Goal: Information Seeking & Learning: Learn about a topic

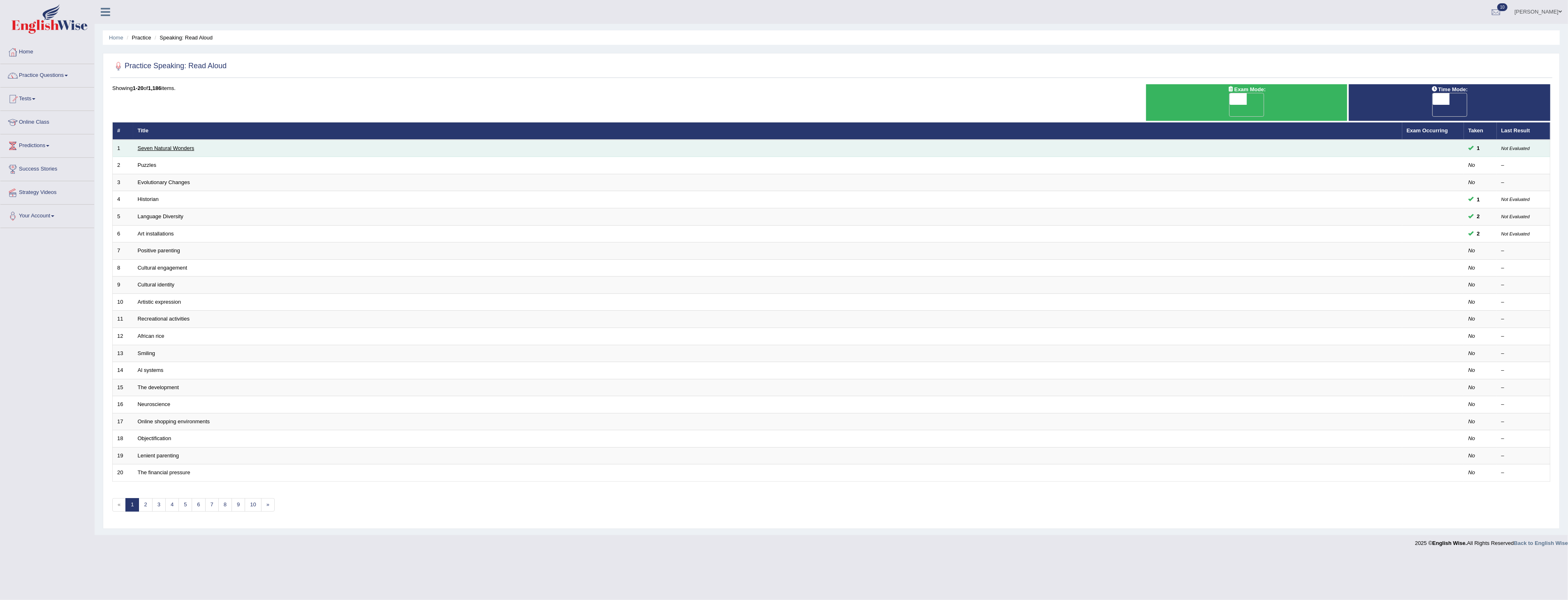
click at [180, 145] on link "Seven Natural Wonders" at bounding box center [166, 148] width 57 height 6
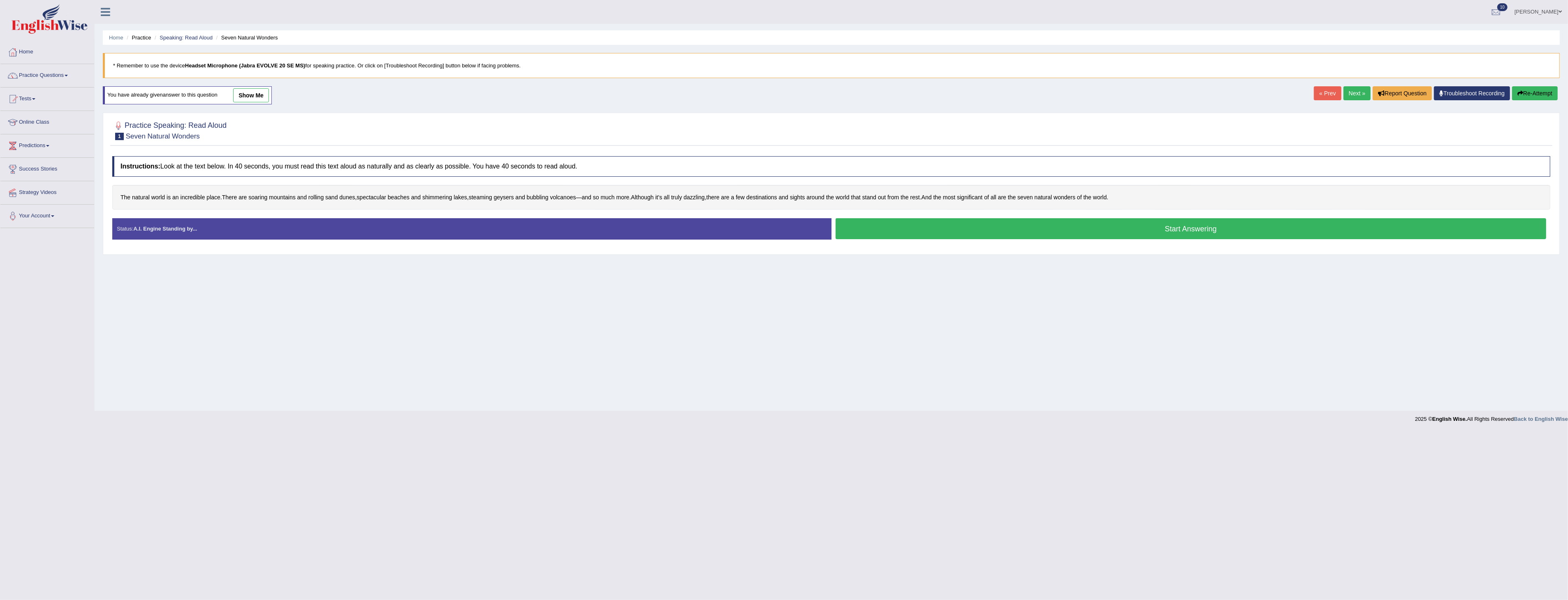
click at [1193, 228] on button "Start Answering" at bounding box center [1191, 229] width 711 height 21
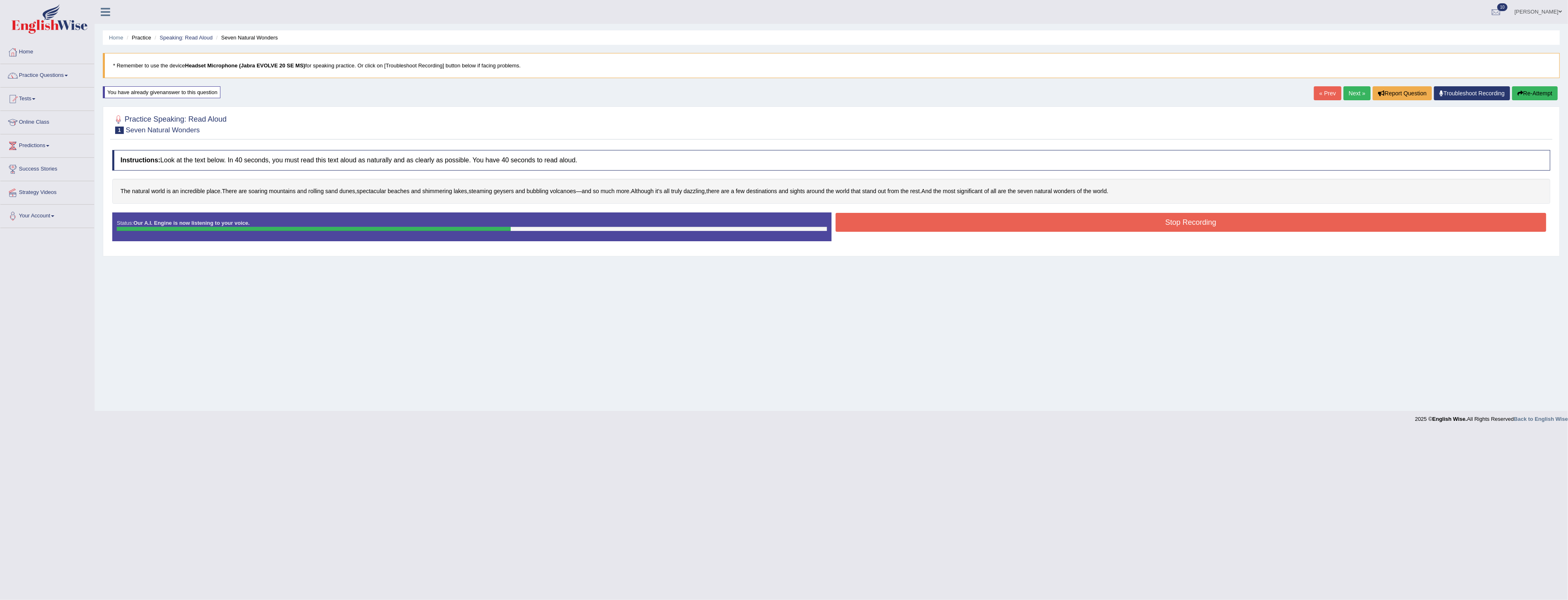
click at [1112, 222] on button "Stop Recording" at bounding box center [1191, 222] width 711 height 19
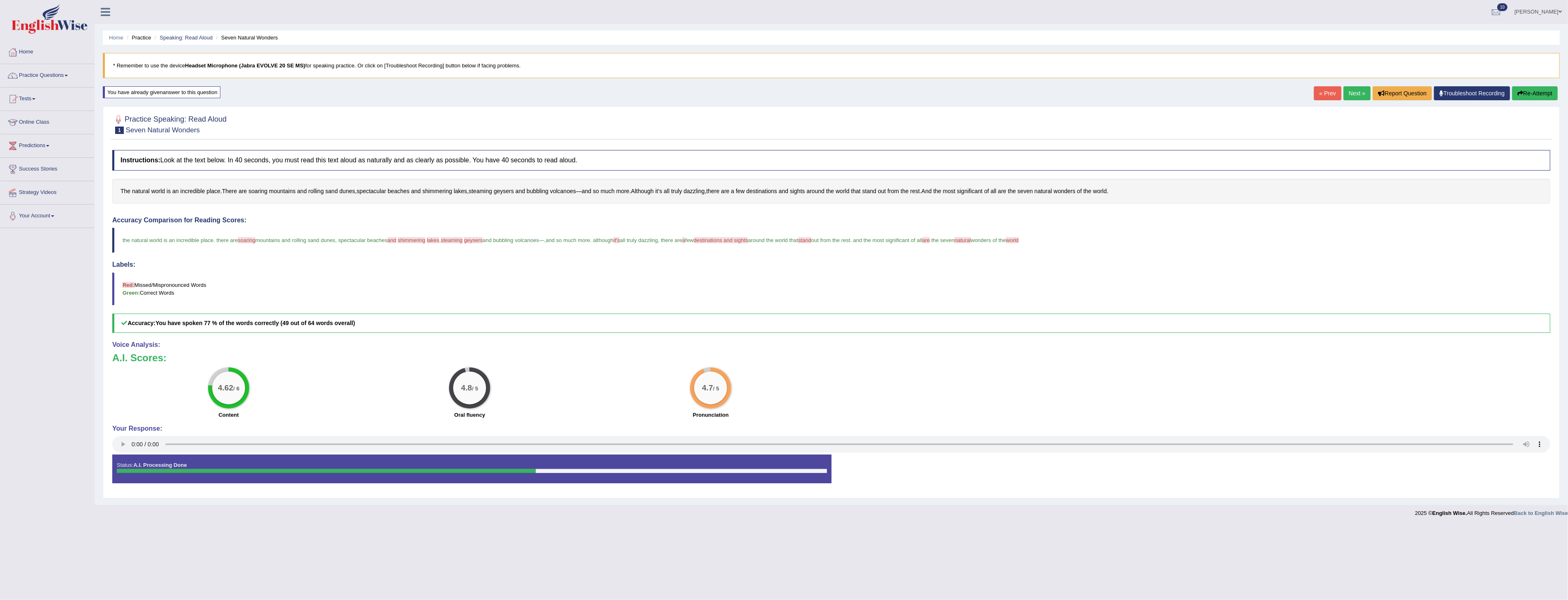
click at [1538, 93] on button "Re-Attempt" at bounding box center [1535, 93] width 46 height 14
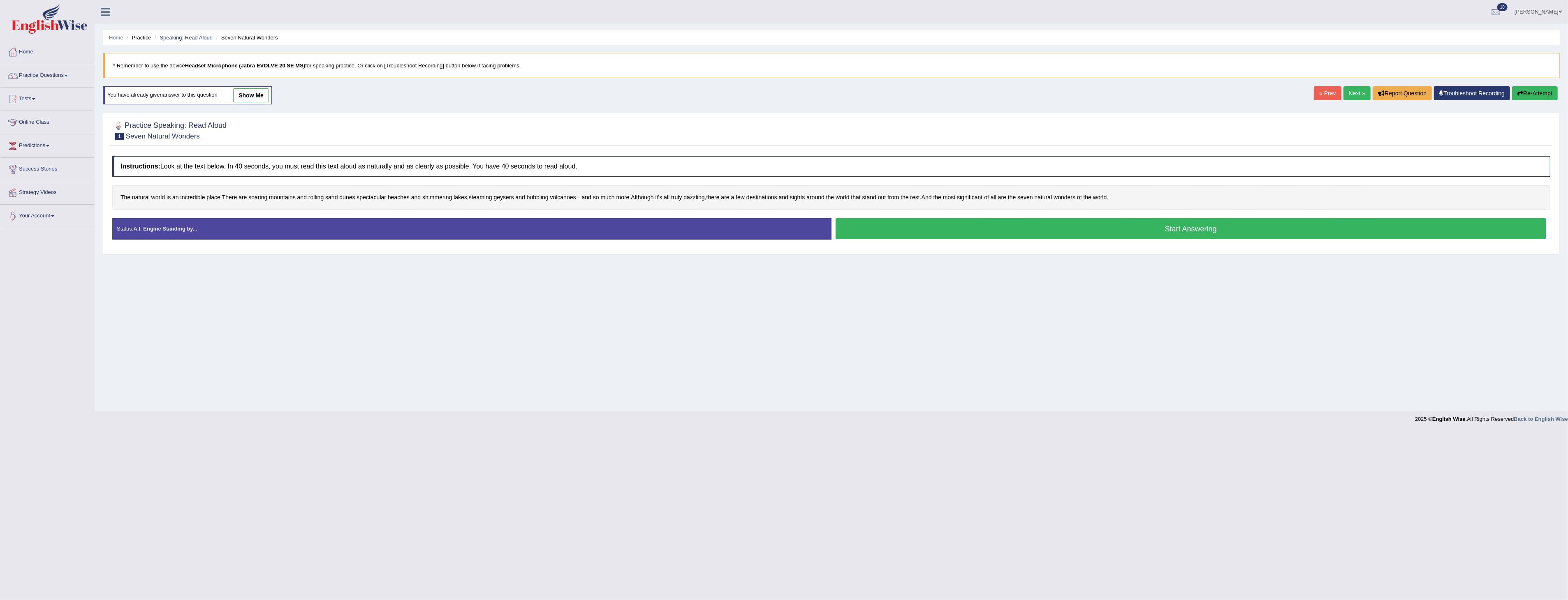
click at [1157, 229] on button "Start Answering" at bounding box center [1191, 229] width 711 height 21
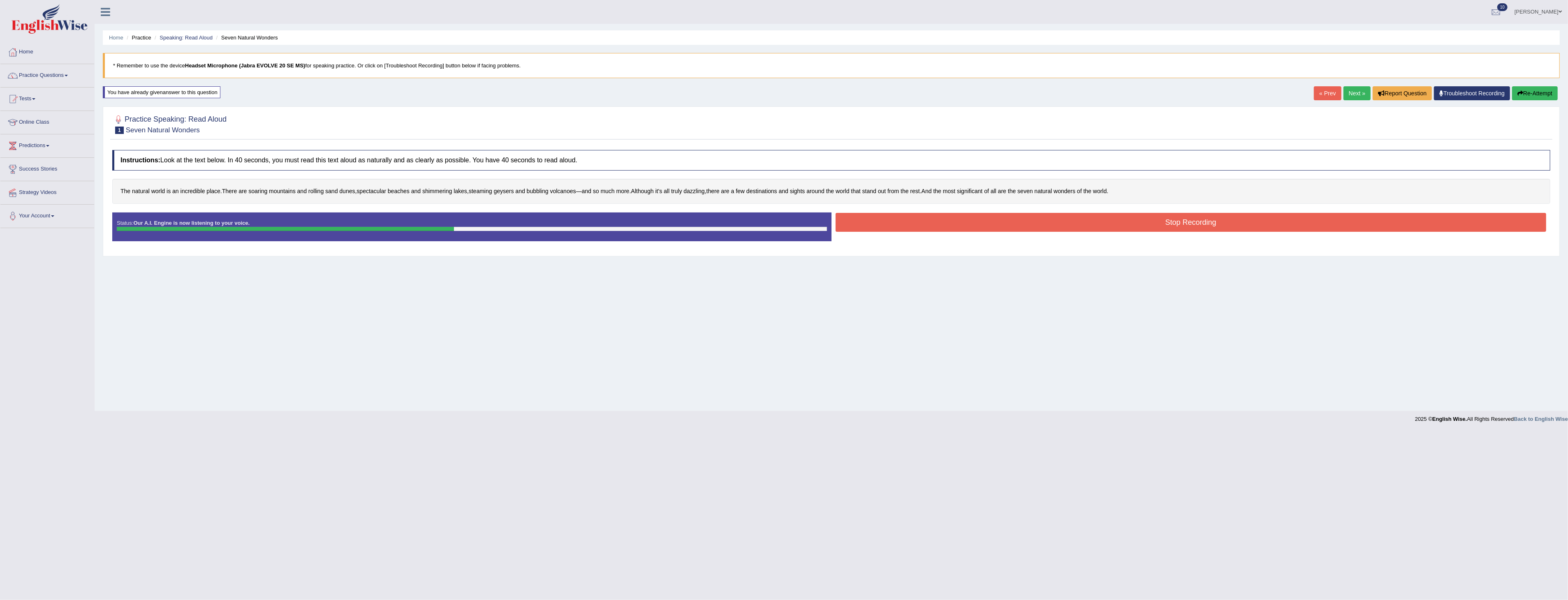
click at [1189, 220] on button "Stop Recording" at bounding box center [1191, 222] width 711 height 19
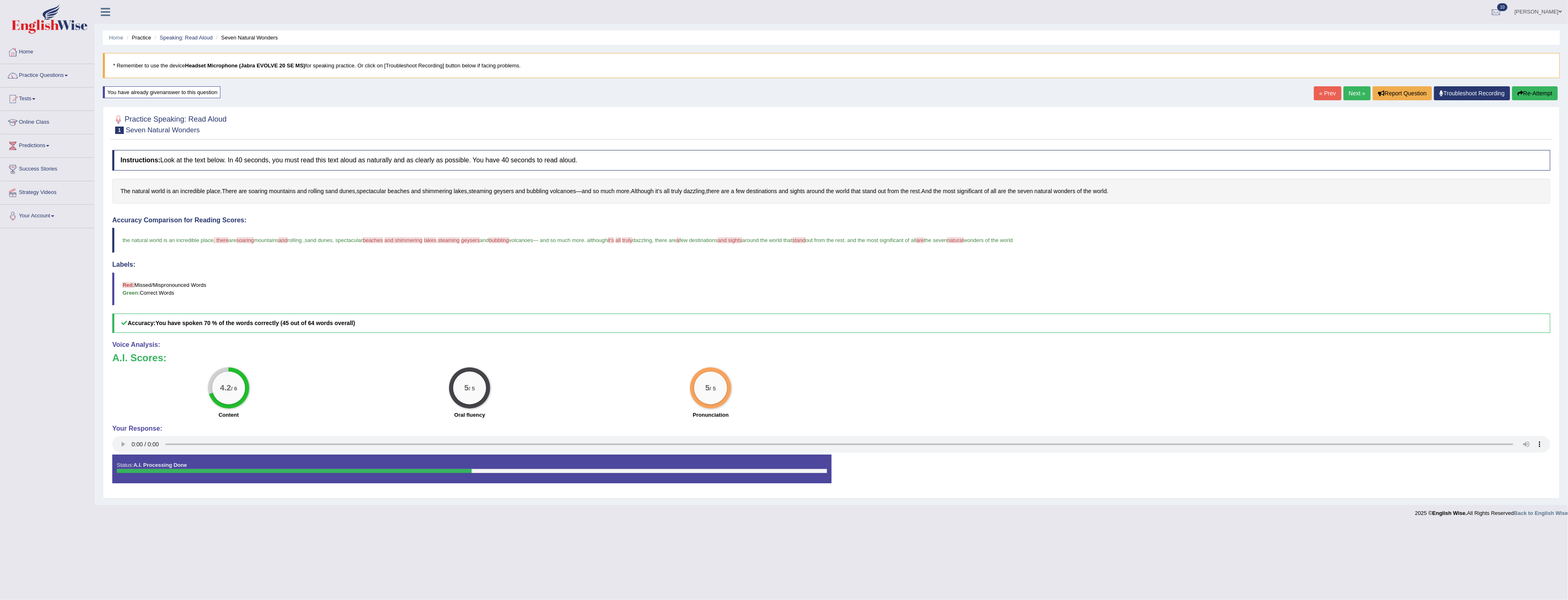
click at [1520, 92] on icon "button" at bounding box center [1520, 93] width 5 height 5
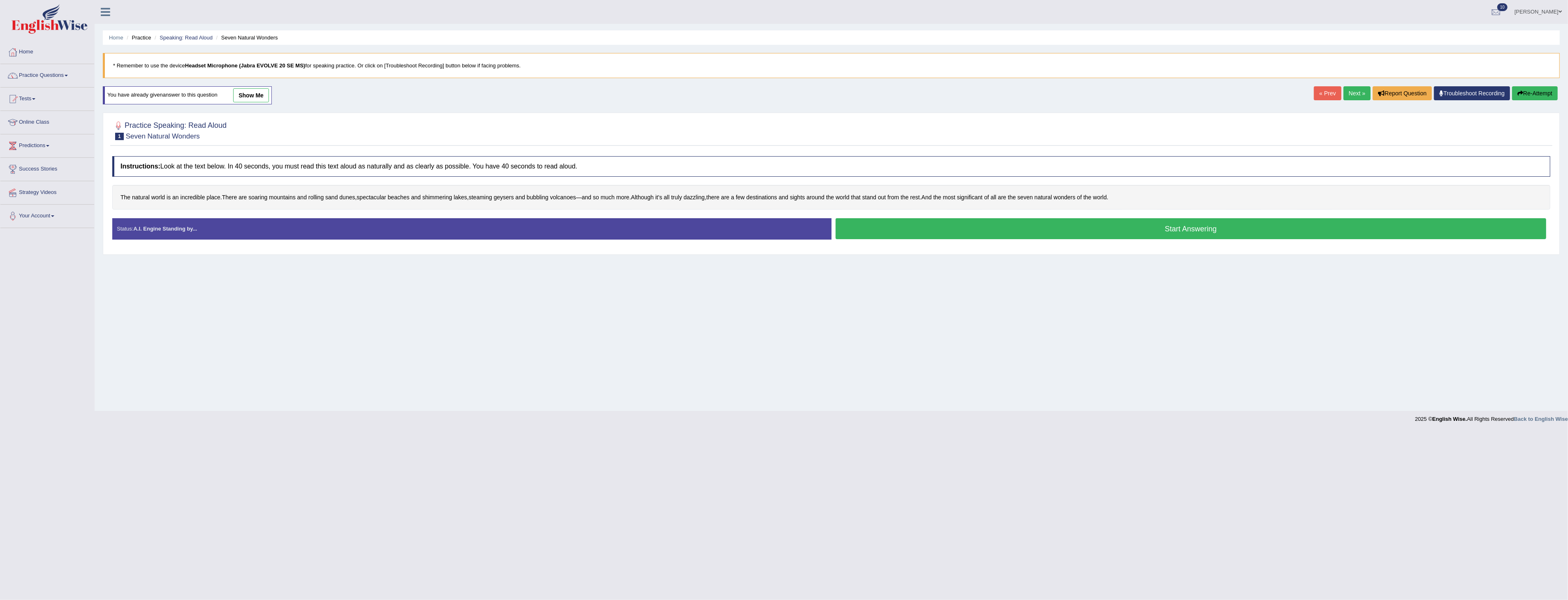
click at [1160, 229] on button "Start Answering" at bounding box center [1191, 229] width 711 height 21
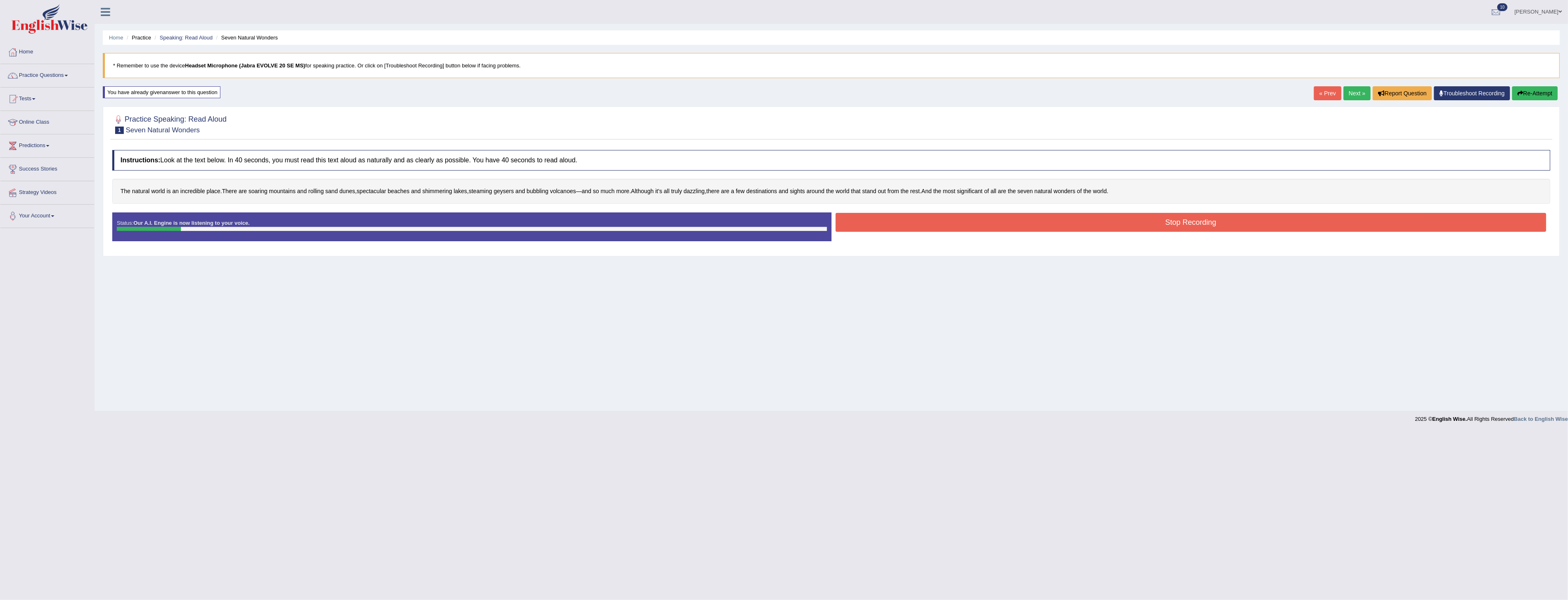
click at [1200, 218] on button "Stop Recording" at bounding box center [1191, 222] width 711 height 19
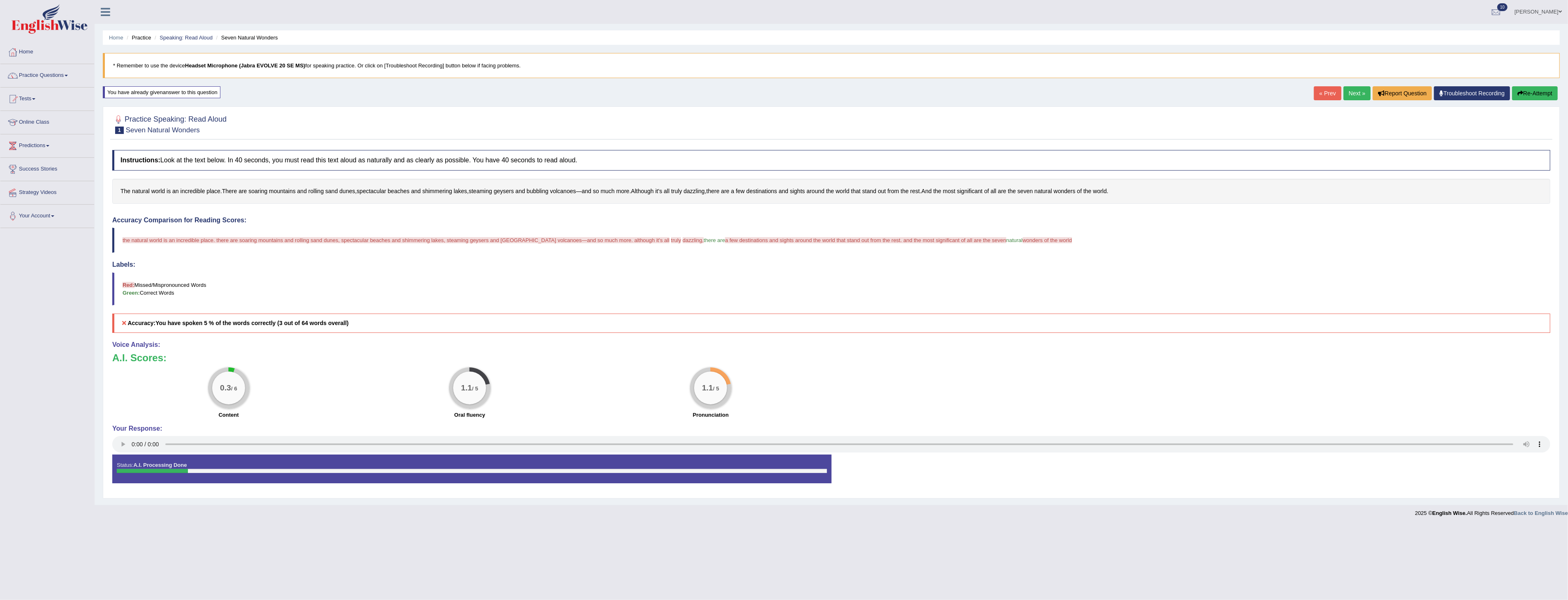
click at [1535, 92] on button "Re-Attempt" at bounding box center [1535, 93] width 46 height 14
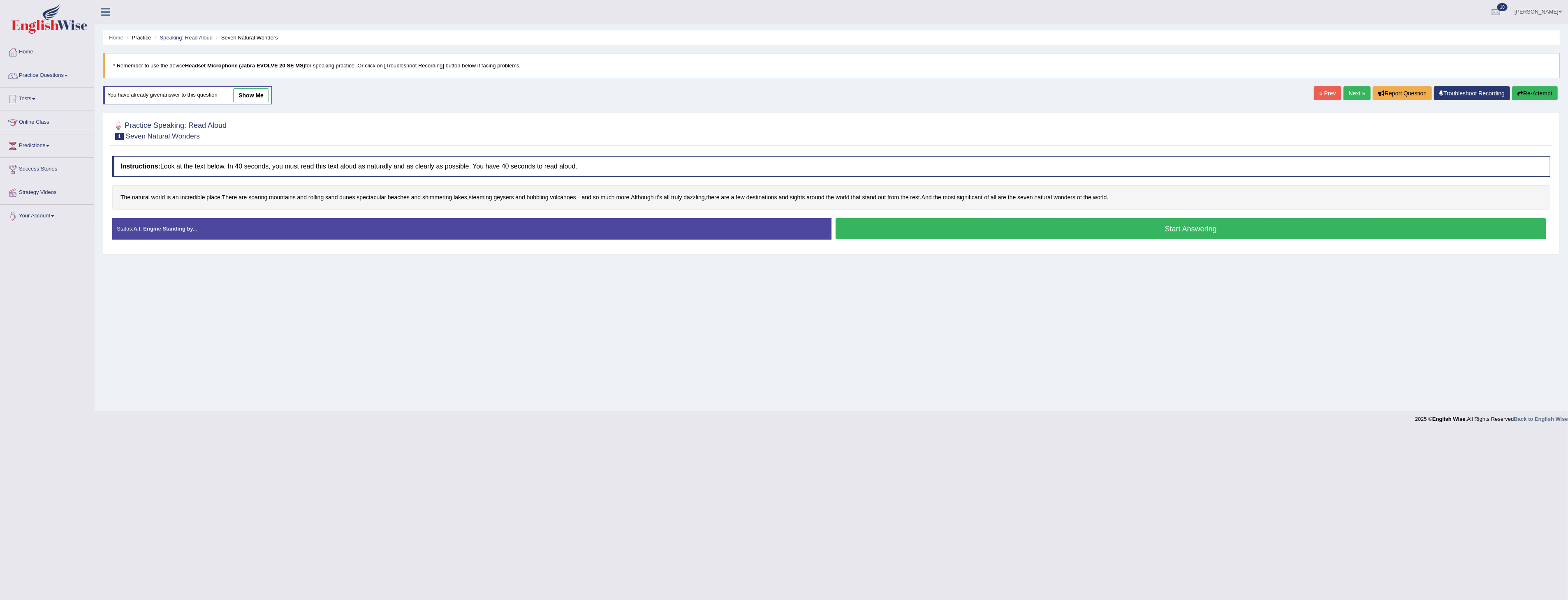
click at [1134, 227] on button "Start Answering" at bounding box center [1191, 229] width 711 height 21
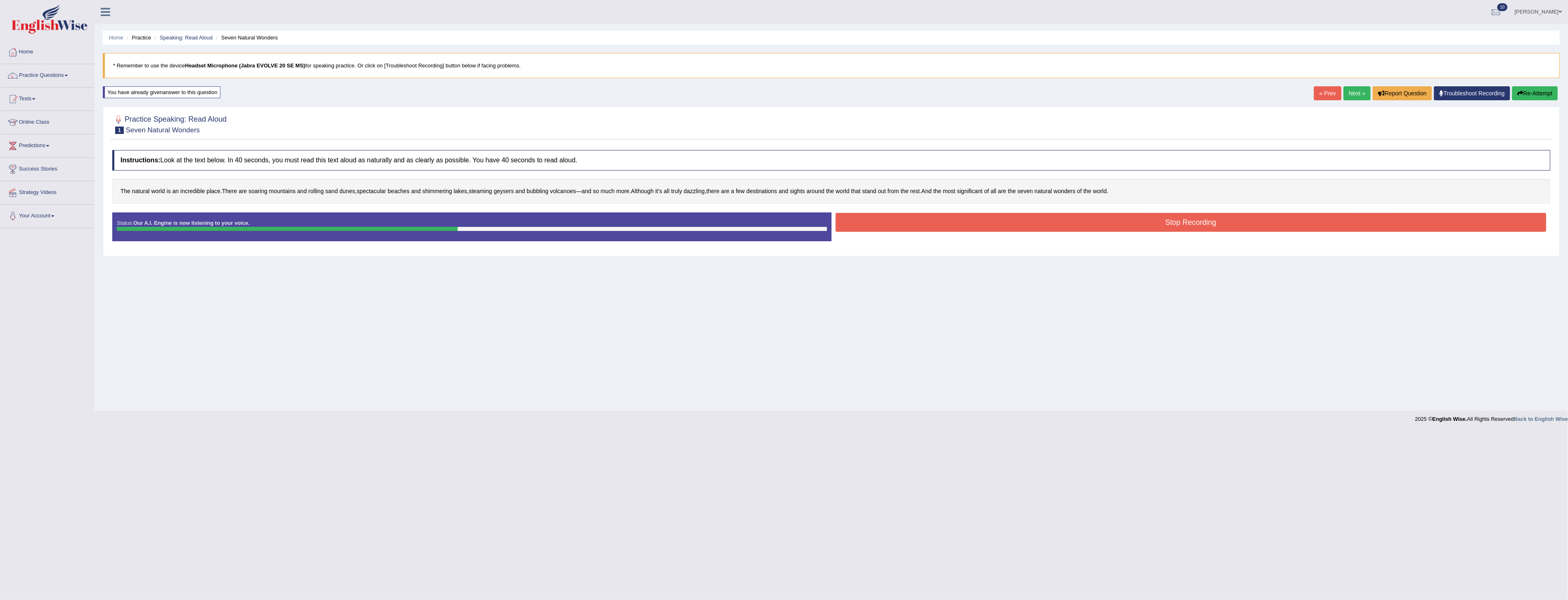
click at [1068, 223] on button "Stop Recording" at bounding box center [1191, 222] width 711 height 19
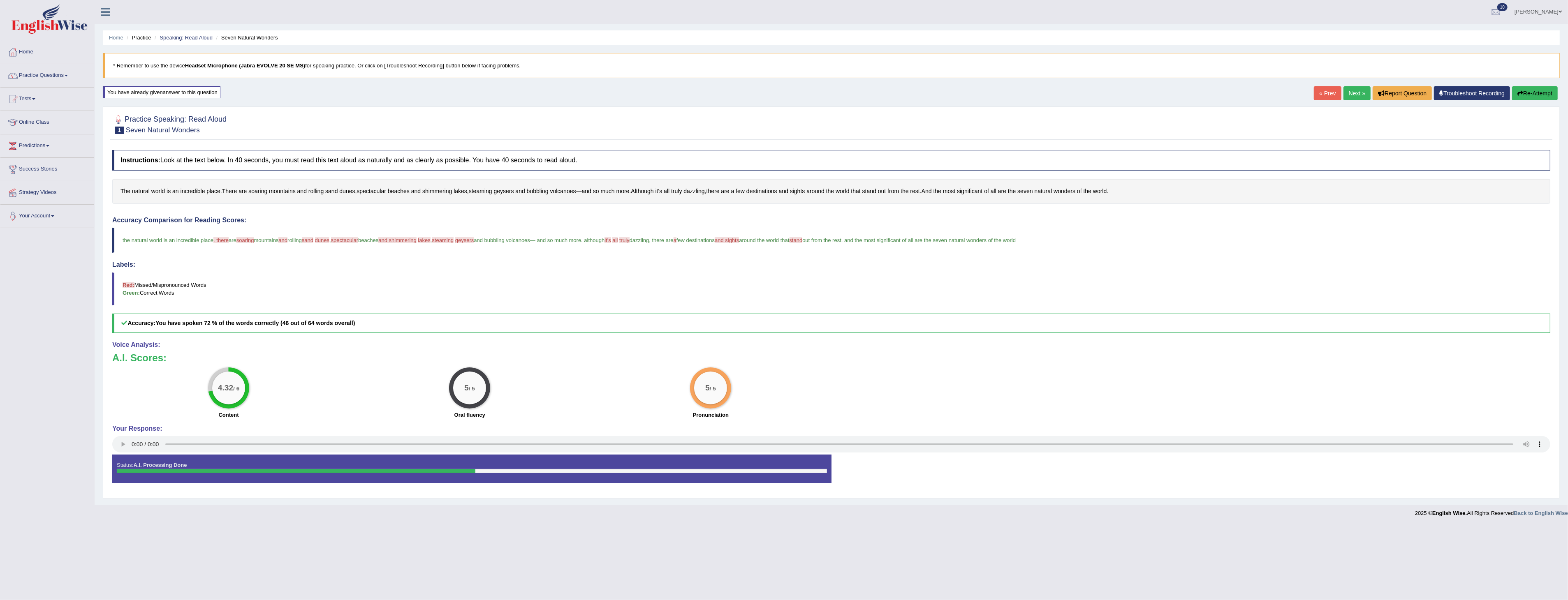
click at [1537, 93] on button "Re-Attempt" at bounding box center [1535, 93] width 46 height 14
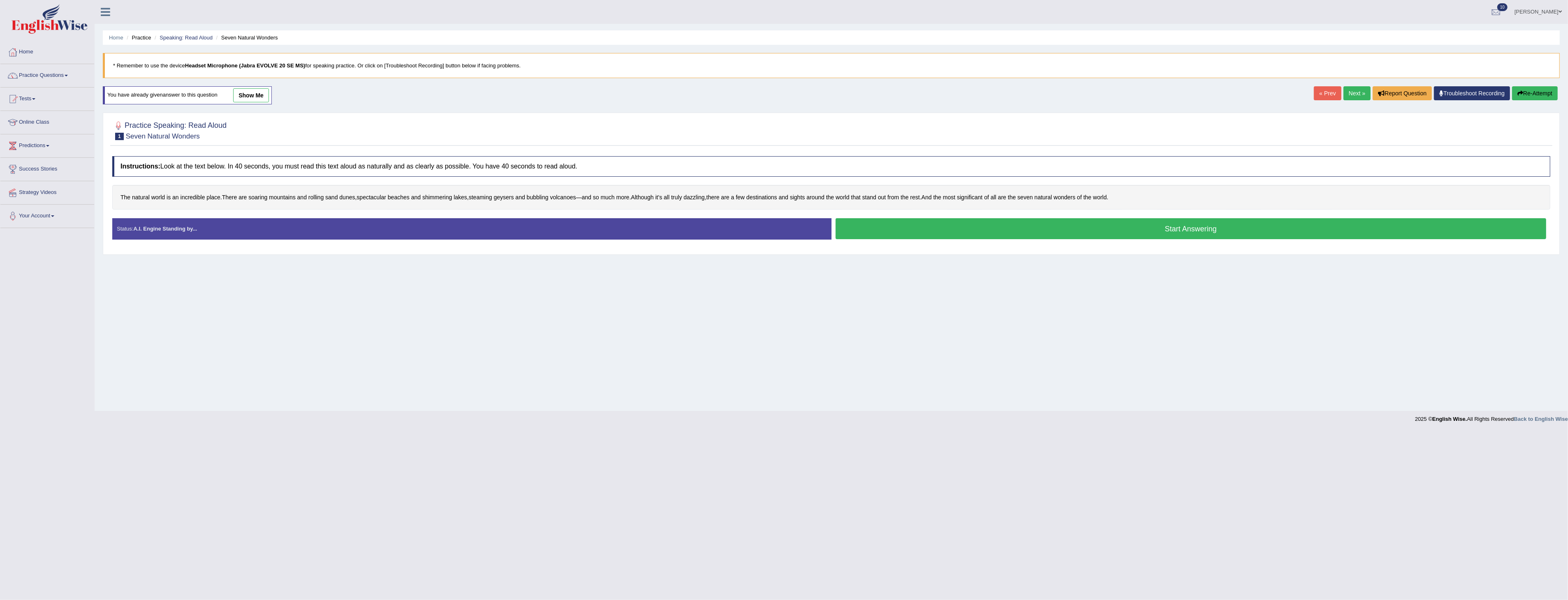
click at [1063, 231] on button "Start Answering" at bounding box center [1191, 229] width 711 height 21
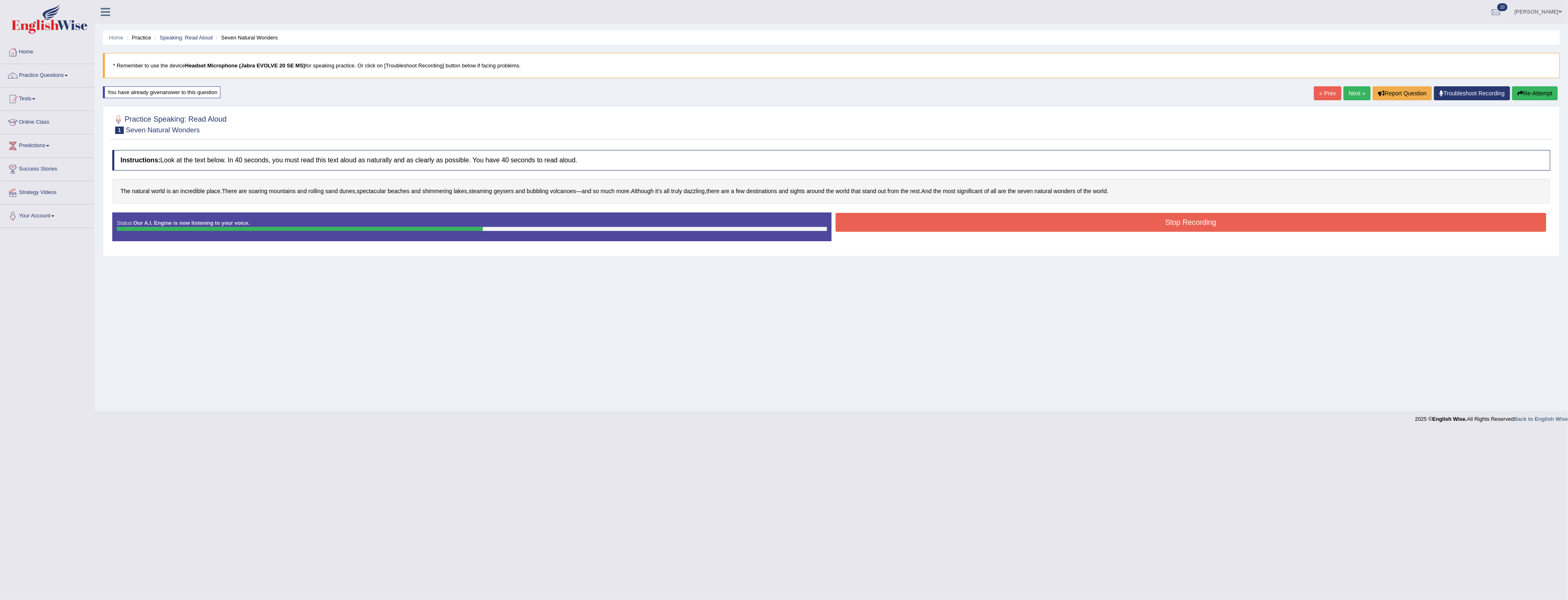
click at [1150, 223] on button "Stop Recording" at bounding box center [1191, 222] width 711 height 19
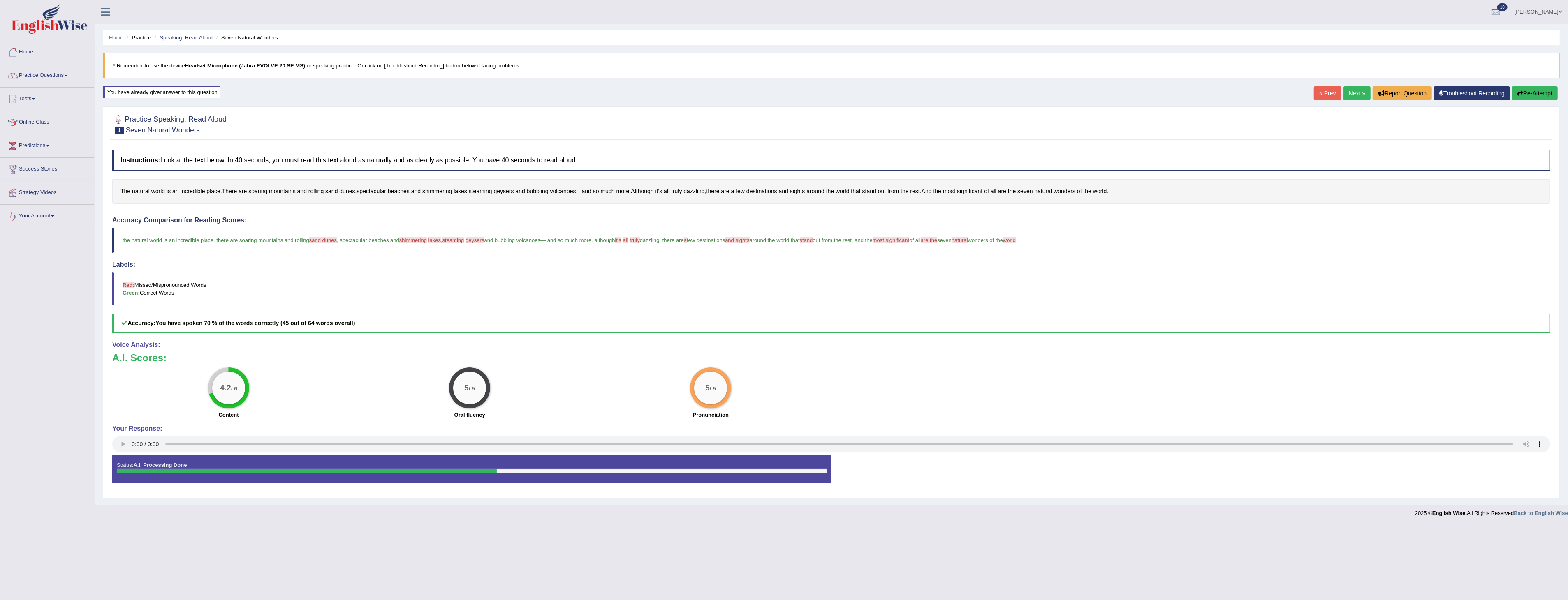
click at [1352, 94] on link "Next »" at bounding box center [1357, 93] width 27 height 14
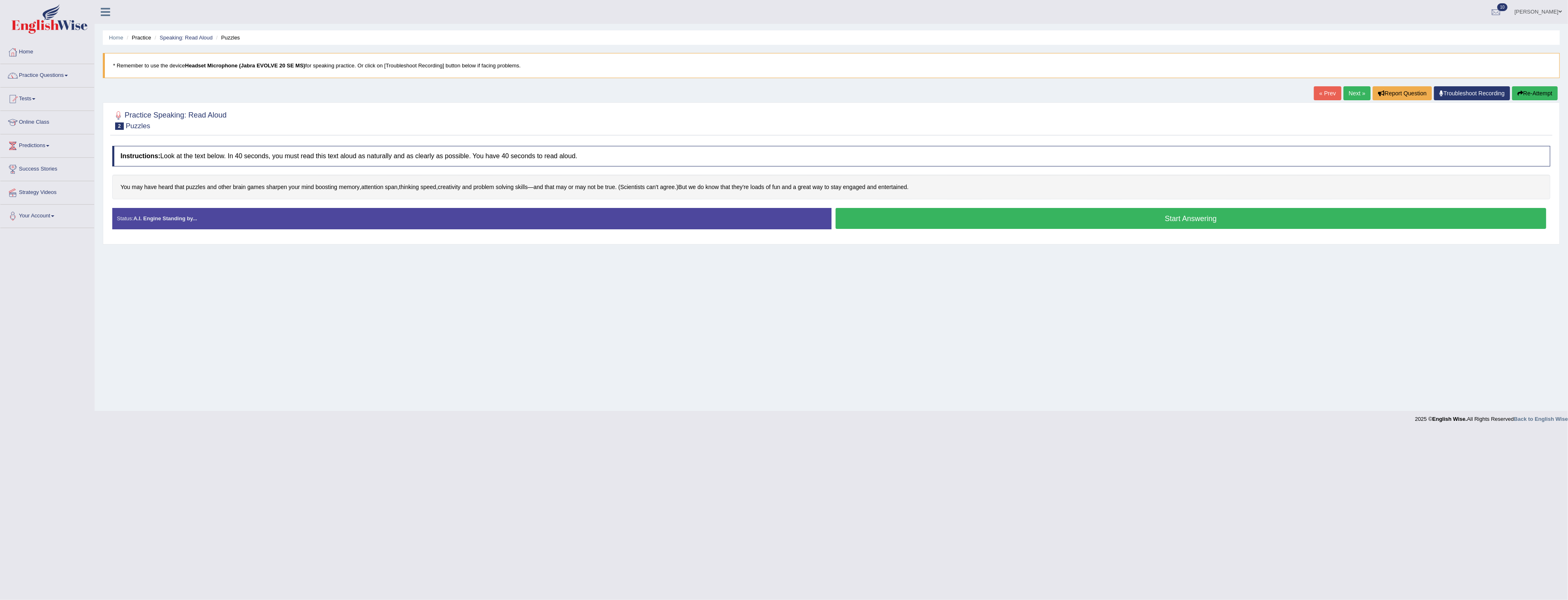
click at [1198, 218] on button "Start Answering" at bounding box center [1191, 218] width 711 height 21
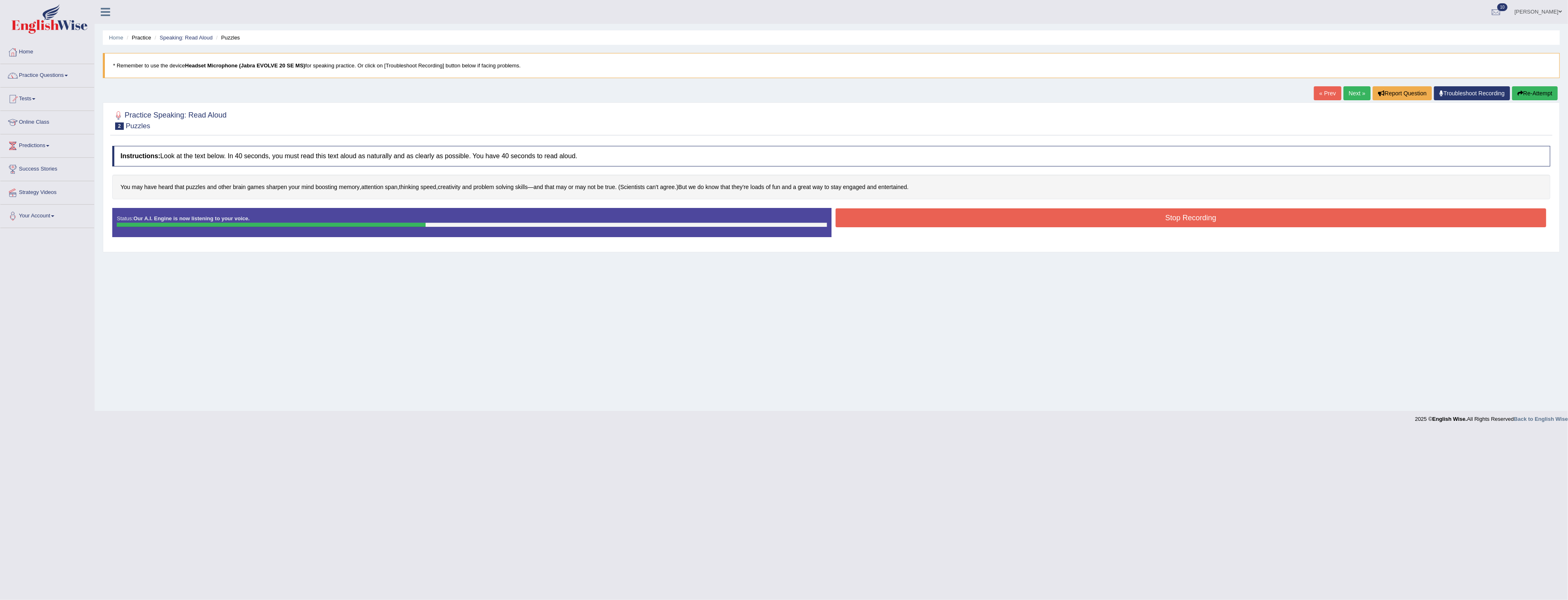
click at [1078, 221] on button "Stop Recording" at bounding box center [1191, 218] width 711 height 19
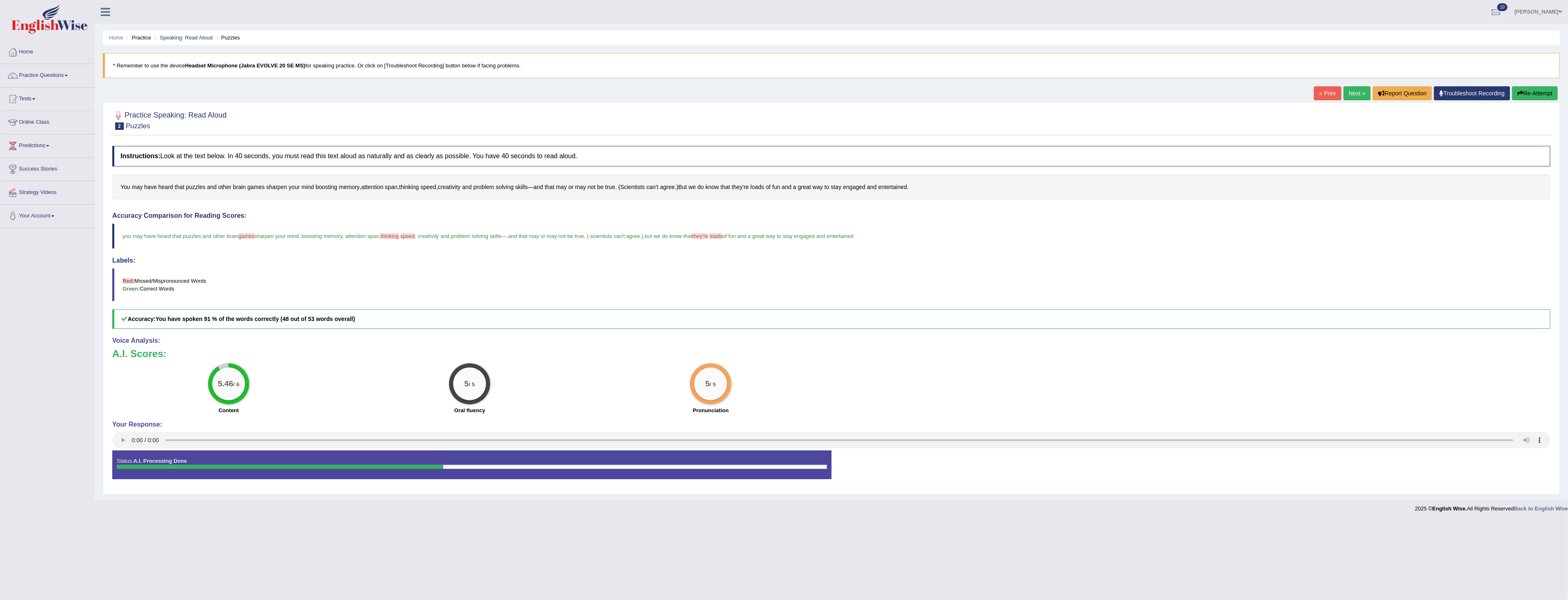
click at [1540, 96] on button "Re-Attempt" at bounding box center [1535, 93] width 46 height 14
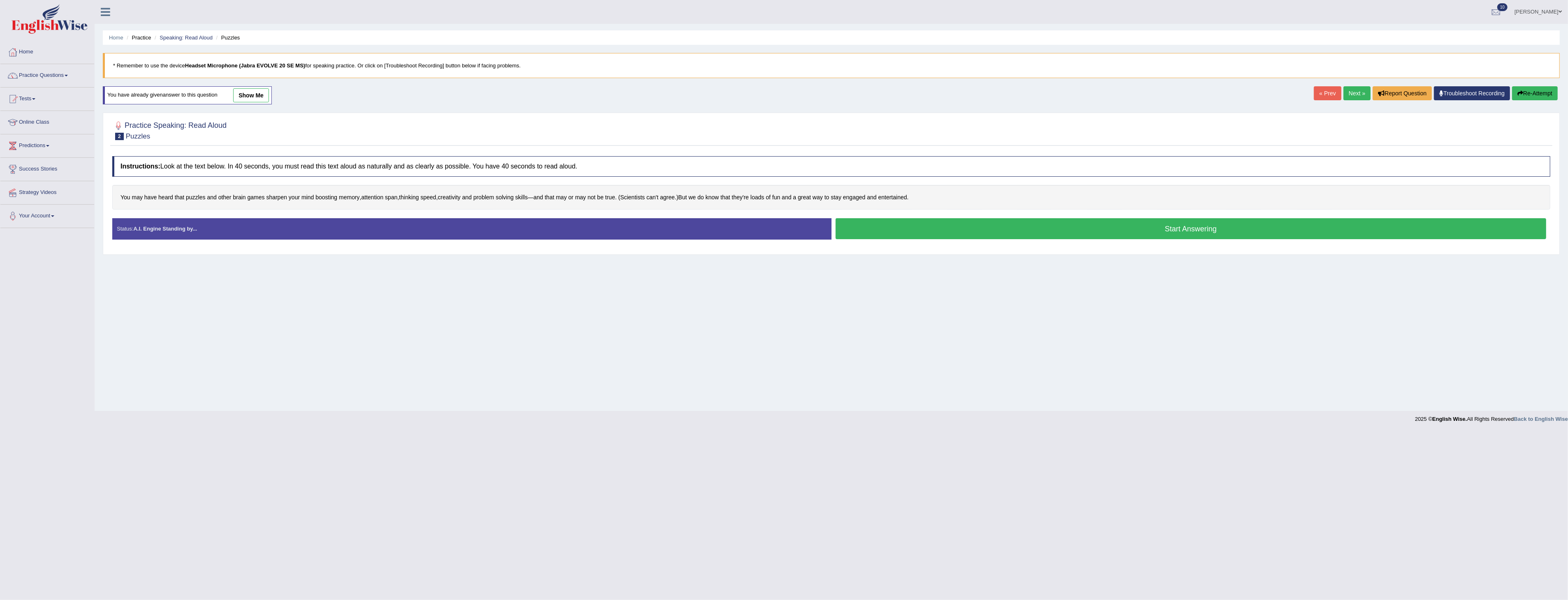
click at [1178, 231] on button "Start Answering" at bounding box center [1191, 229] width 711 height 21
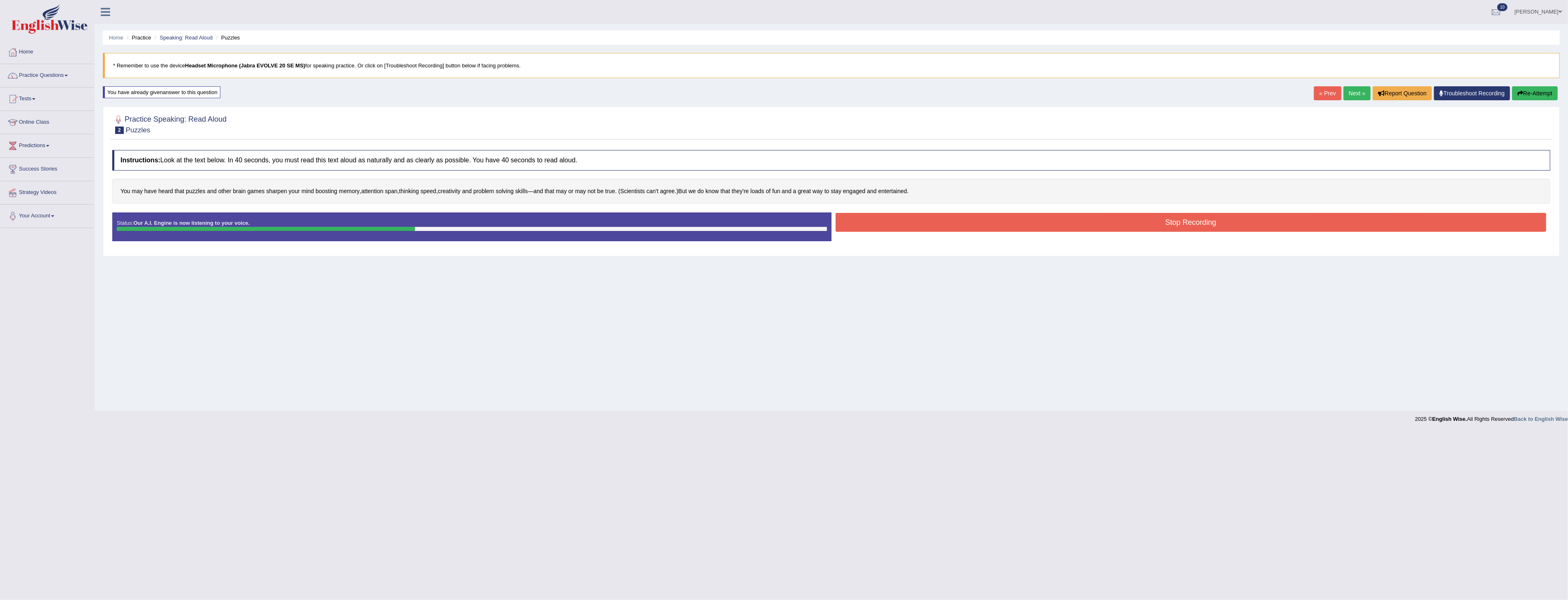
click at [1018, 223] on button "Stop Recording" at bounding box center [1191, 222] width 711 height 19
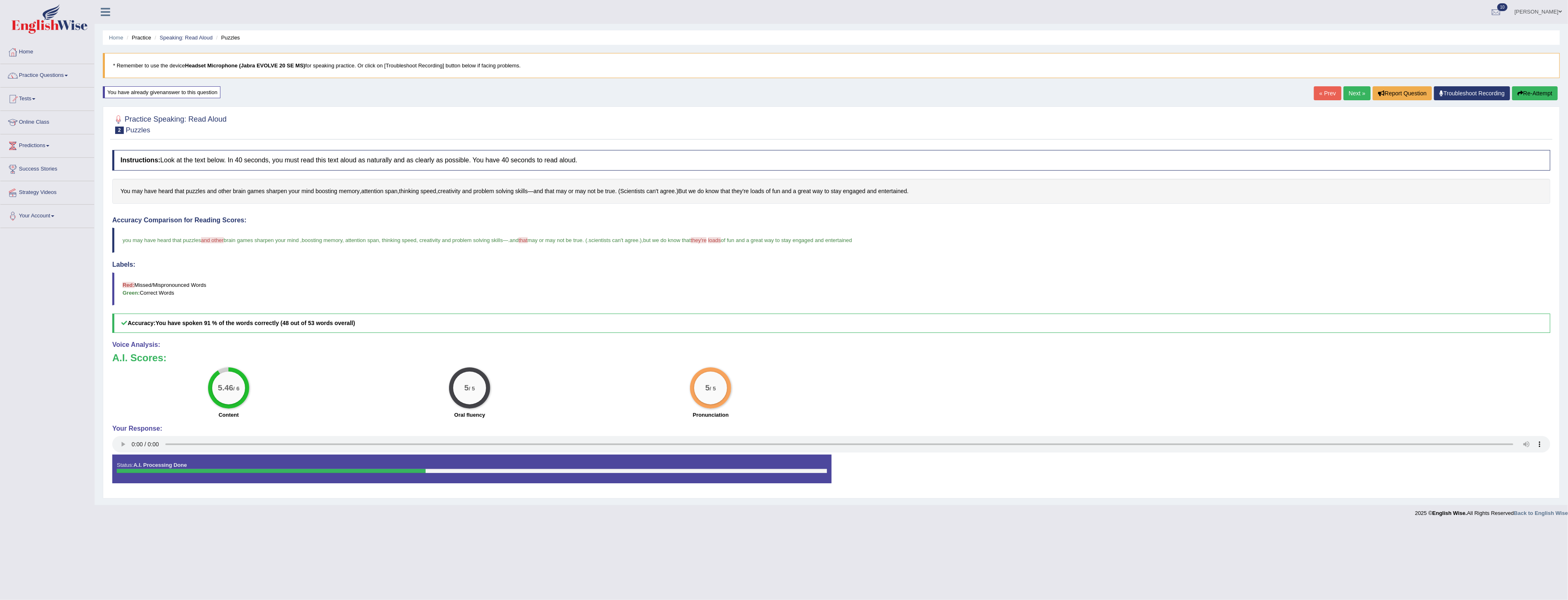
click at [1351, 93] on link "Next »" at bounding box center [1357, 93] width 27 height 14
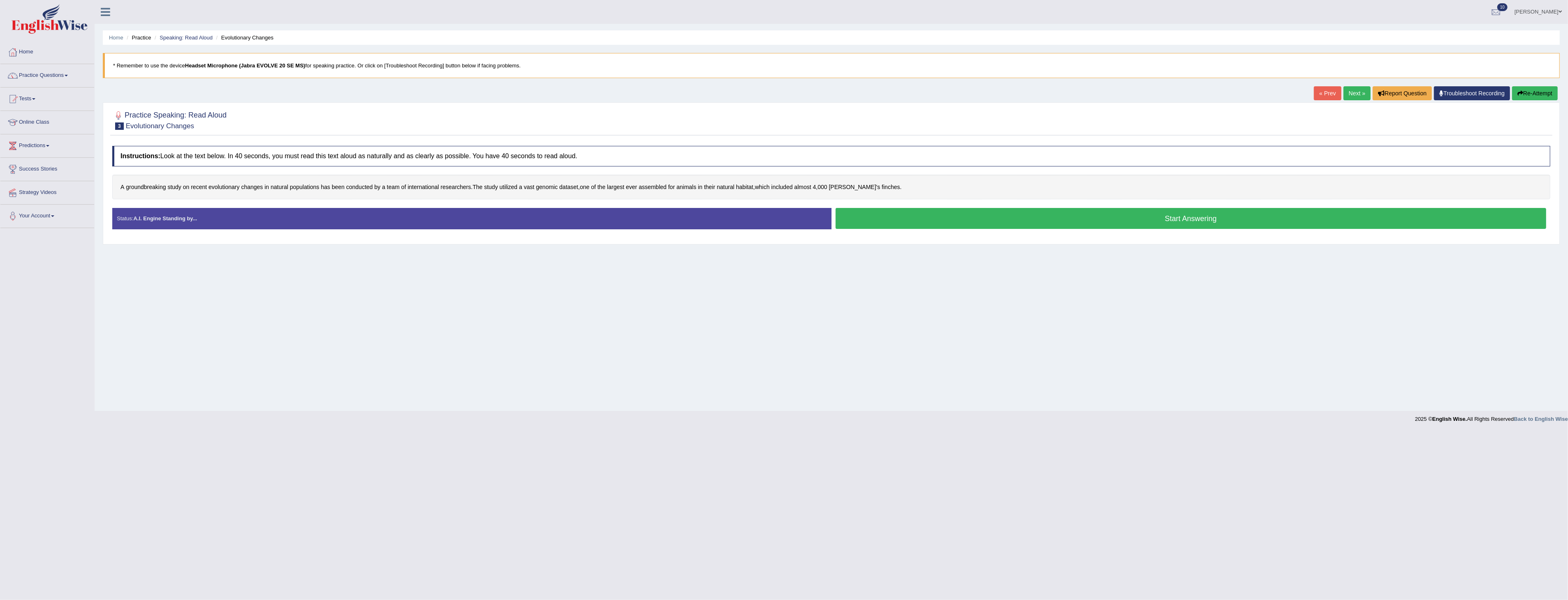
click at [1195, 218] on button "Start Answering" at bounding box center [1191, 218] width 711 height 21
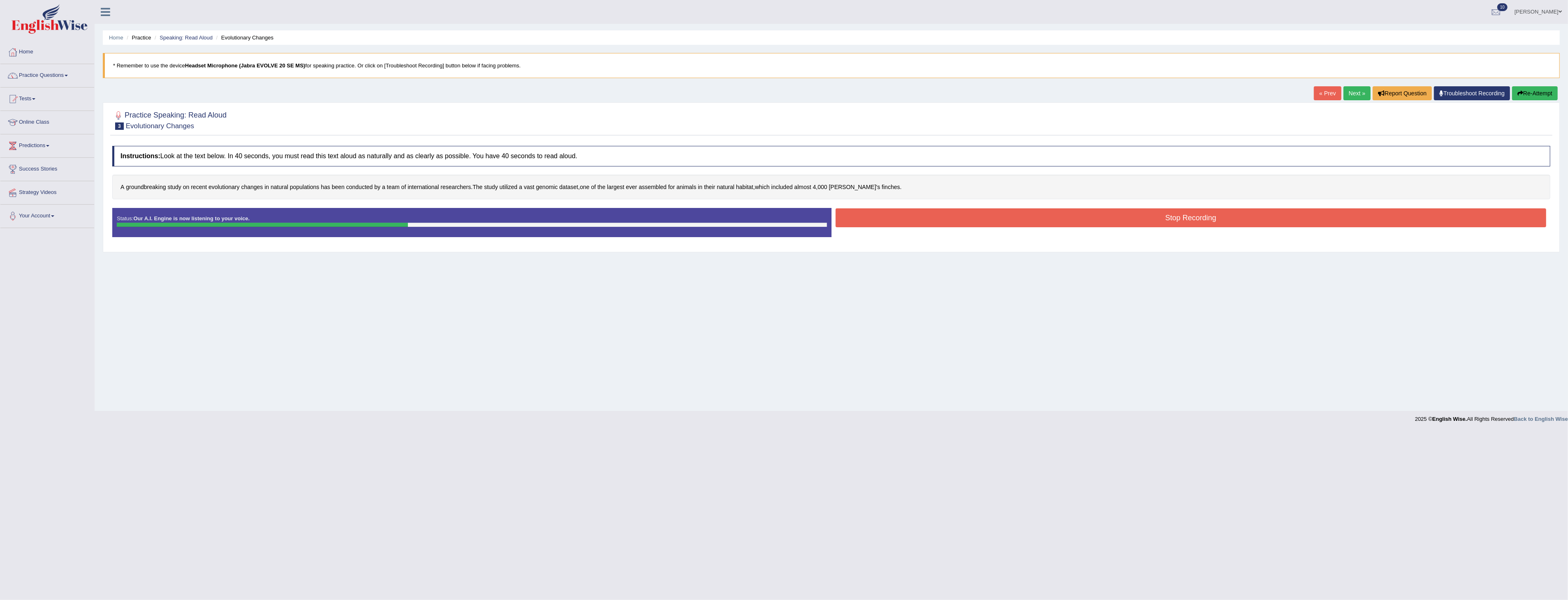
click at [992, 212] on button "Stop Recording" at bounding box center [1191, 218] width 711 height 19
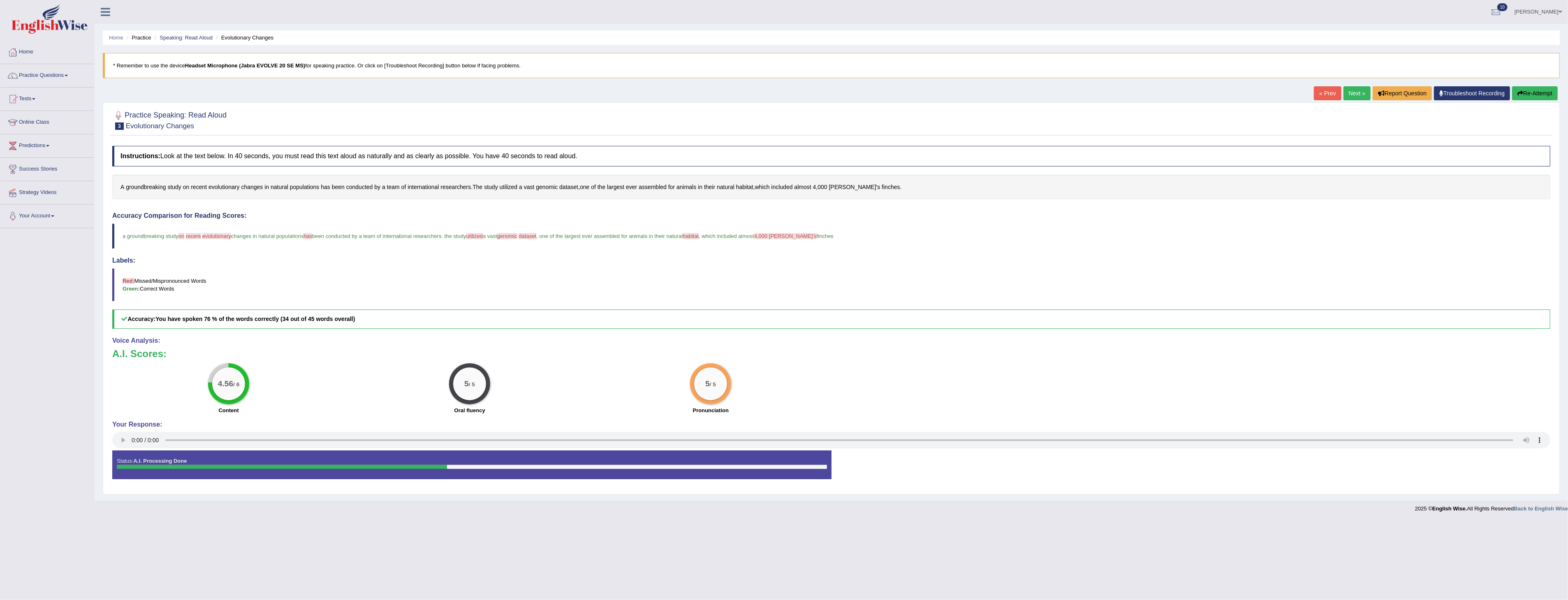
click at [1534, 89] on button "Re-Attempt" at bounding box center [1535, 93] width 46 height 14
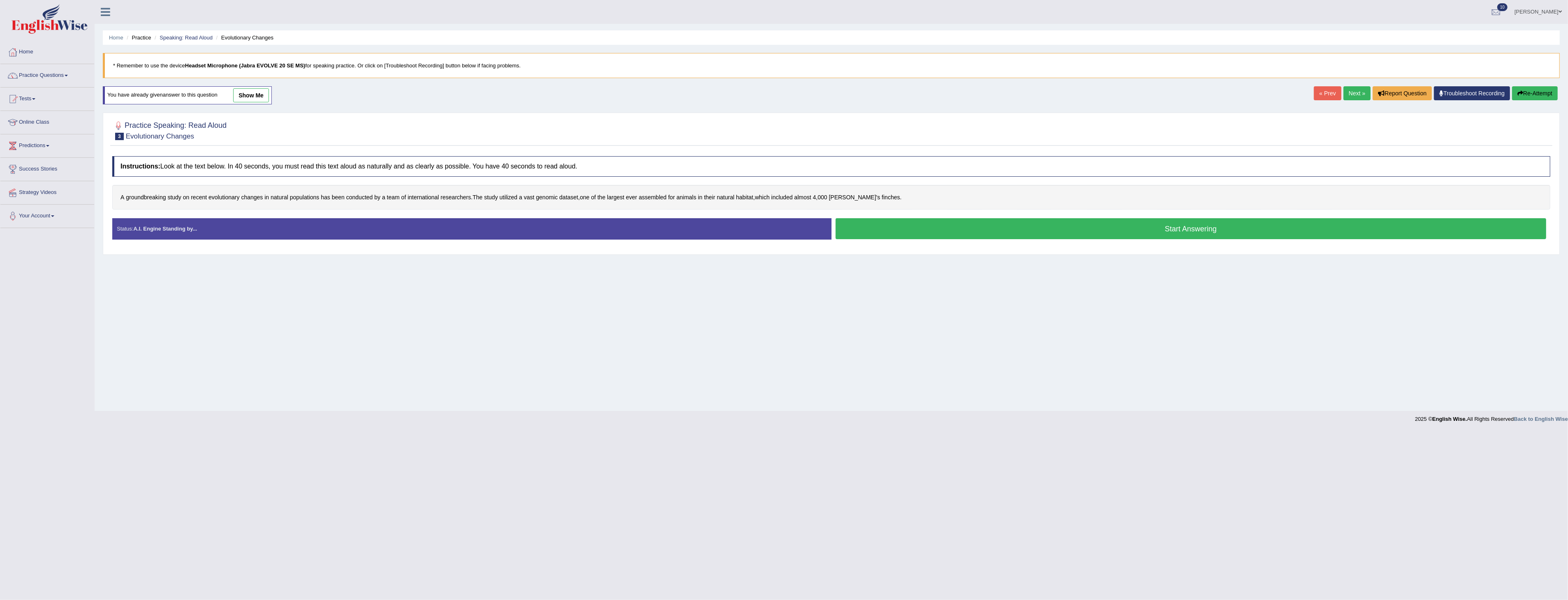
click at [1120, 232] on button "Start Answering" at bounding box center [1191, 229] width 711 height 21
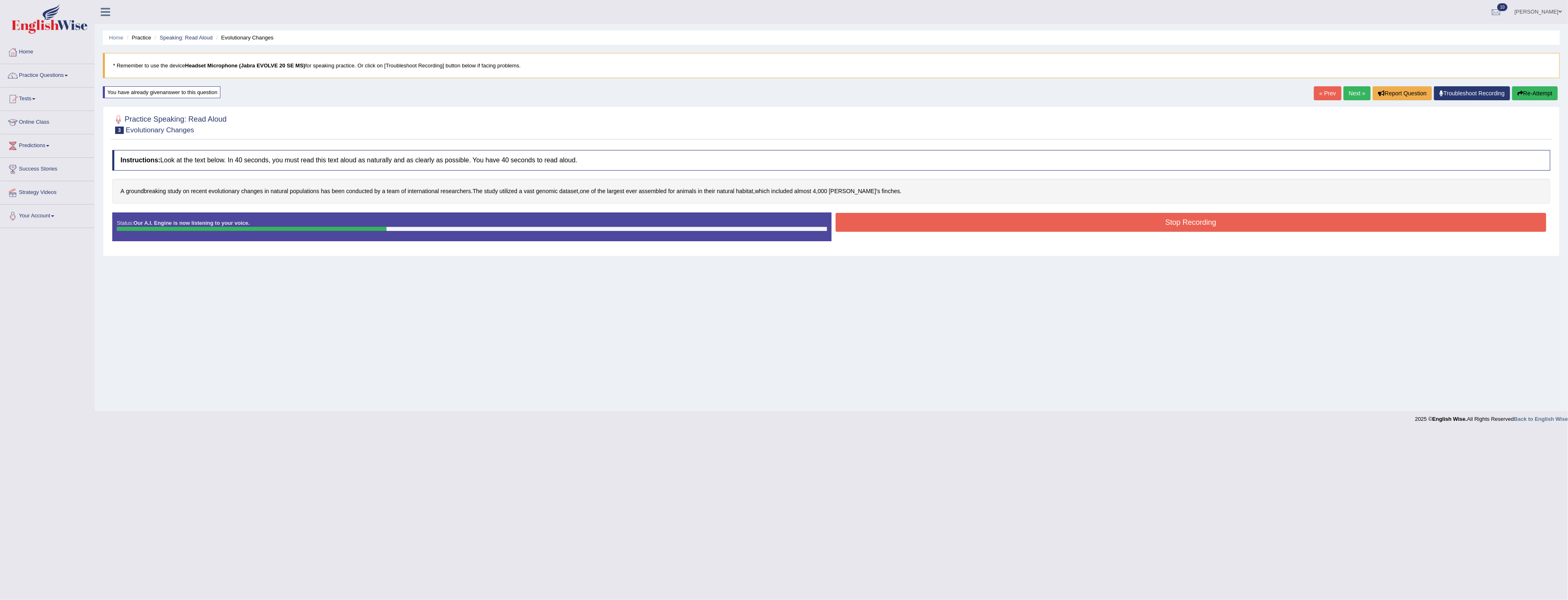
click at [1125, 224] on button "Stop Recording" at bounding box center [1191, 222] width 711 height 19
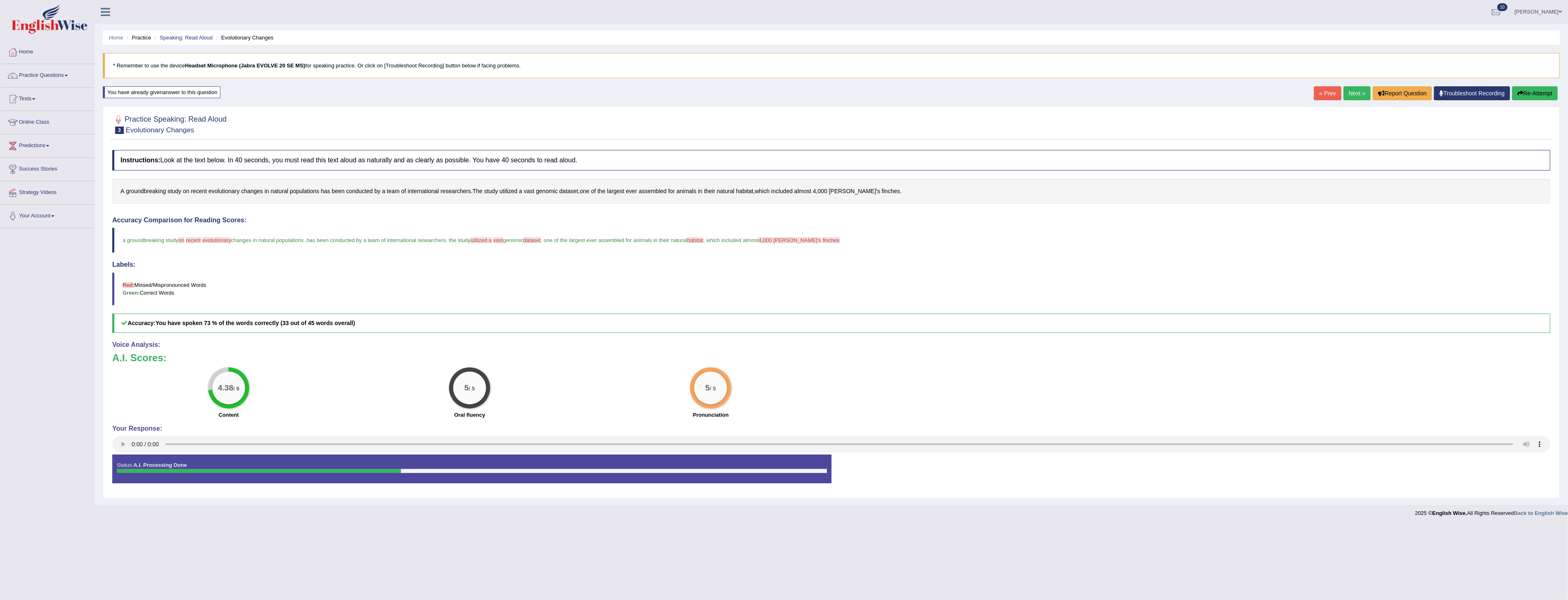
click at [1525, 92] on button "Re-Attempt" at bounding box center [1535, 93] width 46 height 14
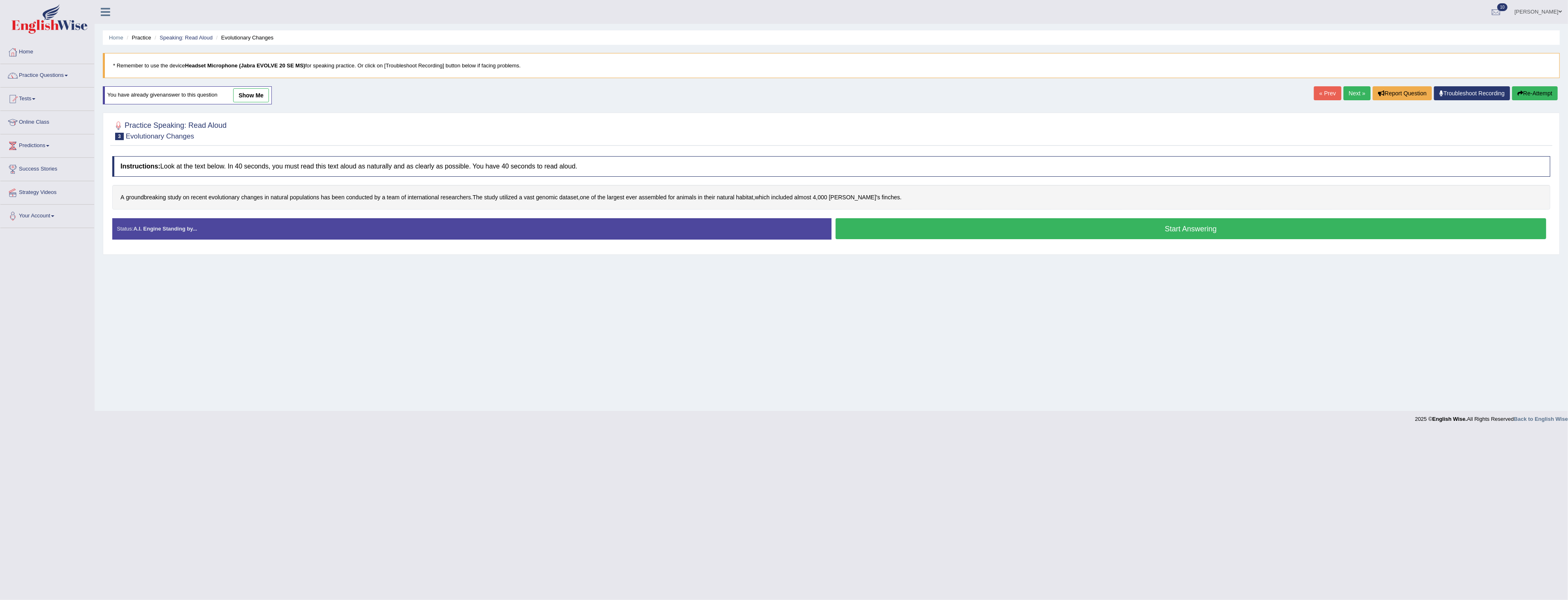
click at [1144, 231] on button "Start Answering" at bounding box center [1191, 229] width 711 height 21
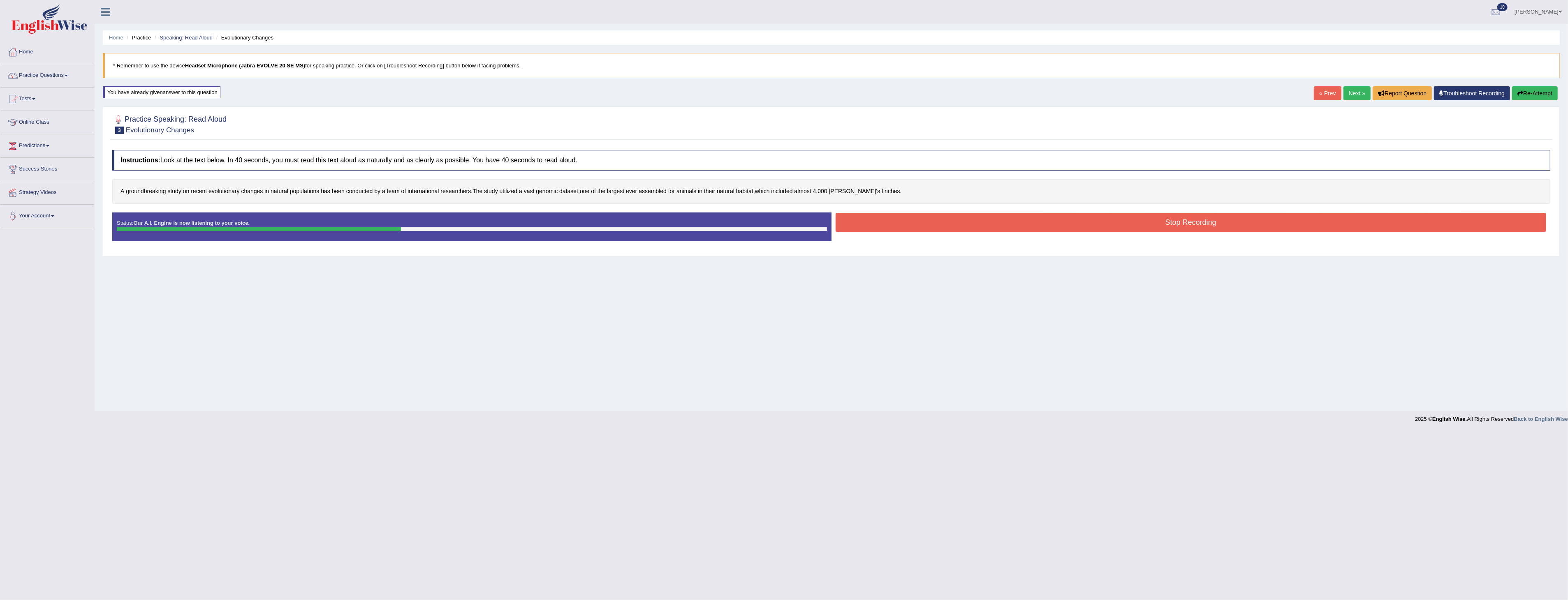
click at [1147, 224] on button "Stop Recording" at bounding box center [1191, 222] width 711 height 19
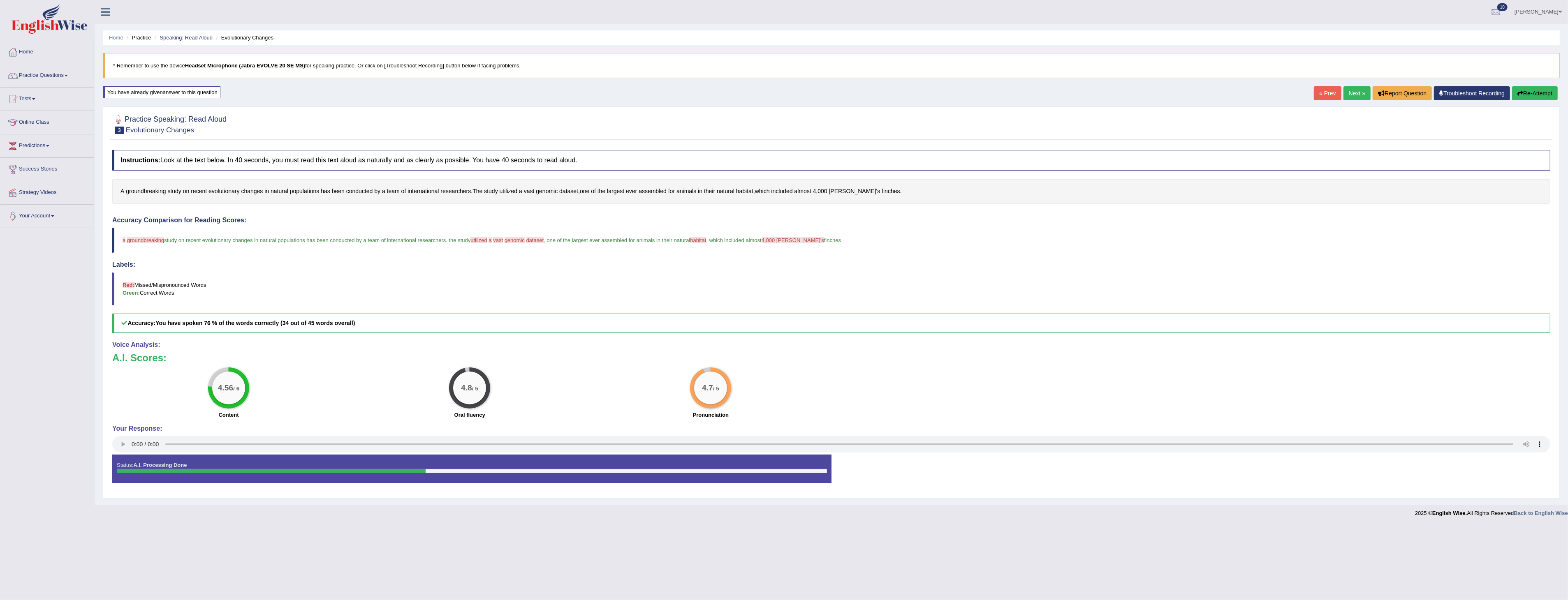
click at [1535, 93] on button "Re-Attempt" at bounding box center [1535, 93] width 46 height 14
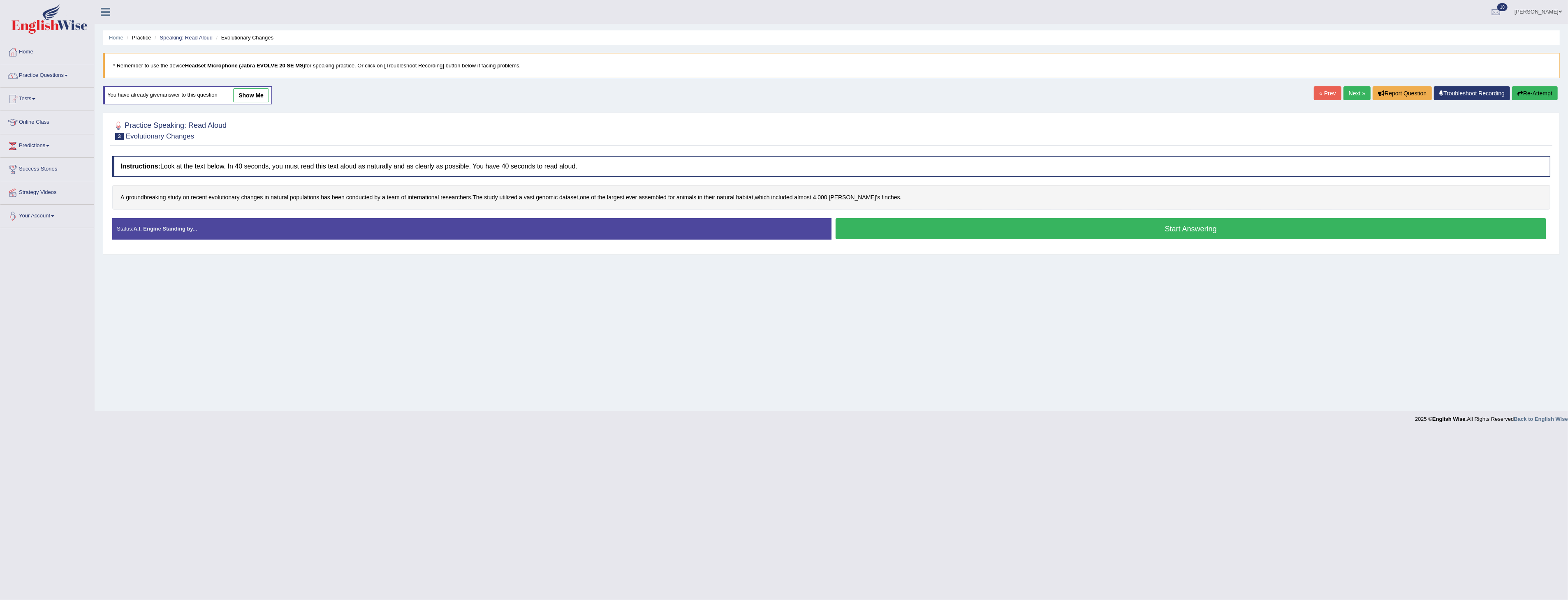
click at [1194, 229] on button "Start Answering" at bounding box center [1191, 229] width 711 height 21
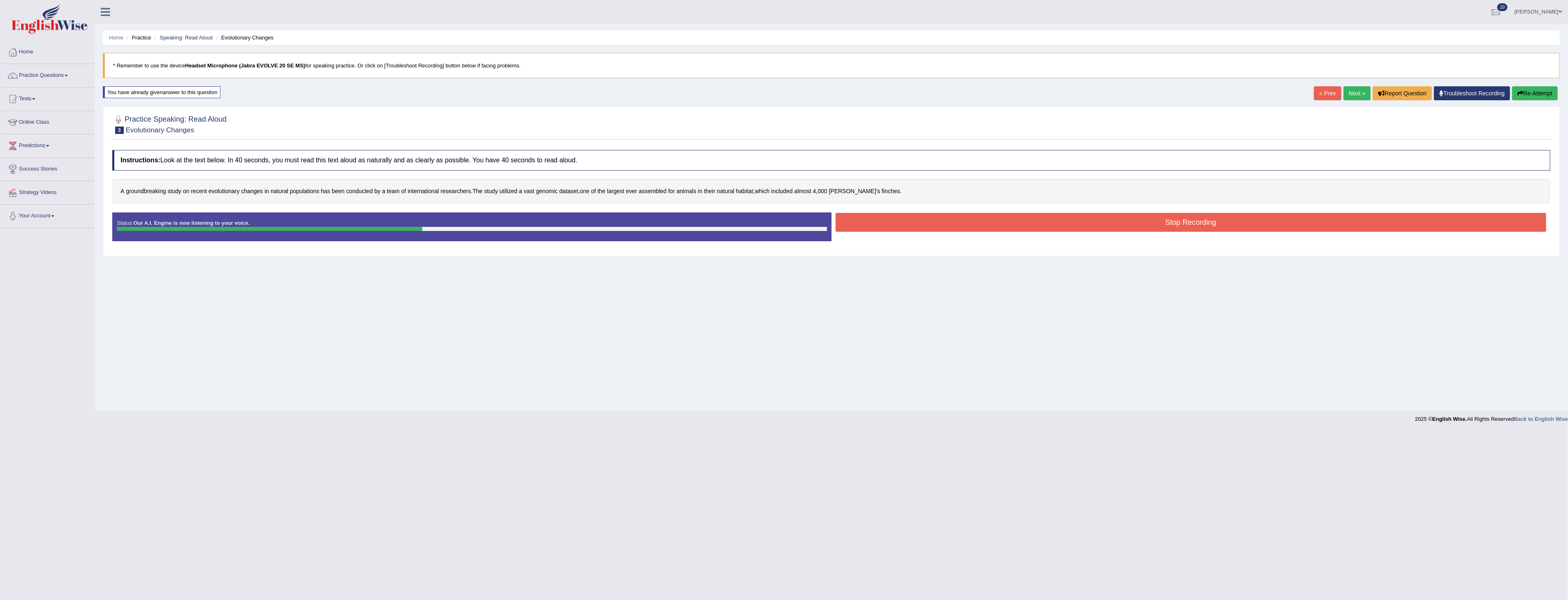
click at [1148, 224] on button "Stop Recording" at bounding box center [1191, 222] width 711 height 19
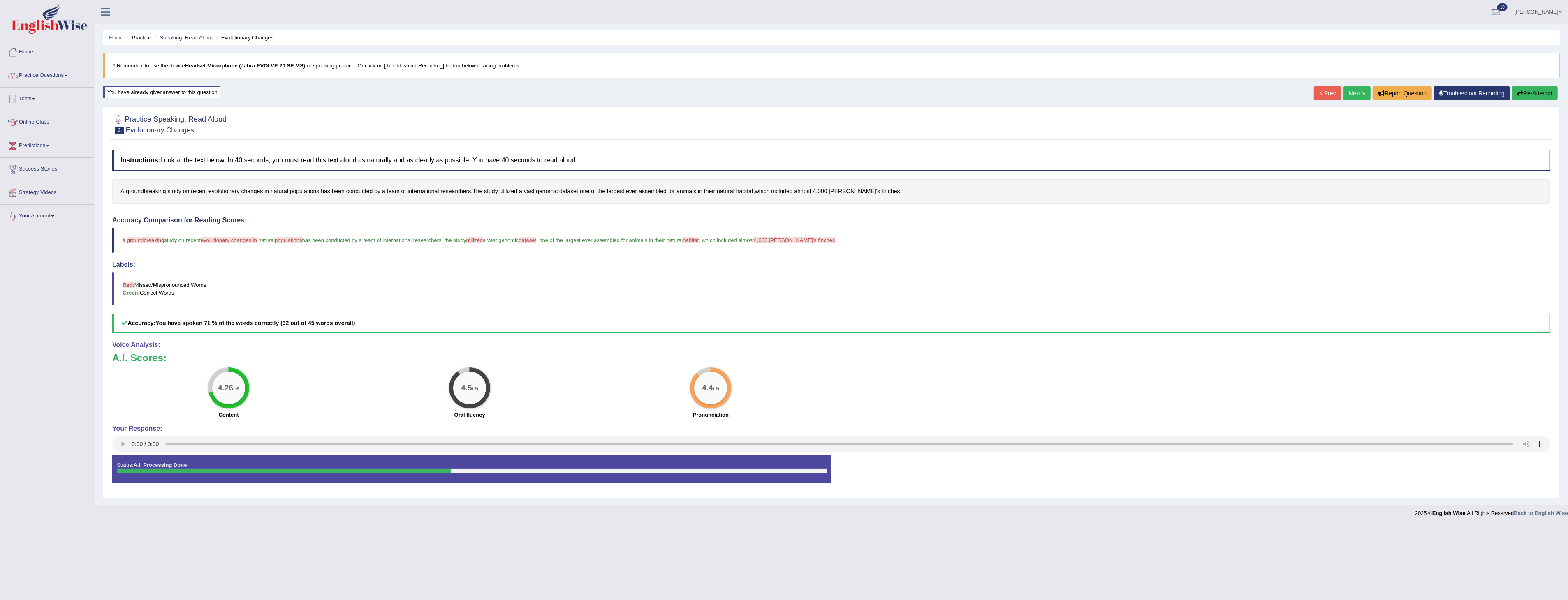
click at [1535, 91] on button "Re-Attempt" at bounding box center [1535, 93] width 46 height 14
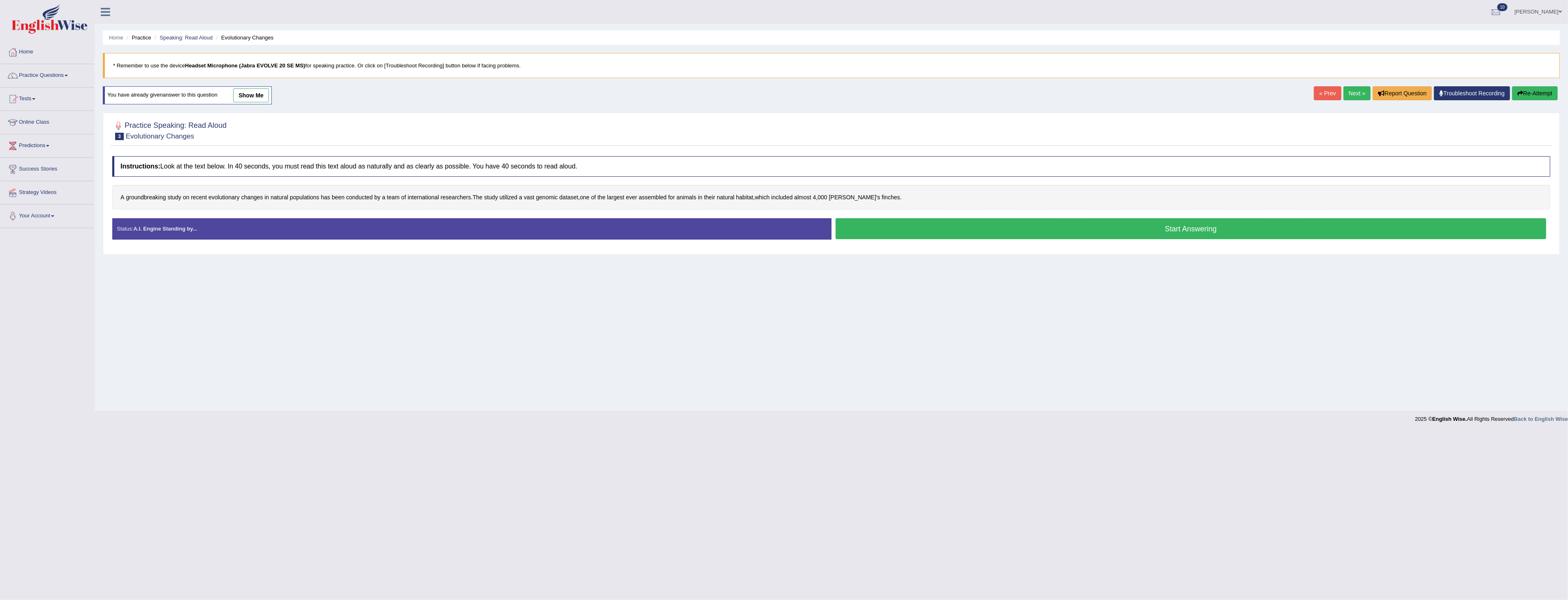
click at [1083, 228] on button "Start Answering" at bounding box center [1191, 229] width 711 height 21
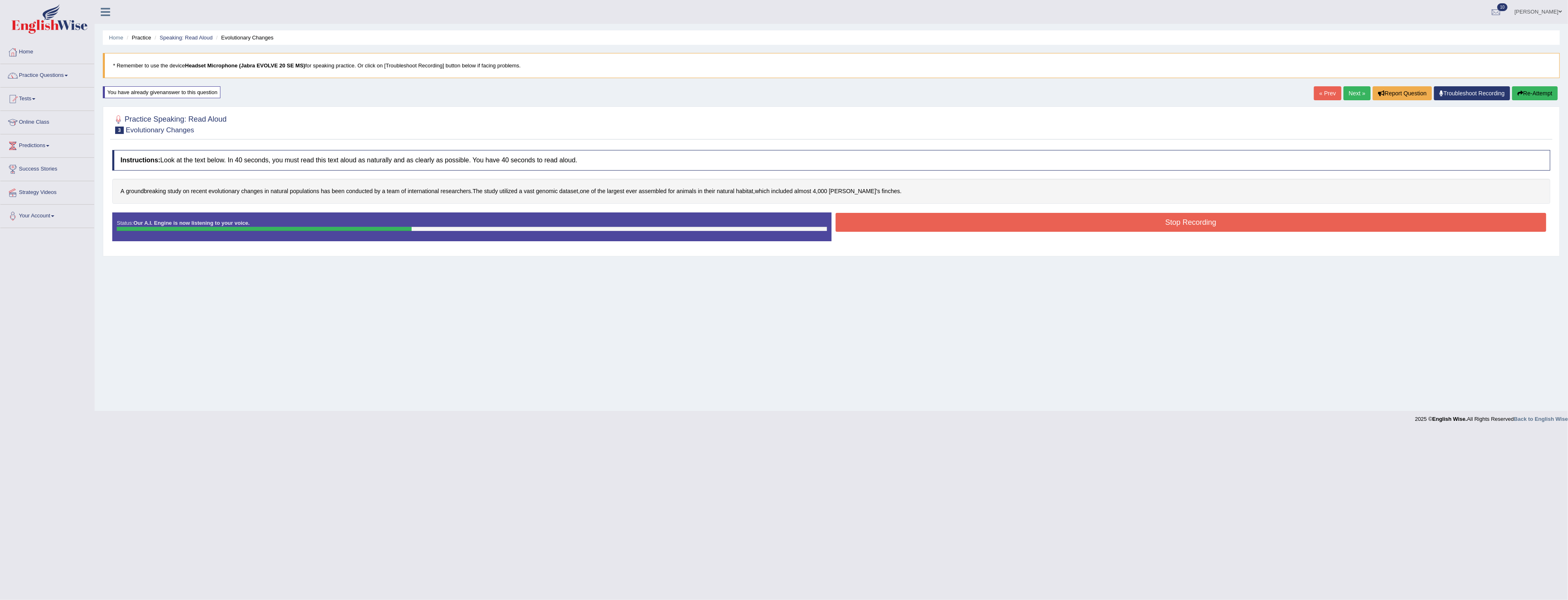
click at [986, 220] on button "Stop Recording" at bounding box center [1191, 222] width 711 height 19
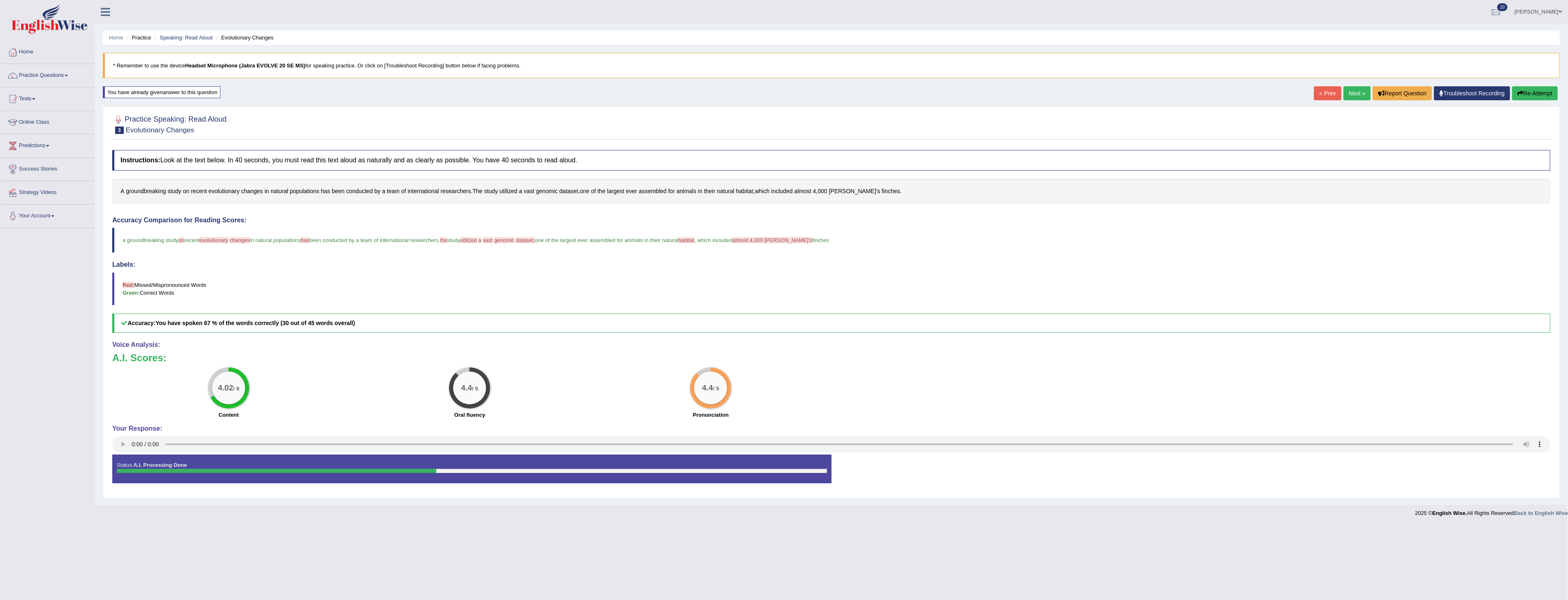
click at [1533, 94] on button "Re-Attempt" at bounding box center [1535, 93] width 46 height 14
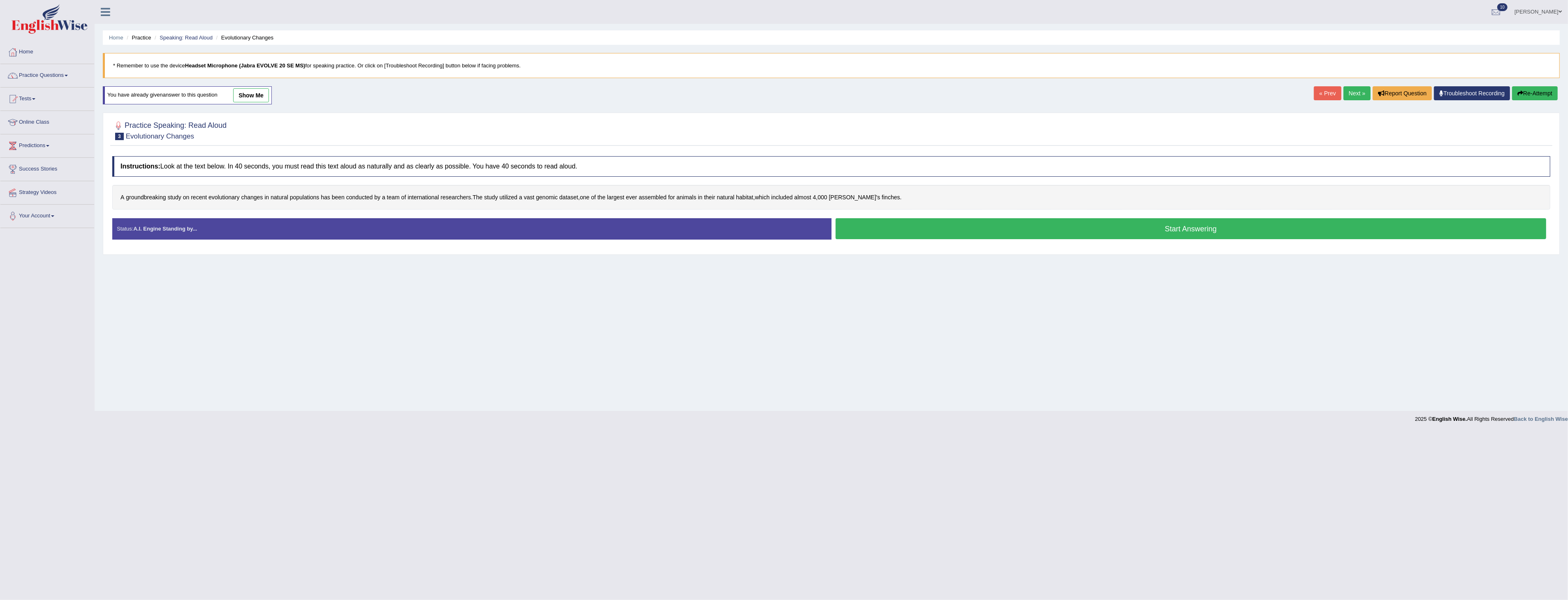
click at [1118, 230] on button "Start Answering" at bounding box center [1191, 229] width 711 height 21
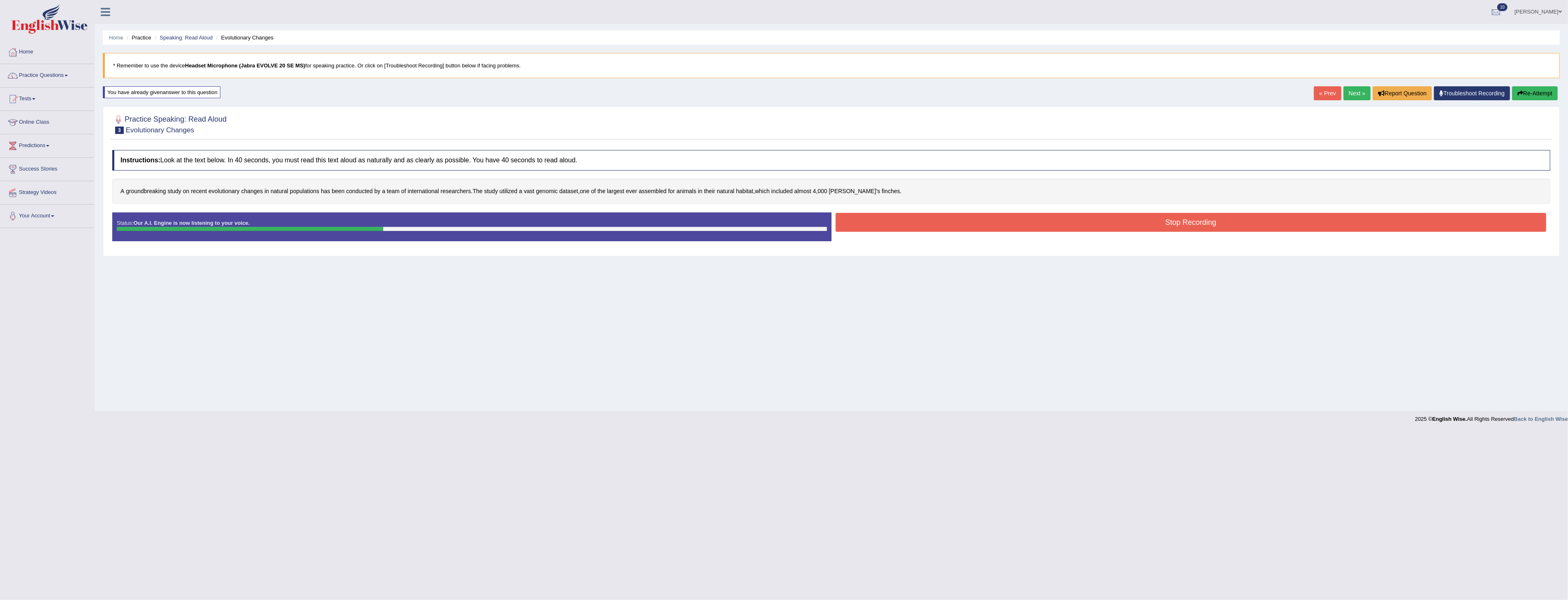
click at [1065, 220] on button "Stop Recording" at bounding box center [1191, 222] width 711 height 19
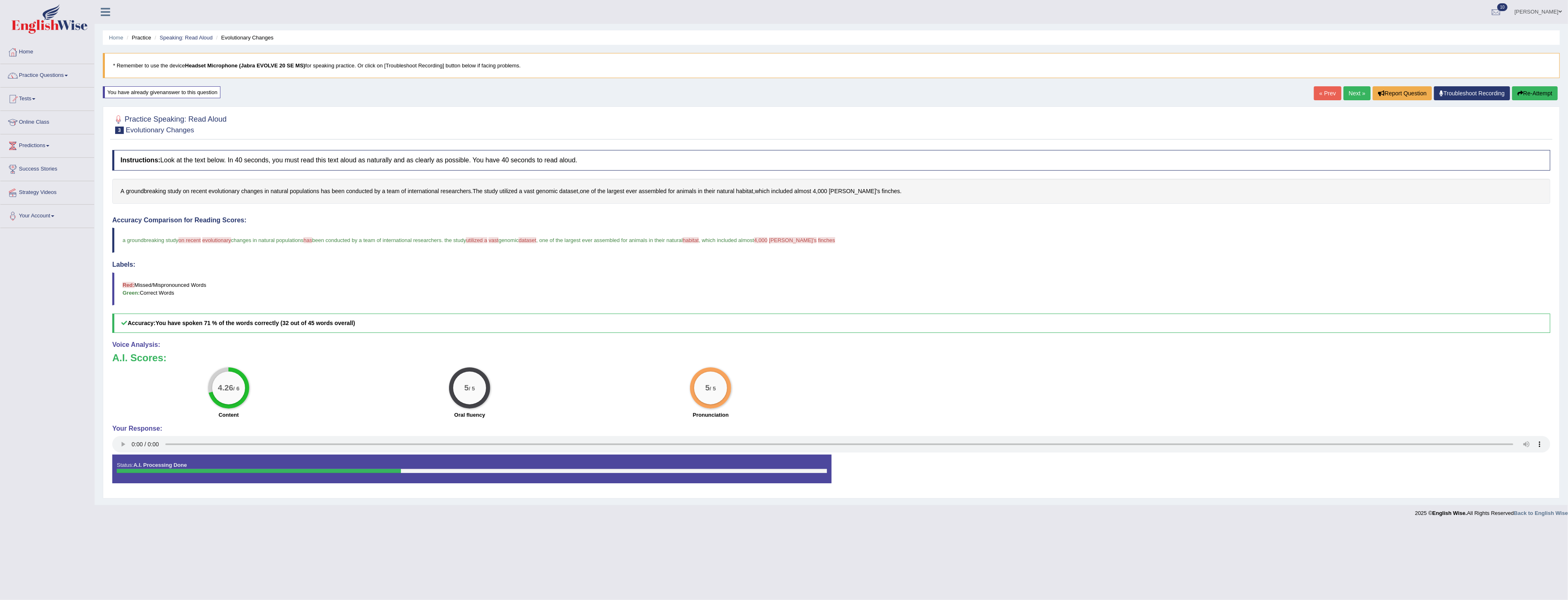
click at [1357, 96] on link "Next »" at bounding box center [1357, 93] width 27 height 14
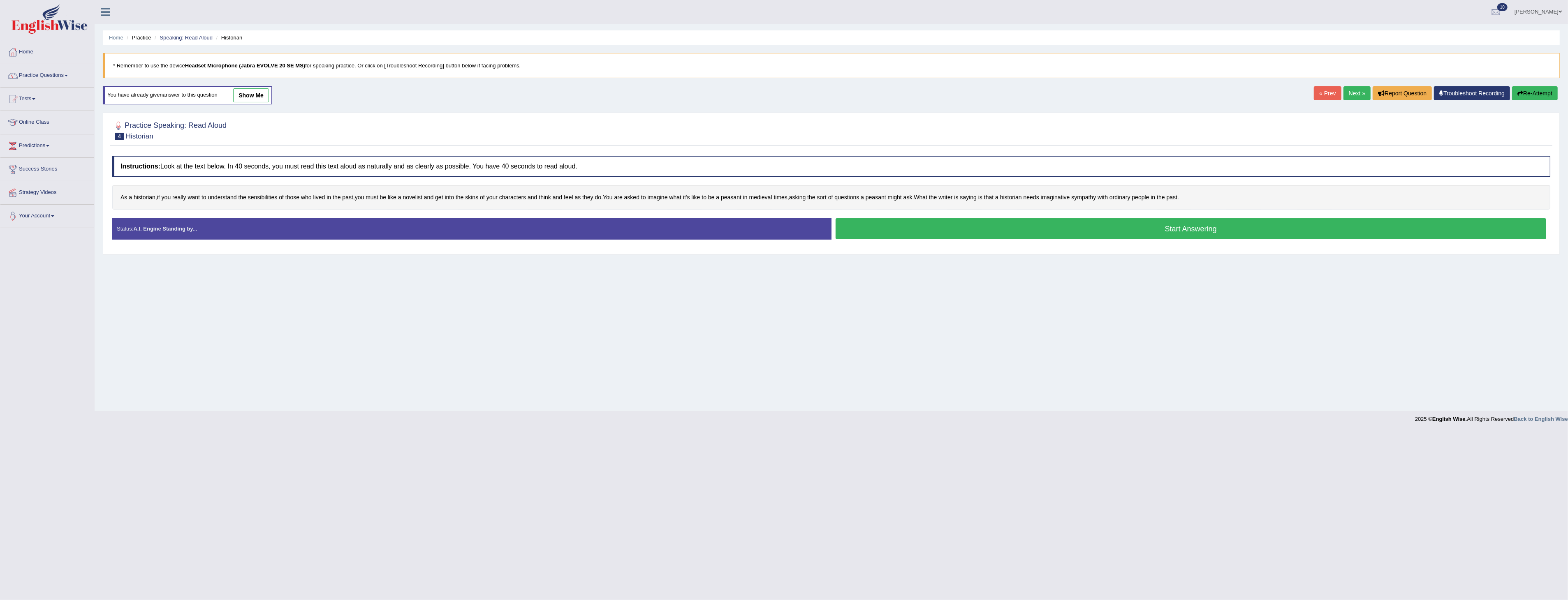
click at [1143, 228] on button "Start Answering" at bounding box center [1191, 229] width 711 height 21
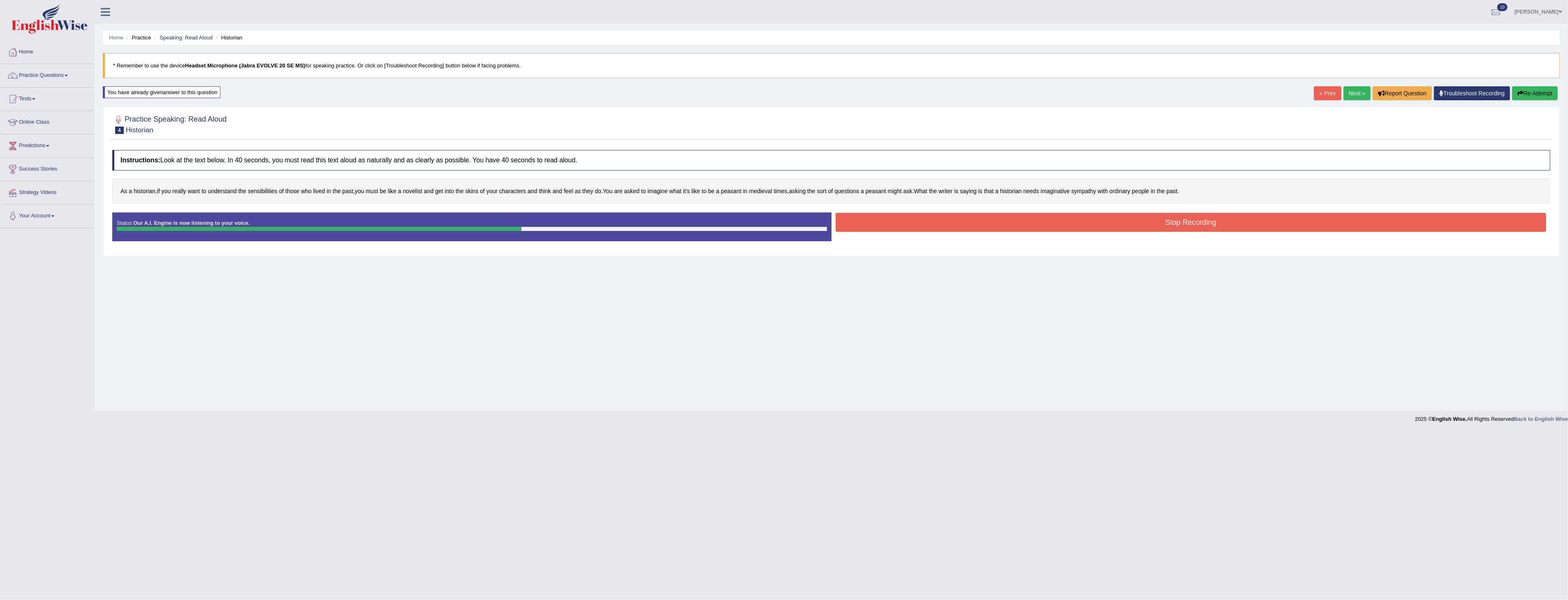
click at [1136, 217] on button "Stop Recording" at bounding box center [1191, 222] width 711 height 19
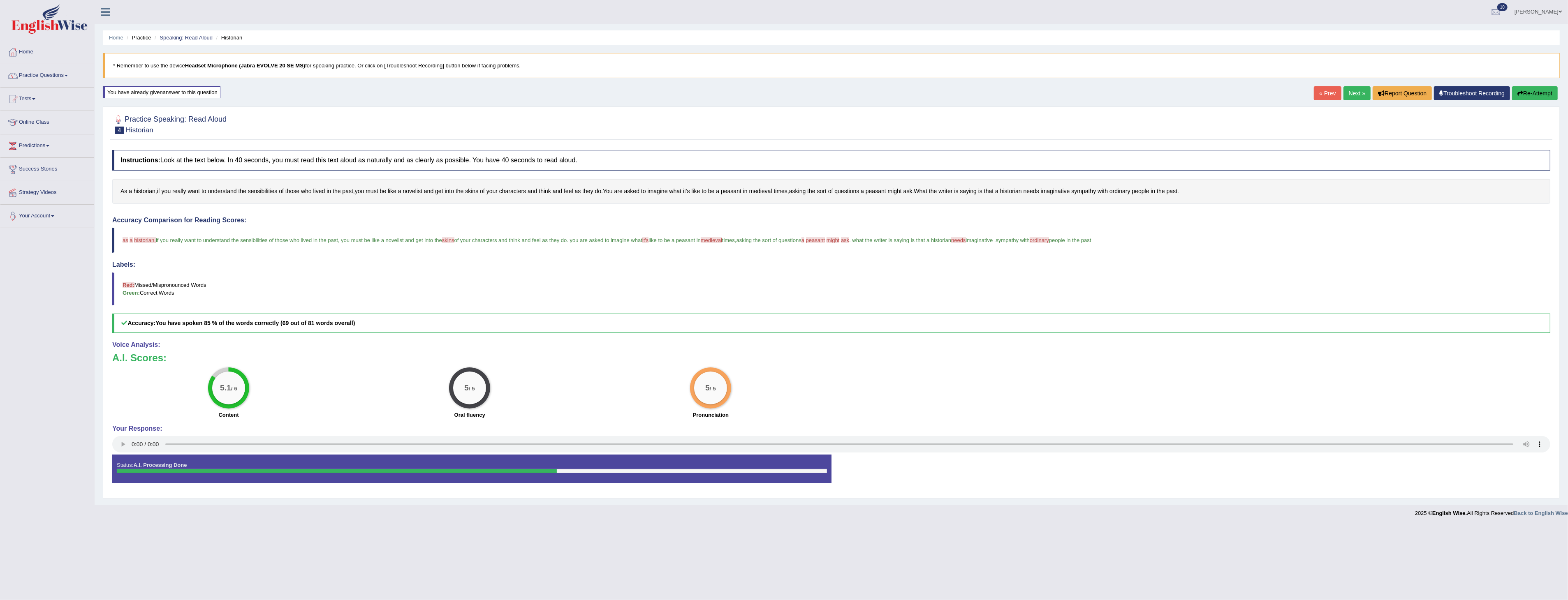
click at [1351, 92] on link "Next »" at bounding box center [1357, 93] width 27 height 14
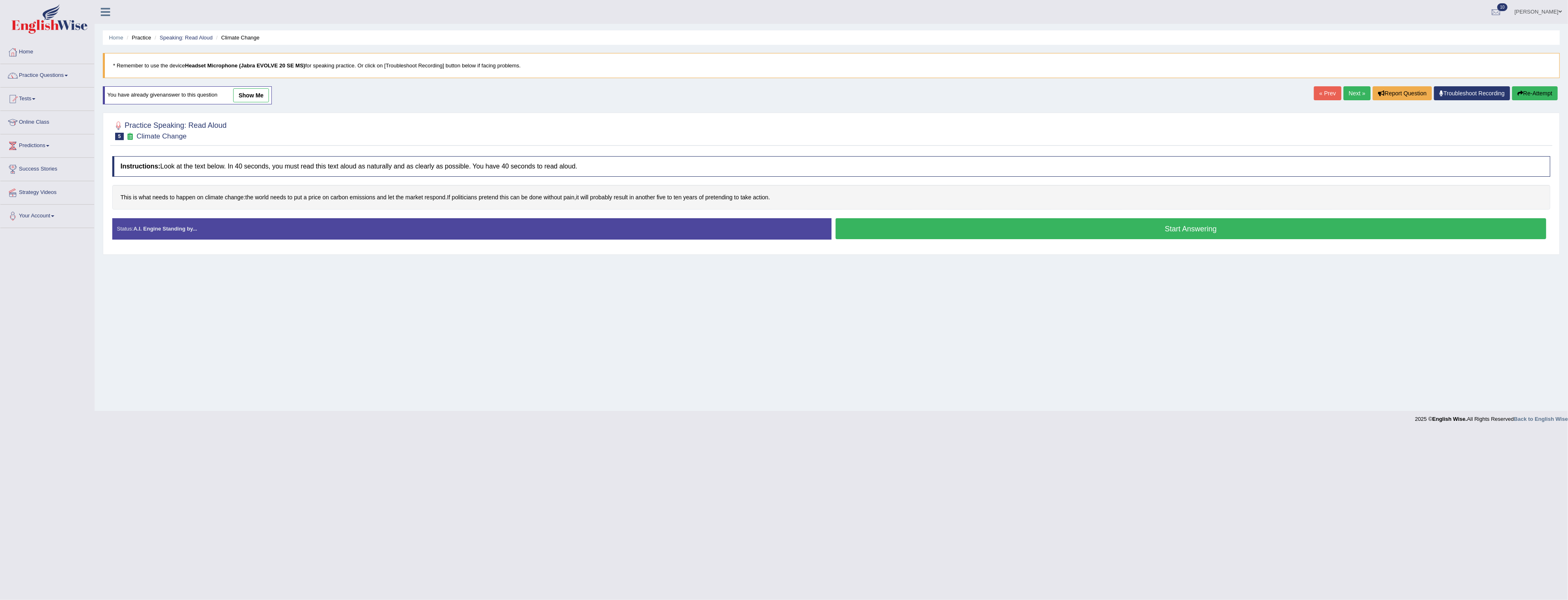
click at [1216, 227] on button "Start Answering" at bounding box center [1191, 229] width 711 height 21
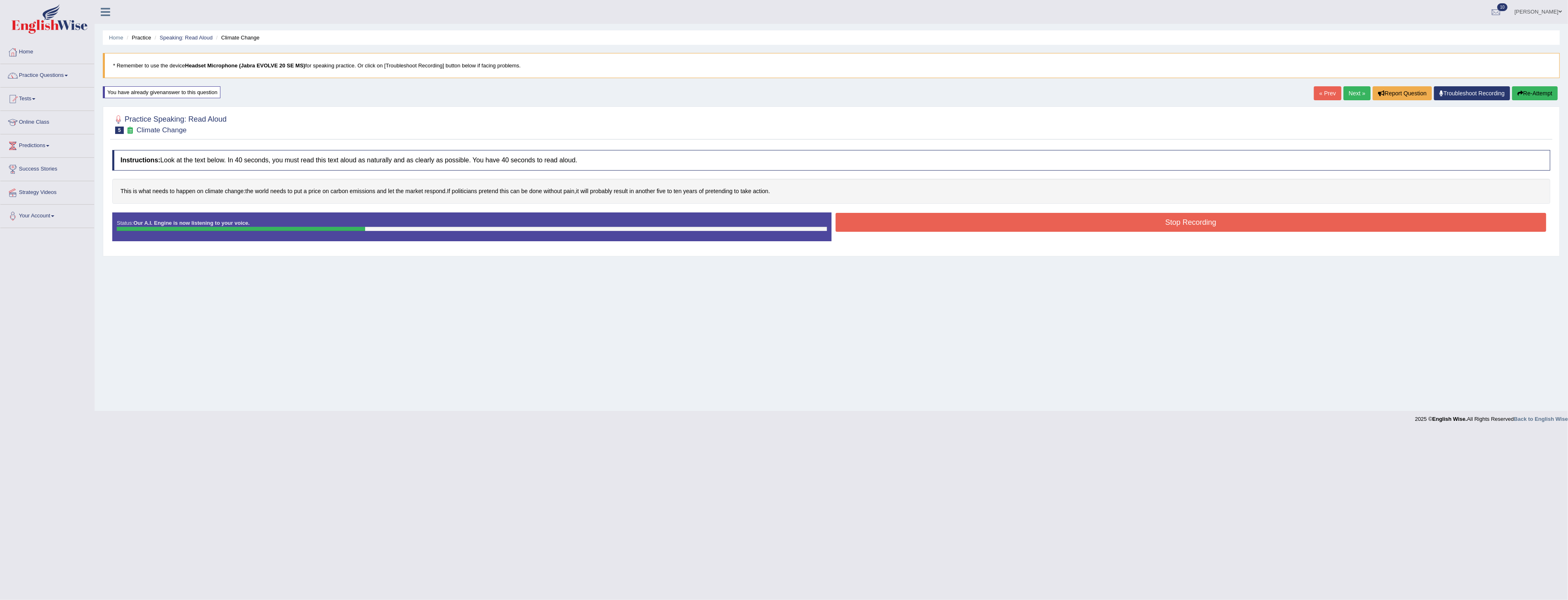
click at [1016, 219] on button "Stop Recording" at bounding box center [1191, 222] width 711 height 19
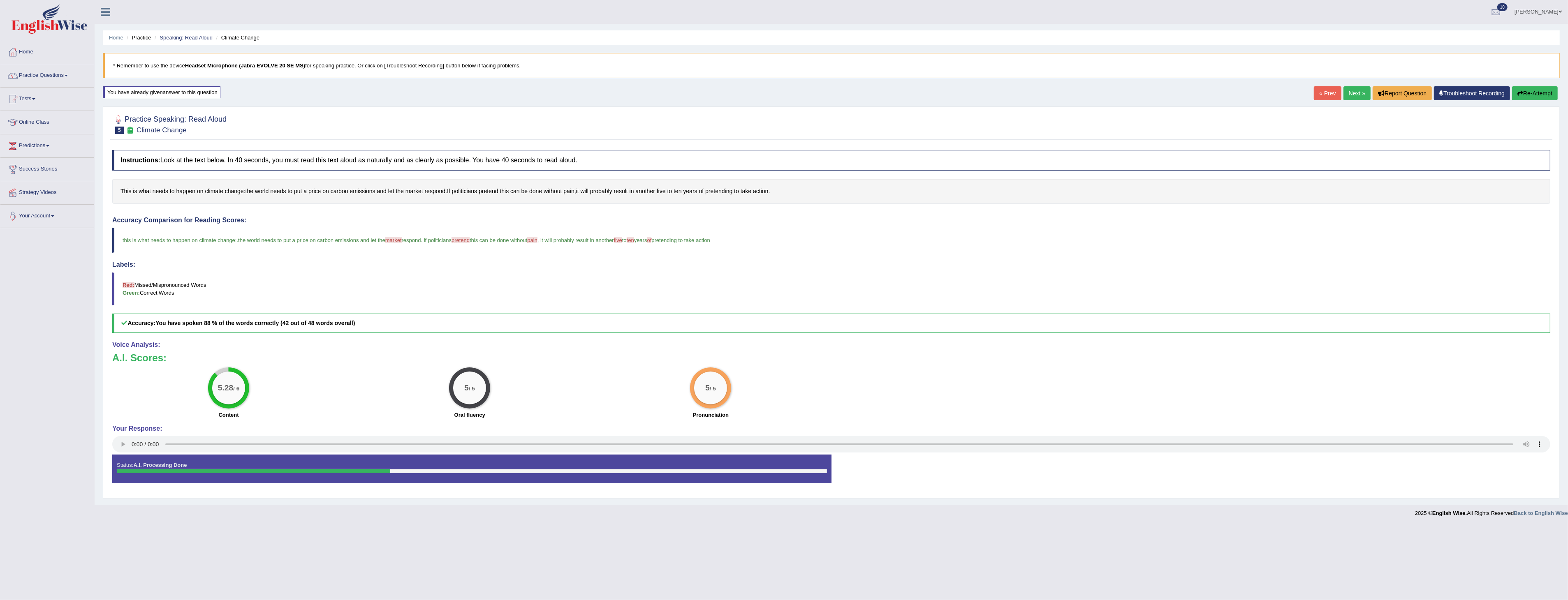
click at [1530, 89] on button "Re-Attempt" at bounding box center [1535, 93] width 46 height 14
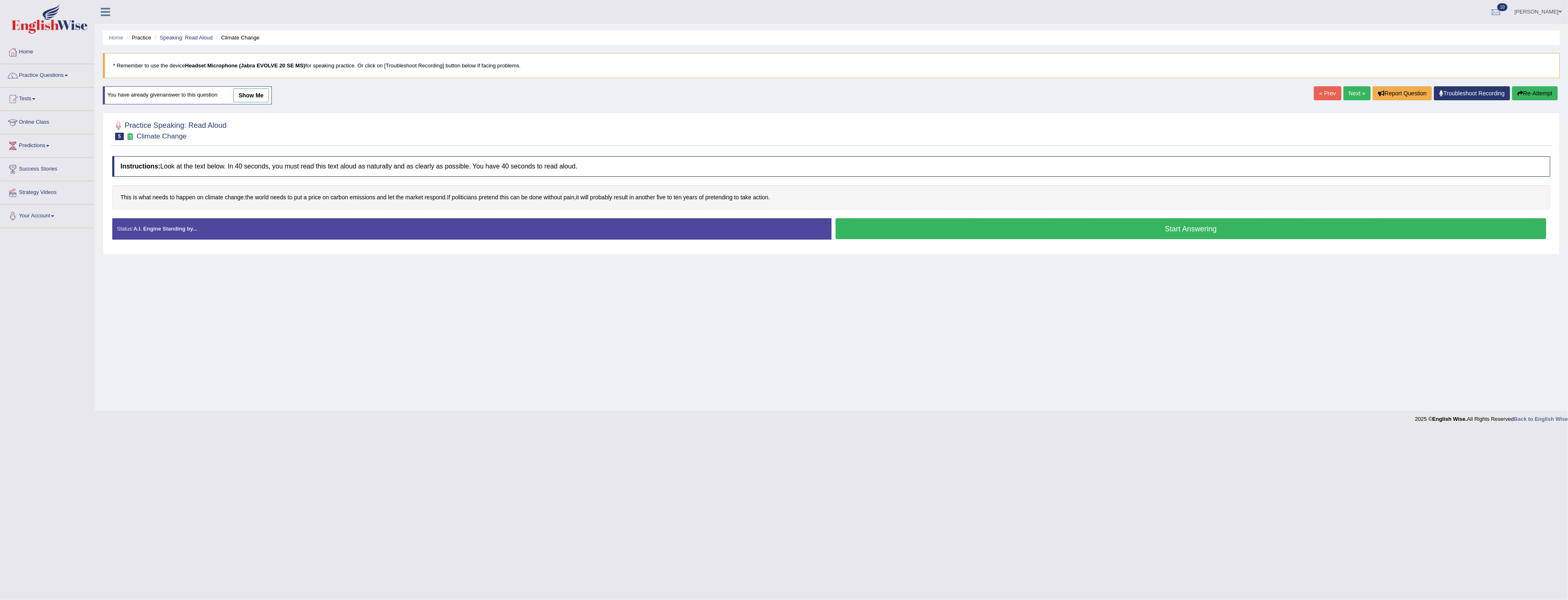
click at [1139, 226] on button "Start Answering" at bounding box center [1191, 229] width 711 height 21
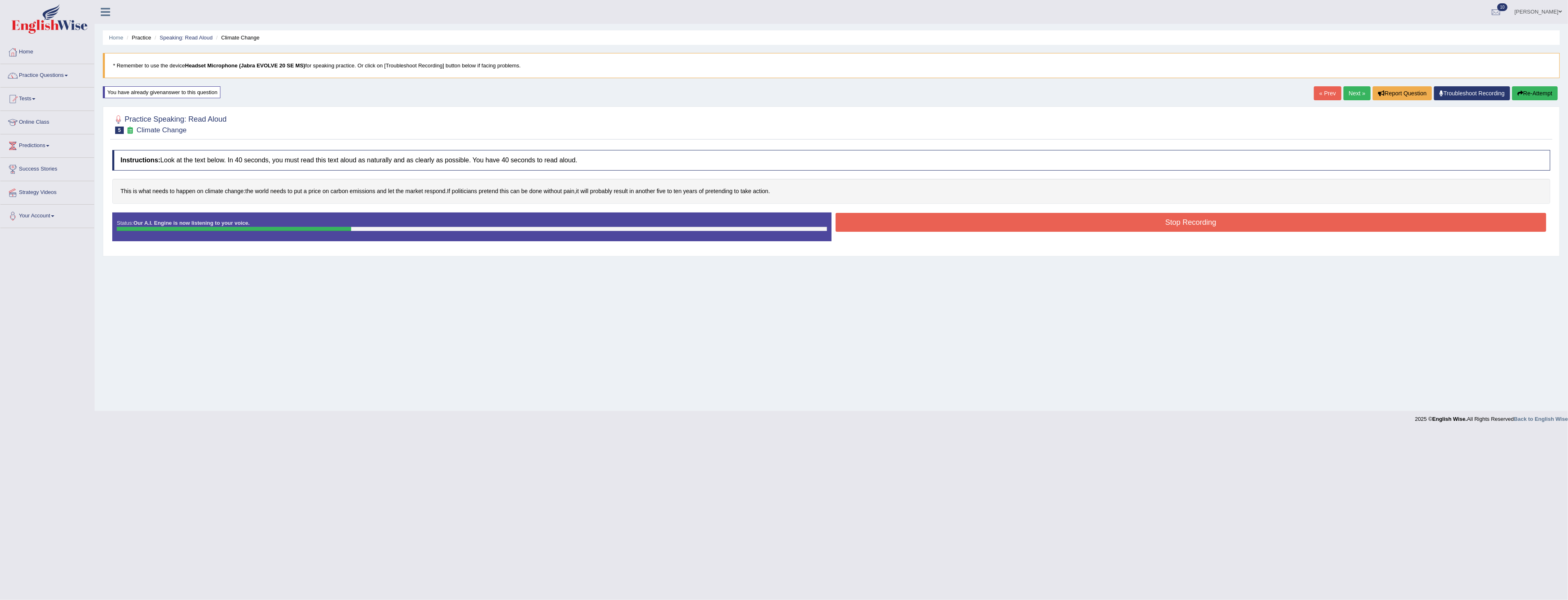
click at [1113, 220] on button "Stop Recording" at bounding box center [1191, 222] width 711 height 19
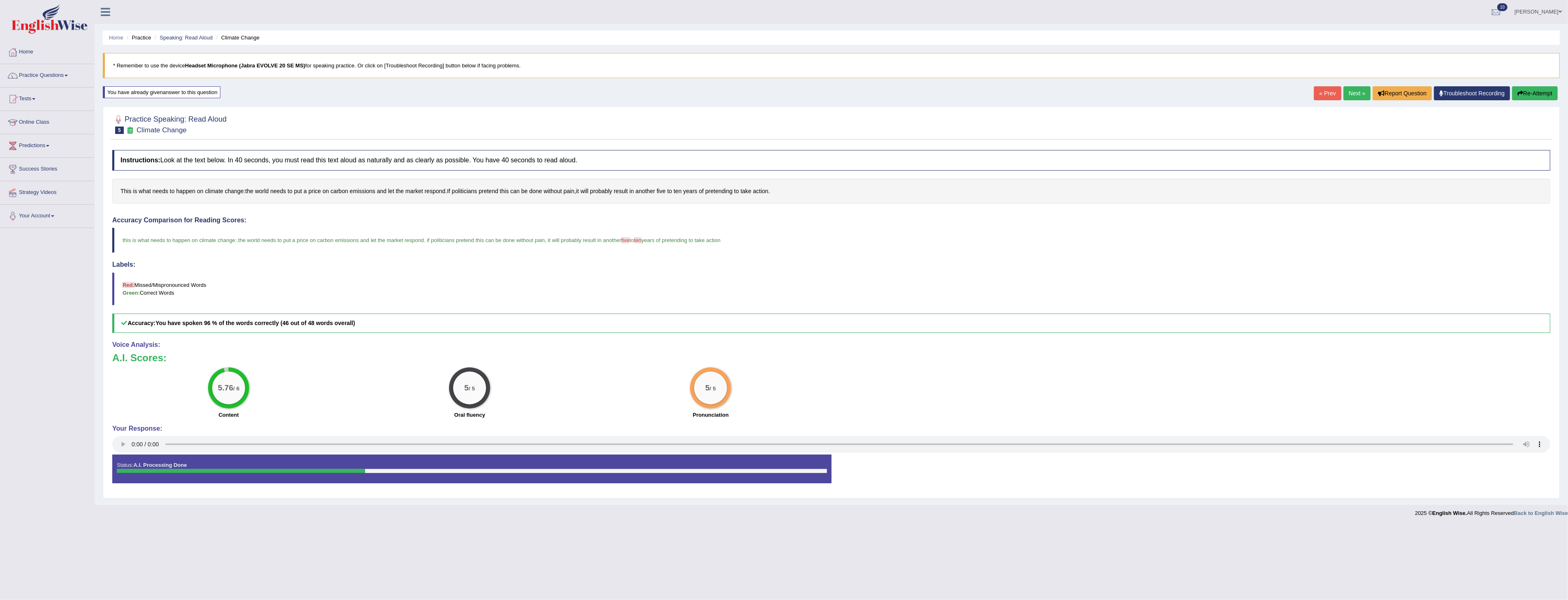
click at [1352, 91] on link "Next »" at bounding box center [1357, 93] width 27 height 14
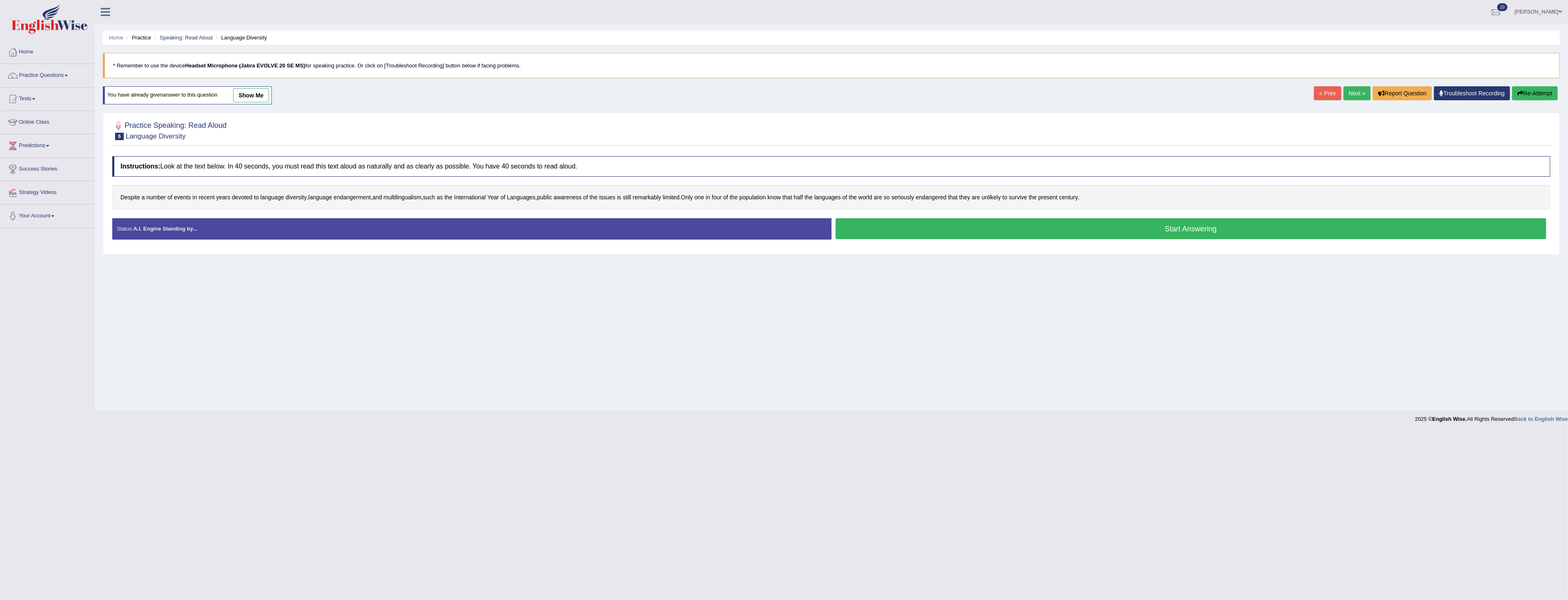
click at [1167, 229] on button "Start Answering" at bounding box center [1191, 229] width 711 height 21
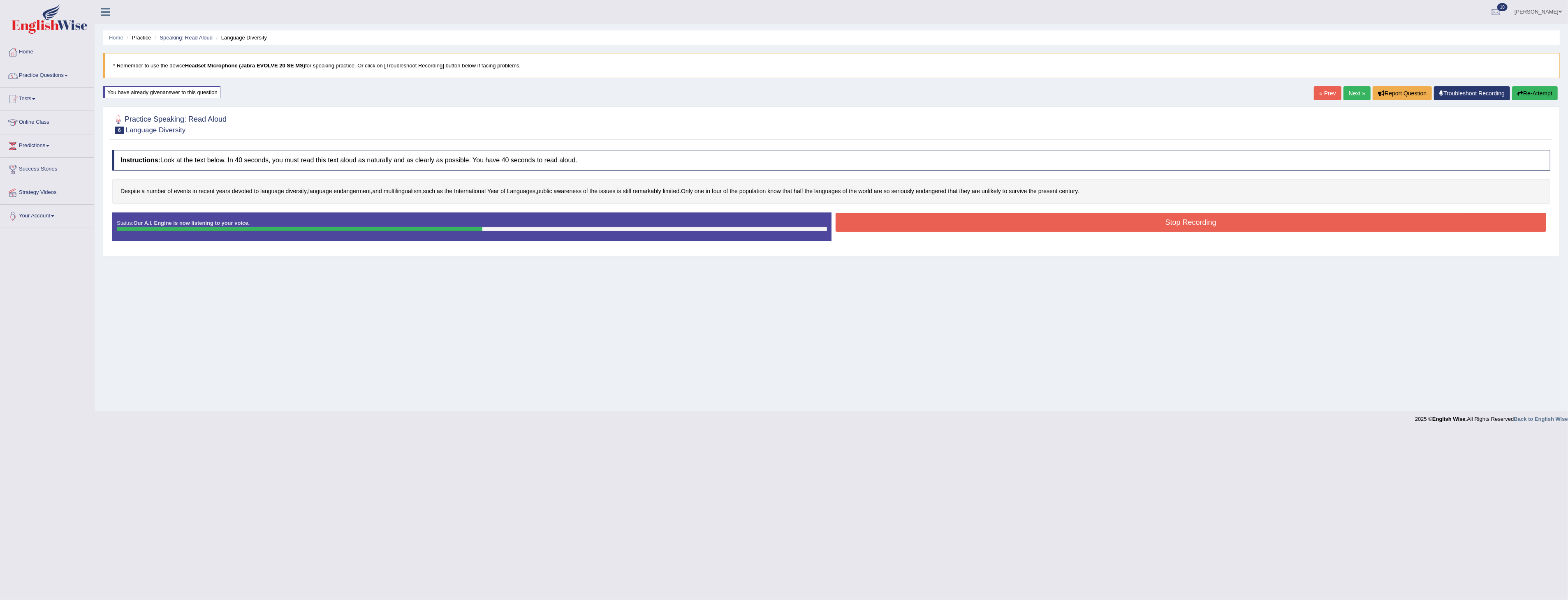
click at [902, 224] on button "Stop Recording" at bounding box center [1191, 222] width 711 height 19
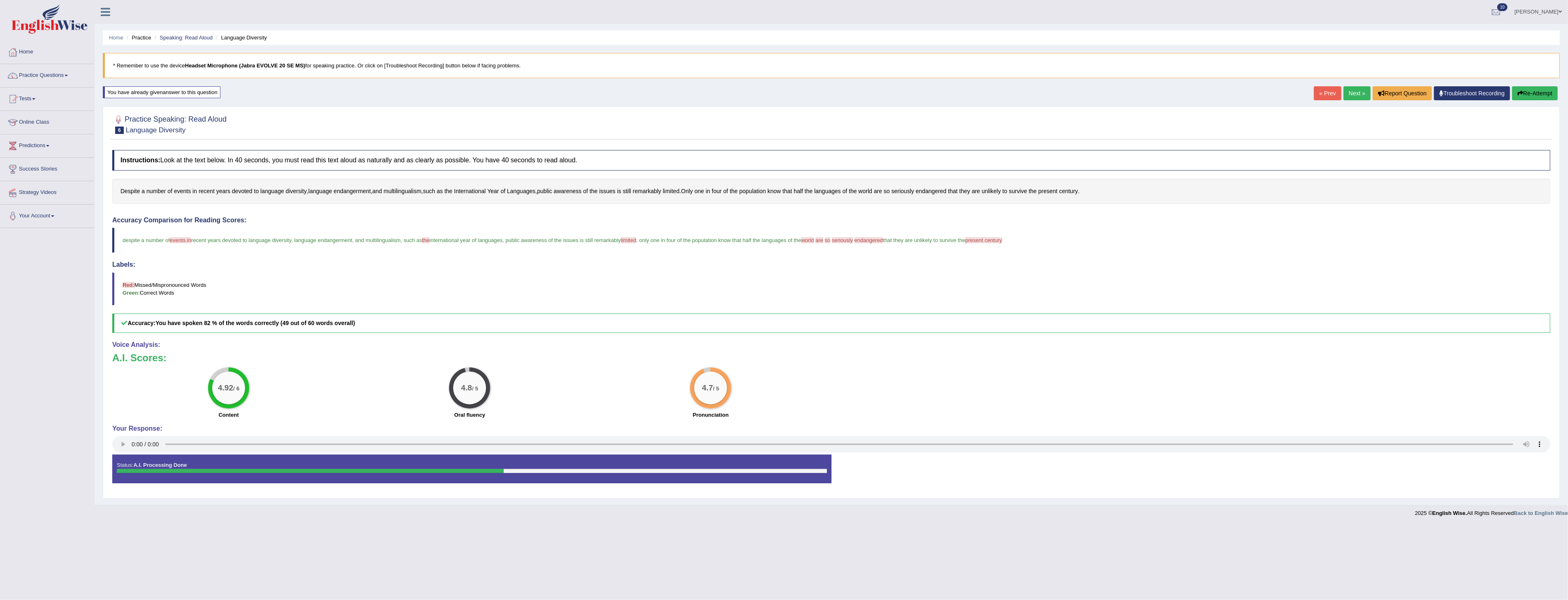
click at [1528, 92] on button "Re-Attempt" at bounding box center [1535, 93] width 46 height 14
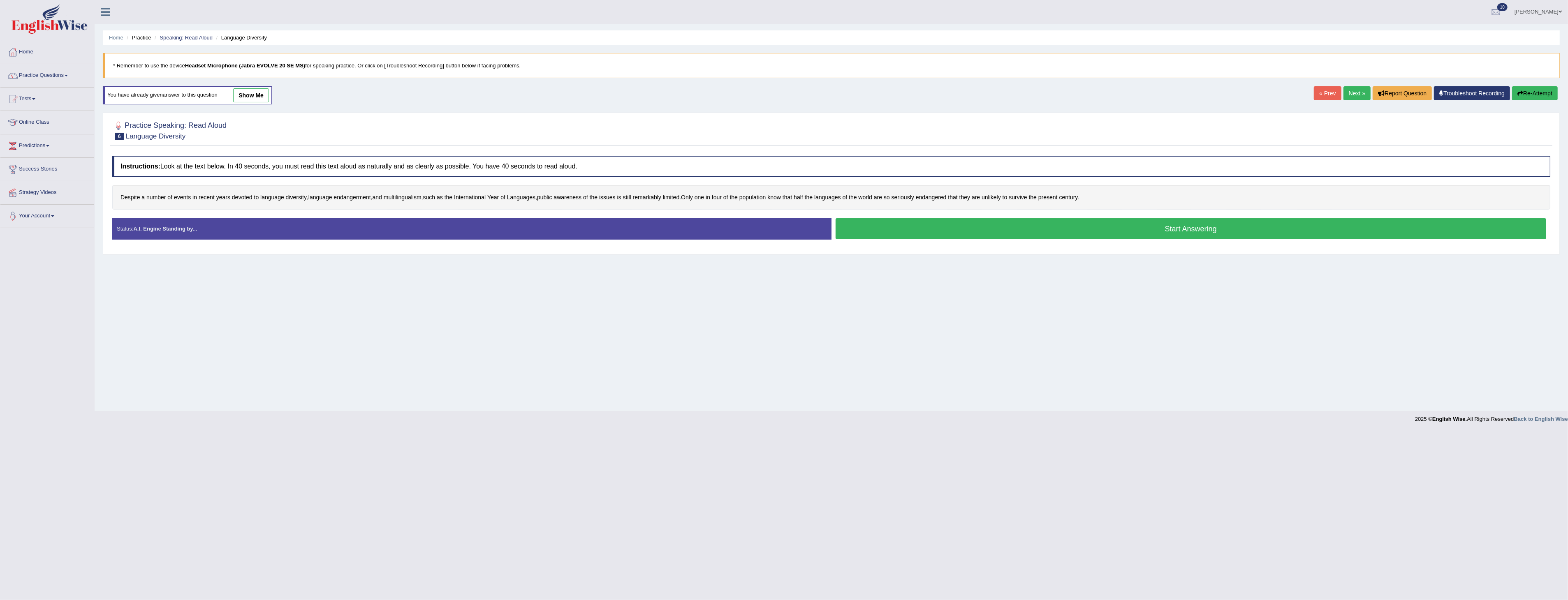
click at [1129, 227] on button "Start Answering" at bounding box center [1191, 229] width 711 height 21
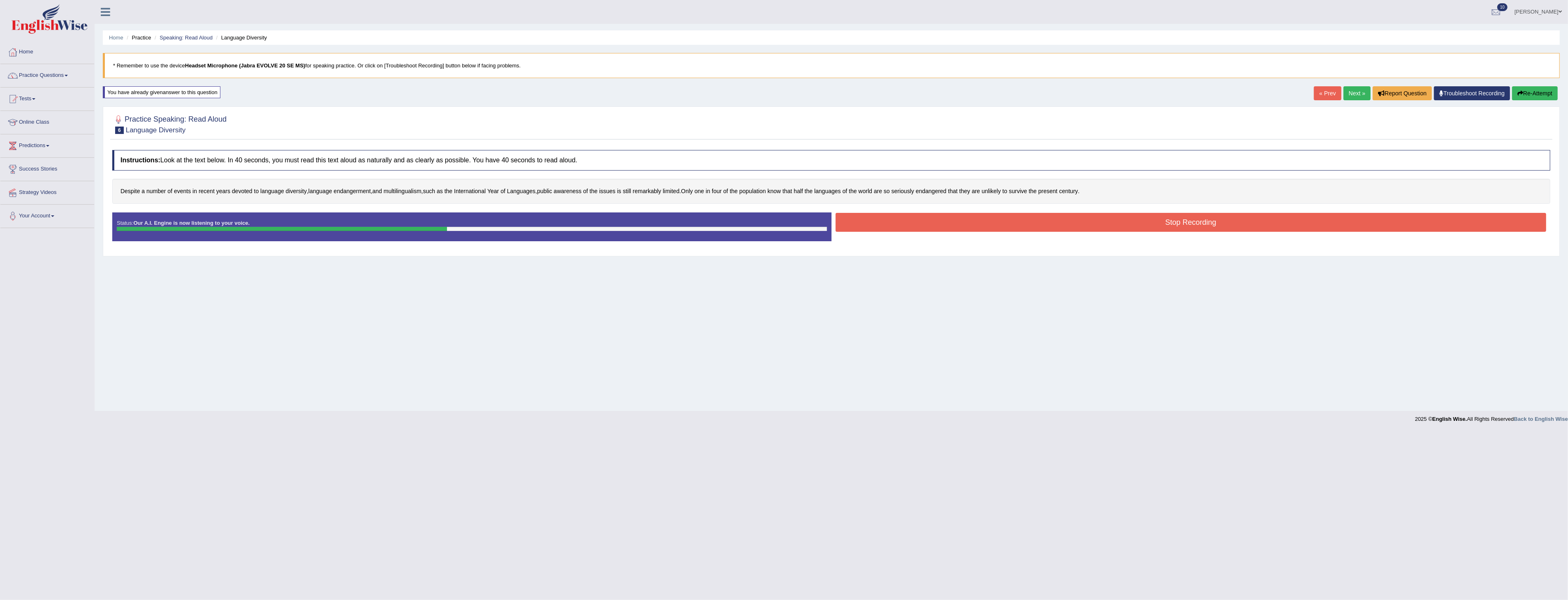
click at [1000, 220] on button "Stop Recording" at bounding box center [1191, 222] width 711 height 19
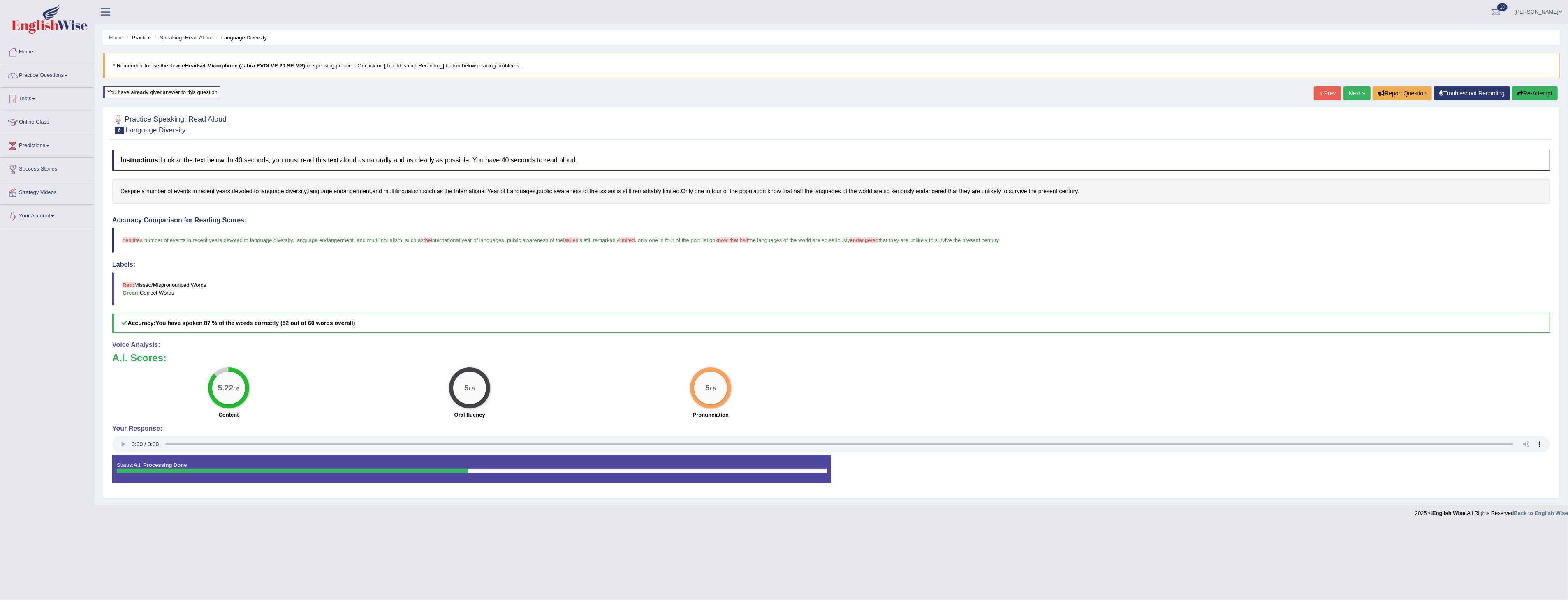
click at [1349, 92] on link "Next »" at bounding box center [1357, 93] width 27 height 14
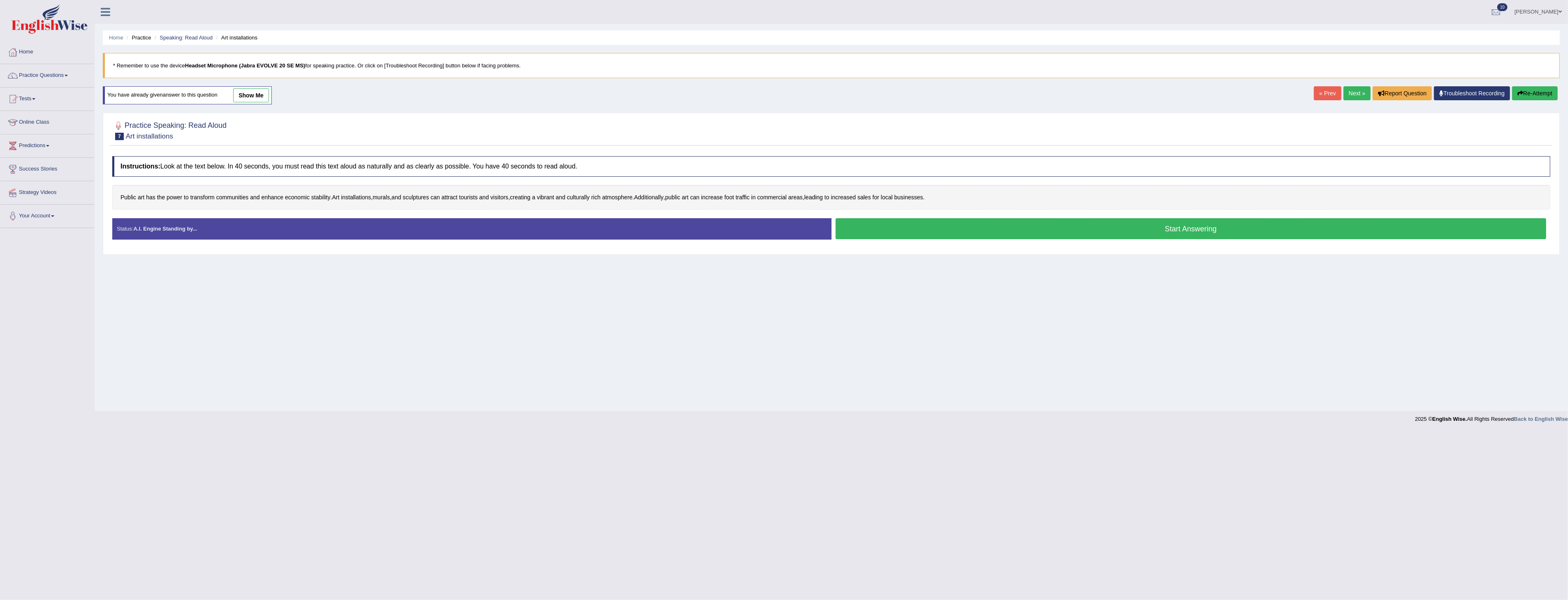
click at [1195, 227] on button "Start Answering" at bounding box center [1191, 229] width 711 height 21
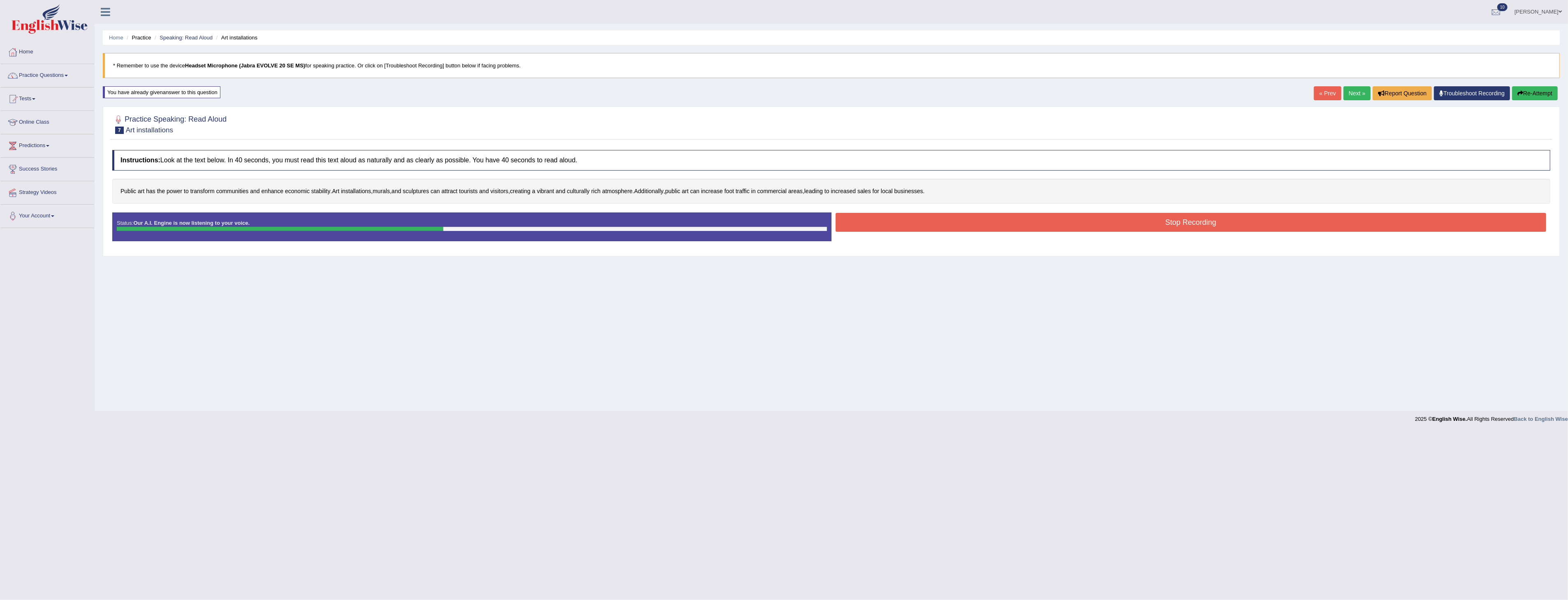
click at [1017, 221] on button "Stop Recording" at bounding box center [1191, 222] width 711 height 19
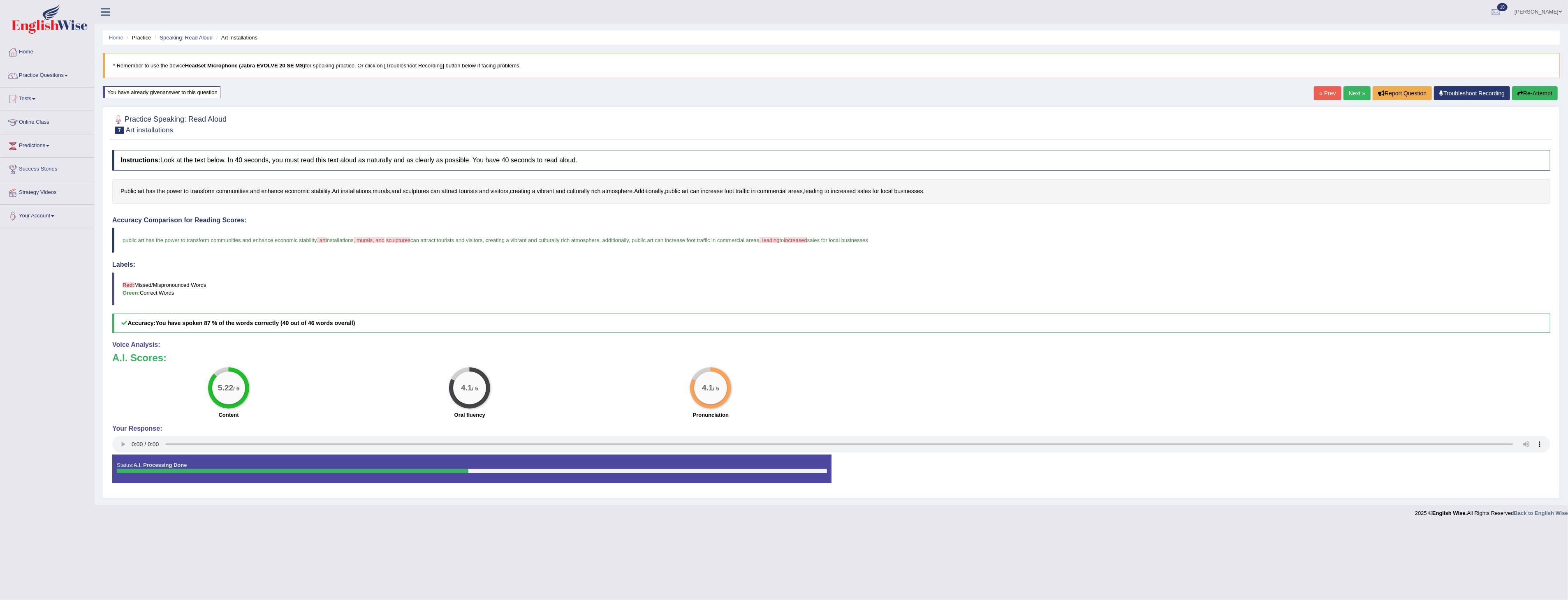
click at [1535, 92] on button "Re-Attempt" at bounding box center [1535, 93] width 46 height 14
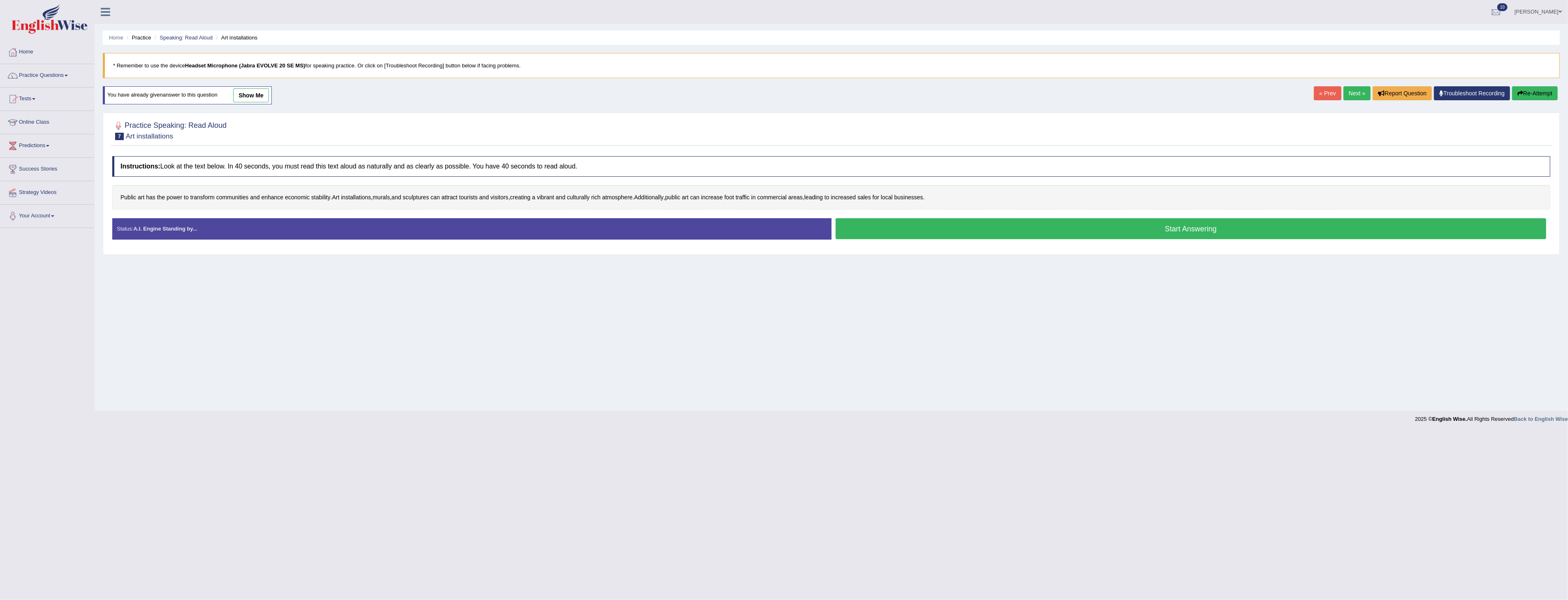
click at [1023, 228] on button "Start Answering" at bounding box center [1191, 229] width 711 height 21
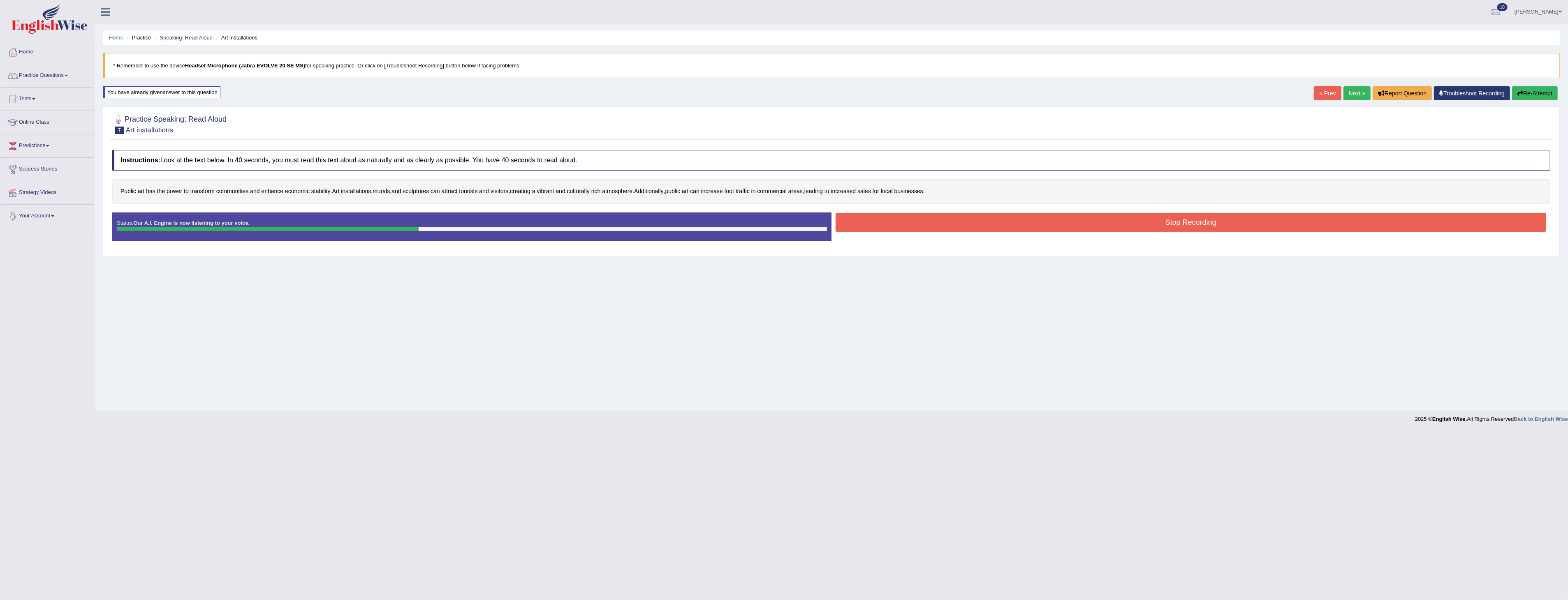
click at [981, 218] on button "Stop Recording" at bounding box center [1191, 222] width 711 height 19
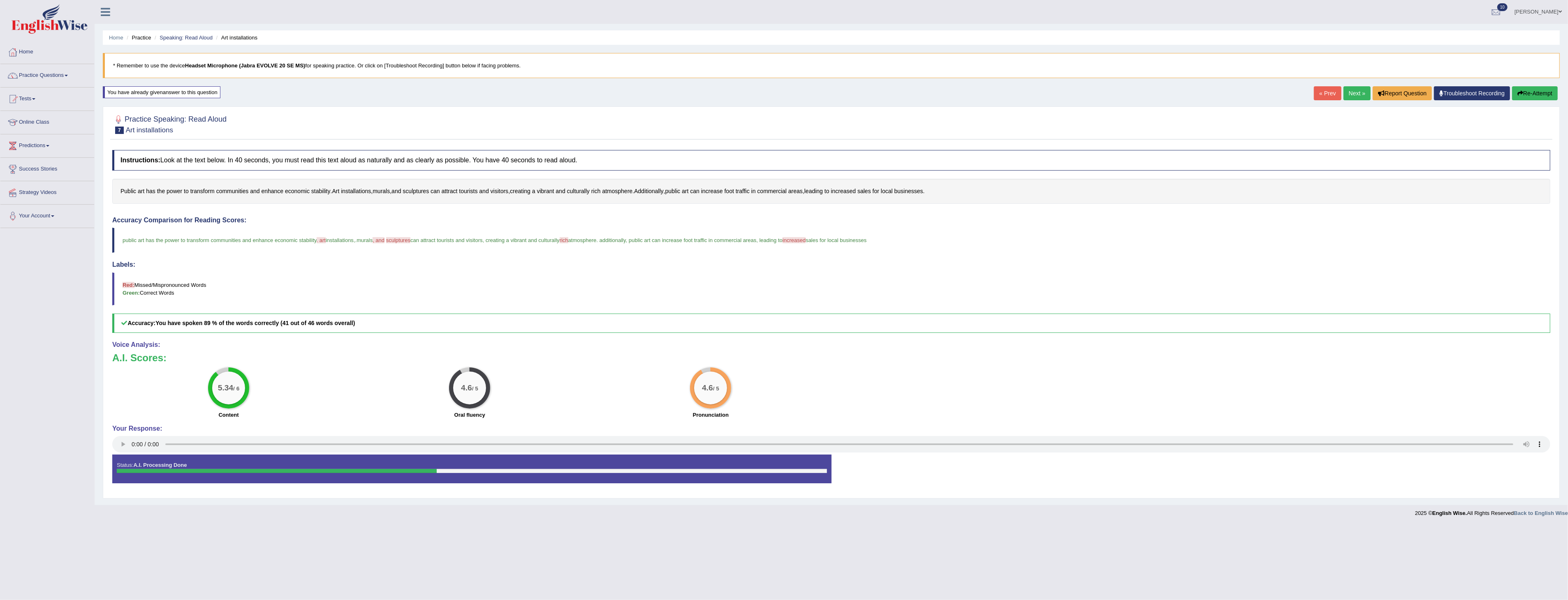
click at [1356, 93] on link "Next »" at bounding box center [1357, 93] width 27 height 14
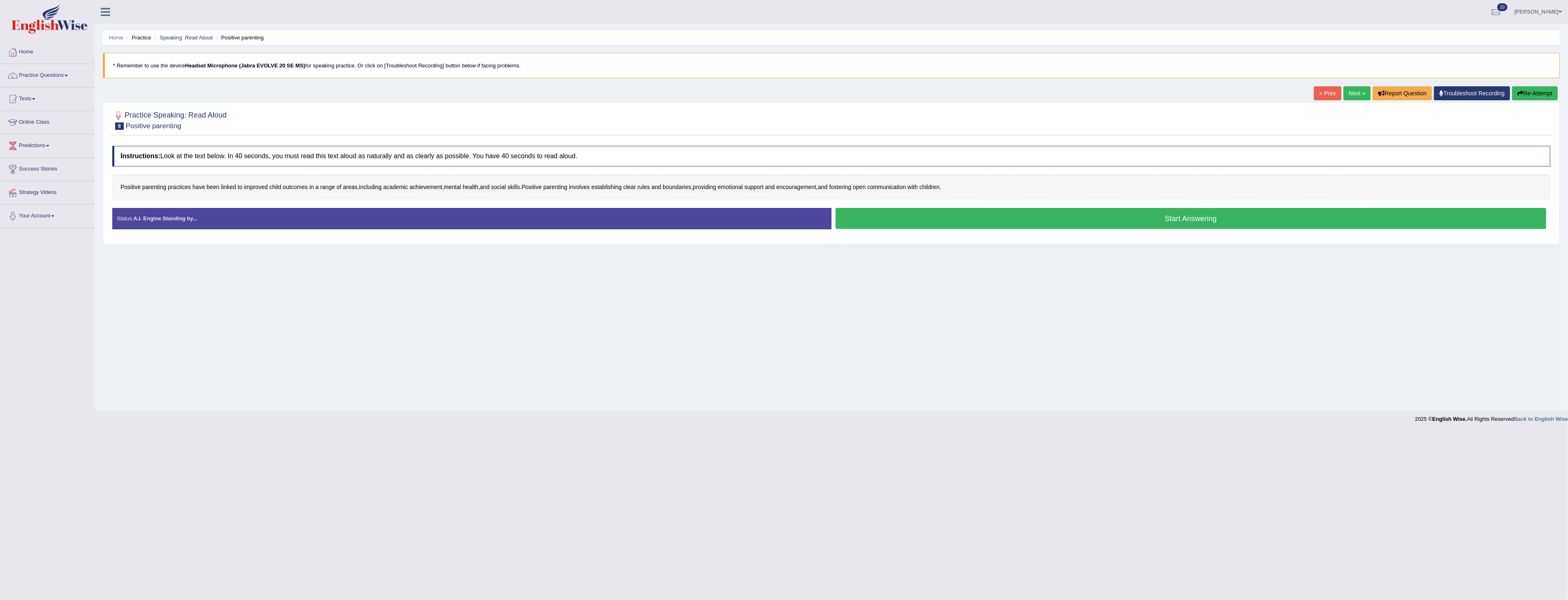
click at [1195, 219] on button "Start Answering" at bounding box center [1191, 218] width 711 height 21
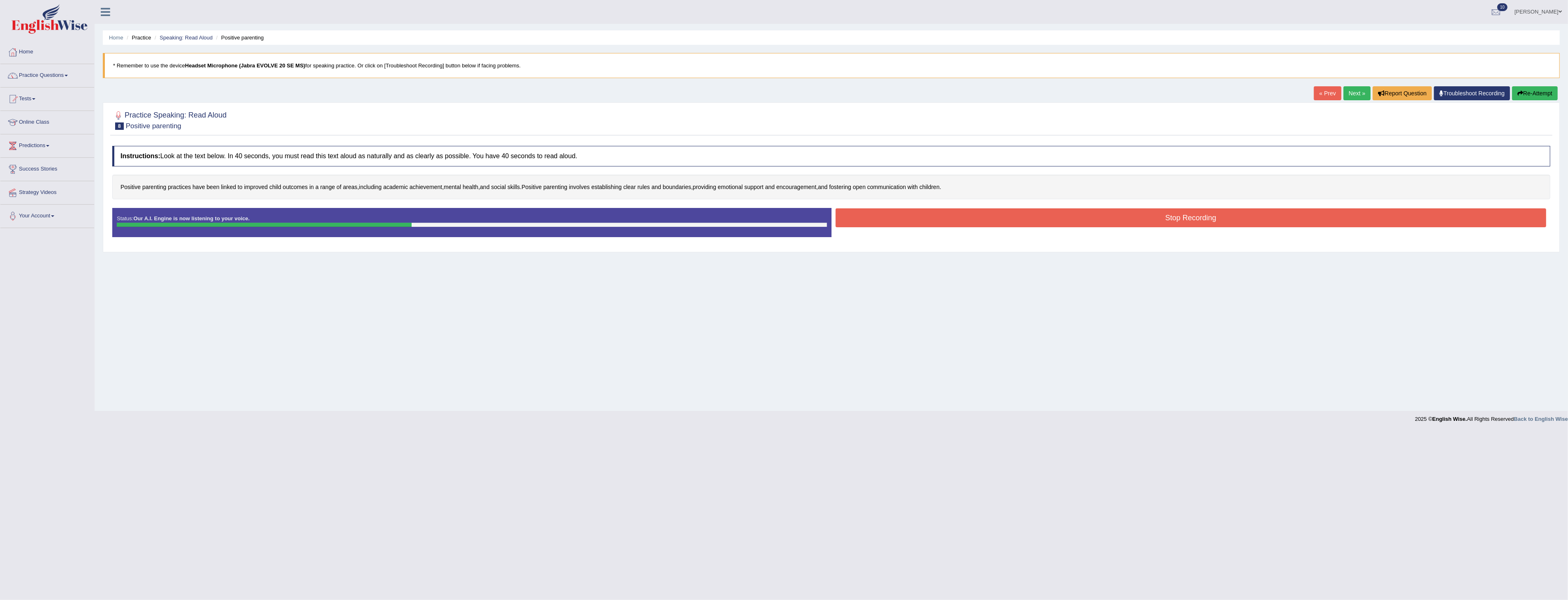
click at [990, 215] on button "Stop Recording" at bounding box center [1191, 218] width 711 height 19
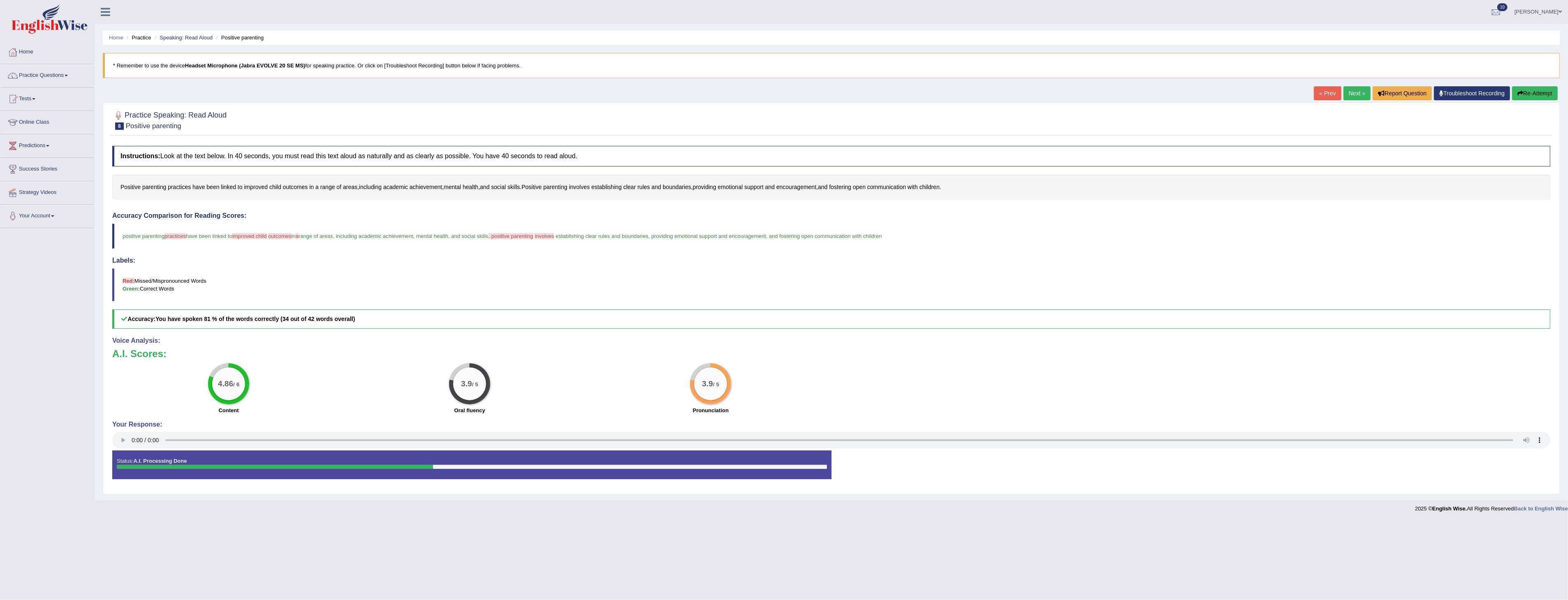
click at [1536, 94] on button "Re-Attempt" at bounding box center [1535, 93] width 46 height 14
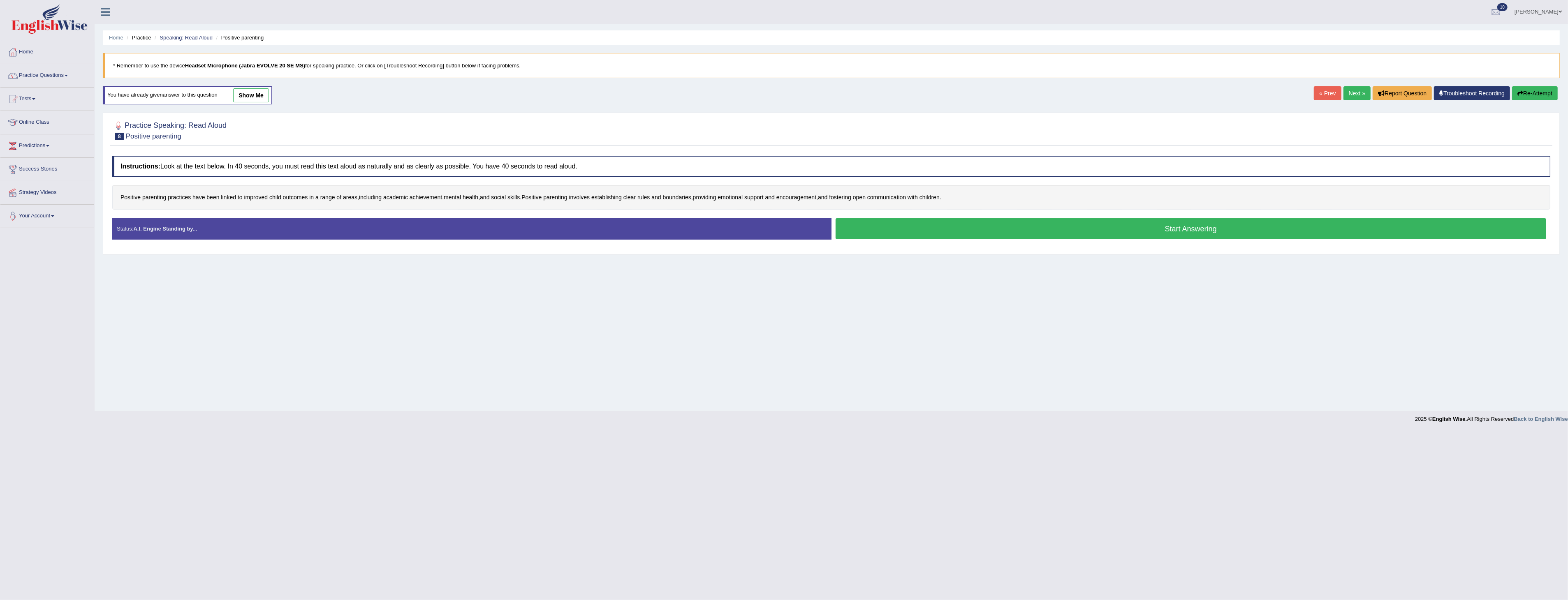
click at [1100, 230] on button "Start Answering" at bounding box center [1191, 229] width 711 height 21
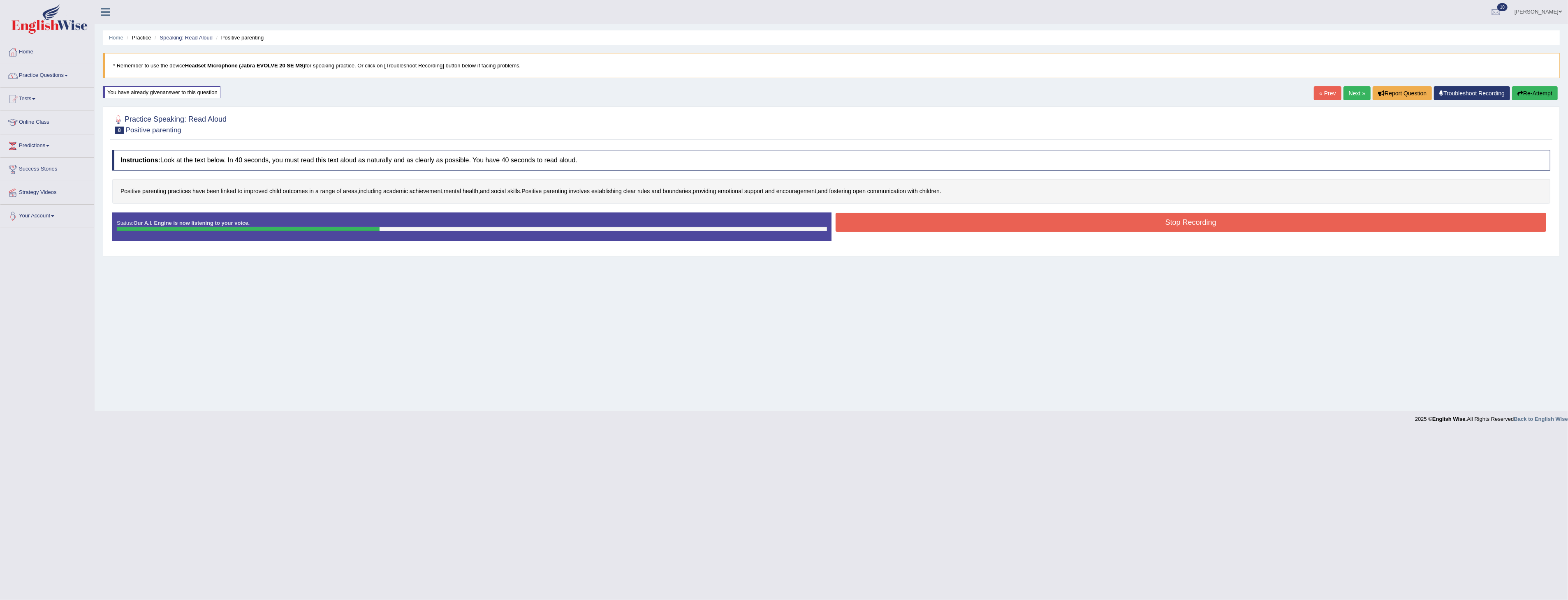
click at [956, 218] on button "Stop Recording" at bounding box center [1191, 222] width 711 height 19
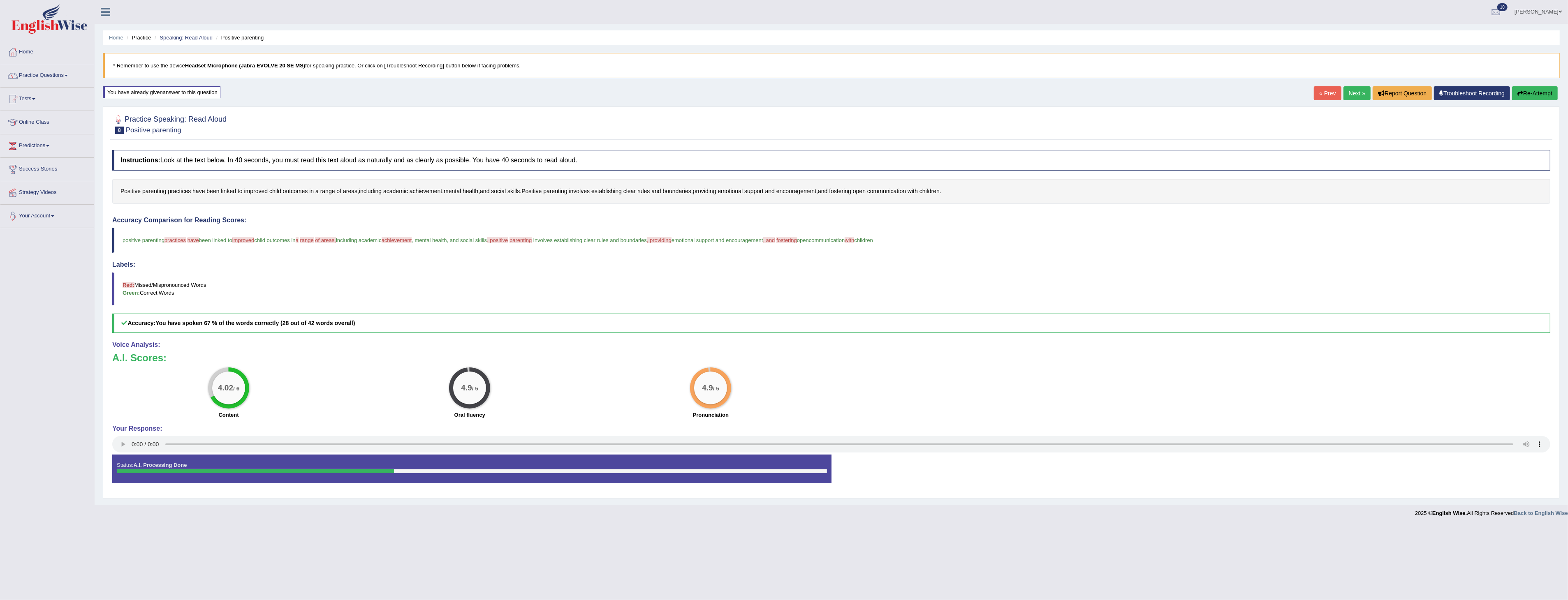
click at [1534, 92] on button "Re-Attempt" at bounding box center [1535, 93] width 46 height 14
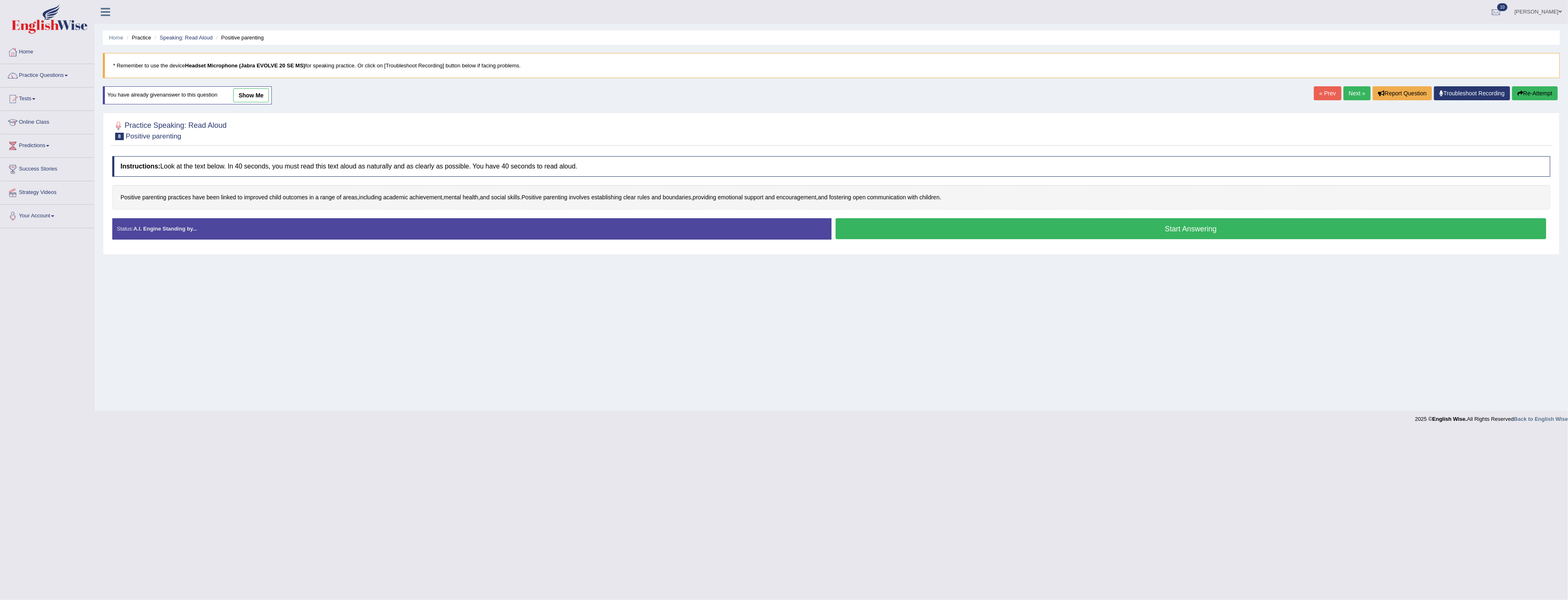
click at [1020, 228] on button "Start Answering" at bounding box center [1191, 229] width 711 height 21
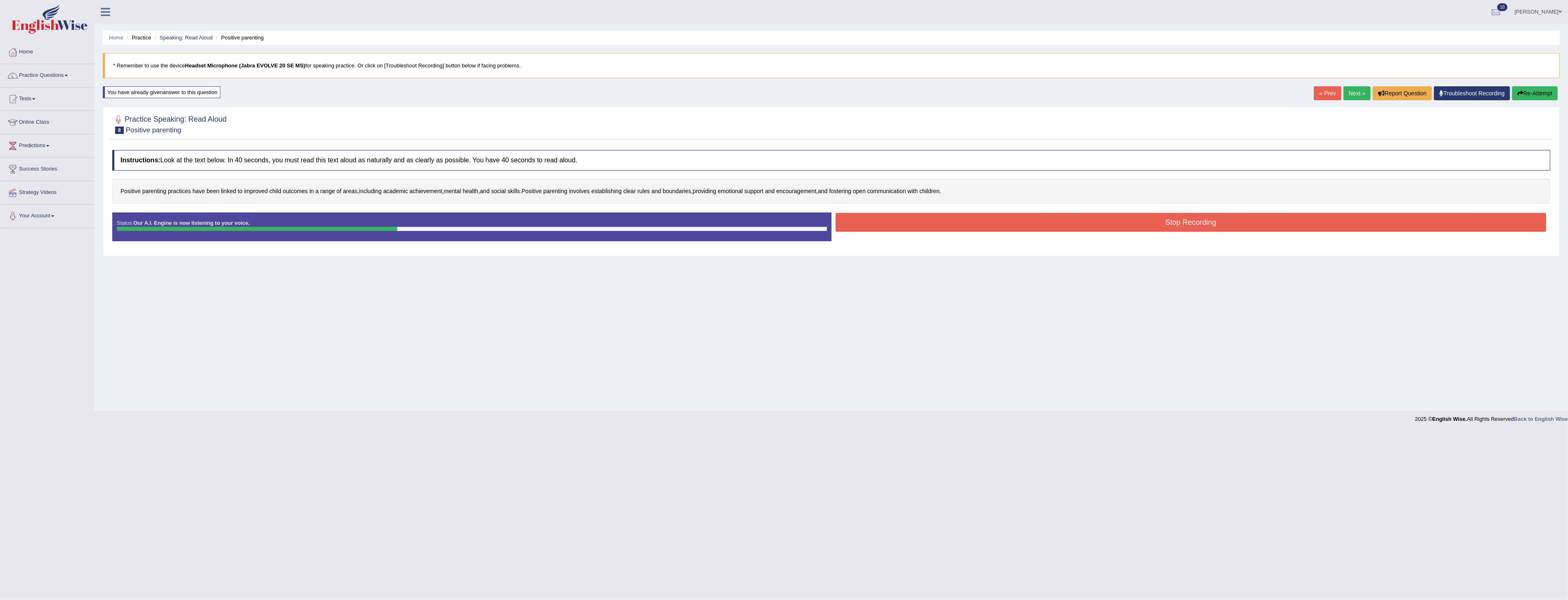
click at [1093, 223] on button "Stop Recording" at bounding box center [1191, 222] width 711 height 19
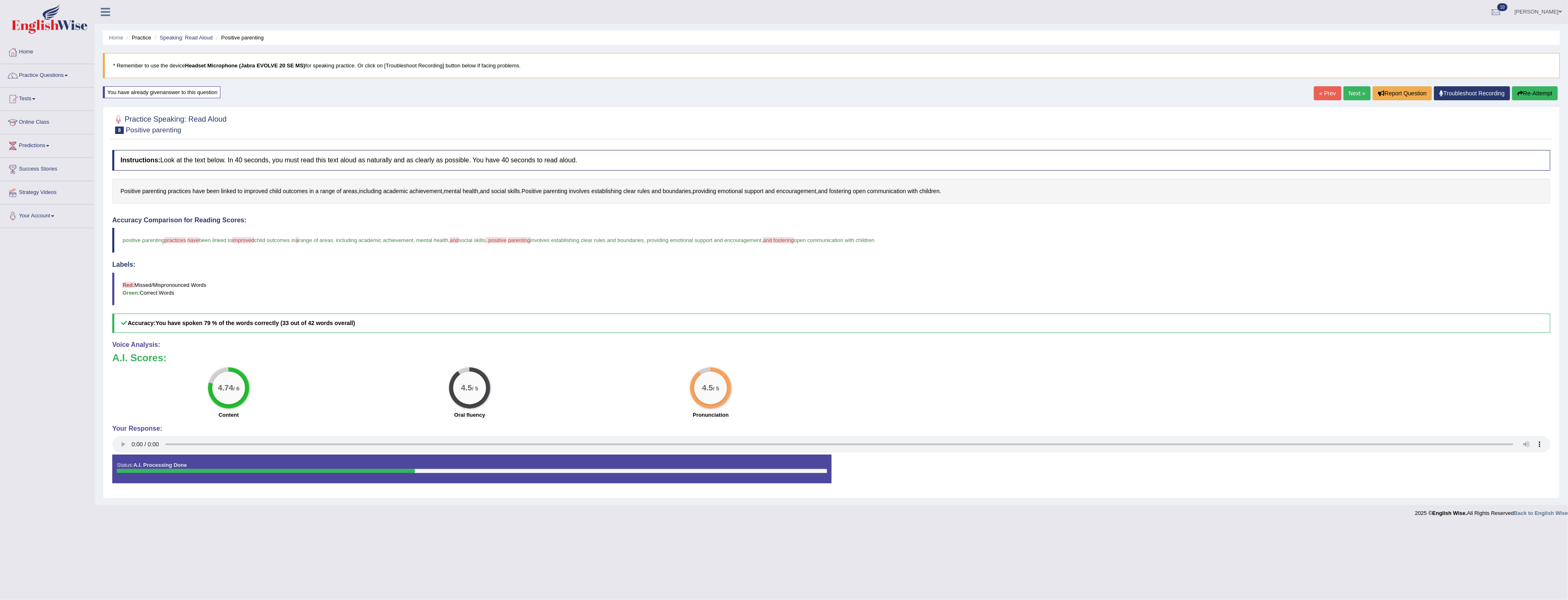
click at [1536, 91] on button "Re-Attempt" at bounding box center [1535, 93] width 46 height 14
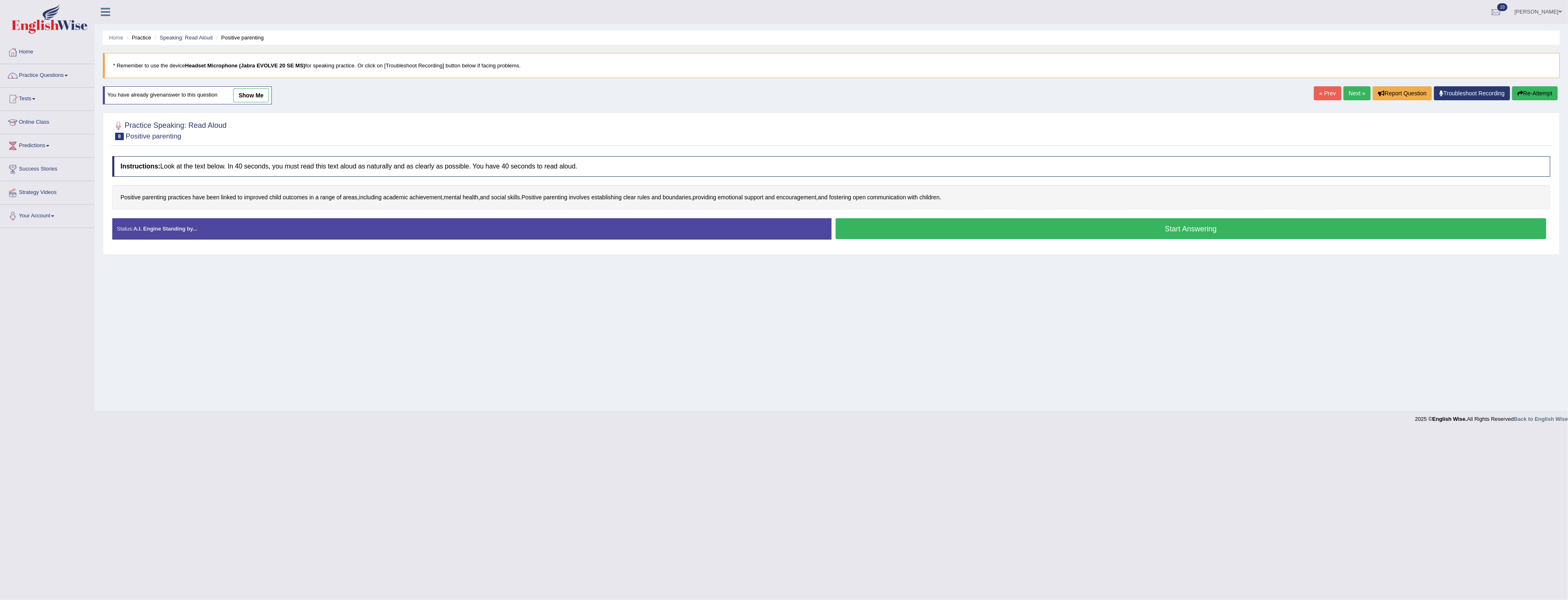
click at [997, 228] on button "Start Answering" at bounding box center [1191, 229] width 711 height 21
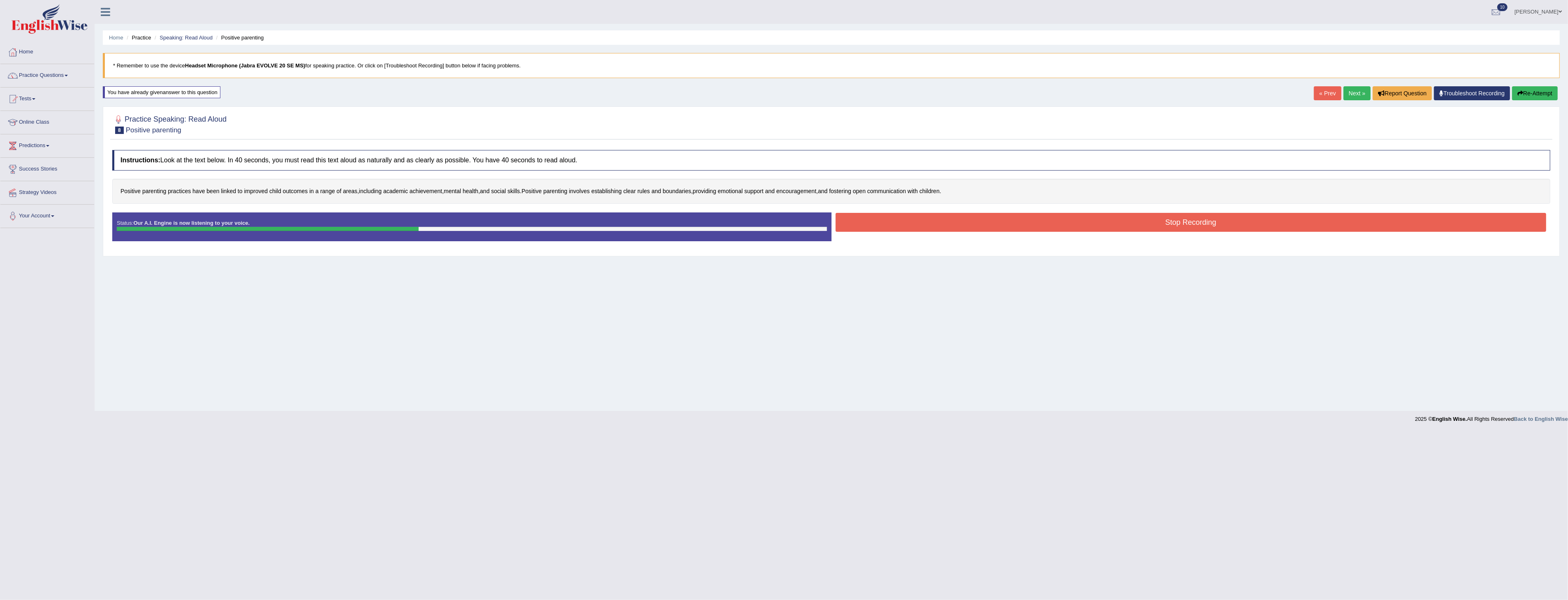
click at [1013, 223] on button "Stop Recording" at bounding box center [1191, 222] width 711 height 19
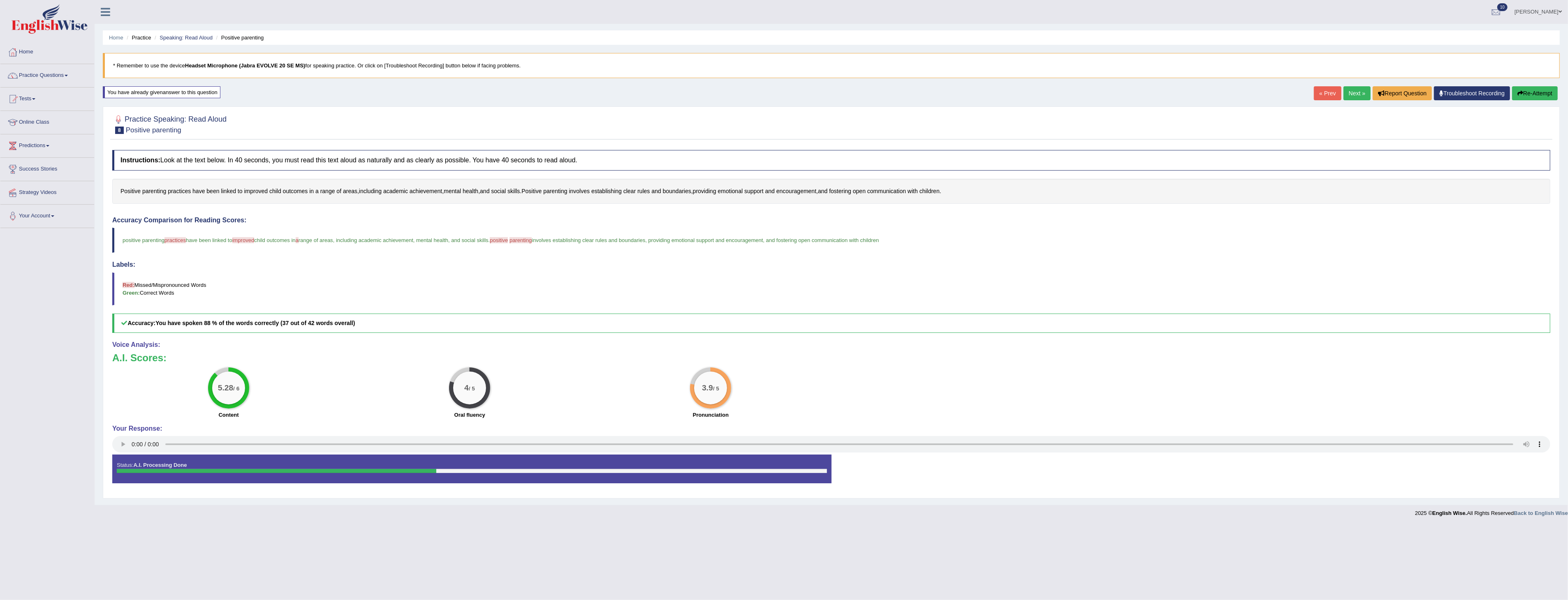
click at [1538, 93] on button "Re-Attempt" at bounding box center [1535, 93] width 46 height 14
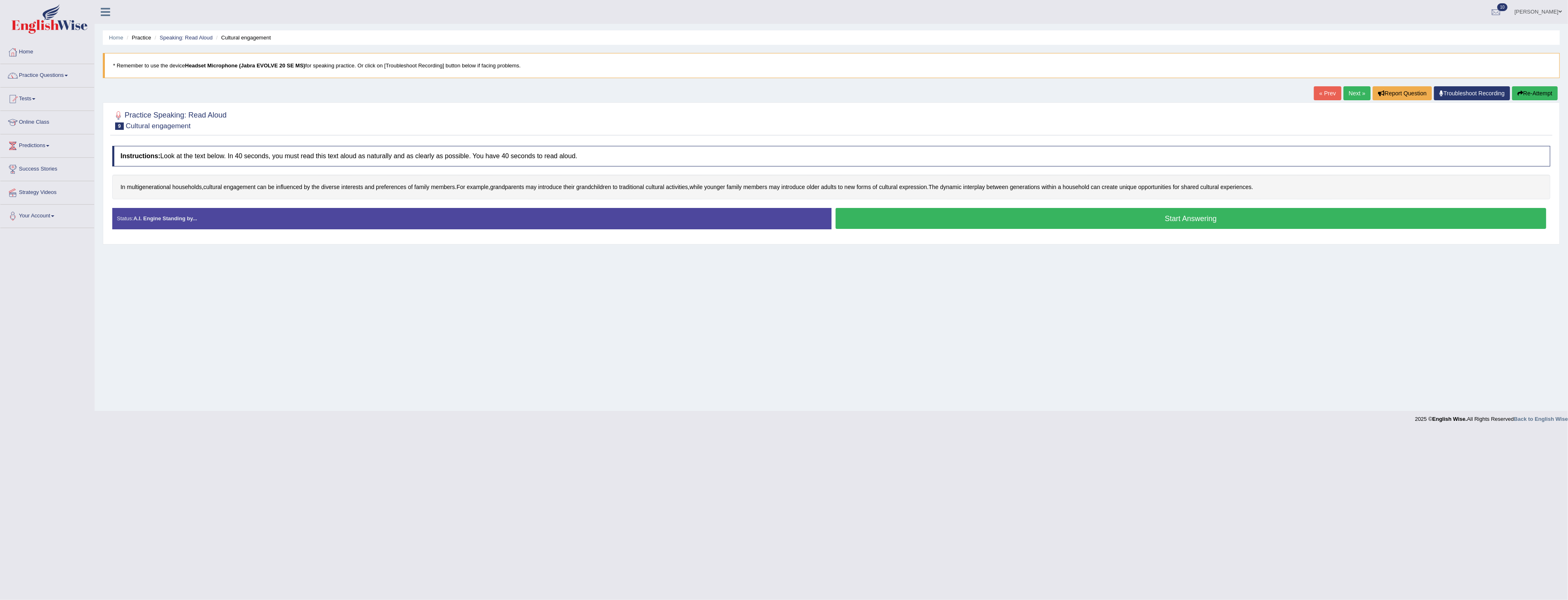
click at [1182, 216] on button "Start Answering" at bounding box center [1191, 218] width 711 height 21
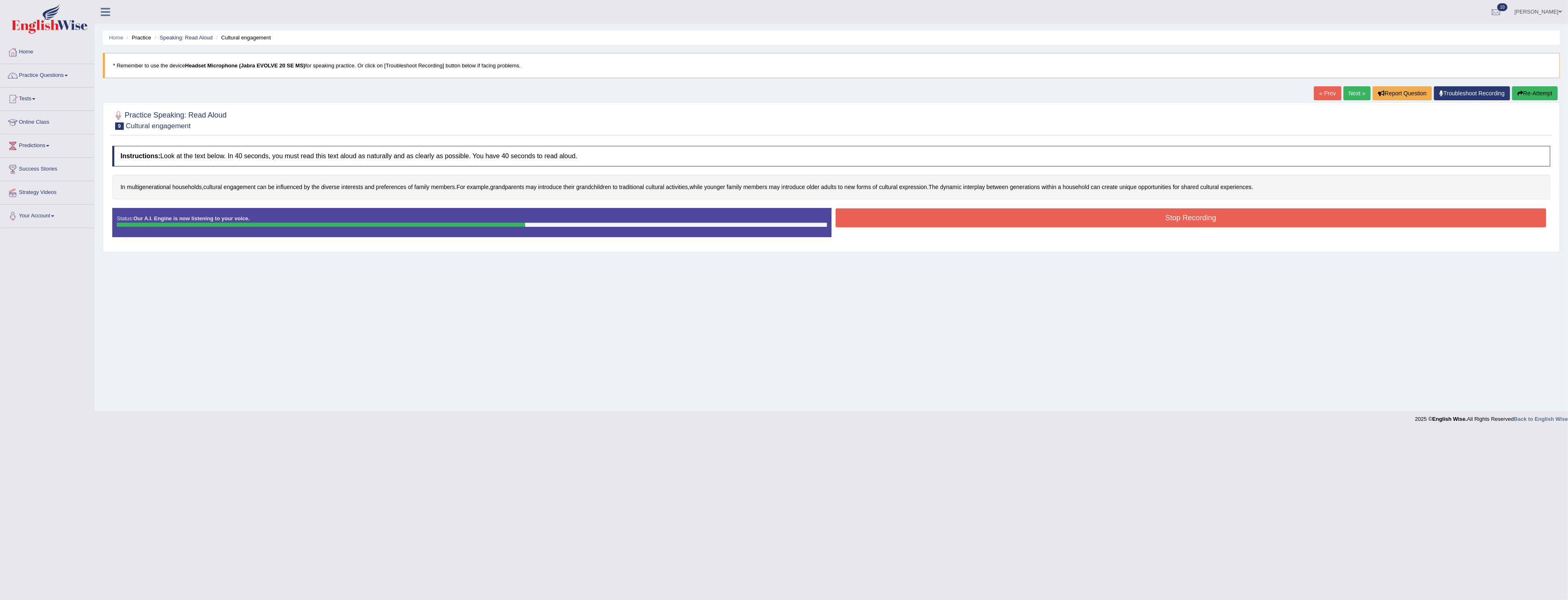
click at [999, 219] on button "Stop Recording" at bounding box center [1191, 218] width 711 height 19
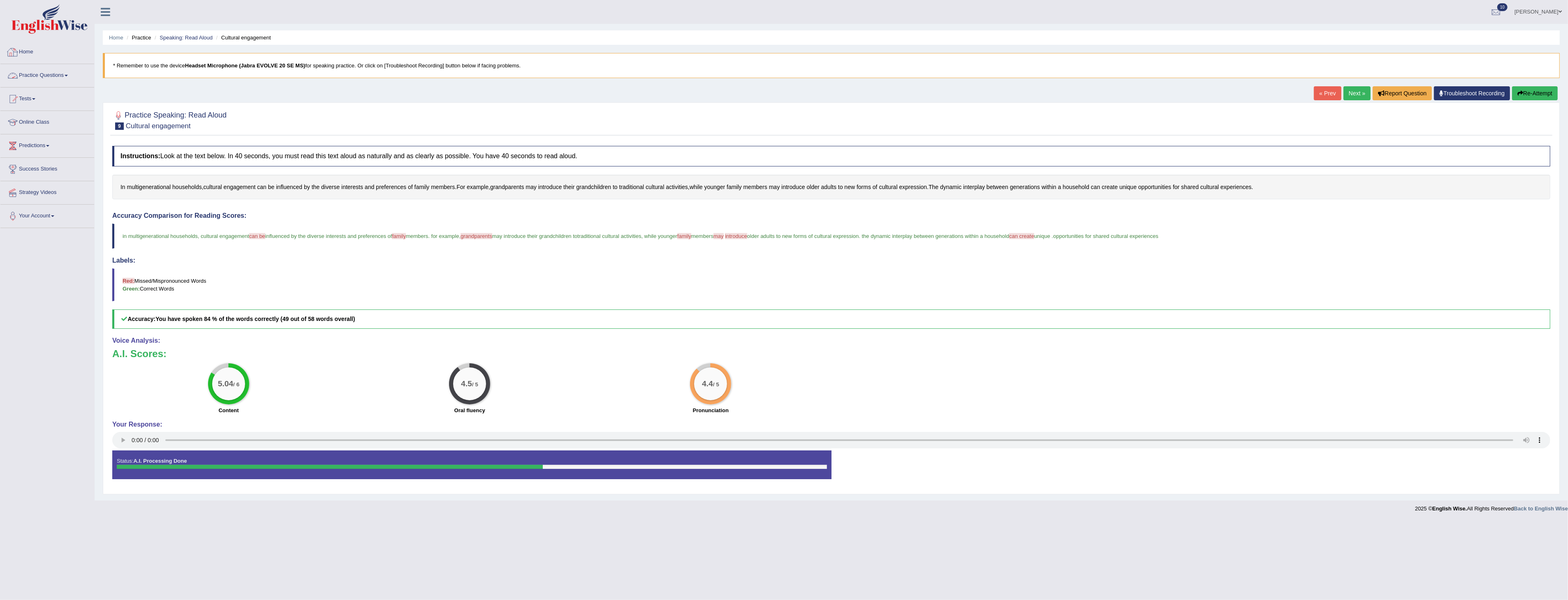
click at [60, 77] on link "Practice Questions" at bounding box center [47, 74] width 94 height 21
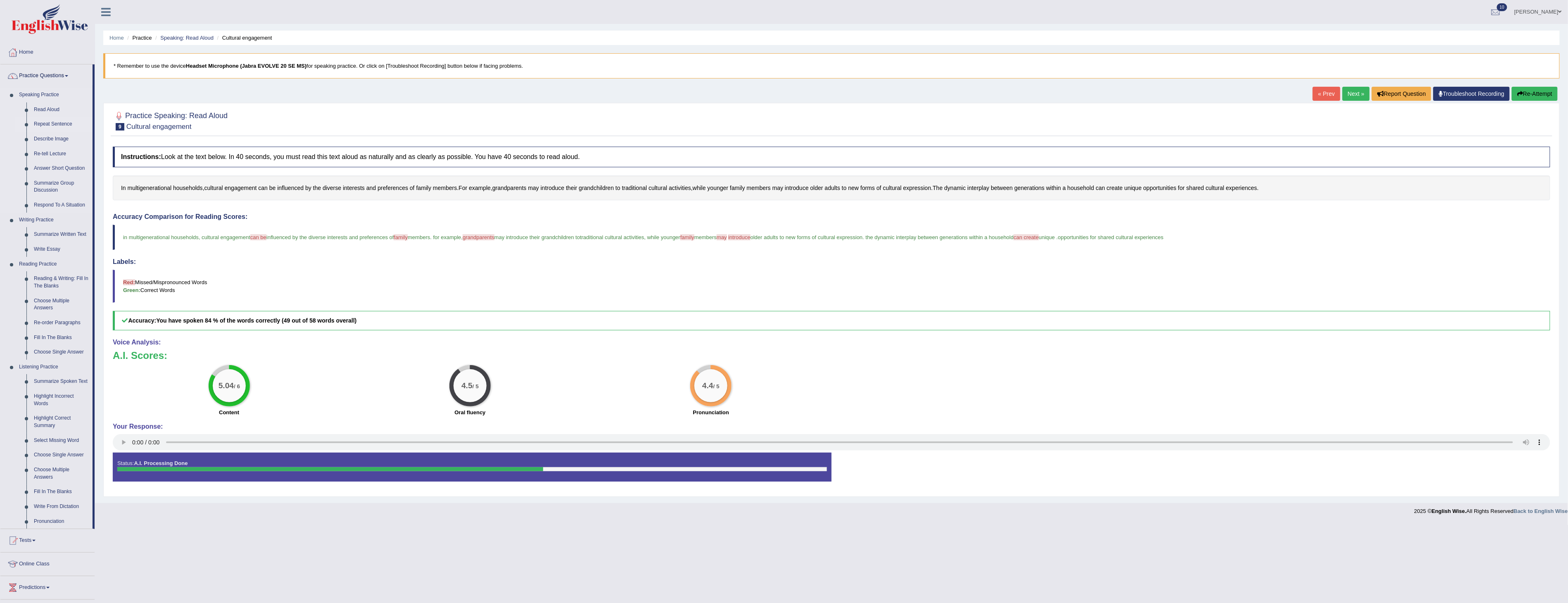
click at [50, 123] on link "Repeat Sentence" at bounding box center [61, 124] width 62 height 15
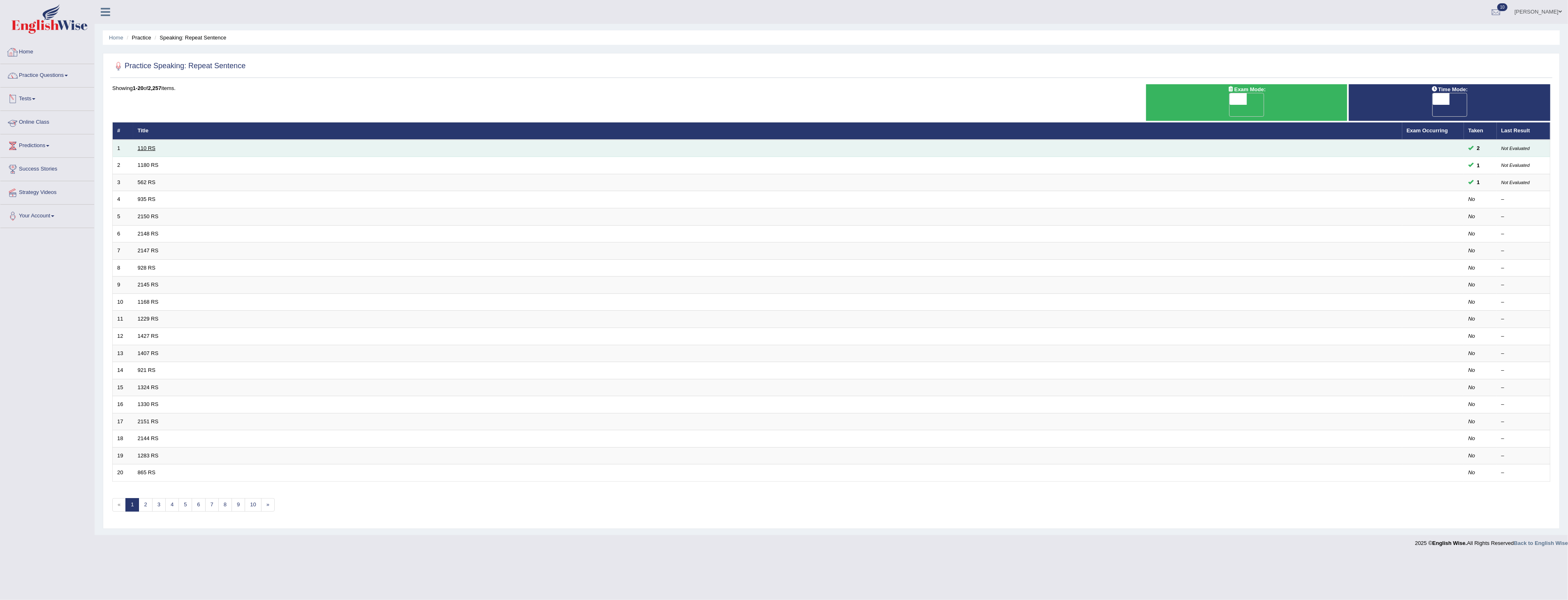
click at [148, 145] on link "110 RS" at bounding box center [146, 148] width 18 height 6
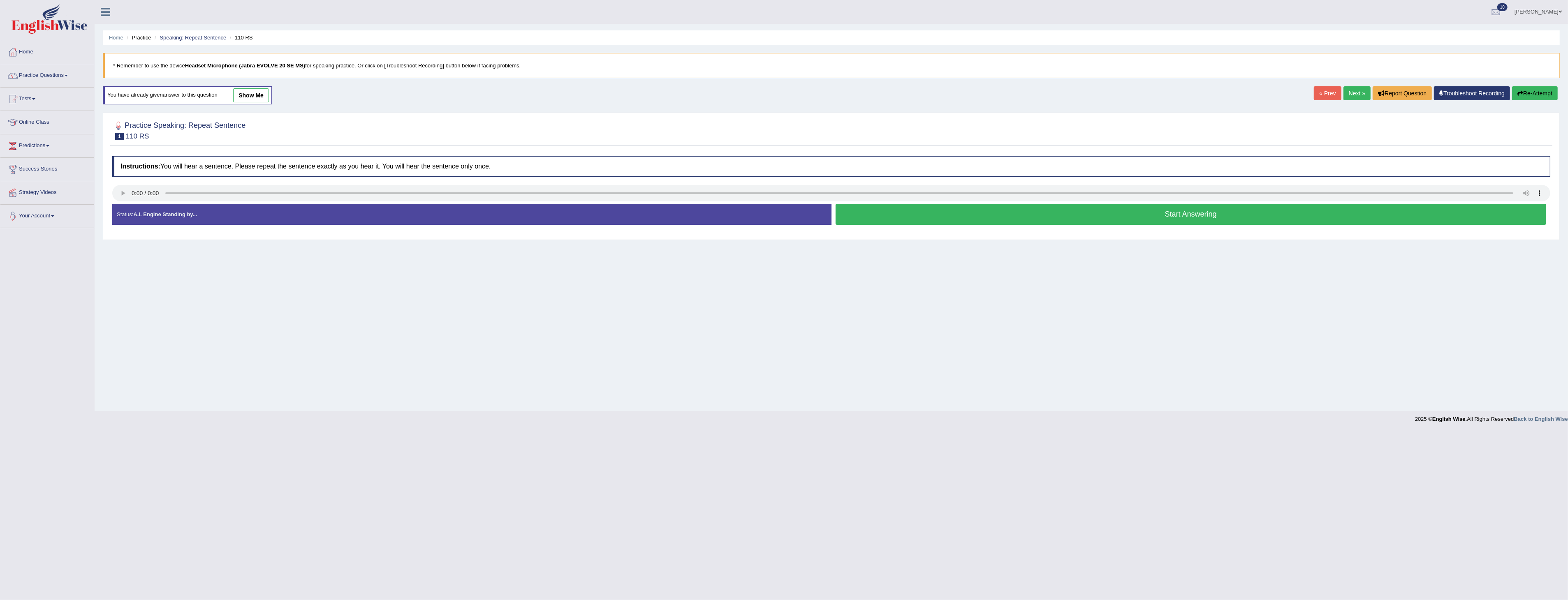
click at [1180, 215] on button "Start Answering" at bounding box center [1191, 214] width 711 height 21
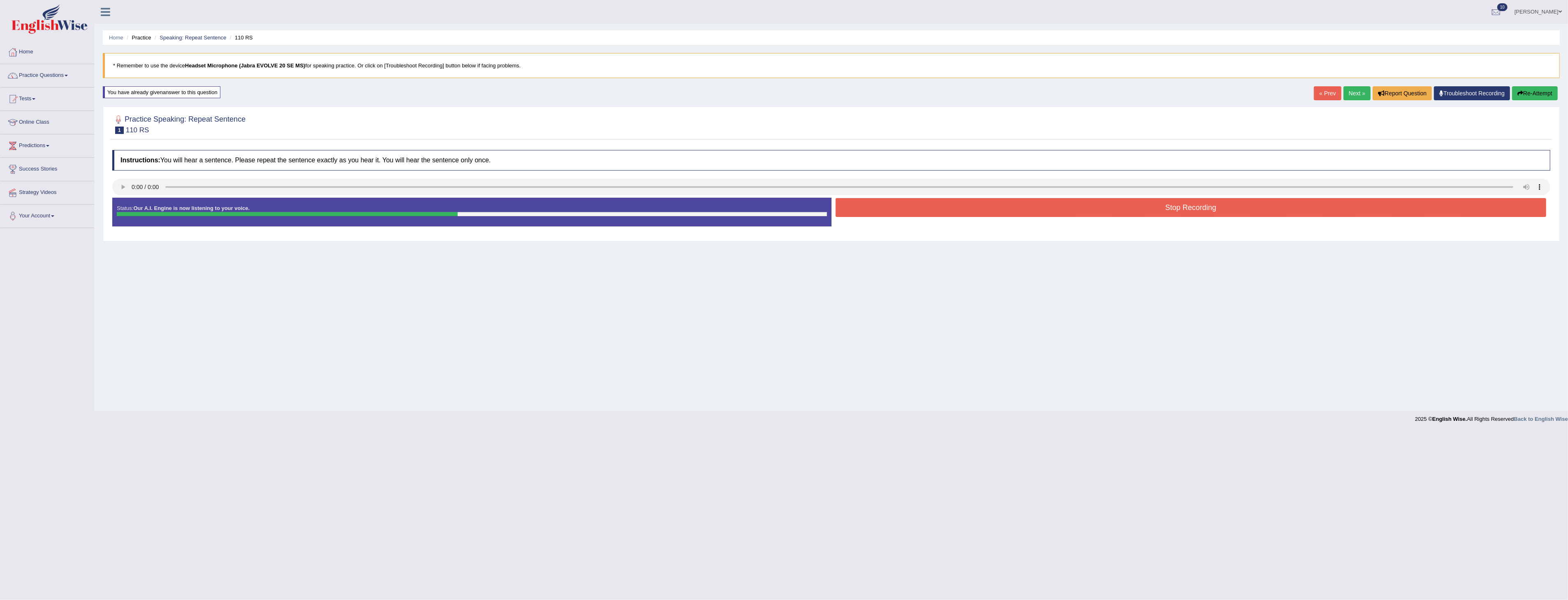
click at [1186, 209] on button "Stop Recording" at bounding box center [1191, 208] width 711 height 19
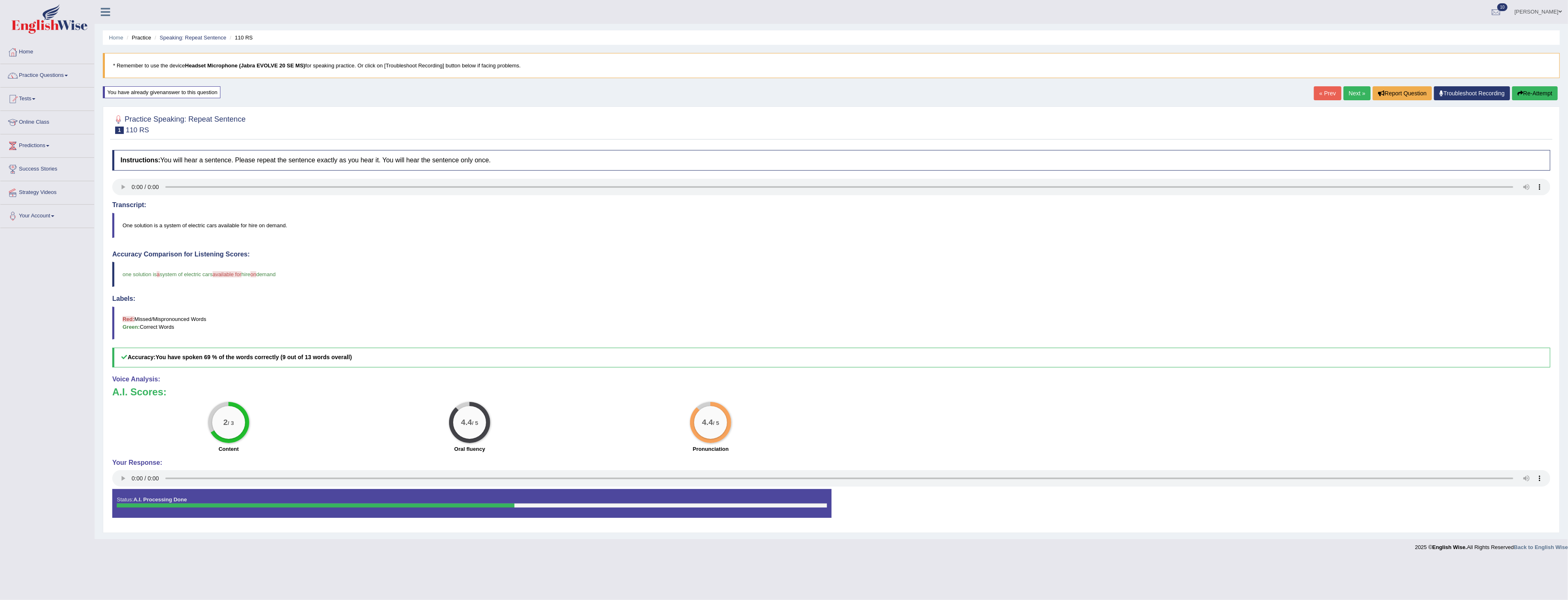
click at [1536, 91] on button "Re-Attempt" at bounding box center [1535, 93] width 46 height 14
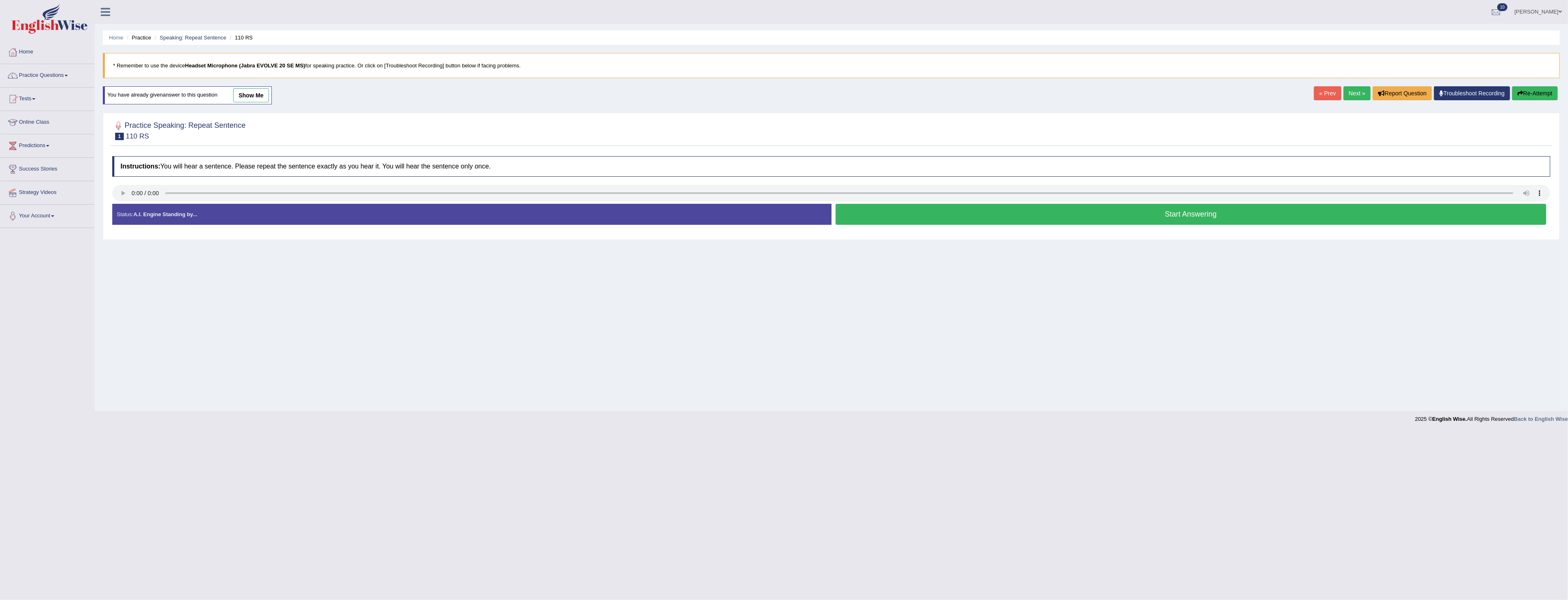
click at [1169, 210] on button "Start Answering" at bounding box center [1191, 214] width 711 height 21
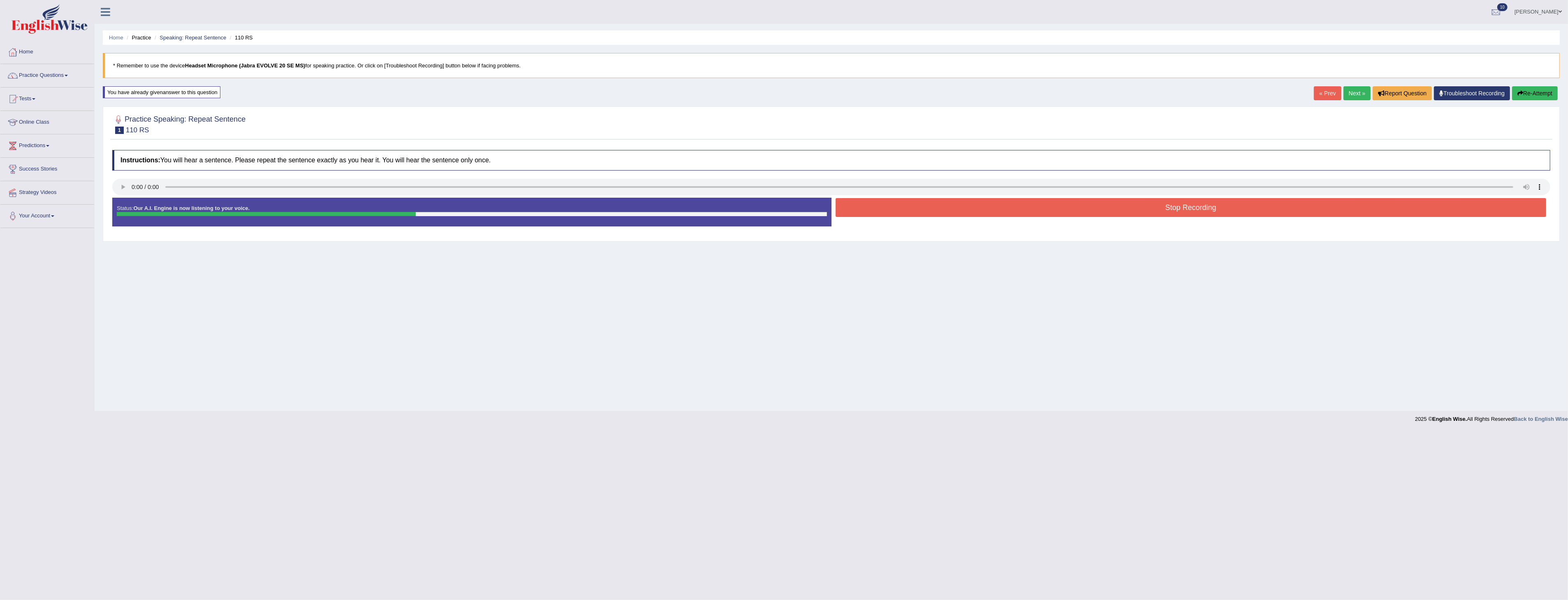
click at [1169, 210] on button "Stop Recording" at bounding box center [1191, 208] width 711 height 19
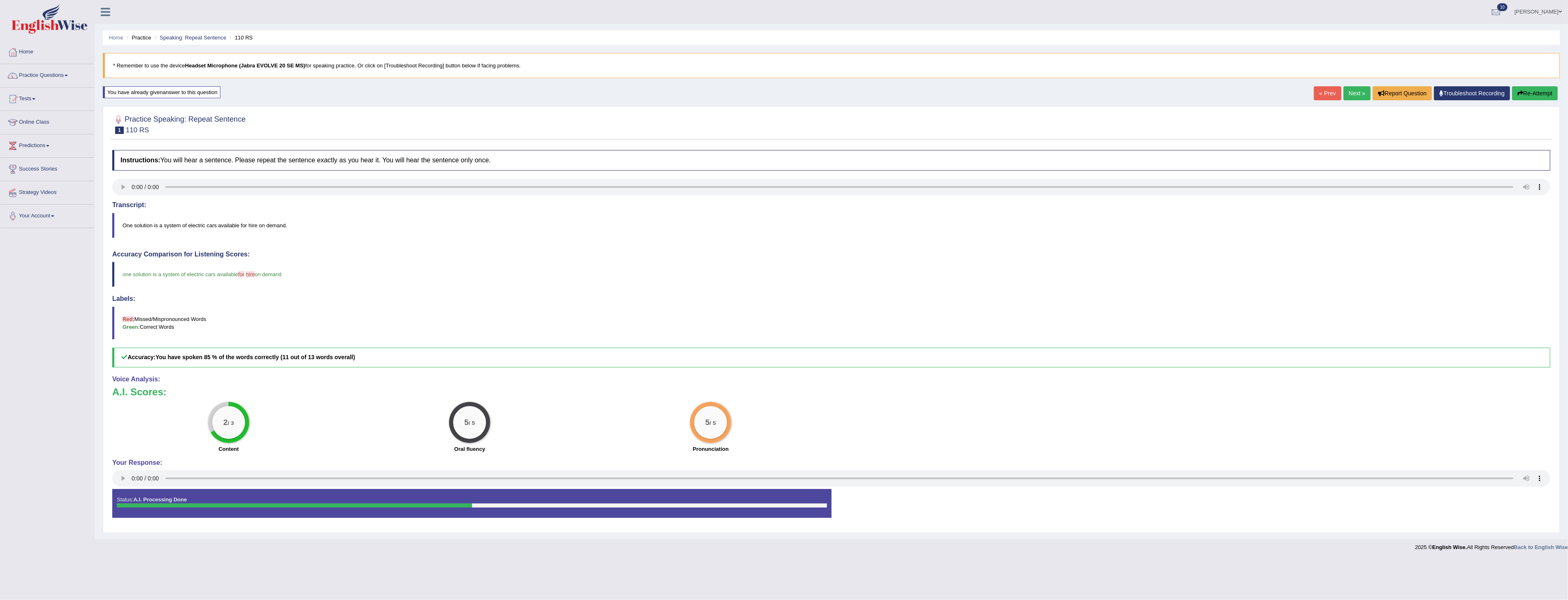
click at [1527, 92] on button "Re-Attempt" at bounding box center [1535, 93] width 46 height 14
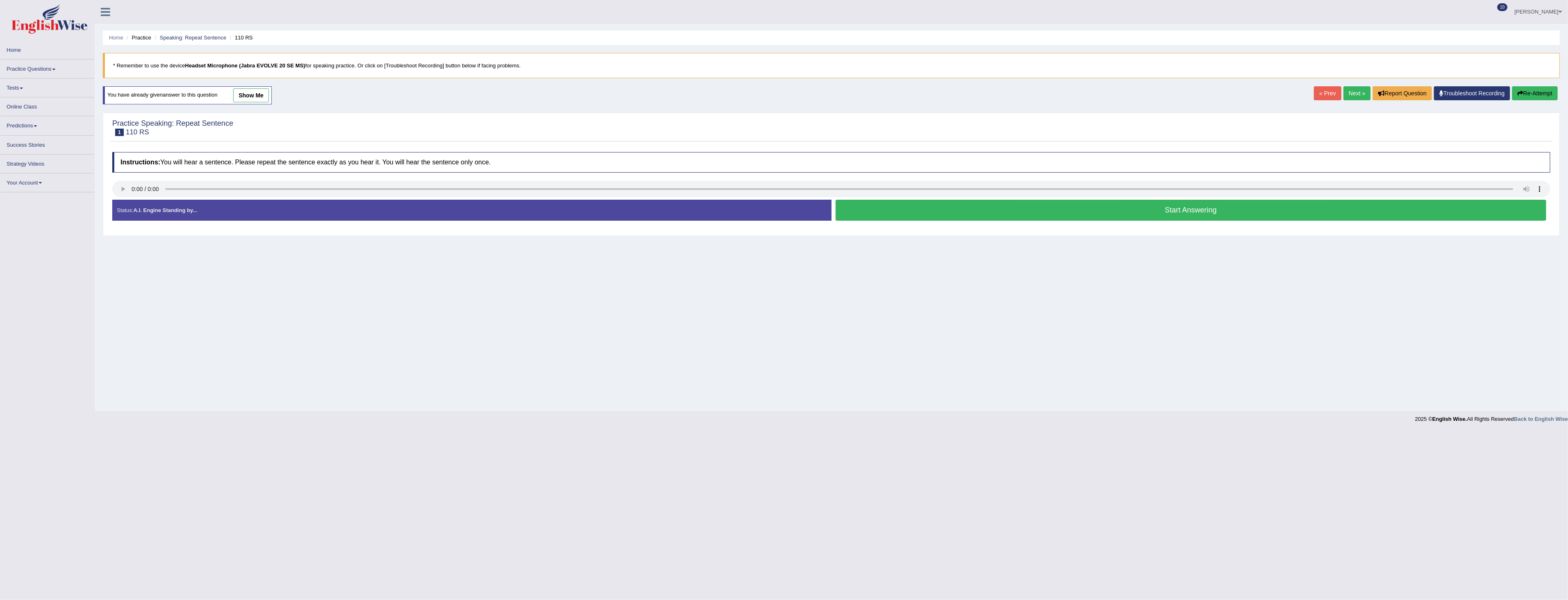
click at [1115, 214] on button "Start Answering" at bounding box center [1191, 210] width 711 height 21
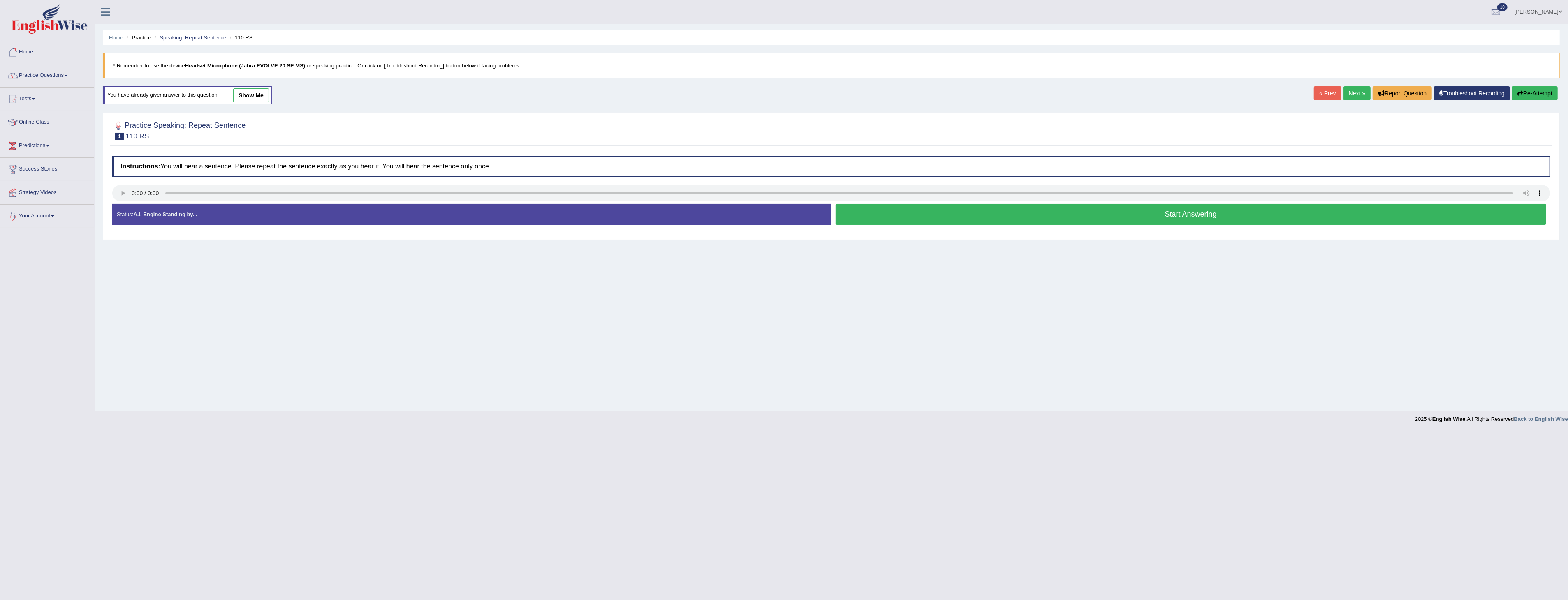
click at [1127, 215] on button "Start Answering" at bounding box center [1191, 214] width 711 height 21
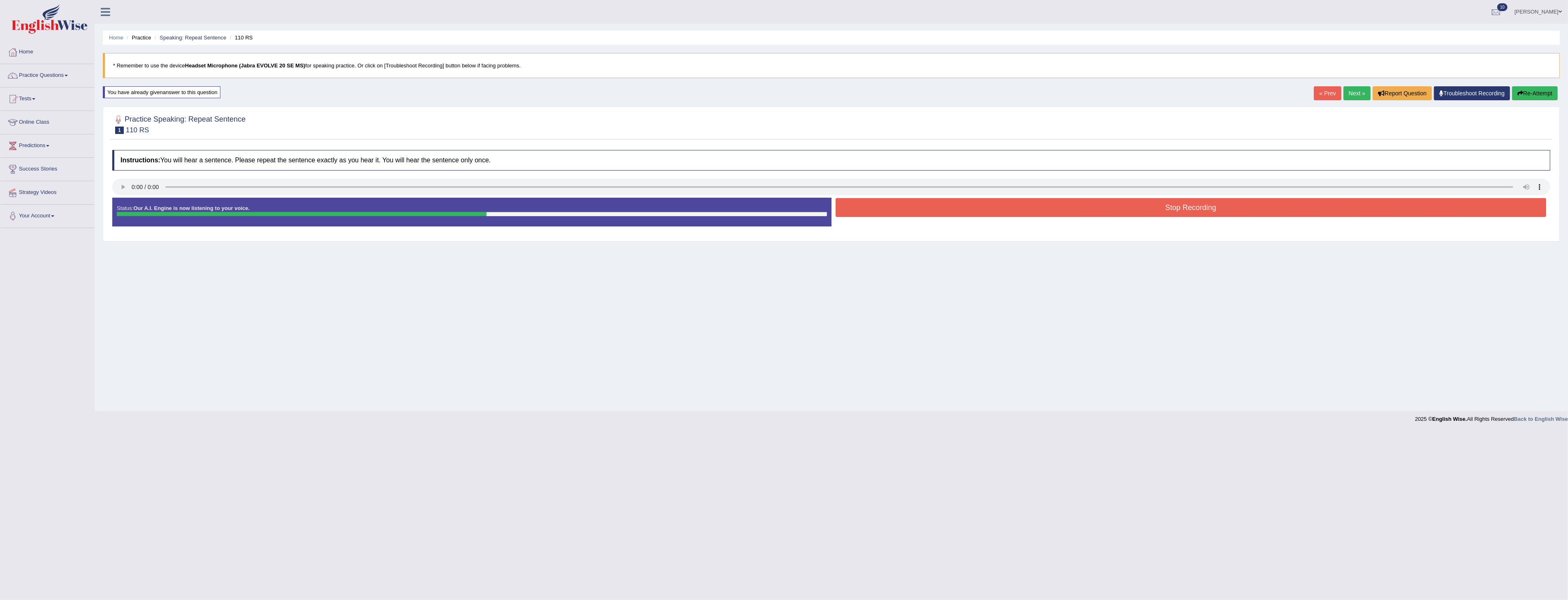
click at [1202, 216] on button "Stop Recording" at bounding box center [1191, 208] width 711 height 19
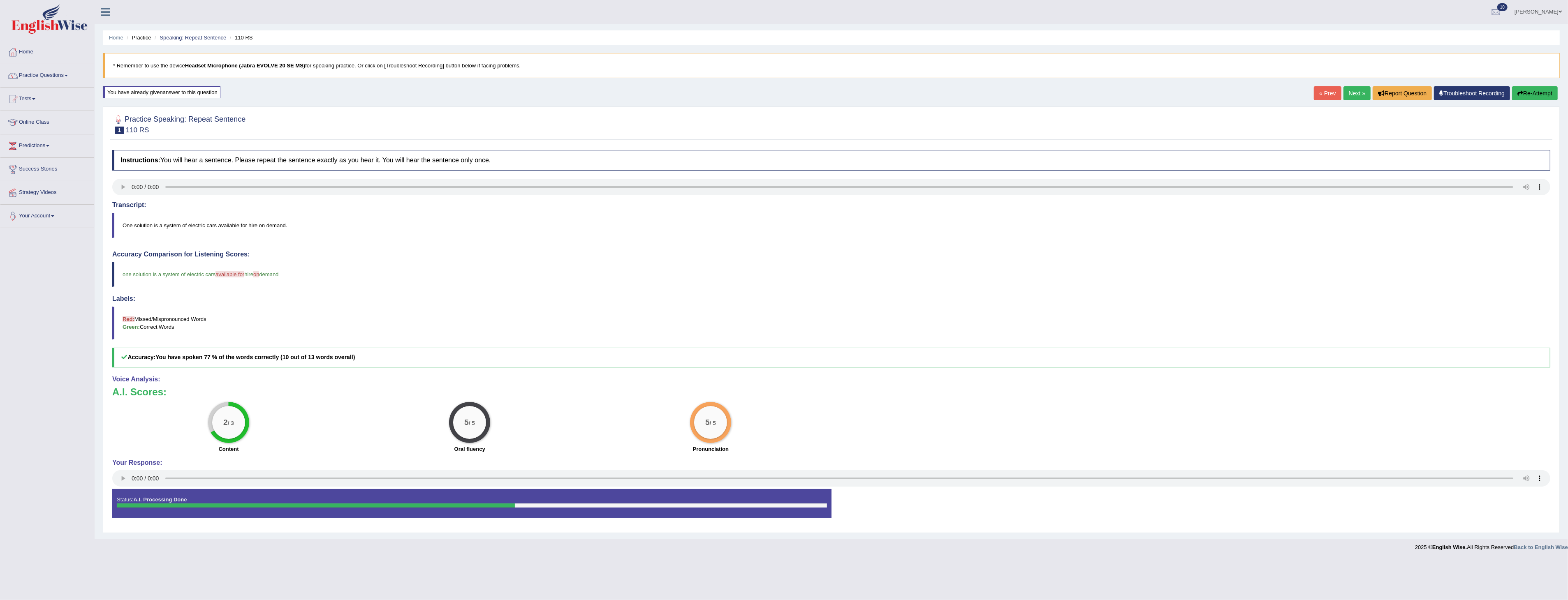
click at [1349, 93] on link "Next »" at bounding box center [1357, 93] width 27 height 14
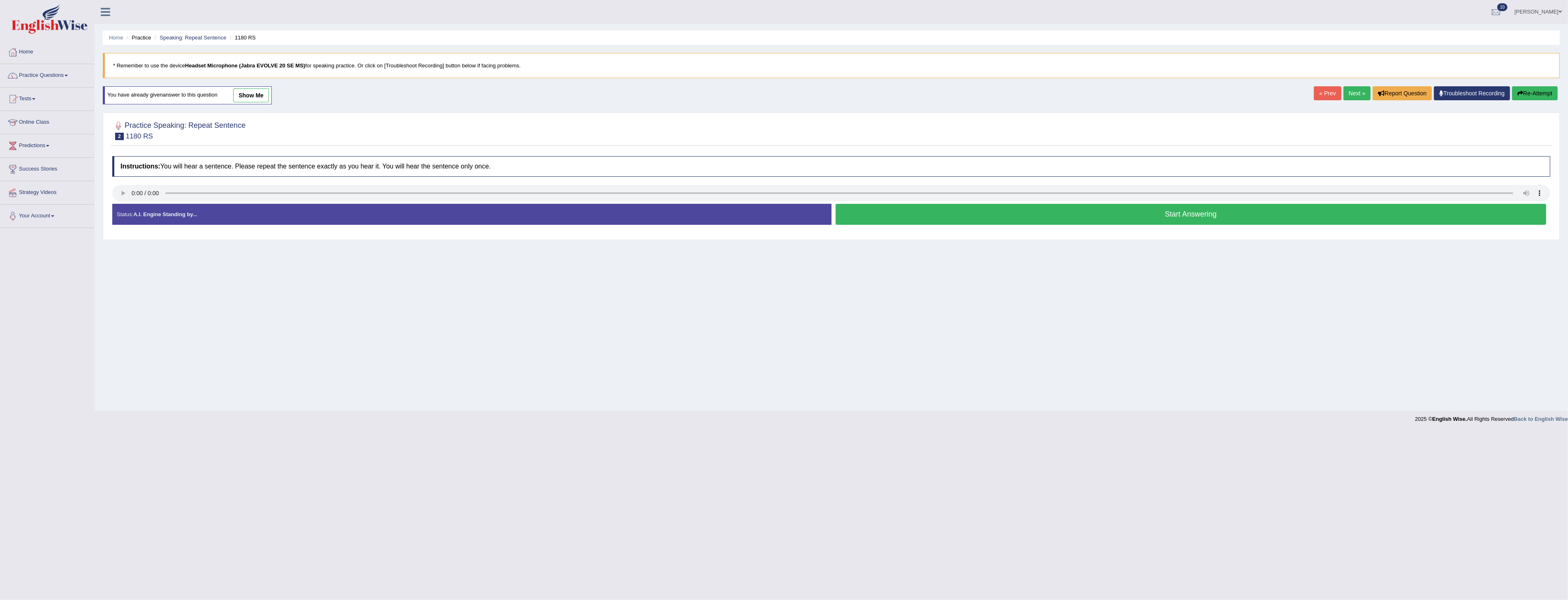
click at [1199, 214] on button "Start Answering" at bounding box center [1191, 214] width 711 height 21
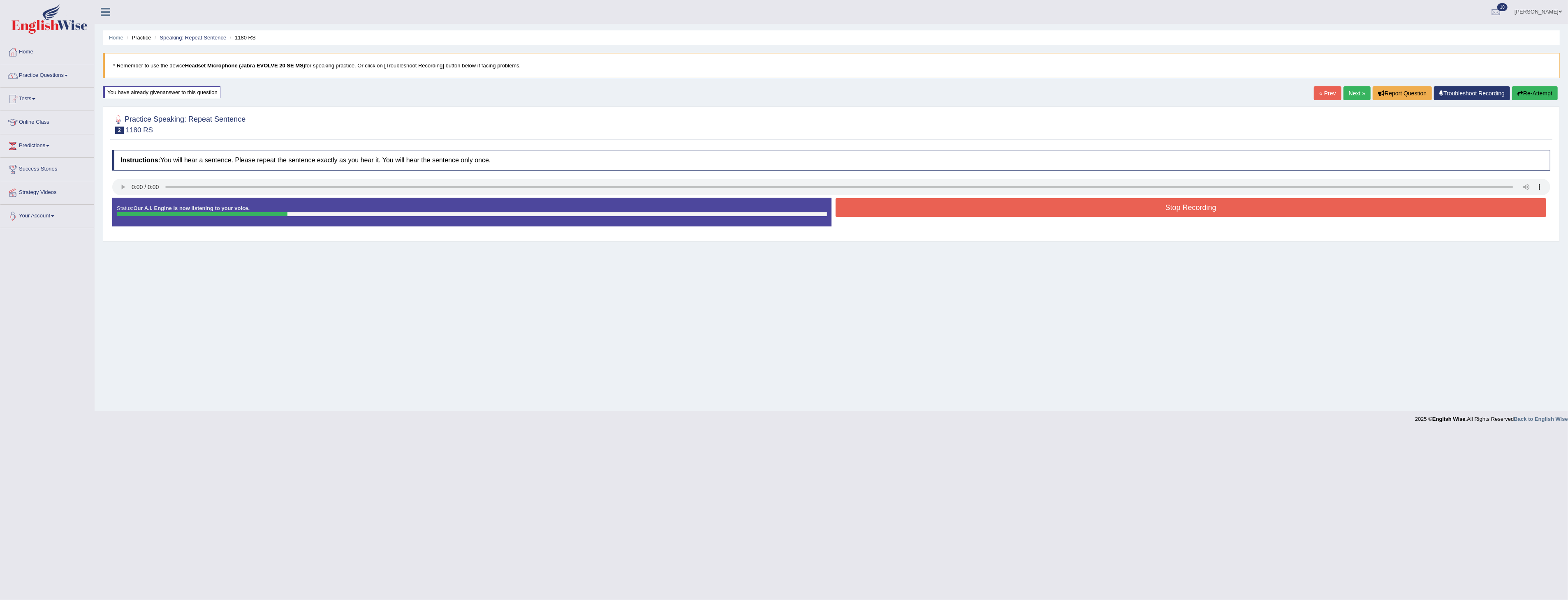
click at [1201, 200] on button "Stop Recording" at bounding box center [1191, 208] width 711 height 19
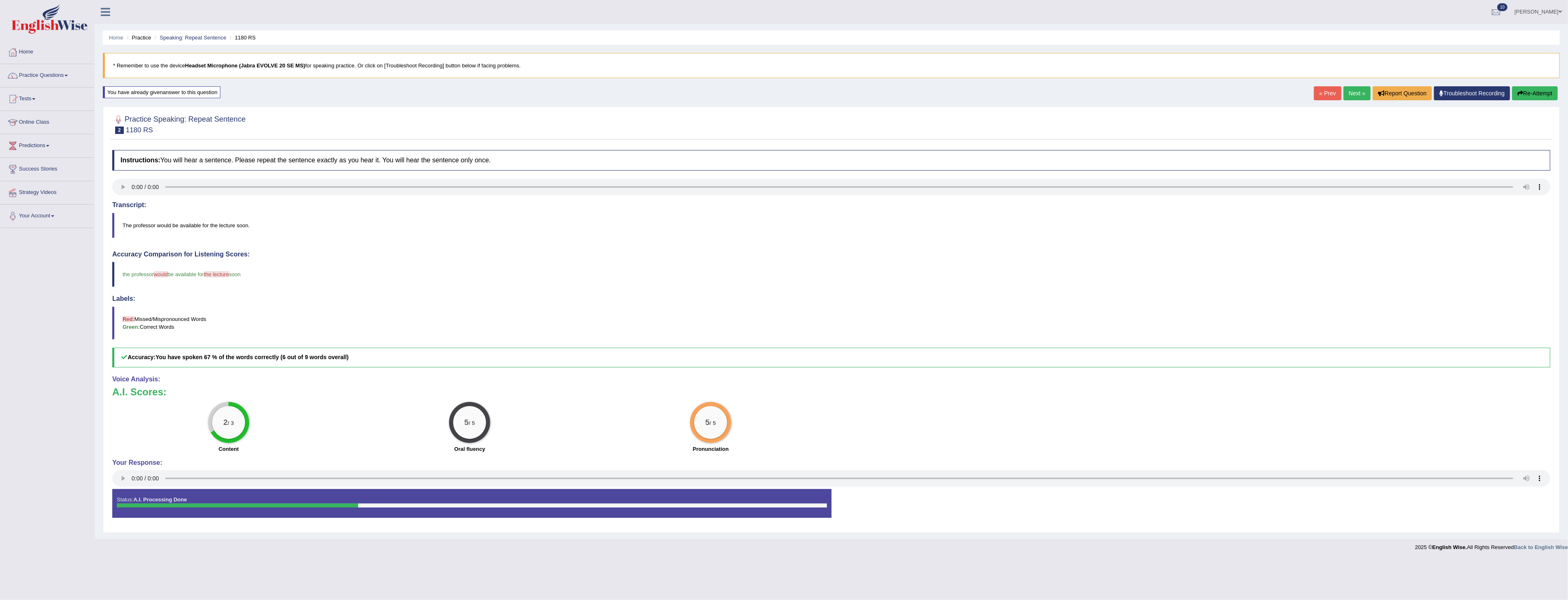
click at [1535, 94] on button "Re-Attempt" at bounding box center [1535, 93] width 46 height 14
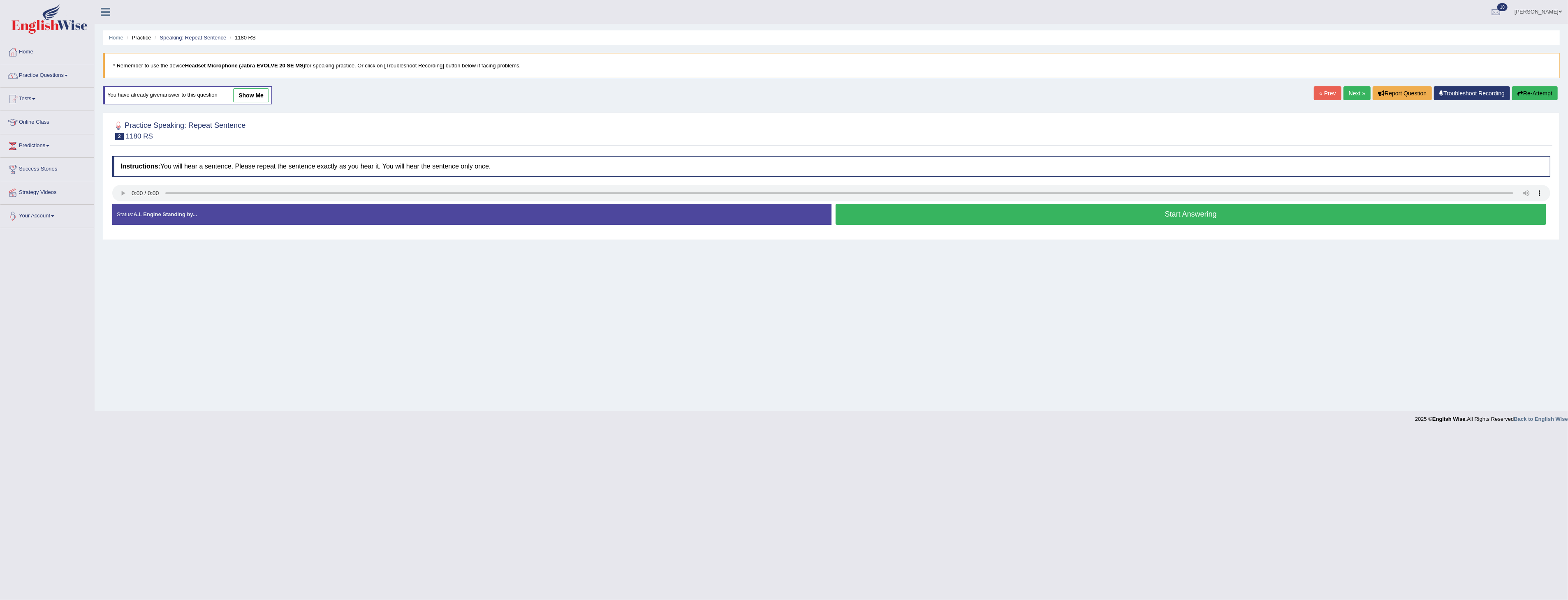
click at [1176, 215] on button "Start Answering" at bounding box center [1191, 214] width 711 height 21
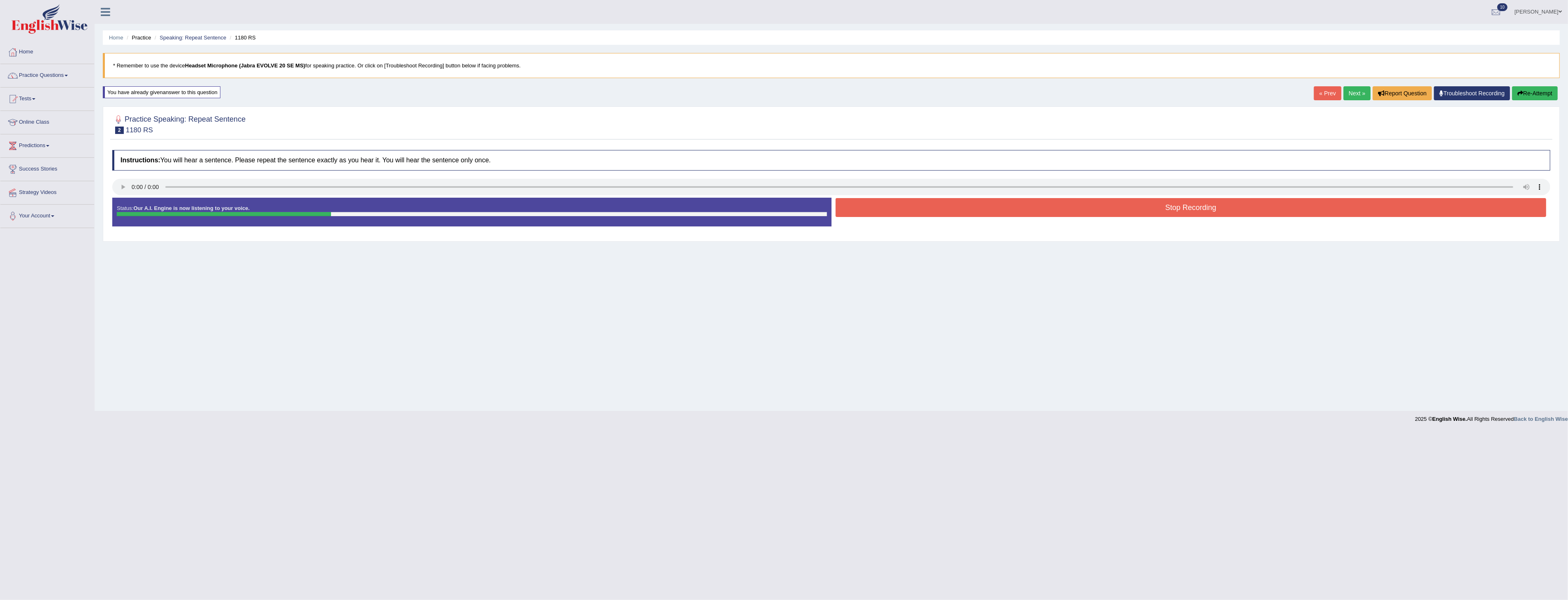
click at [1180, 204] on button "Stop Recording" at bounding box center [1191, 208] width 711 height 19
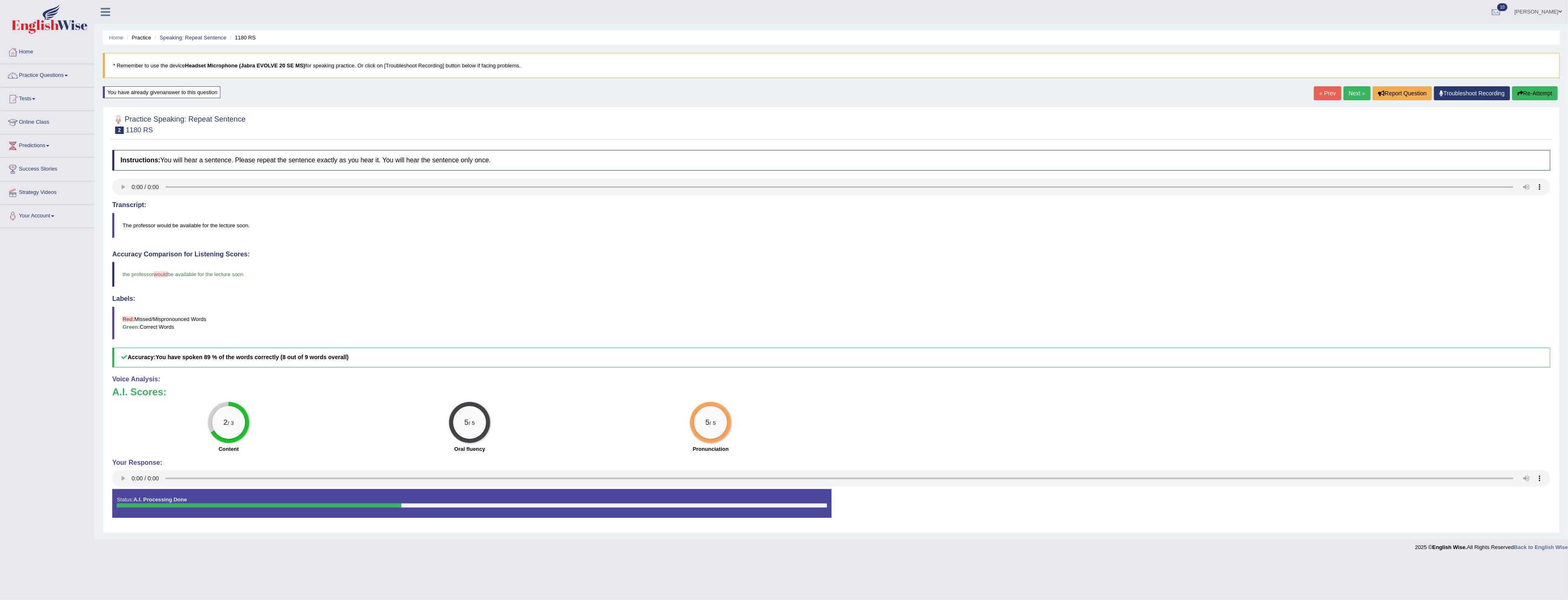
click at [1534, 92] on button "Re-Attempt" at bounding box center [1535, 93] width 46 height 14
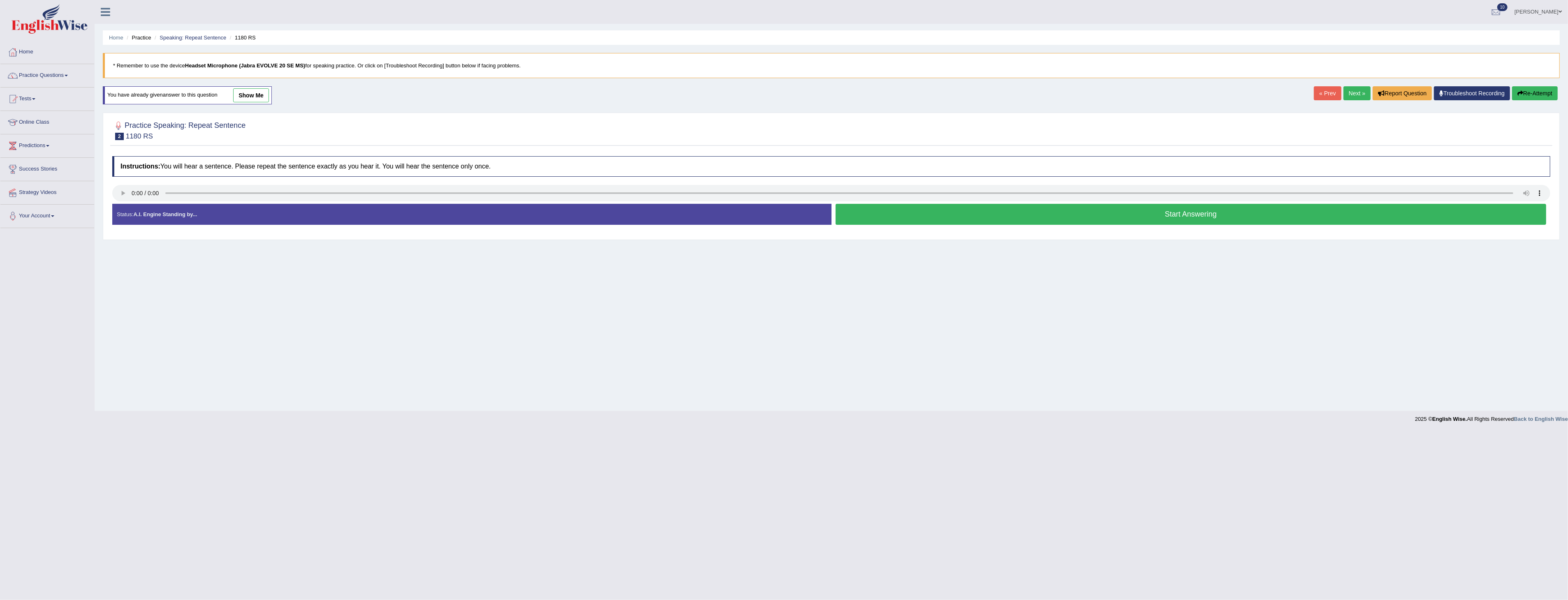
click at [1197, 215] on button "Start Answering" at bounding box center [1191, 214] width 711 height 21
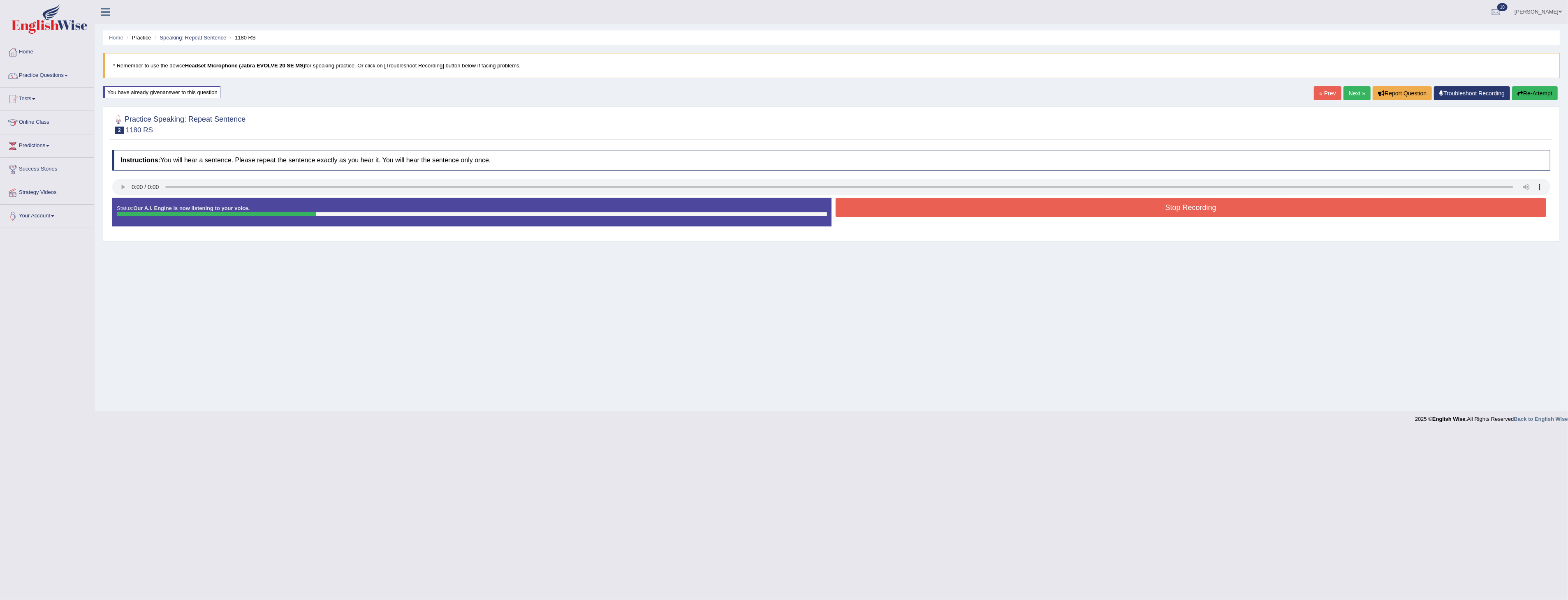
click at [1199, 211] on button "Stop Recording" at bounding box center [1191, 208] width 711 height 19
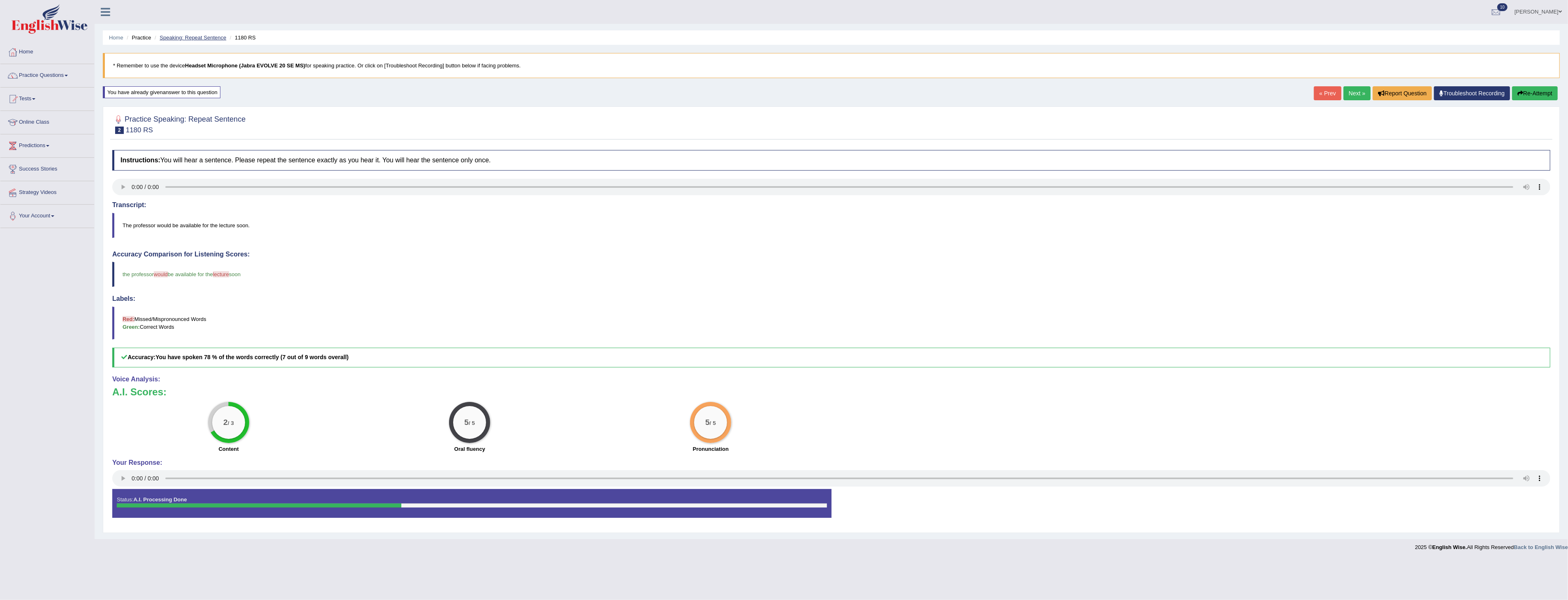
click at [205, 37] on link "Speaking: Repeat Sentence" at bounding box center [192, 38] width 66 height 6
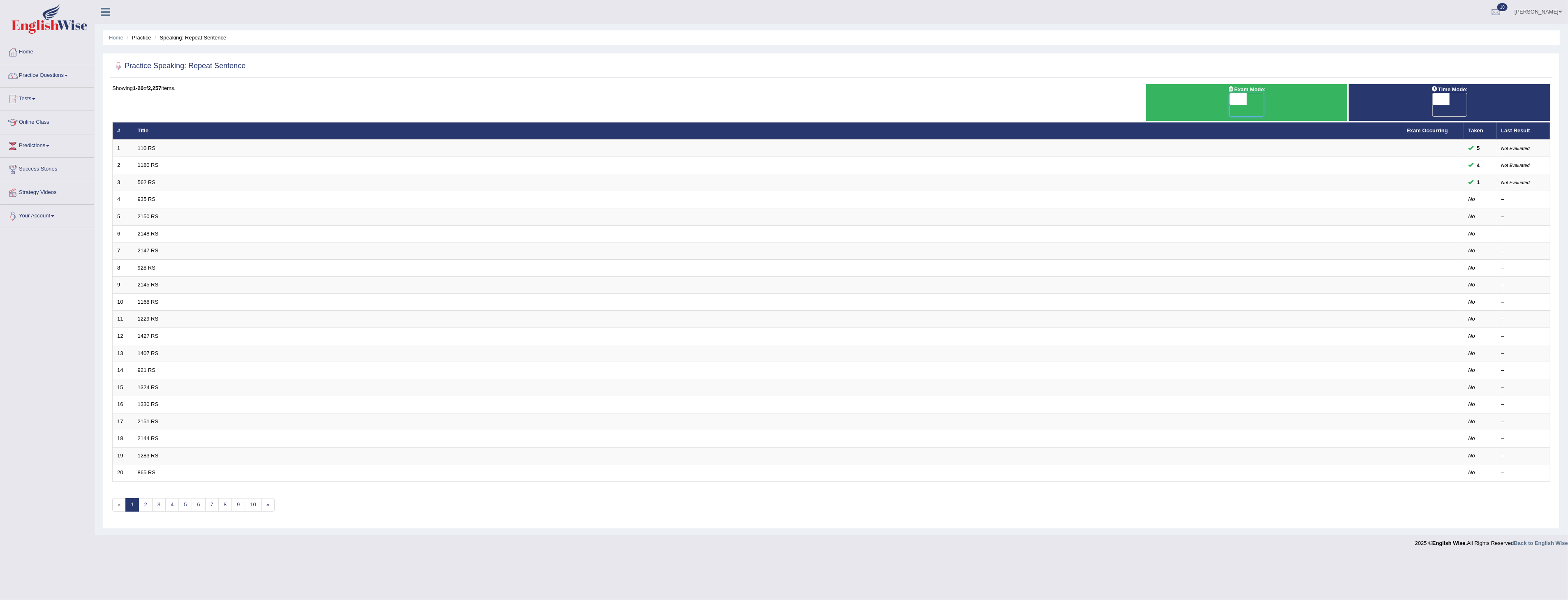
click at [1243, 98] on span at bounding box center [1239, 99] width 17 height 12
click at [1240, 97] on span at bounding box center [1238, 99] width 17 height 12
checkbox input "true"
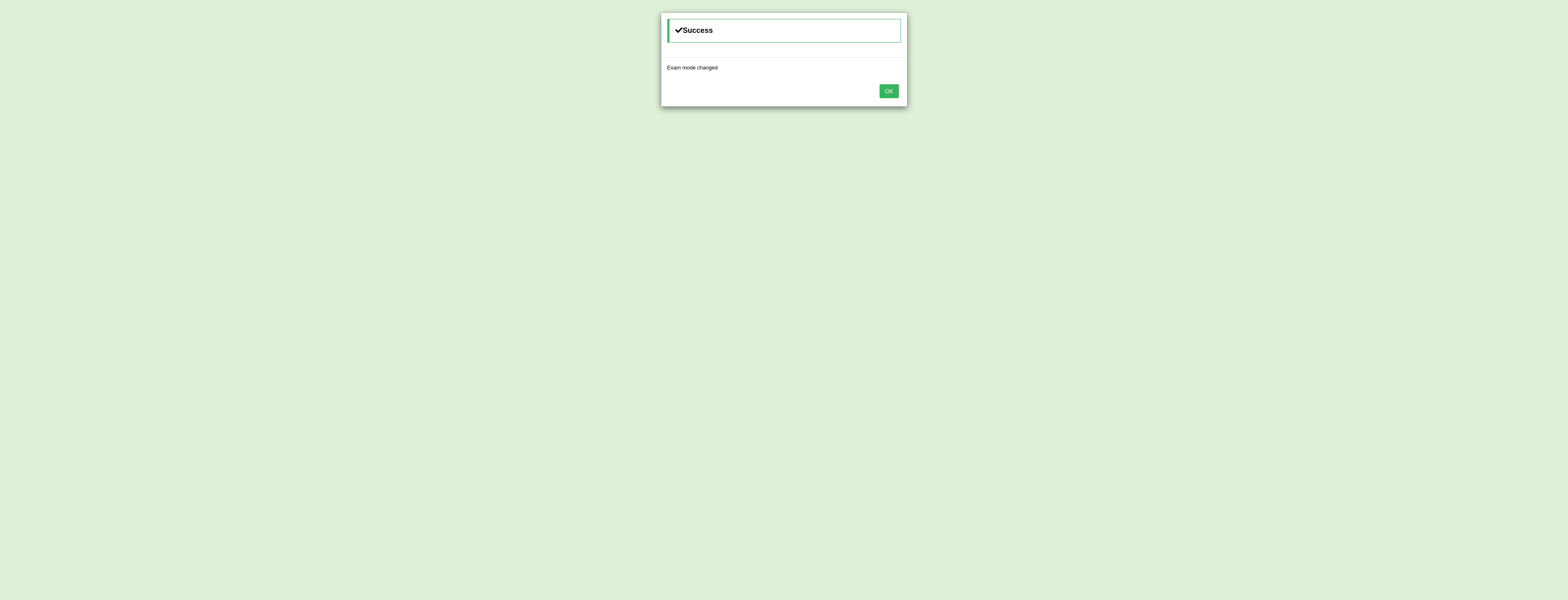
click at [888, 89] on button "OK" at bounding box center [889, 91] width 19 height 14
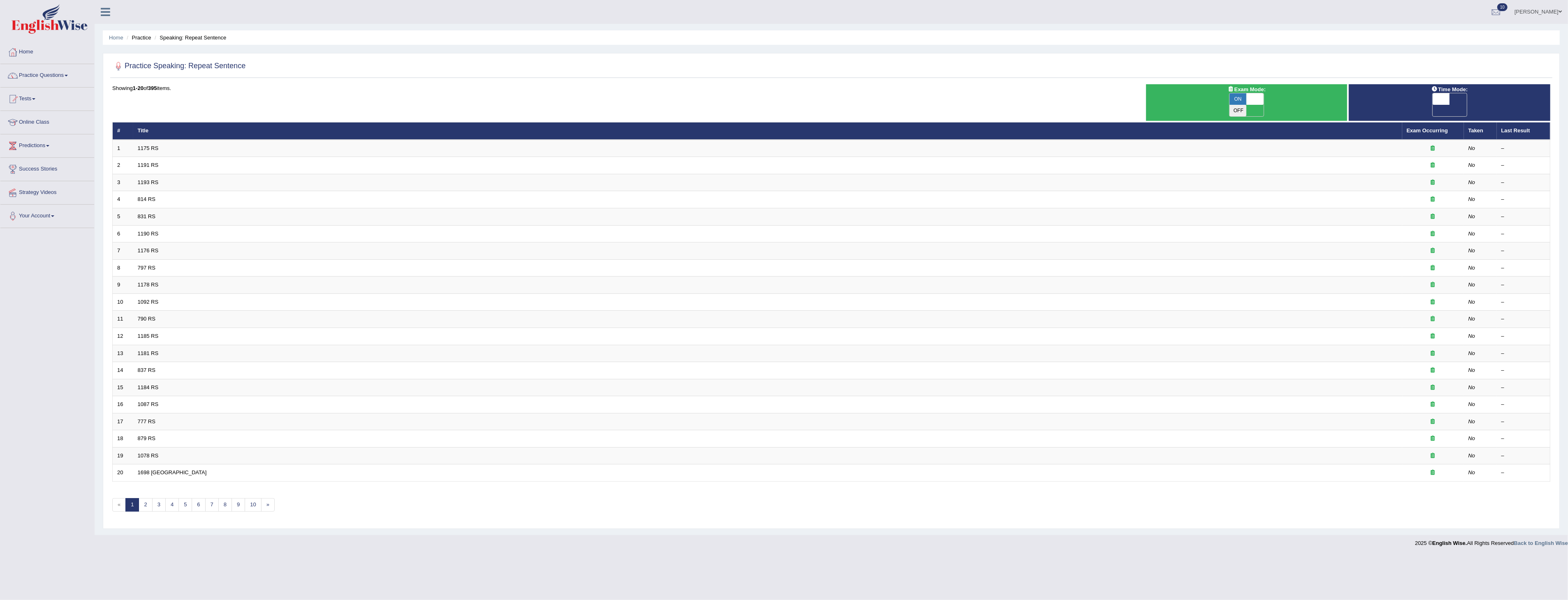
click at [1437, 99] on span at bounding box center [1441, 99] width 17 height 12
checkbox input "true"
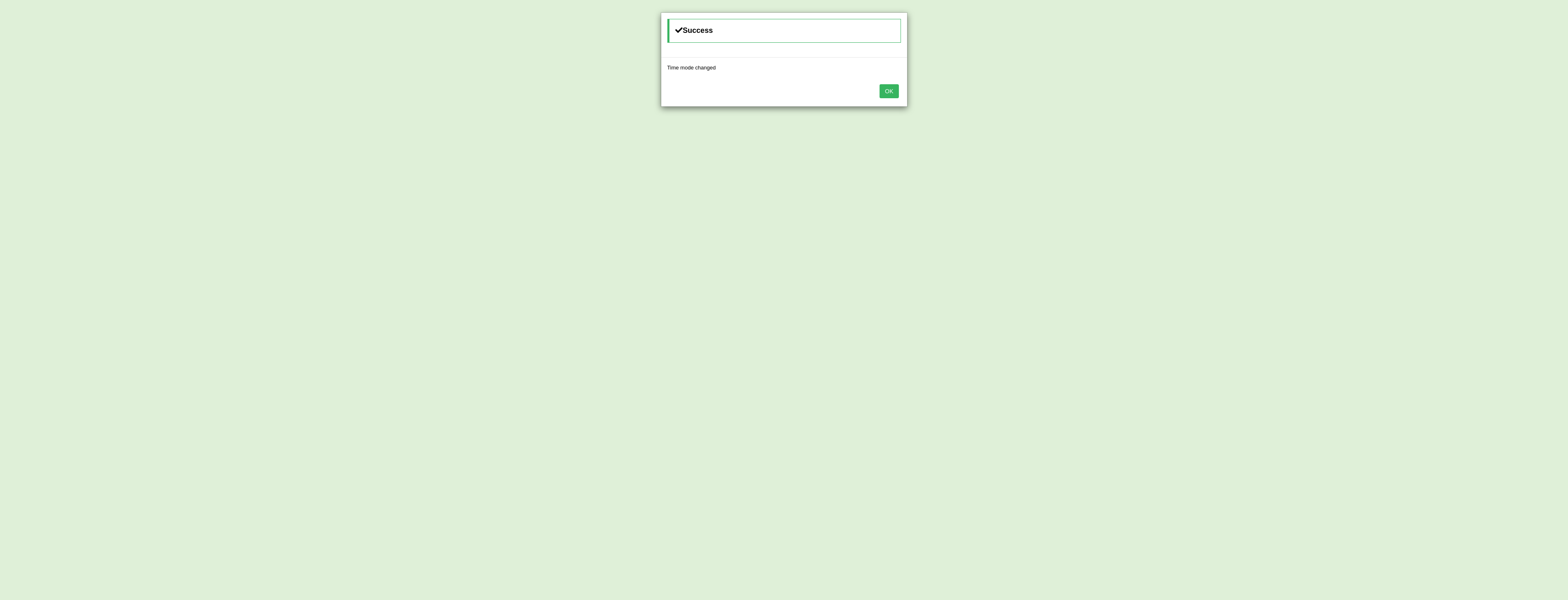
click at [889, 93] on button "OK" at bounding box center [889, 91] width 19 height 14
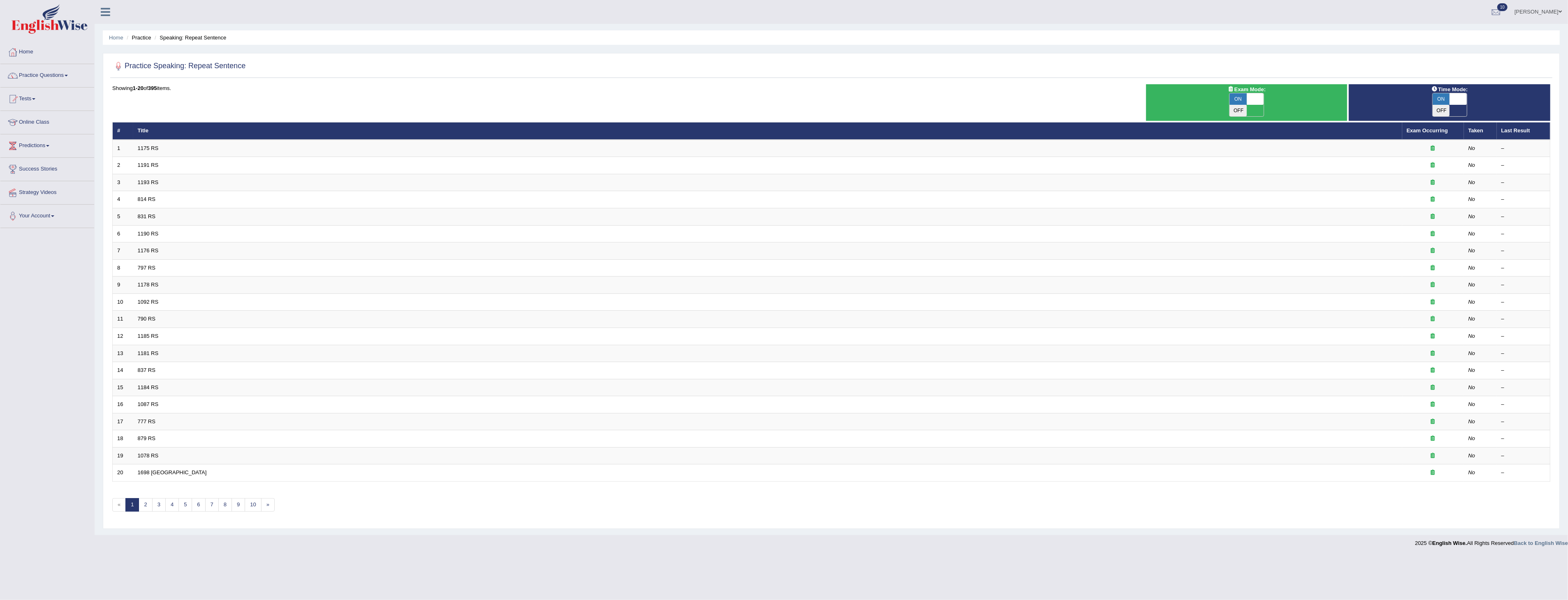
click at [1255, 101] on span at bounding box center [1255, 99] width 17 height 12
checkbox input "false"
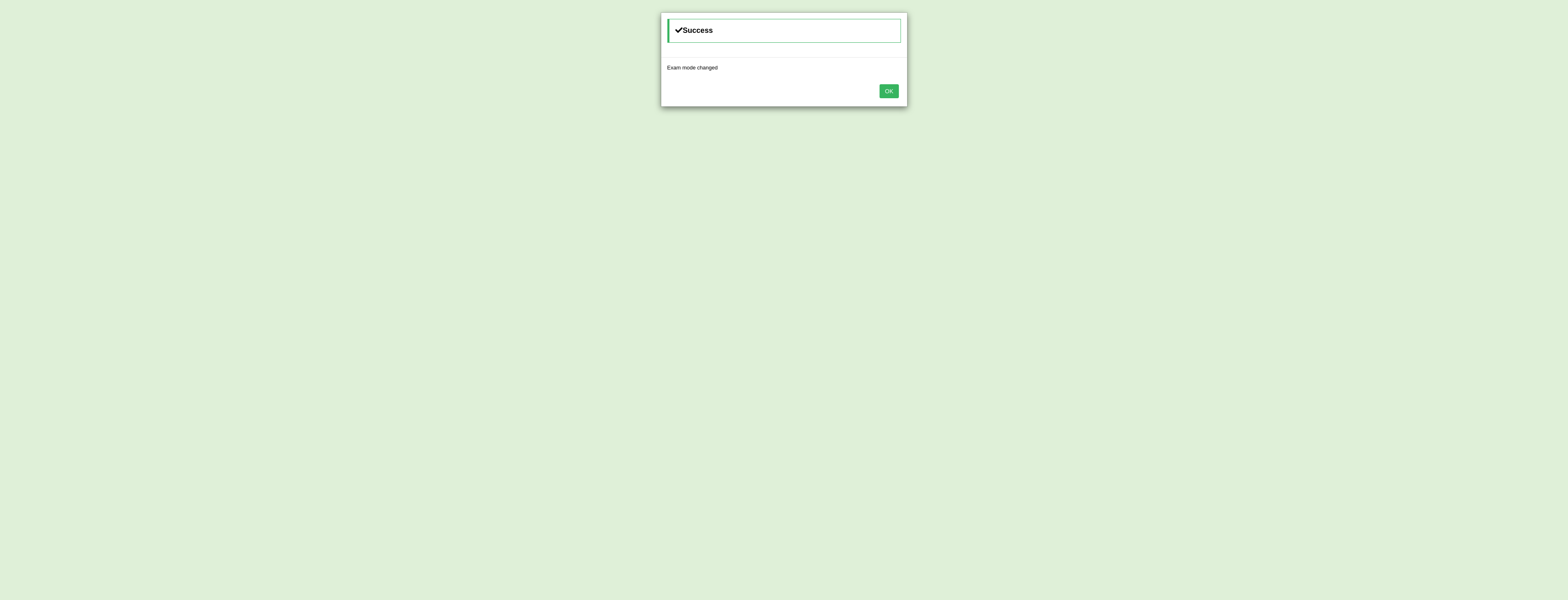
click at [904, 86] on div "OK" at bounding box center [784, 92] width 246 height 29
click at [893, 91] on button "OK" at bounding box center [889, 91] width 19 height 14
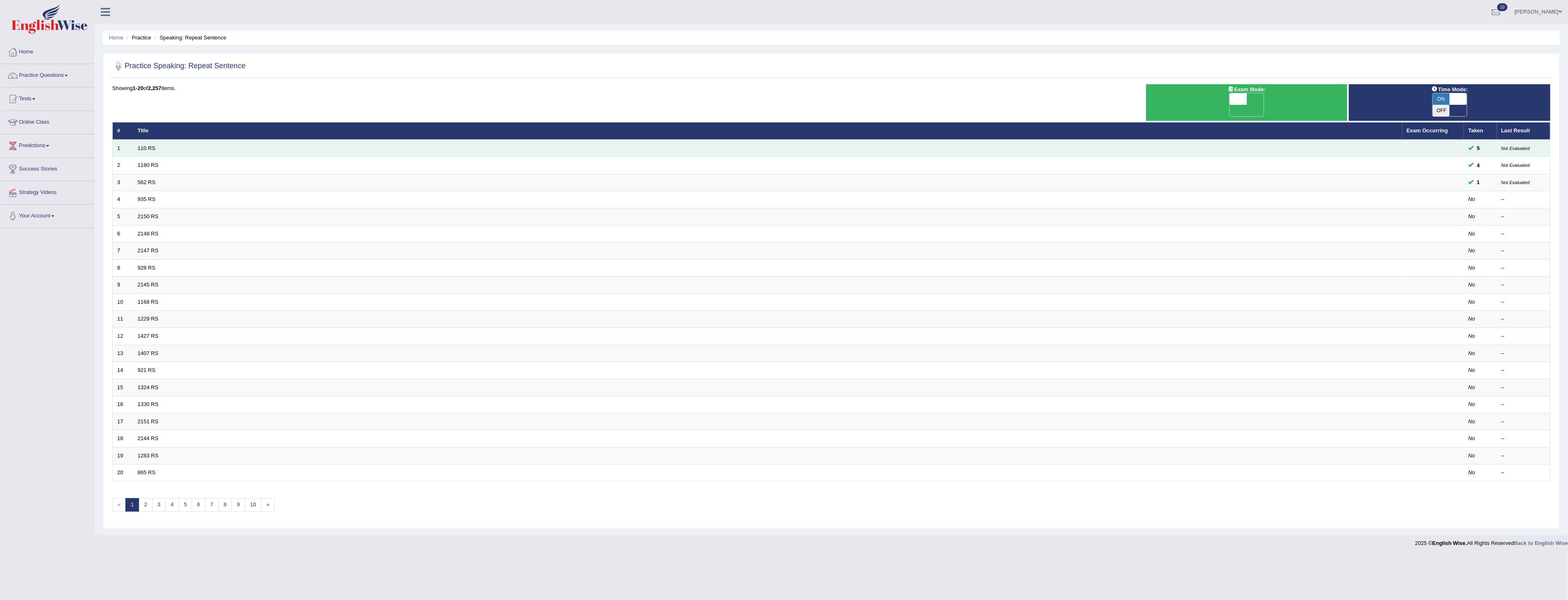
click at [1379, 140] on td "110 RS" at bounding box center [768, 148] width 1269 height 17
click at [142, 145] on link "110 RS" at bounding box center [146, 148] width 18 height 6
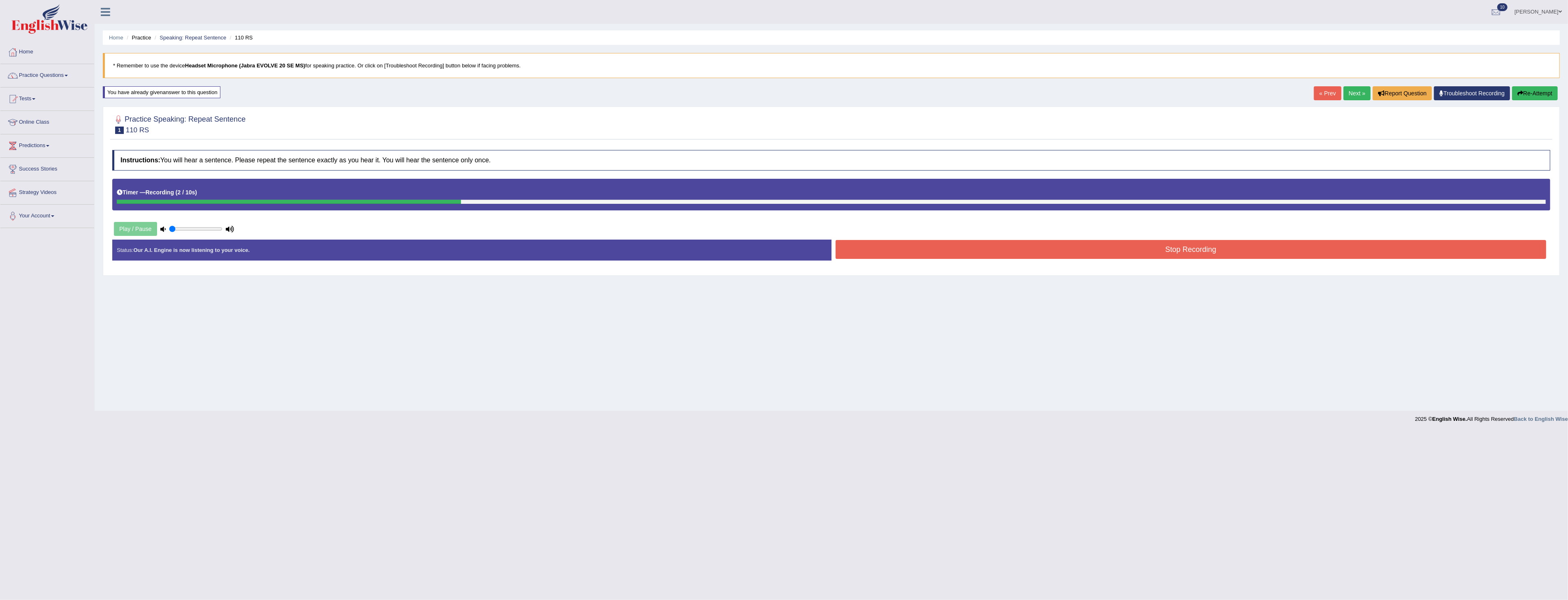
click at [1122, 250] on button "Stop Recording" at bounding box center [1191, 249] width 711 height 19
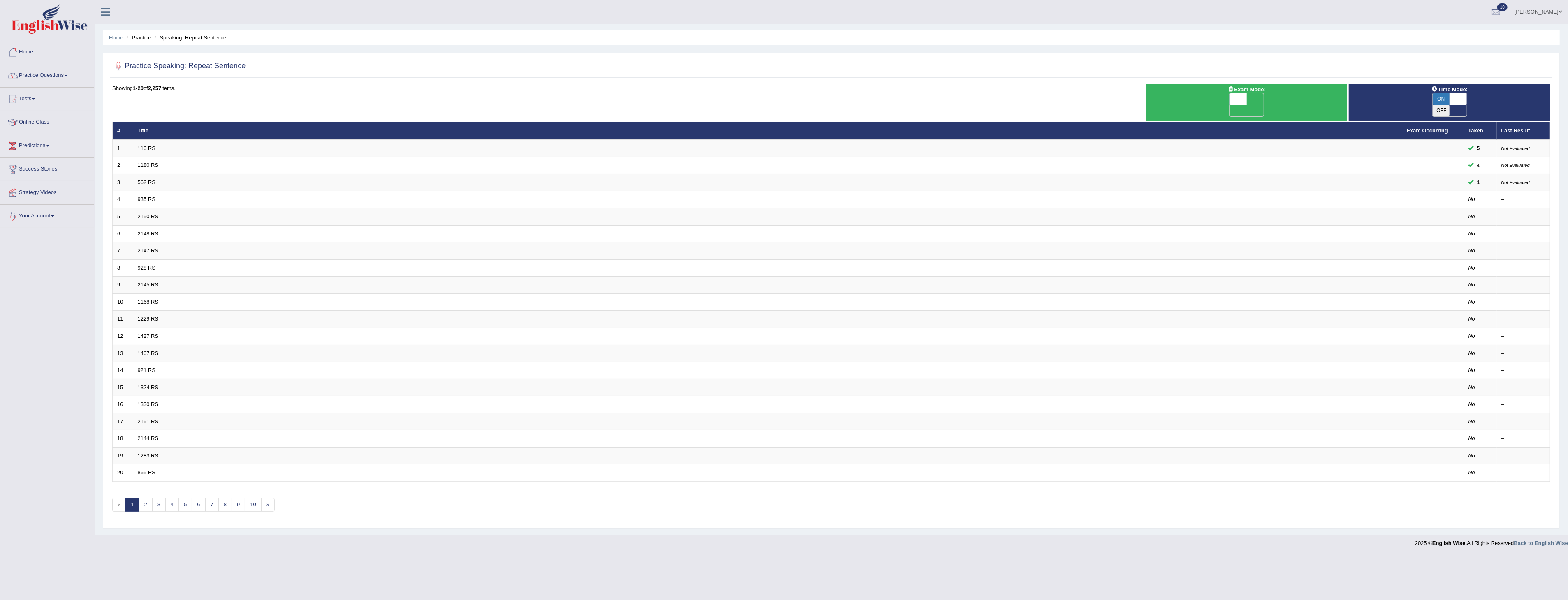
click at [1465, 99] on span at bounding box center [1458, 99] width 17 height 12
checkbox input "false"
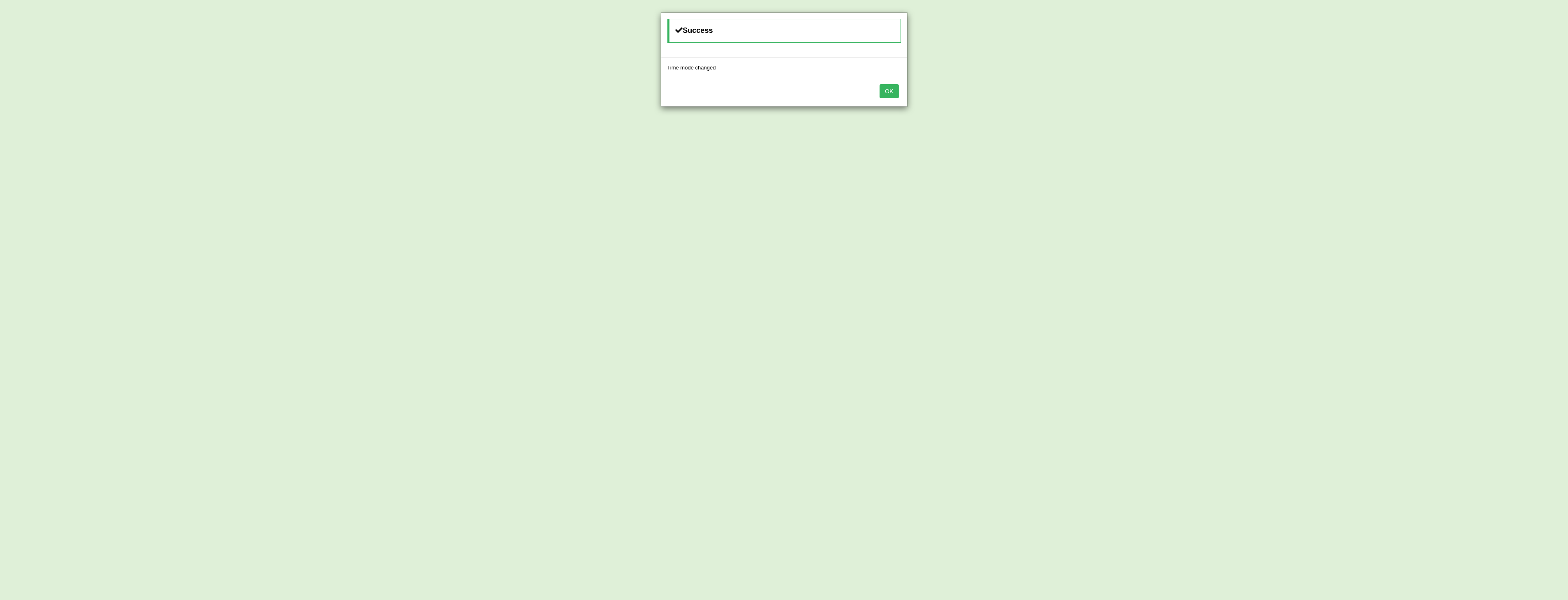
click at [886, 91] on button "OK" at bounding box center [889, 91] width 19 height 14
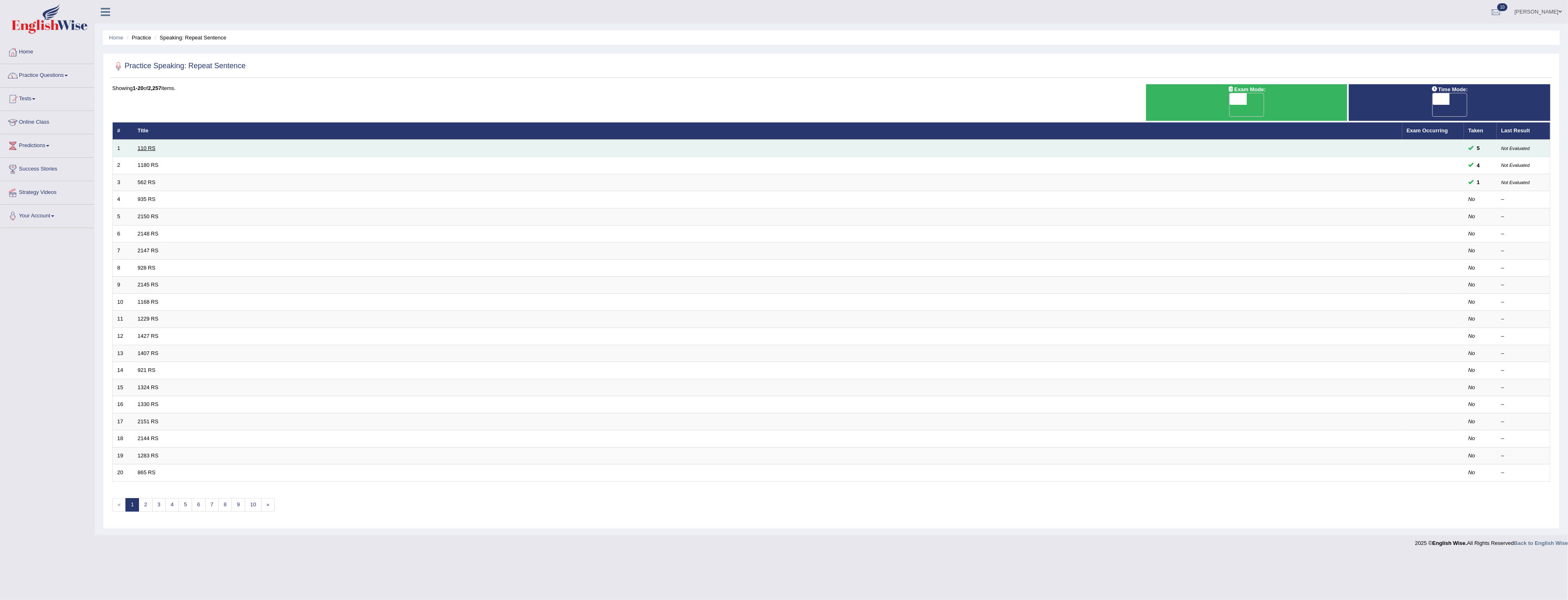
click at [152, 145] on link "110 RS" at bounding box center [146, 148] width 18 height 6
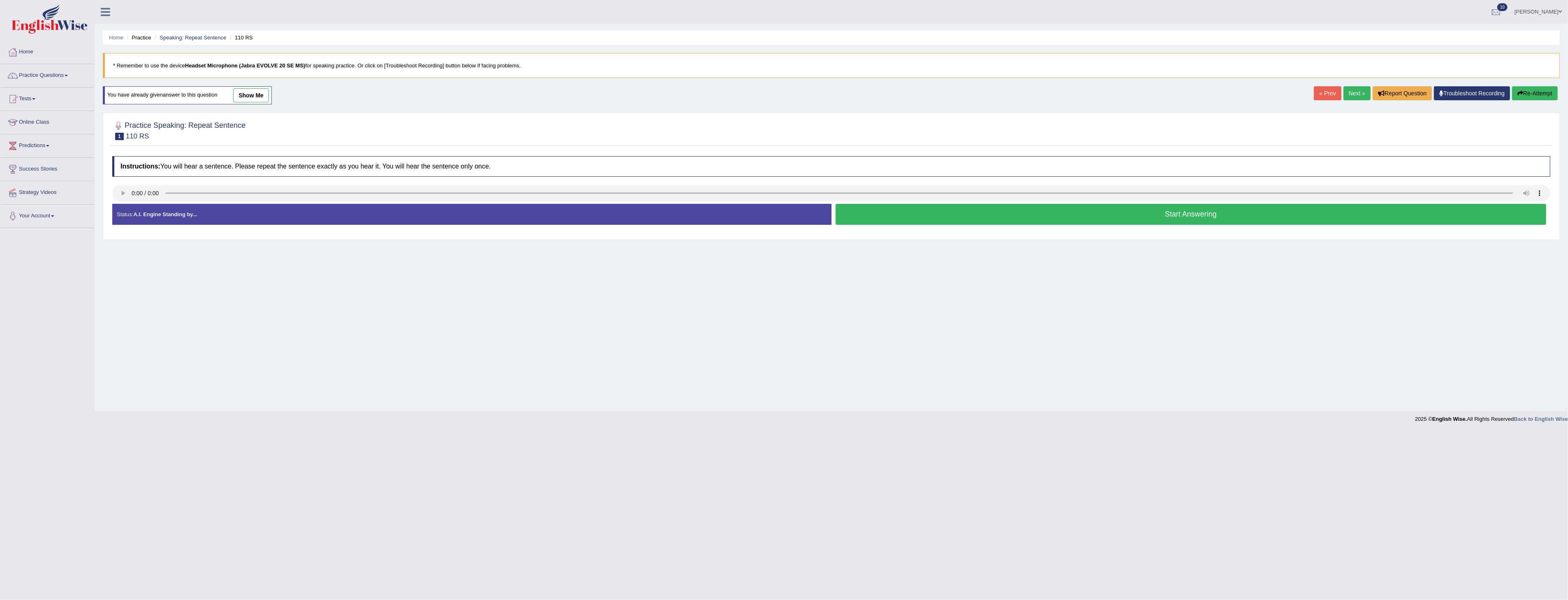
click at [254, 96] on link "show me" at bounding box center [251, 95] width 36 height 14
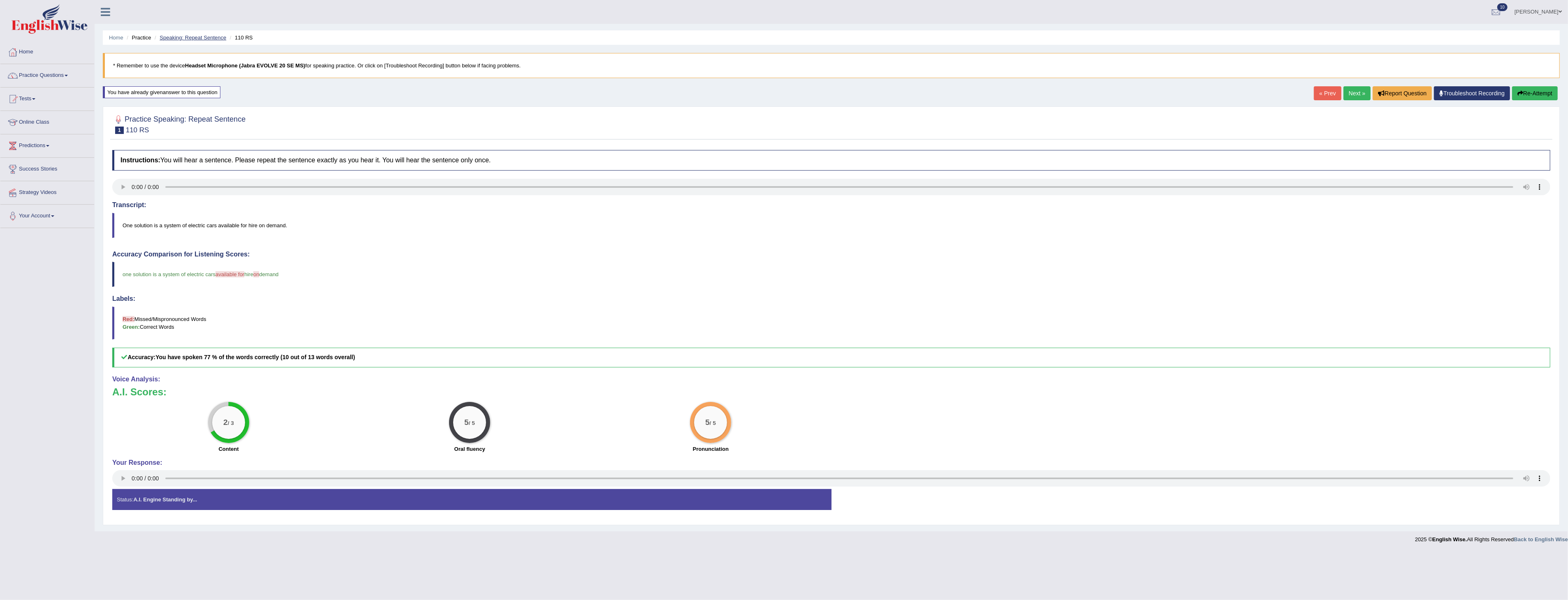
click at [184, 37] on link "Speaking: Repeat Sentence" at bounding box center [192, 38] width 66 height 6
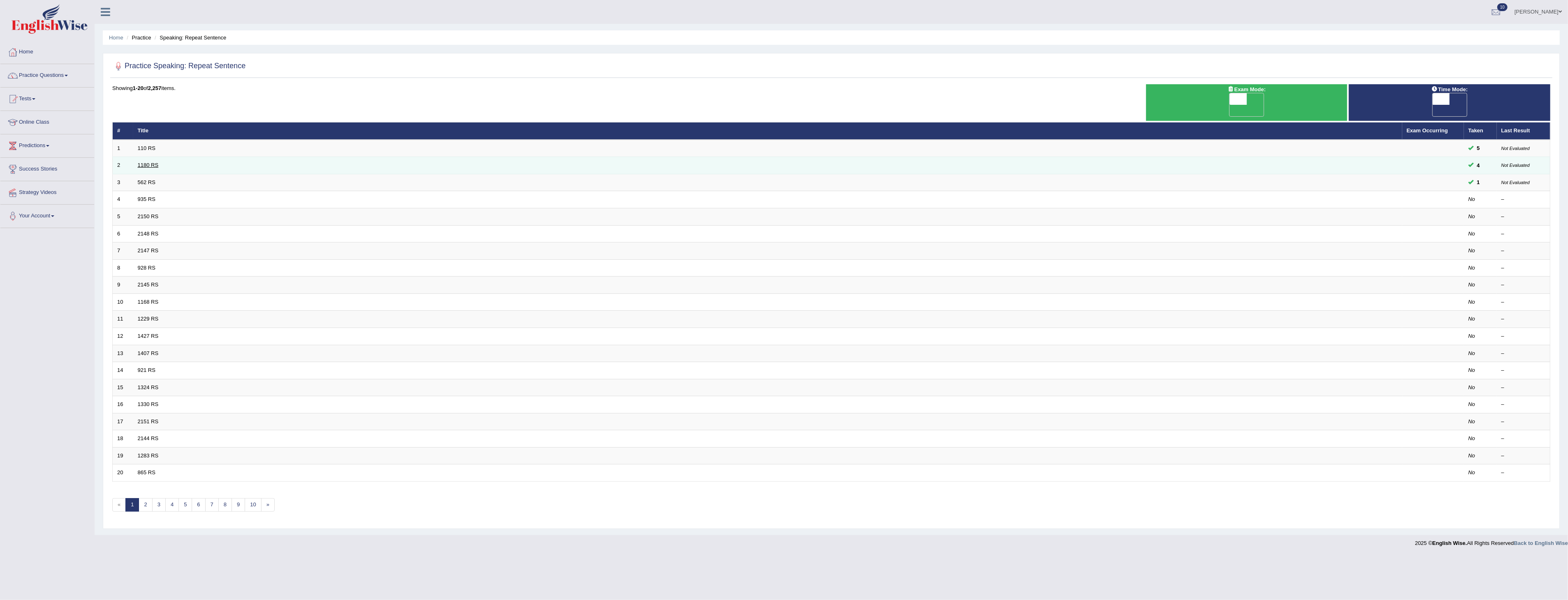
click at [149, 162] on link "1180 RS" at bounding box center [148, 165] width 21 height 6
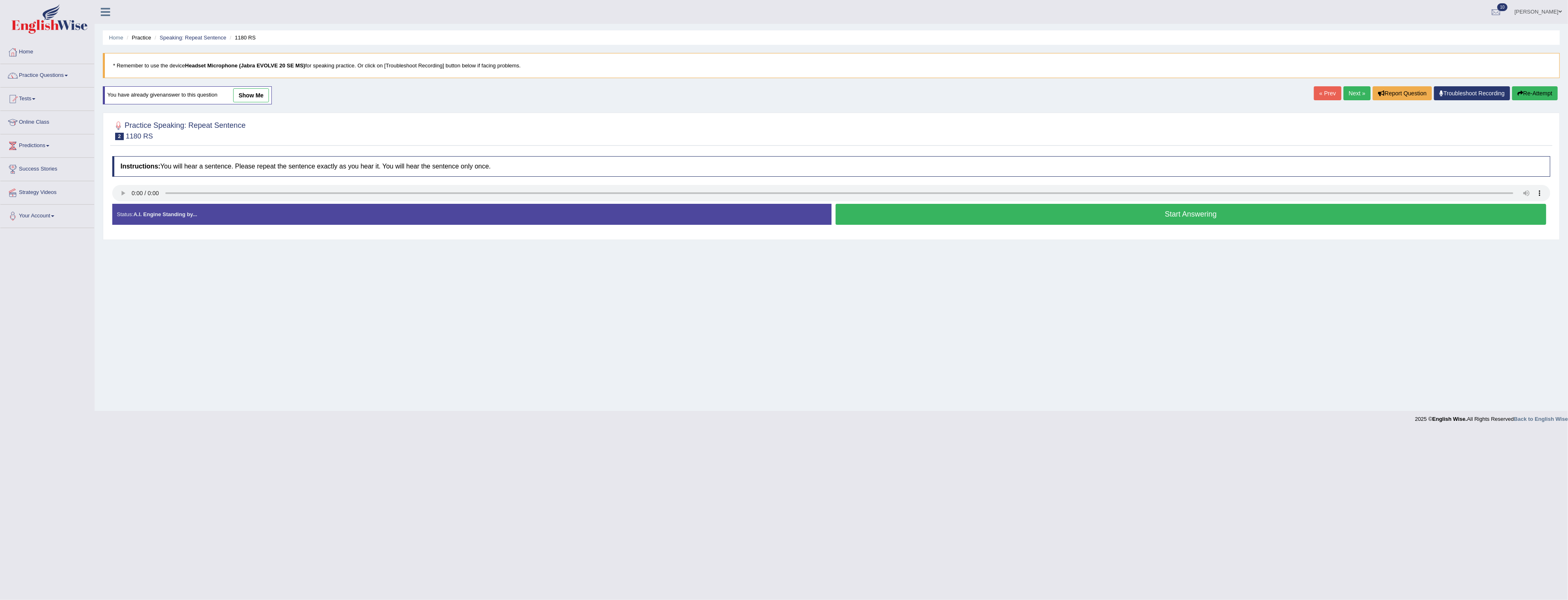
click at [248, 94] on link "show me" at bounding box center [251, 95] width 36 height 14
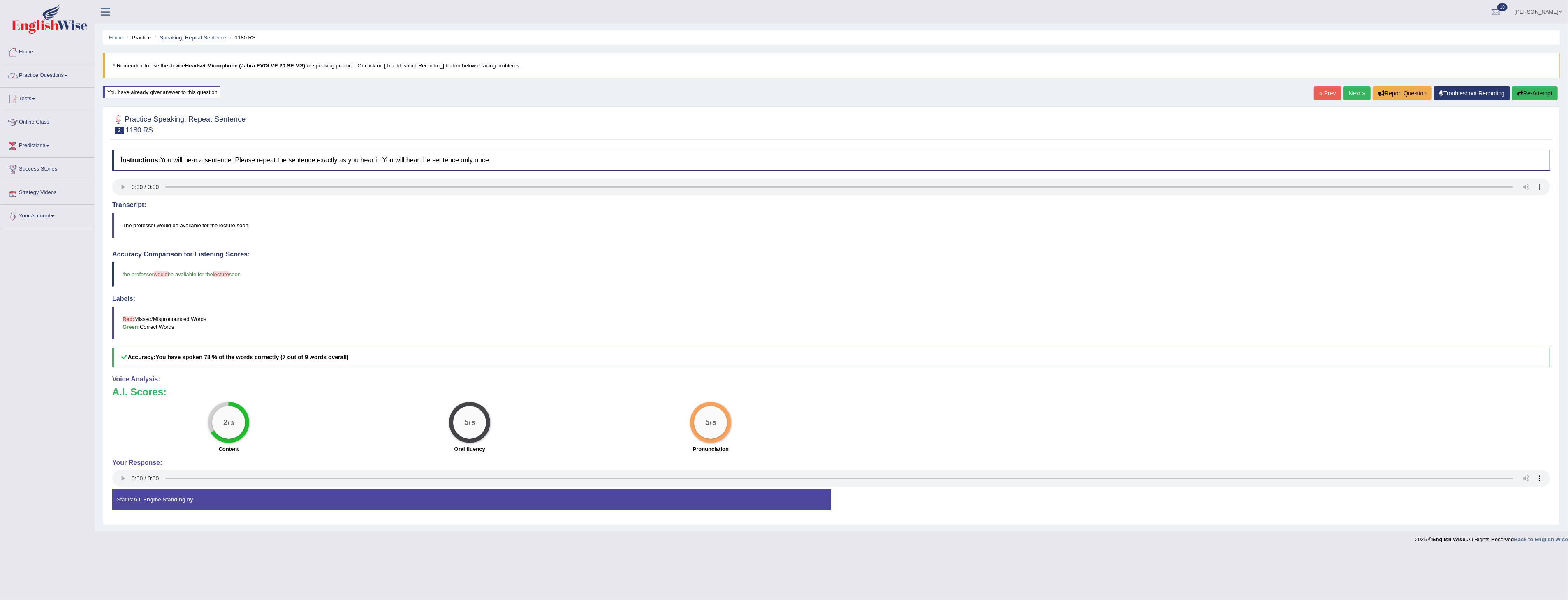
click at [190, 35] on link "Speaking: Repeat Sentence" at bounding box center [192, 38] width 66 height 6
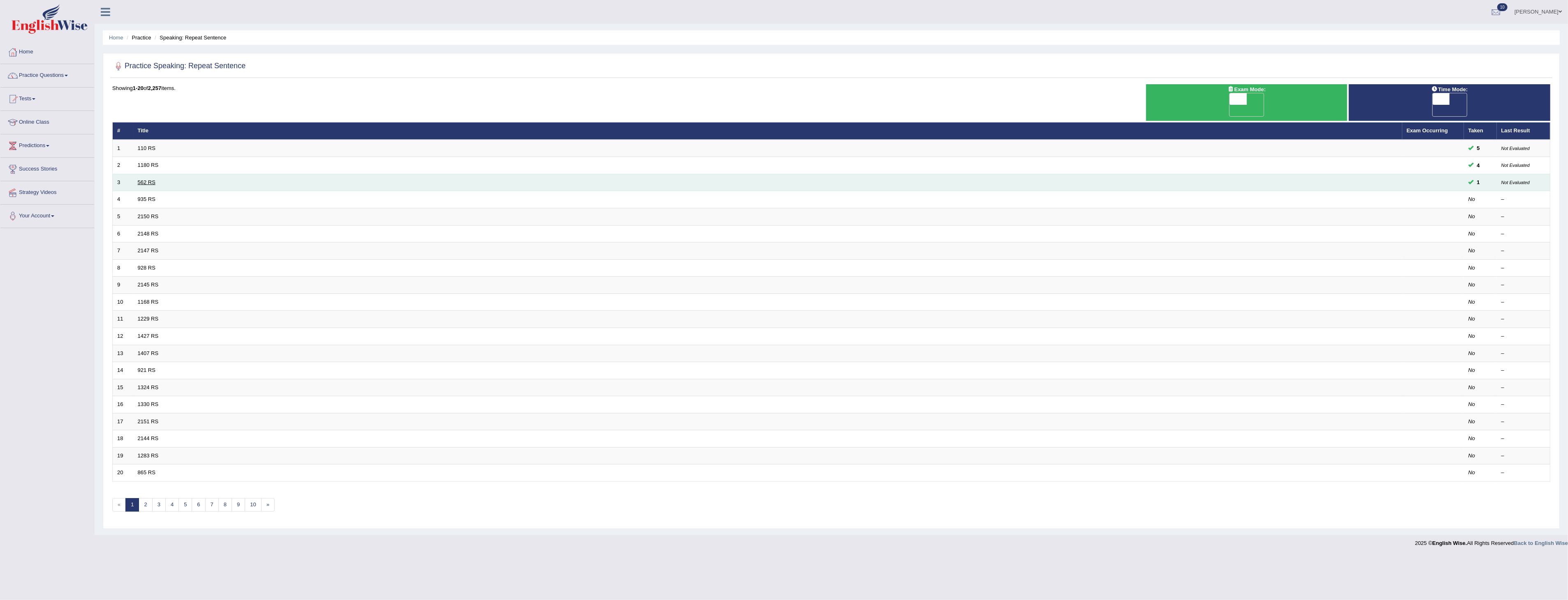
click at [149, 180] on link "562 RS" at bounding box center [146, 183] width 18 height 6
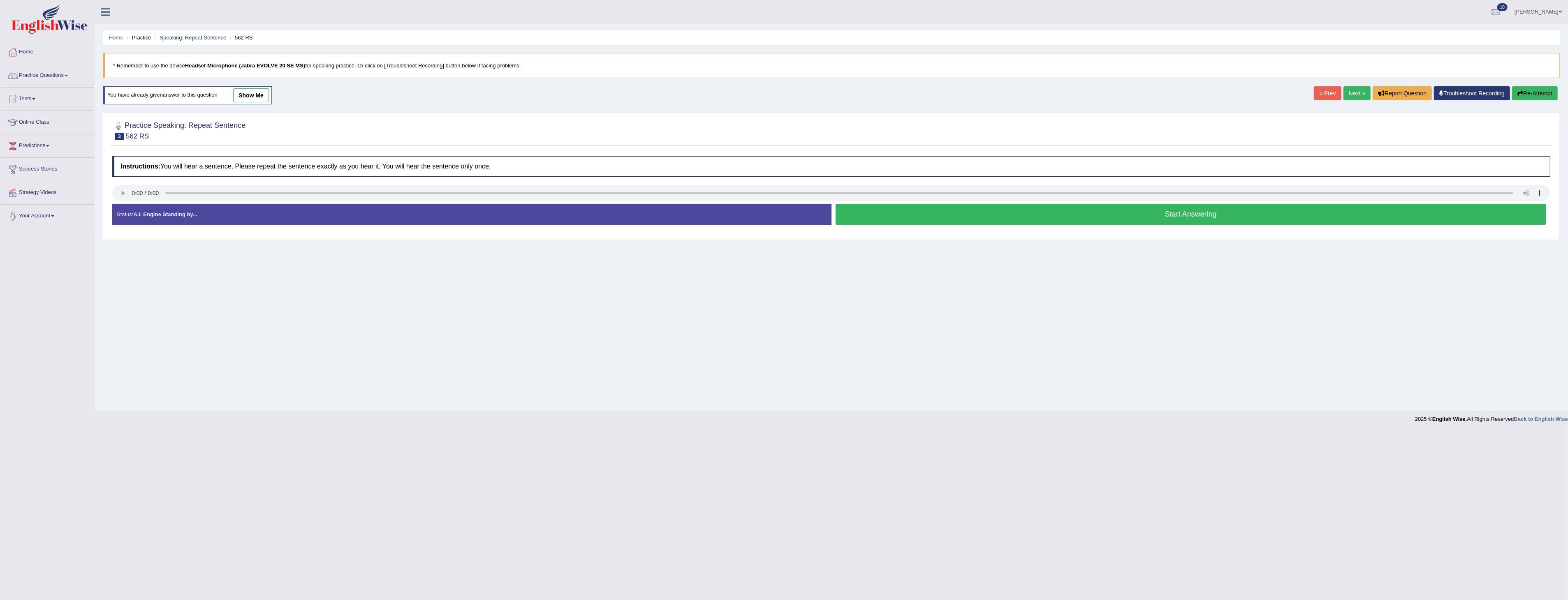
click at [253, 93] on link "show me" at bounding box center [251, 95] width 36 height 14
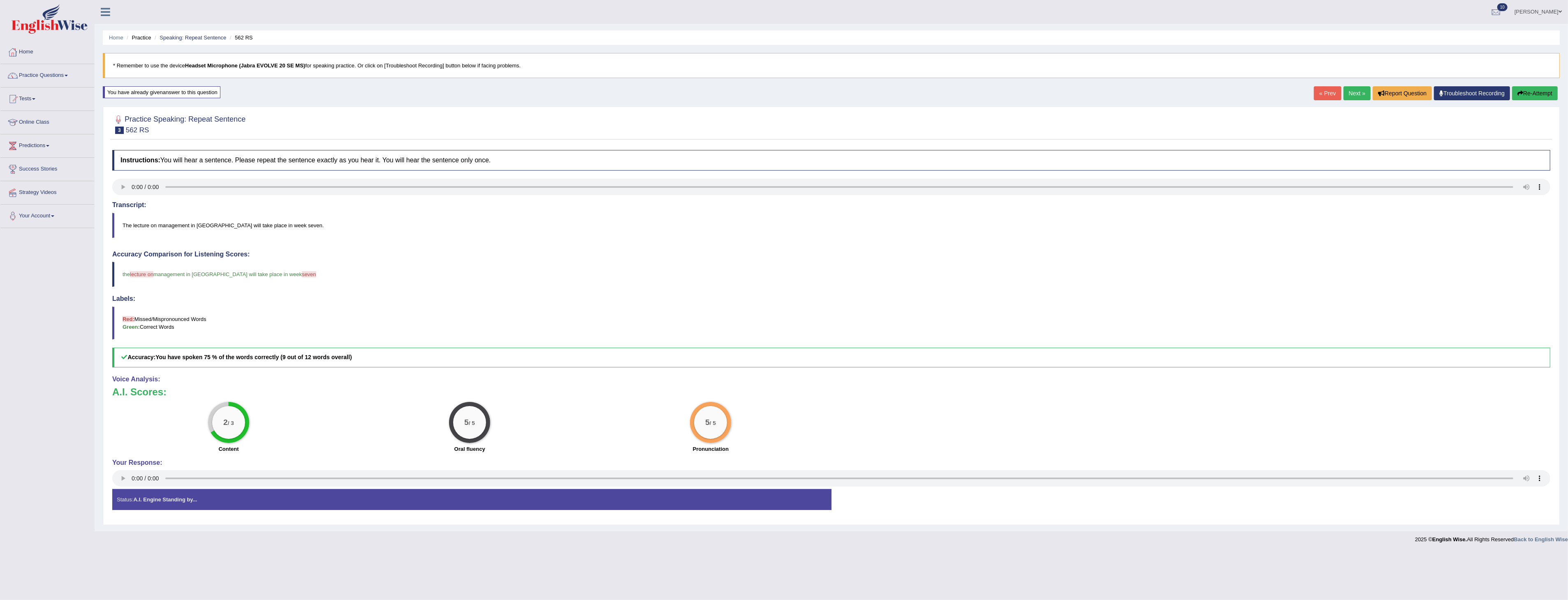
click at [35, 77] on link "Practice Questions" at bounding box center [47, 74] width 94 height 21
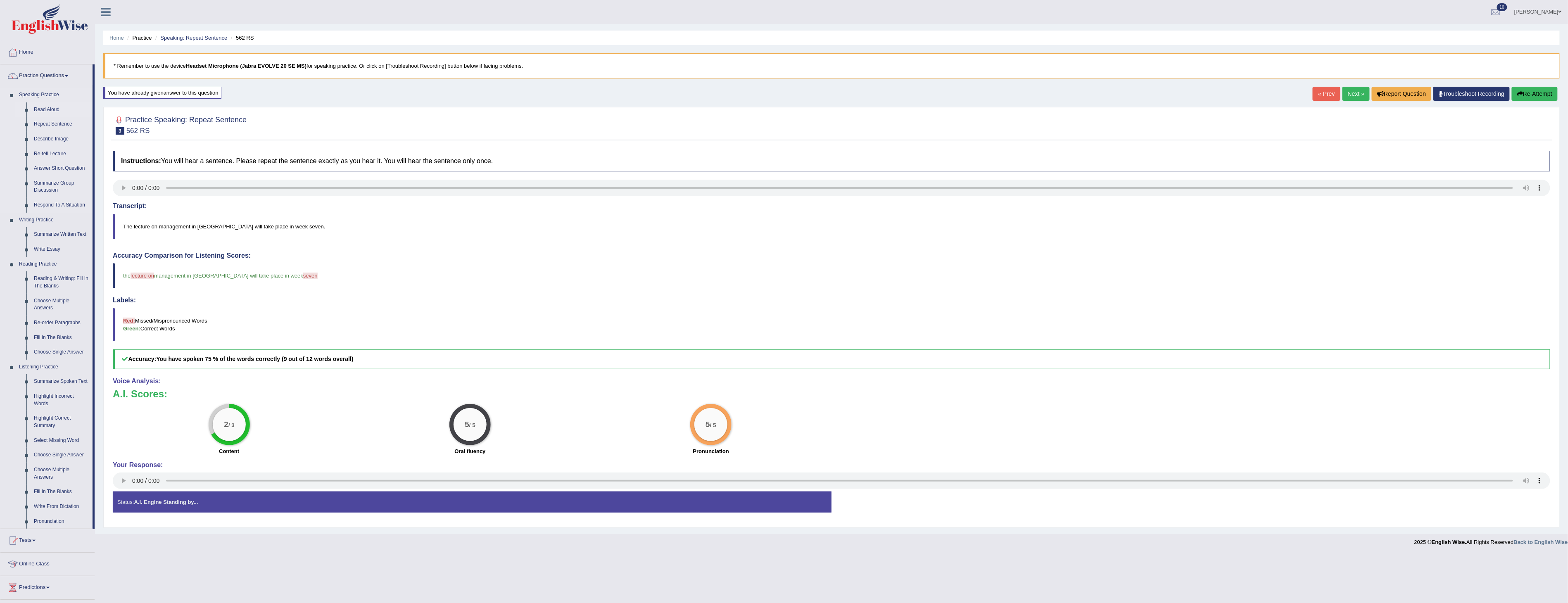
click at [43, 110] on link "Read Aloud" at bounding box center [61, 110] width 62 height 15
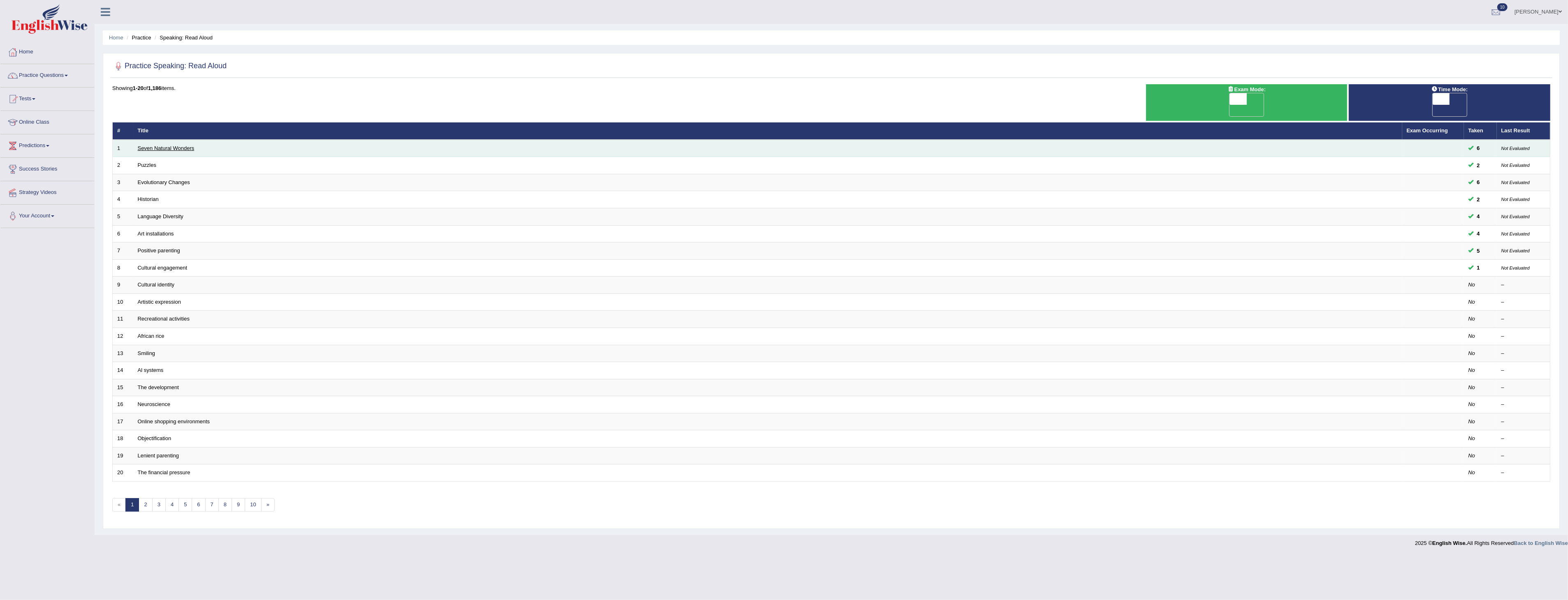
click at [155, 145] on link "Seven Natural Wonders" at bounding box center [166, 148] width 57 height 6
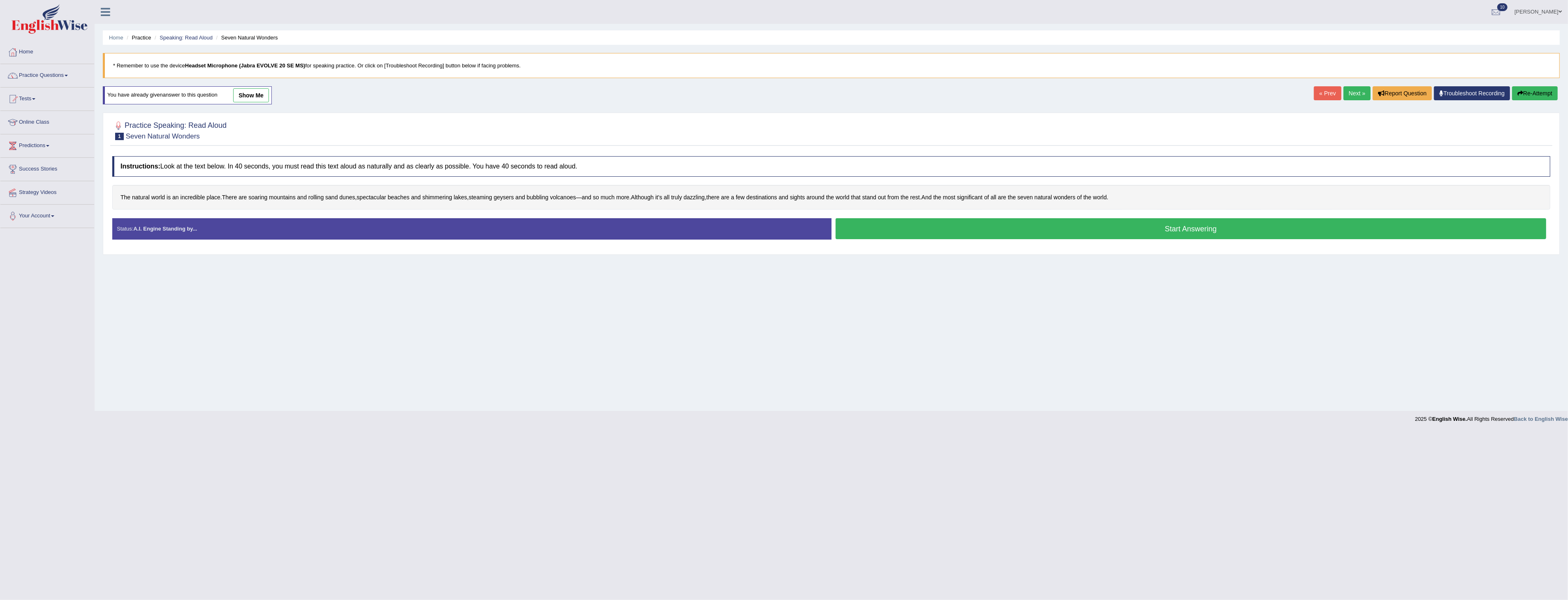
click at [256, 97] on link "show me" at bounding box center [251, 95] width 36 height 14
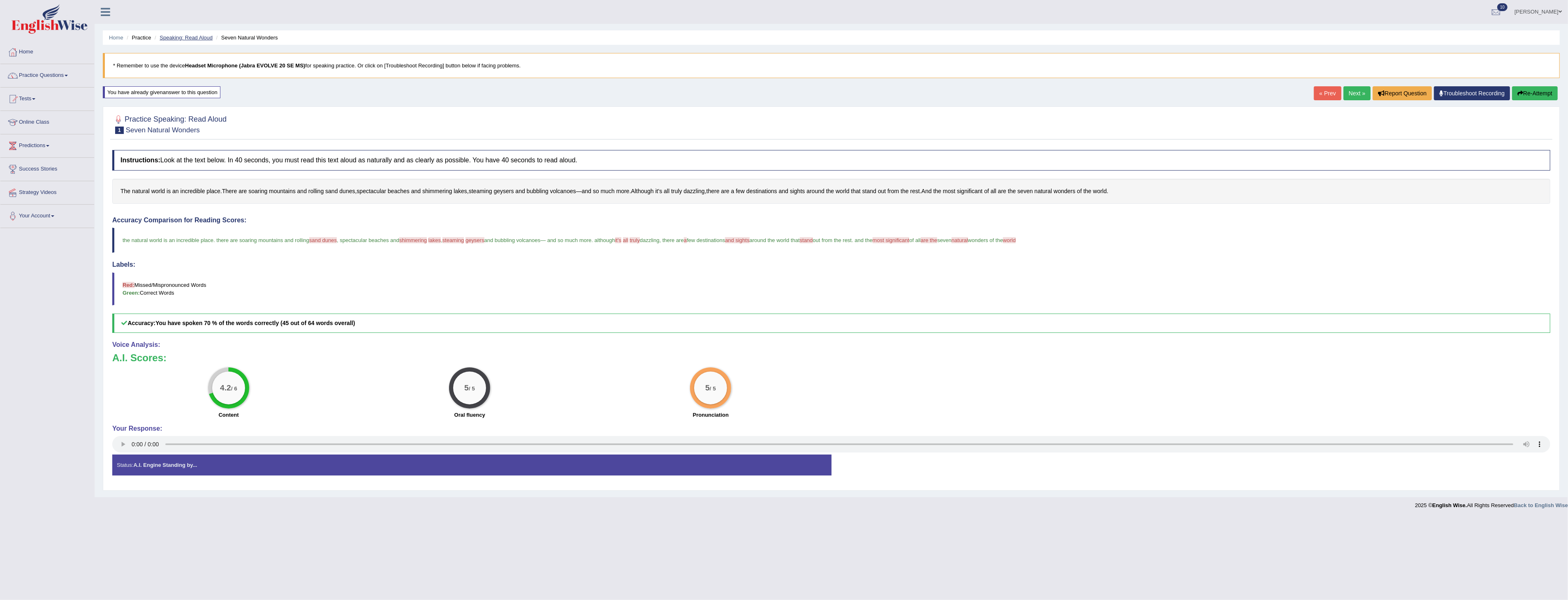
click at [191, 36] on link "Speaking: Read Aloud" at bounding box center [186, 38] width 53 height 6
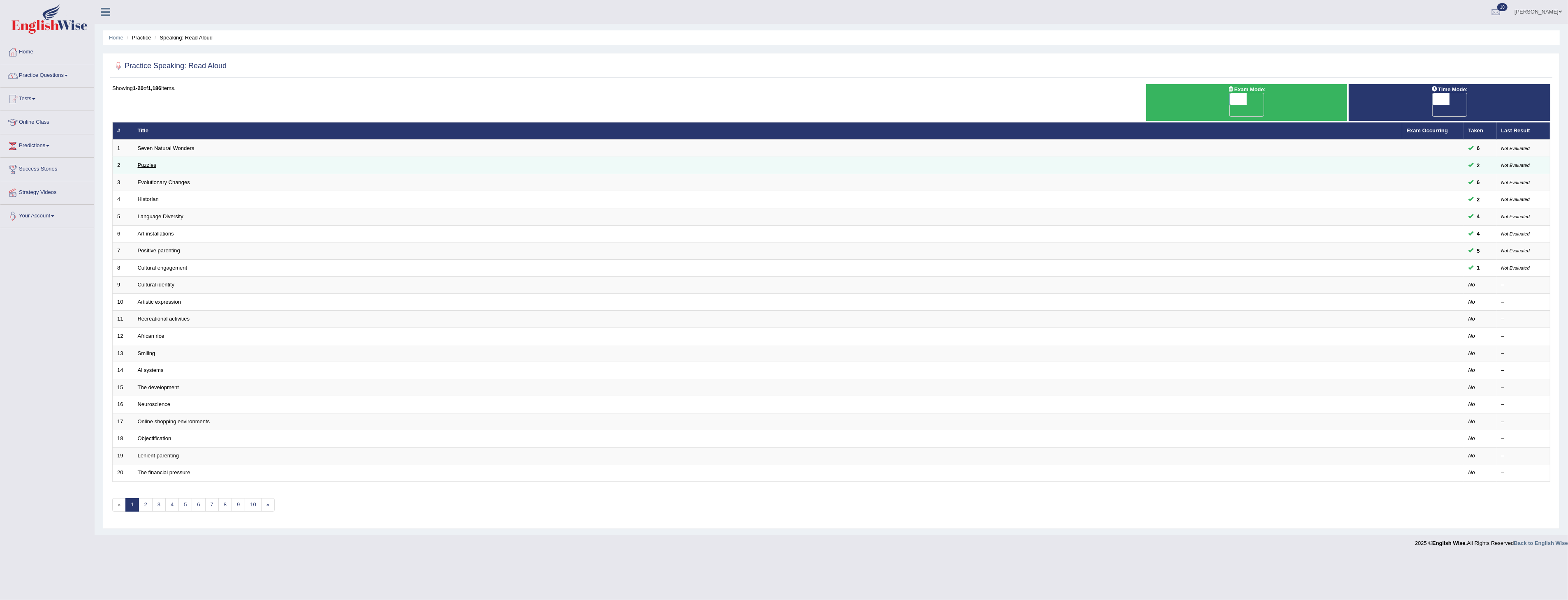
click at [149, 162] on link "Puzzles" at bounding box center [147, 165] width 19 height 6
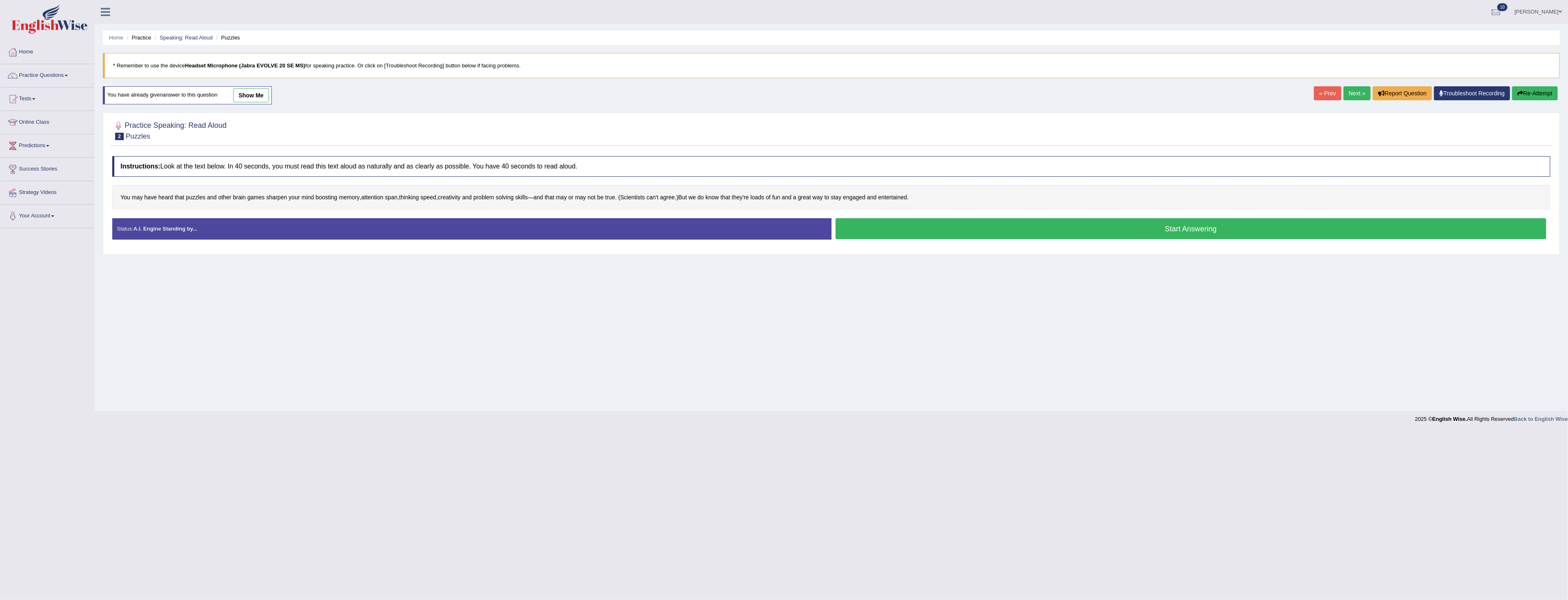
click at [245, 96] on link "show me" at bounding box center [251, 95] width 36 height 14
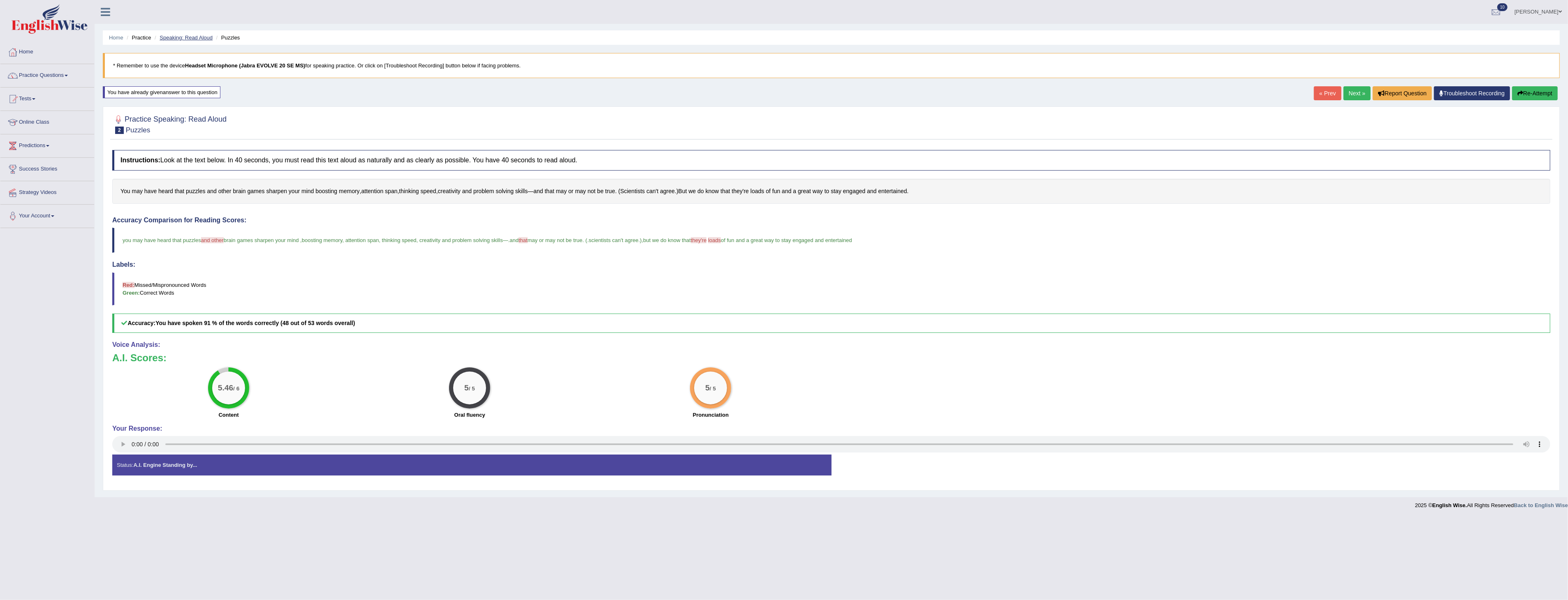
click at [180, 35] on link "Speaking: Read Aloud" at bounding box center [186, 38] width 53 height 6
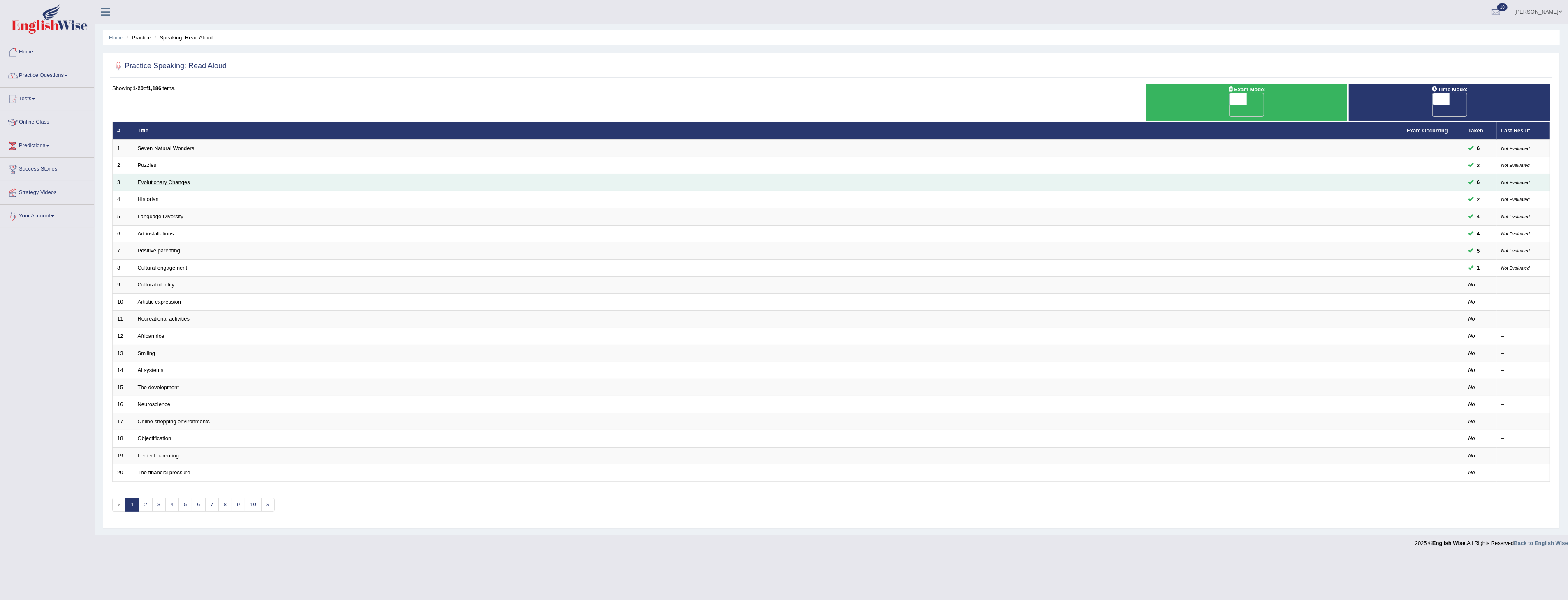
click at [155, 180] on link "Evolutionary Changes" at bounding box center [164, 183] width 52 height 6
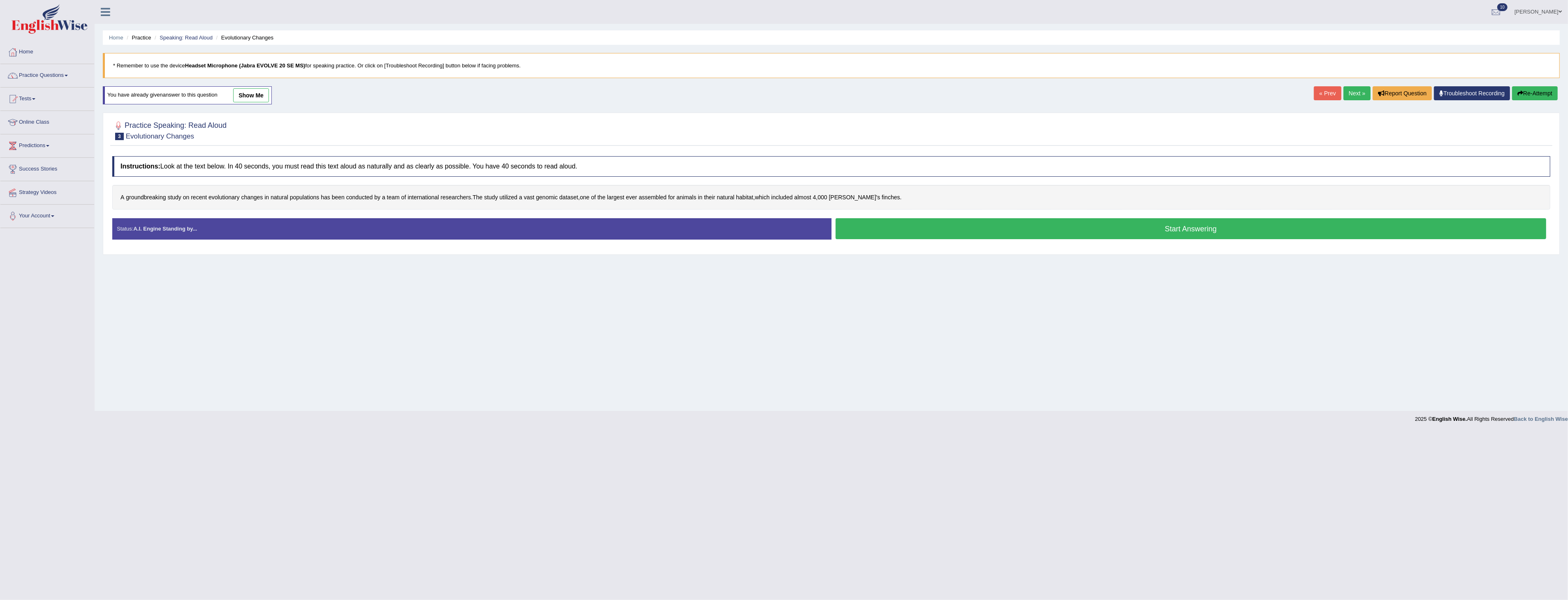
click at [254, 94] on link "show me" at bounding box center [251, 95] width 36 height 14
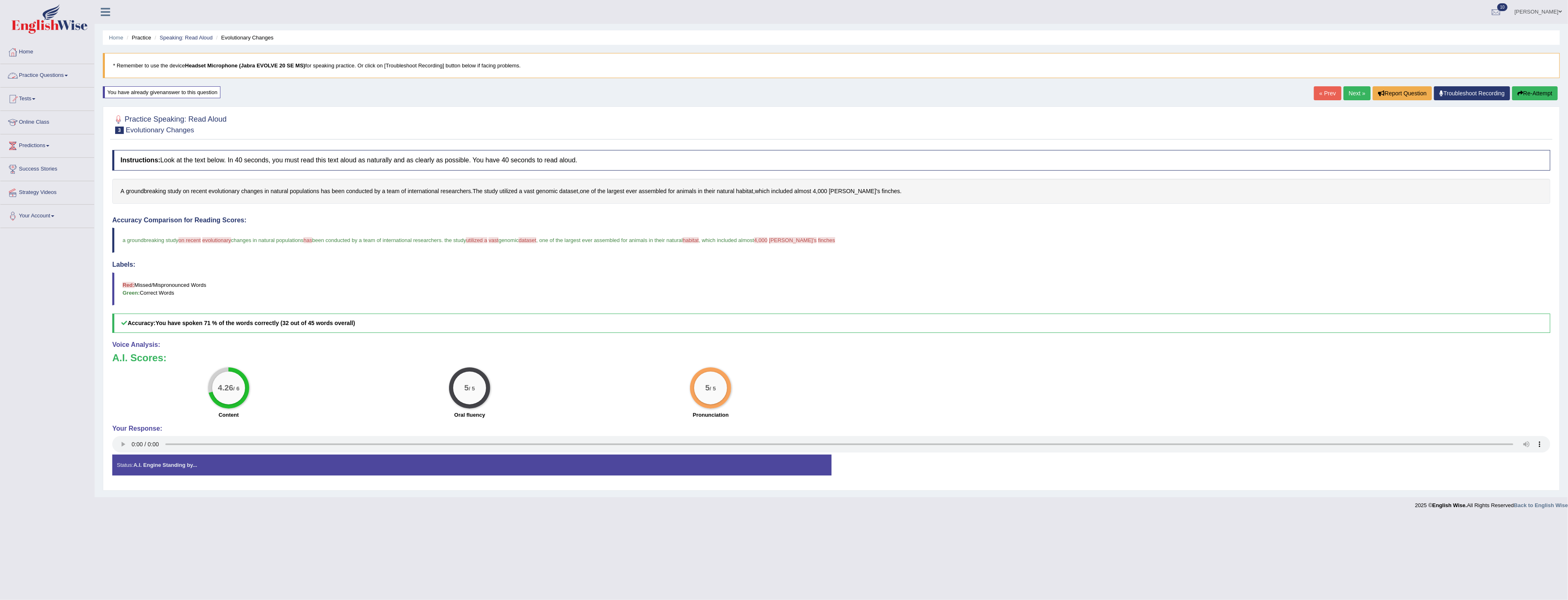
click at [51, 77] on link "Practice Questions" at bounding box center [47, 74] width 94 height 21
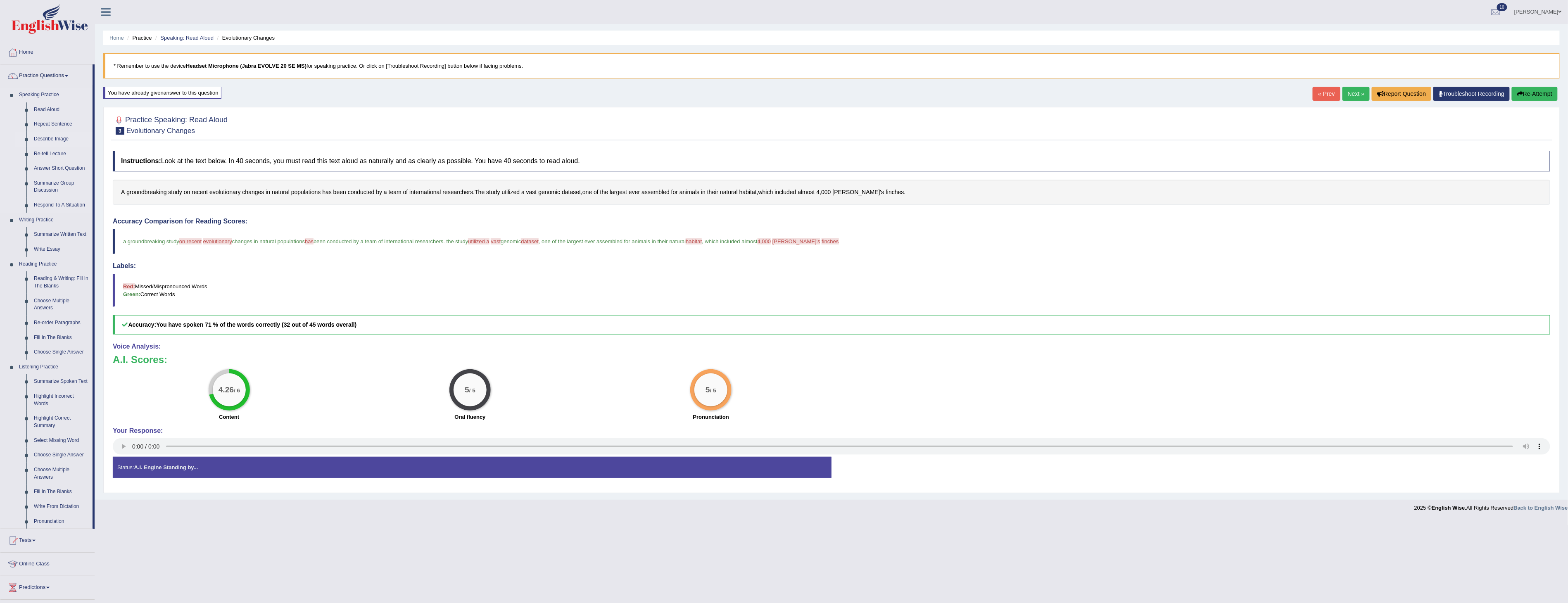
click at [45, 139] on link "Describe Image" at bounding box center [61, 139] width 62 height 15
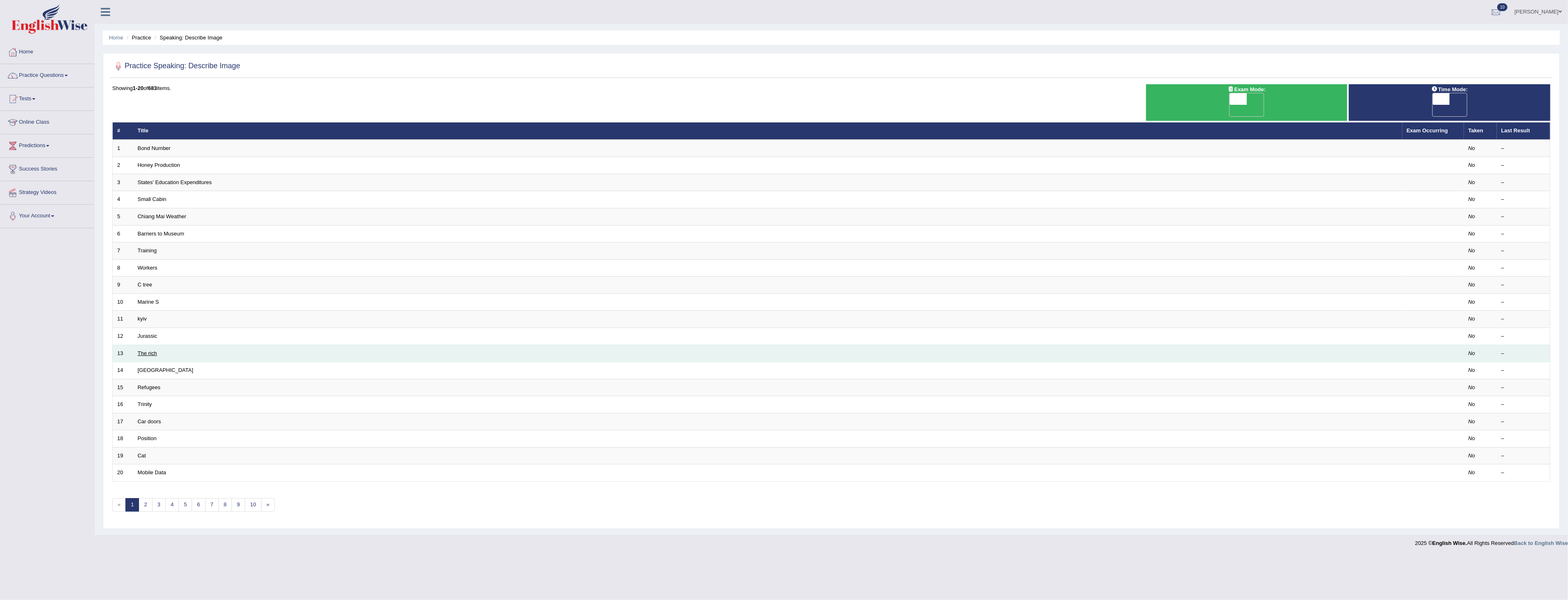
click at [147, 351] on link "The rich" at bounding box center [147, 354] width 19 height 6
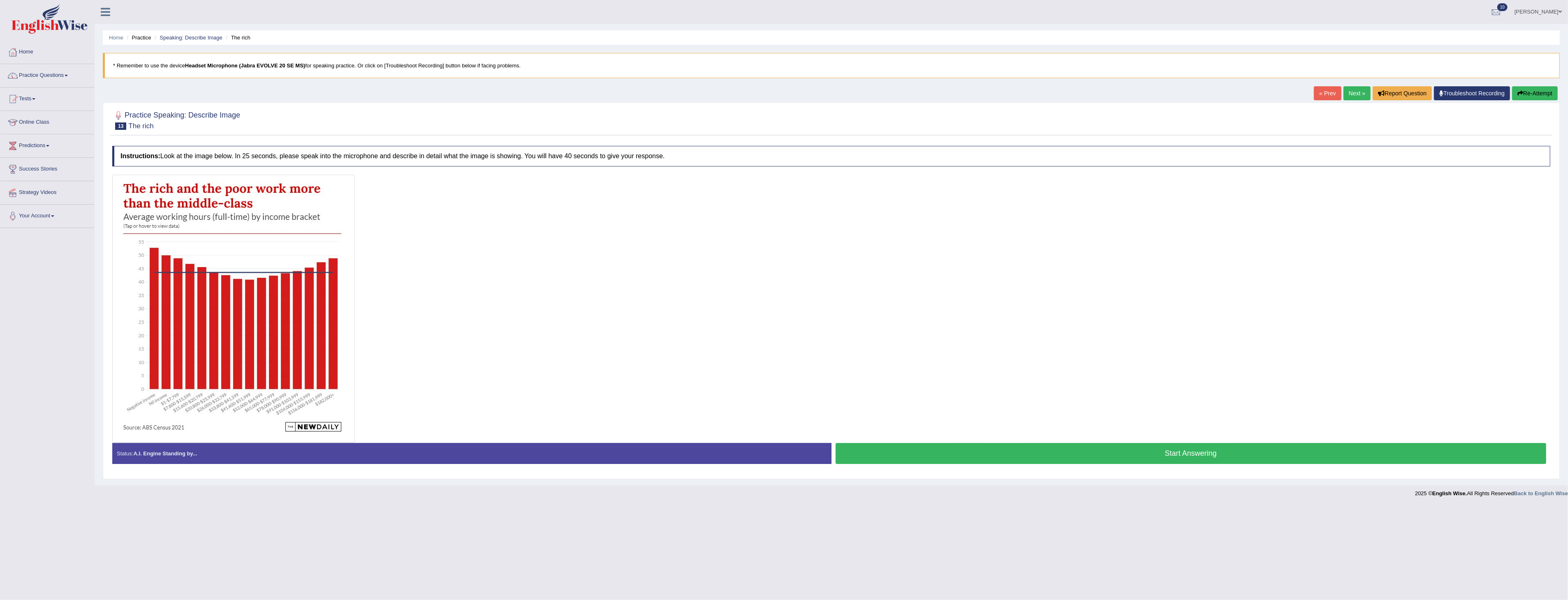
click at [1199, 454] on button "Start Answering" at bounding box center [1191, 453] width 711 height 21
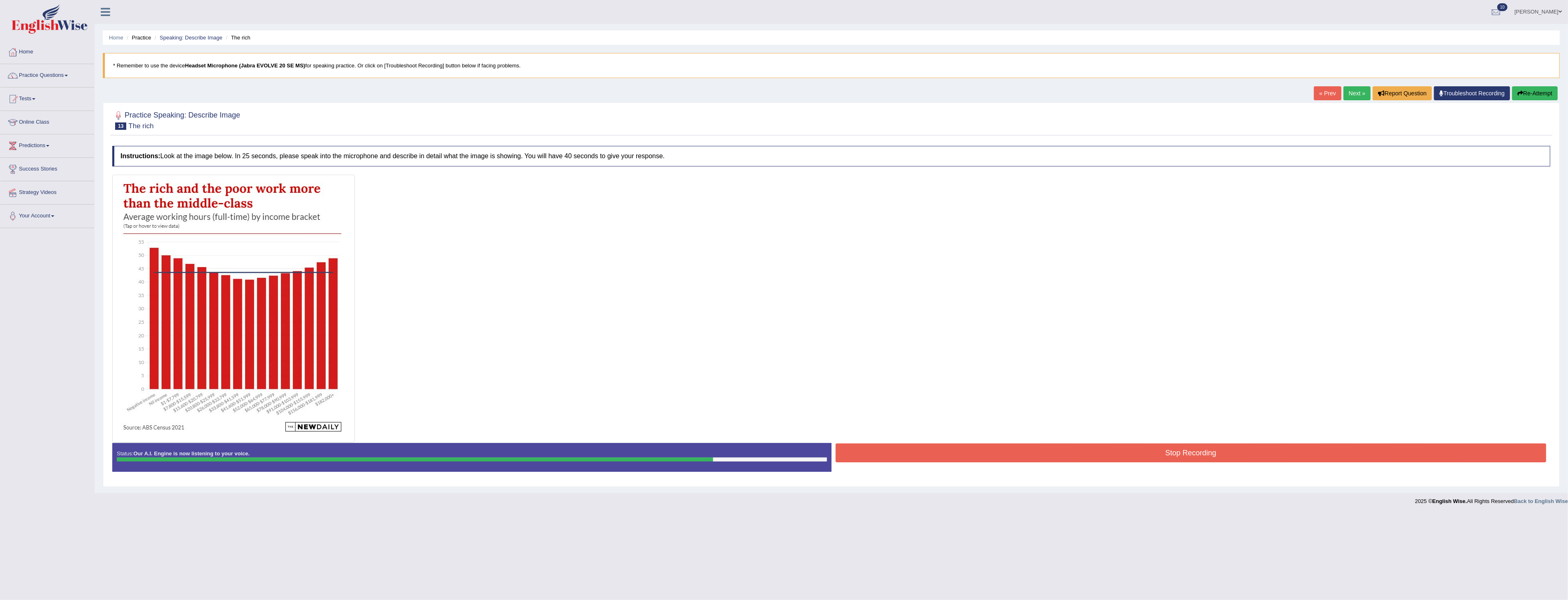
click at [1078, 455] on button "Stop Recording" at bounding box center [1191, 453] width 711 height 19
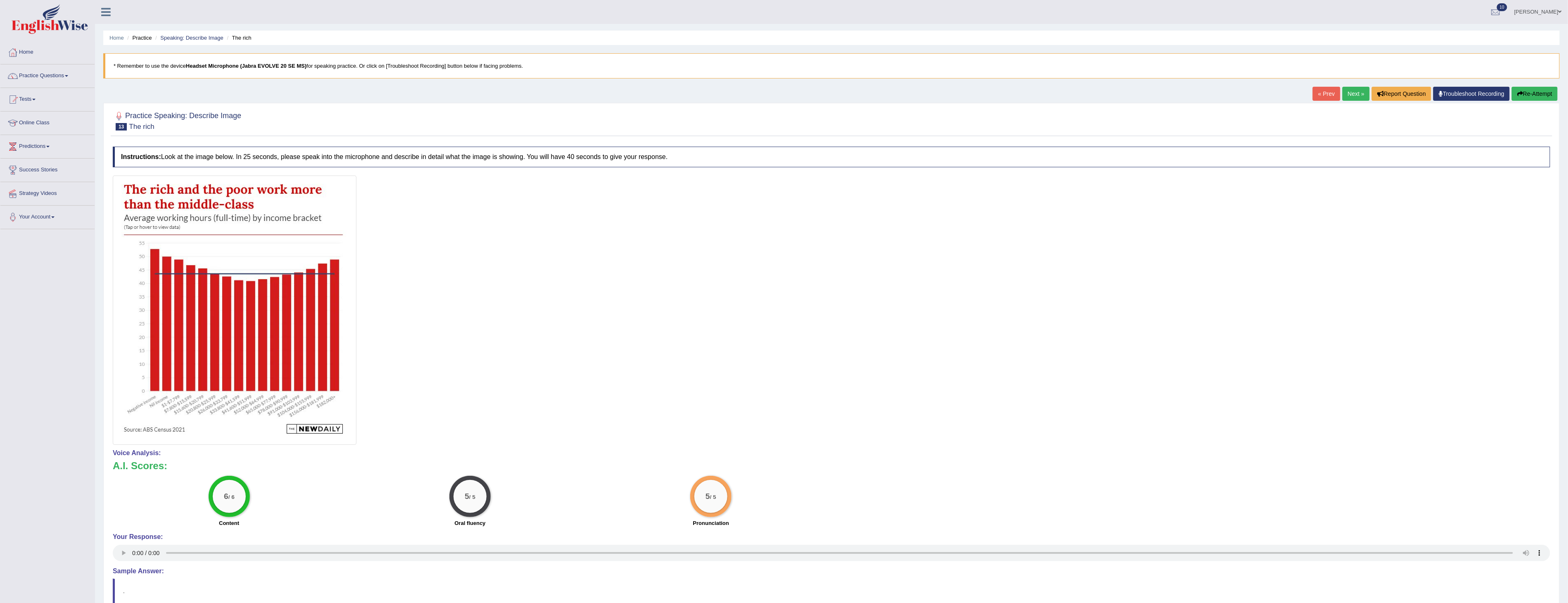
click at [189, 34] on li "Speaking: Describe Image" at bounding box center [188, 37] width 70 height 8
click at [188, 36] on link "Speaking: Describe Image" at bounding box center [191, 38] width 63 height 6
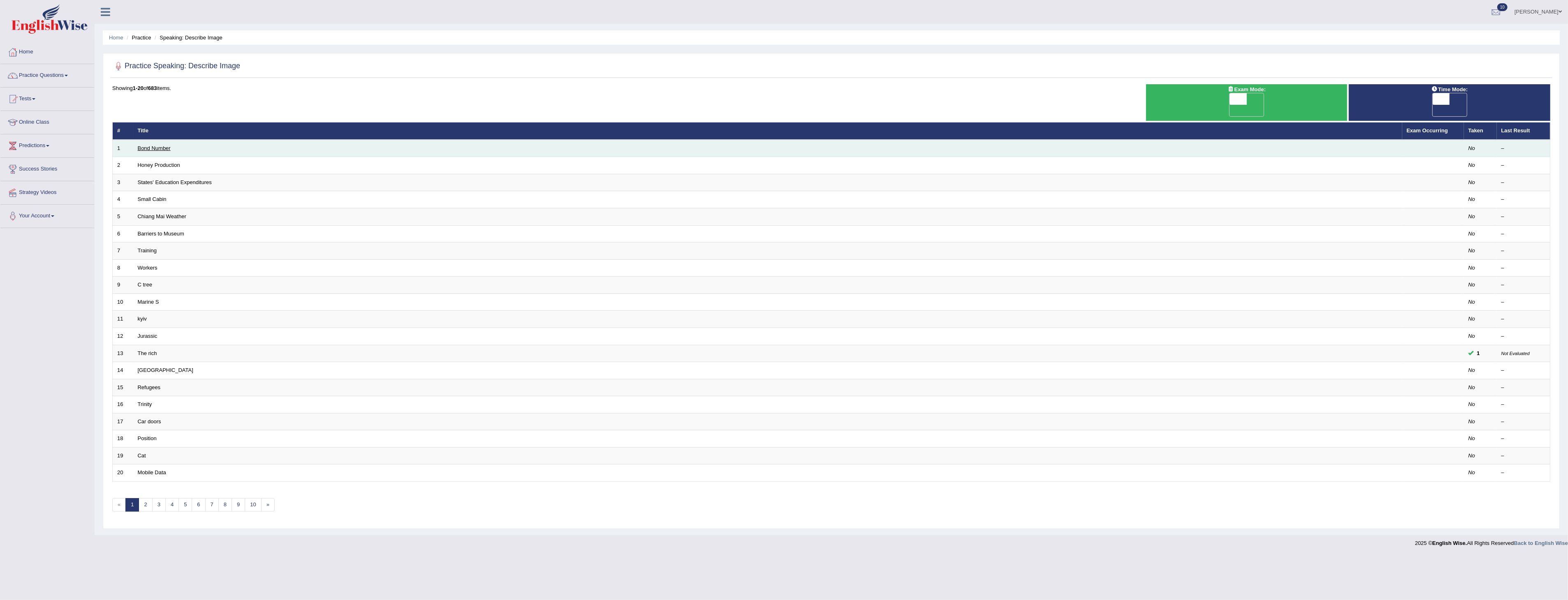
click at [158, 145] on link "Bond Number" at bounding box center [154, 148] width 33 height 6
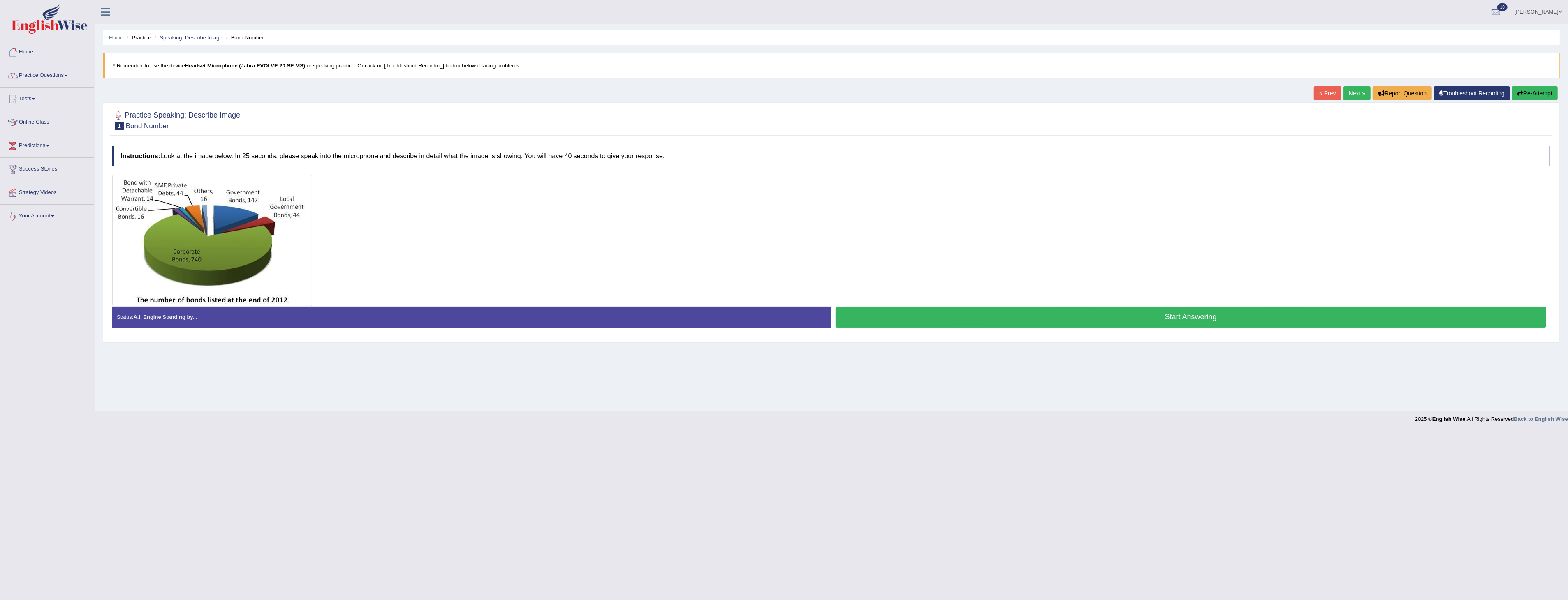
click at [1164, 318] on button "Start Answering" at bounding box center [1191, 317] width 711 height 21
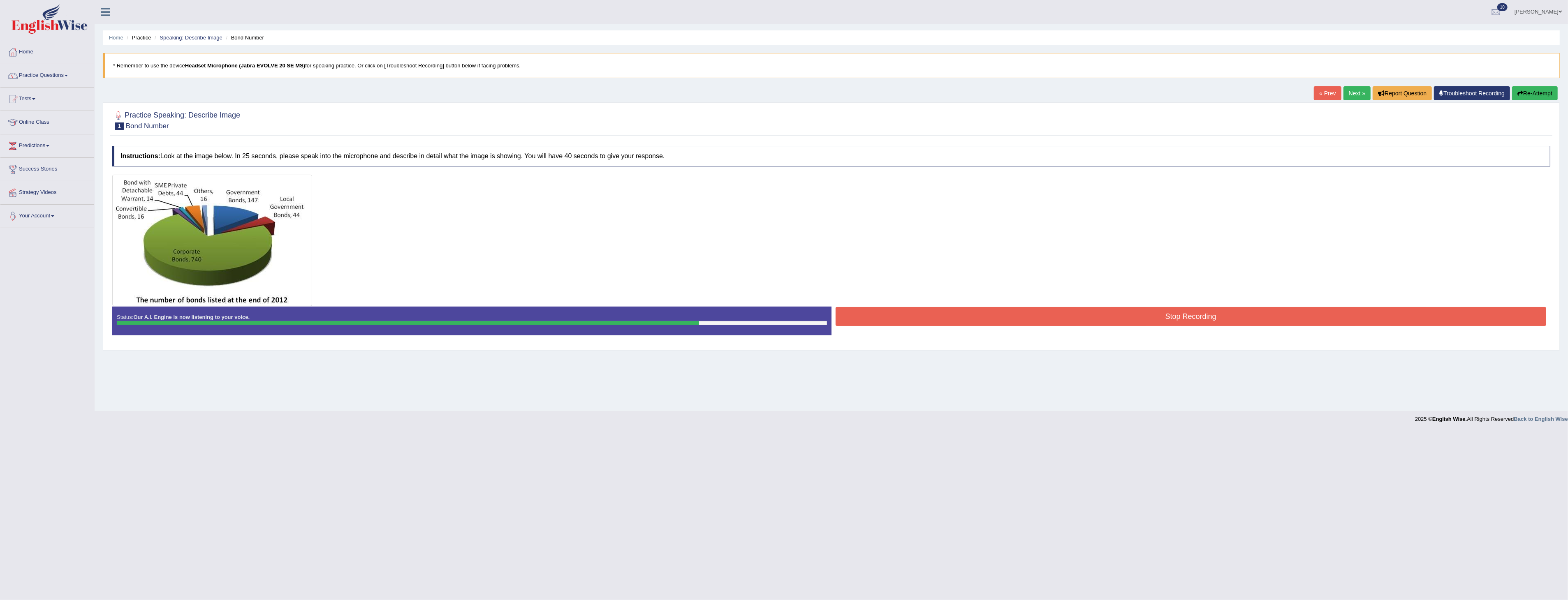
click at [1024, 302] on div at bounding box center [831, 240] width 1438 height 131
click at [1026, 318] on button "Stop Recording" at bounding box center [1191, 316] width 711 height 19
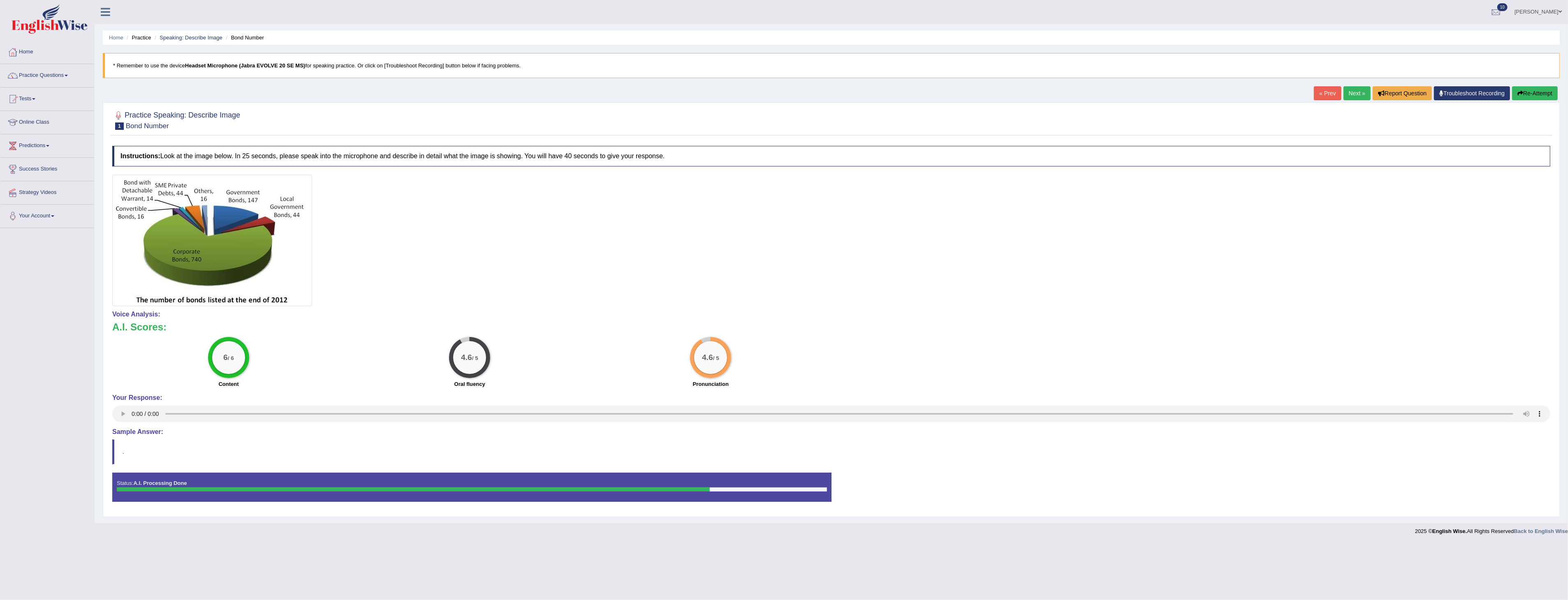
click at [1531, 89] on button "Re-Attempt" at bounding box center [1535, 93] width 46 height 14
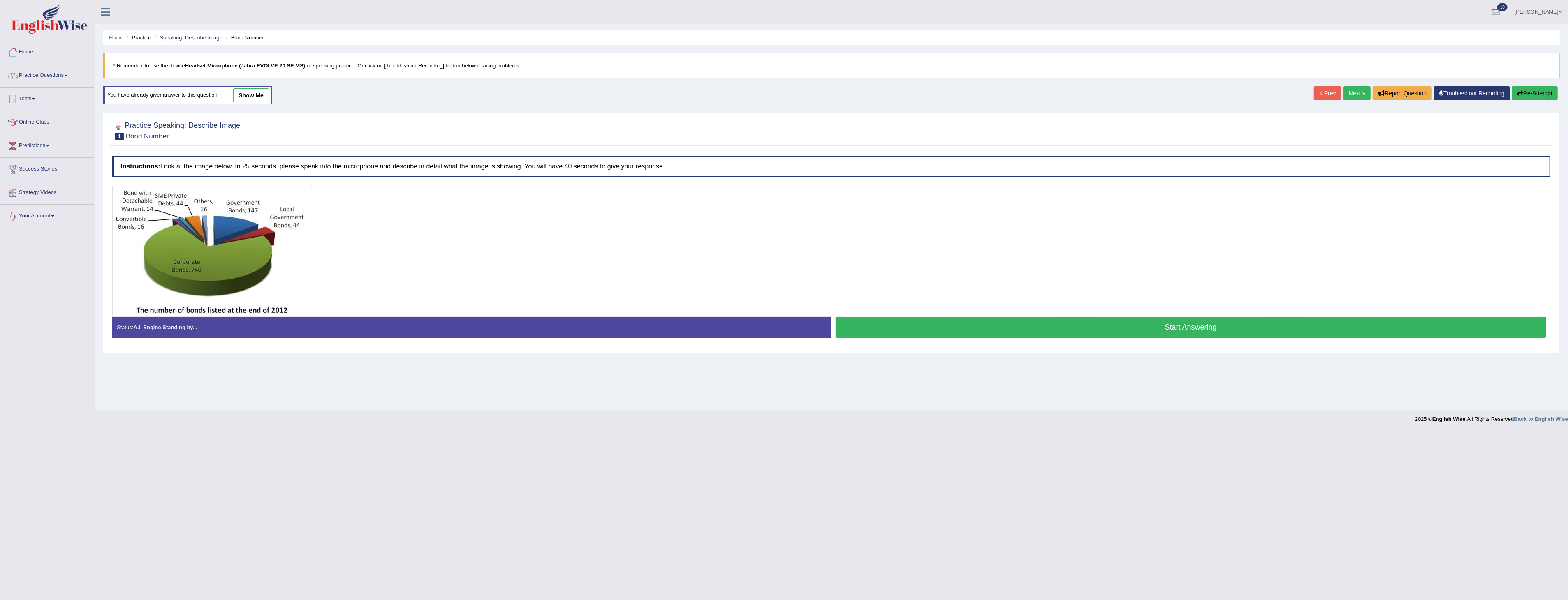
click at [1112, 325] on button "Start Answering" at bounding box center [1191, 327] width 711 height 21
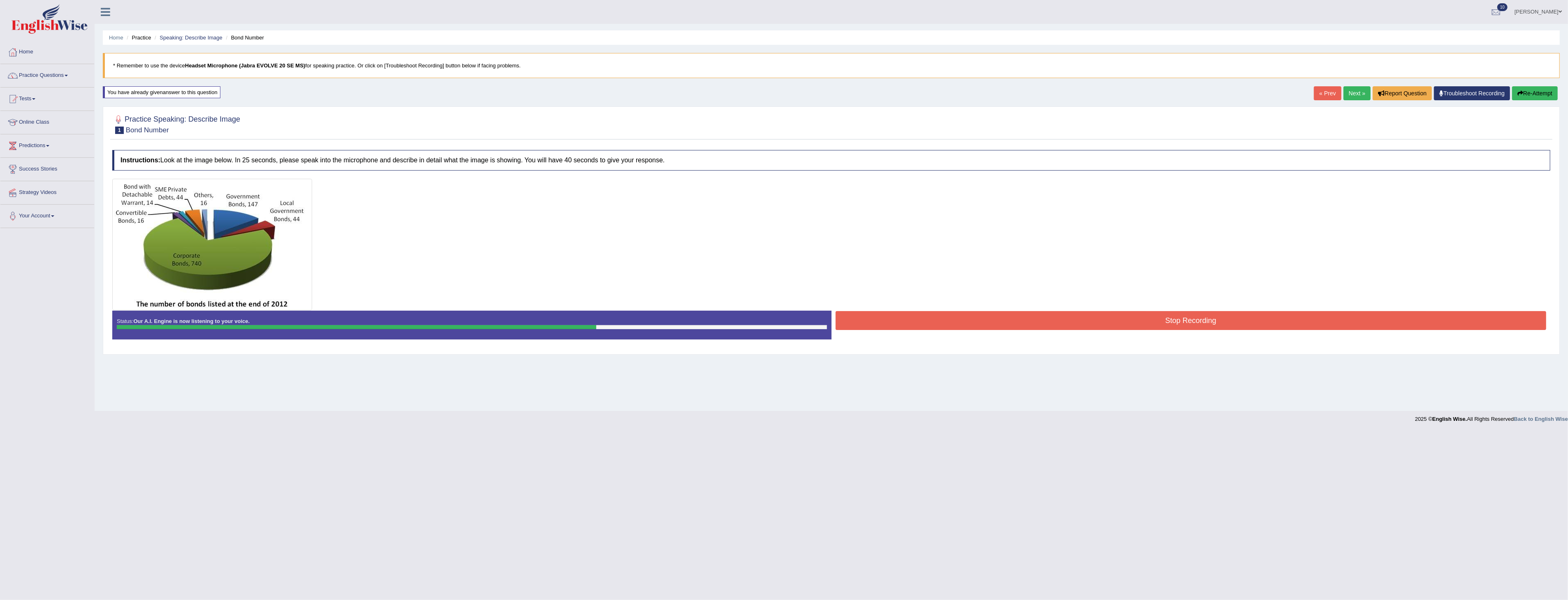
click at [1076, 319] on button "Stop Recording" at bounding box center [1191, 320] width 711 height 19
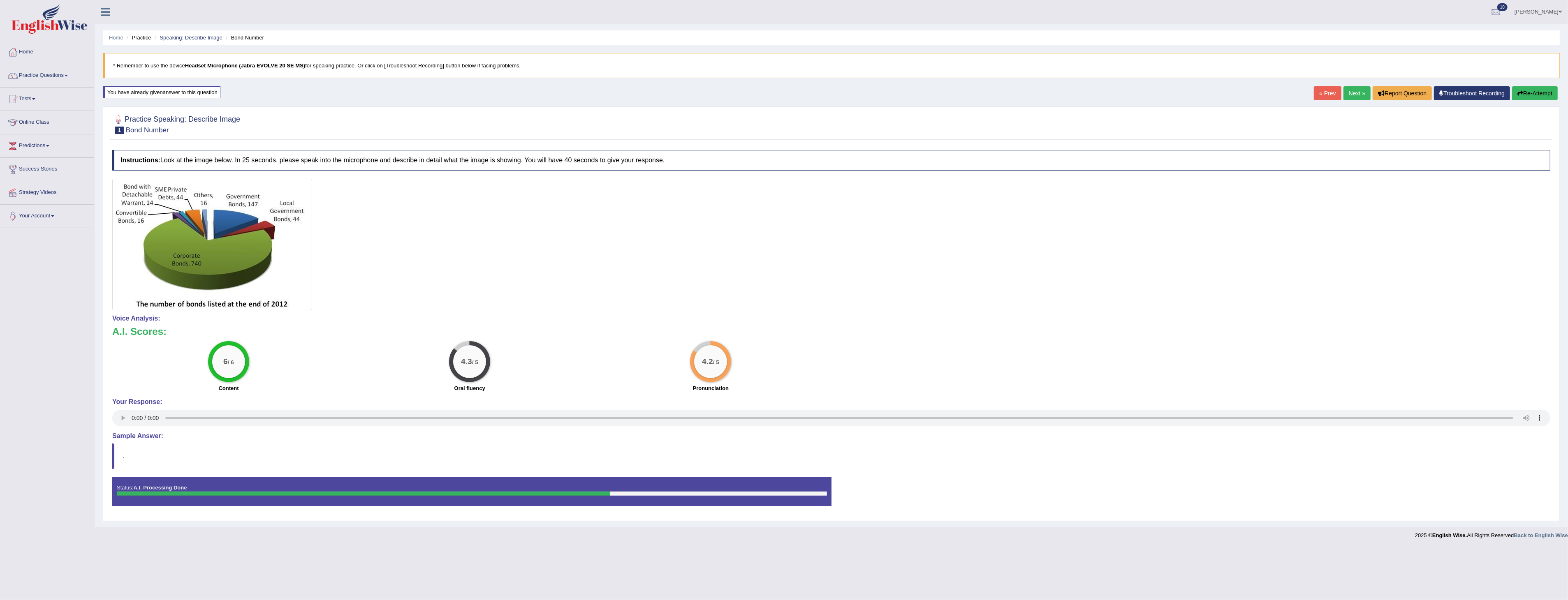
click at [195, 37] on link "Speaking: Describe Image" at bounding box center [191, 38] width 63 height 6
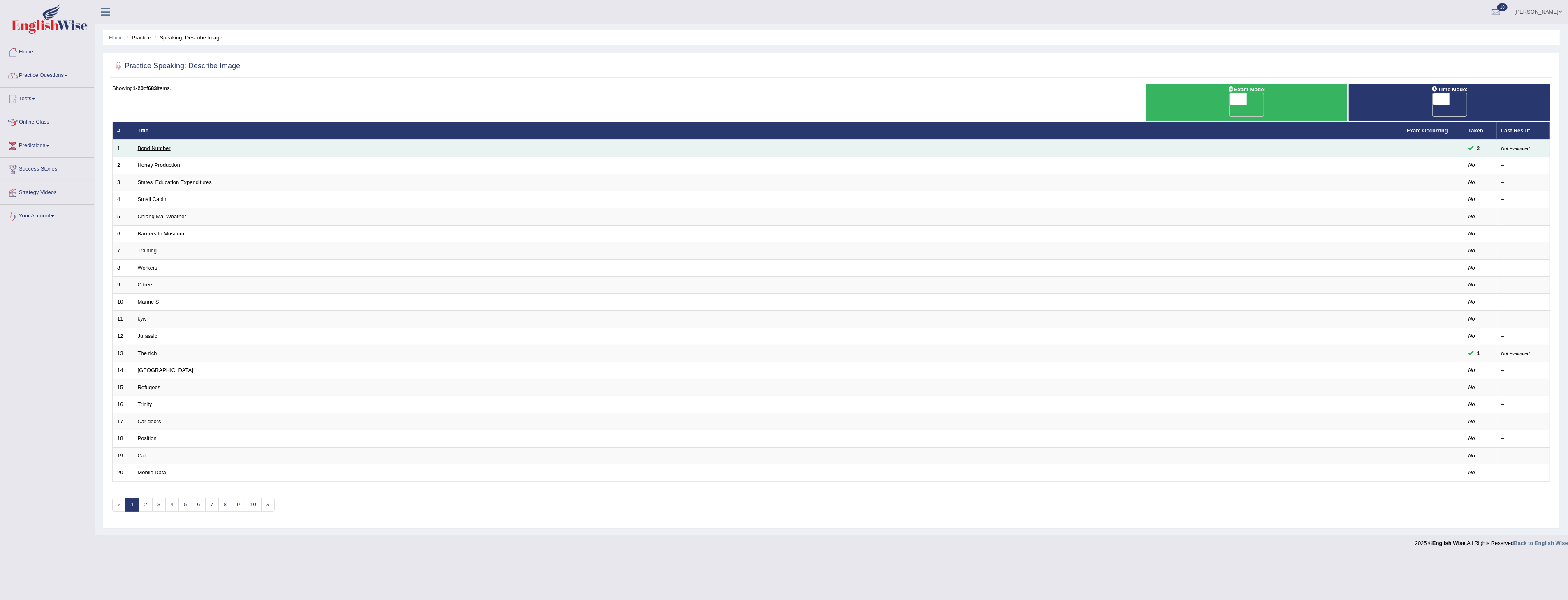
click at [150, 145] on link "Bond Number" at bounding box center [154, 148] width 33 height 6
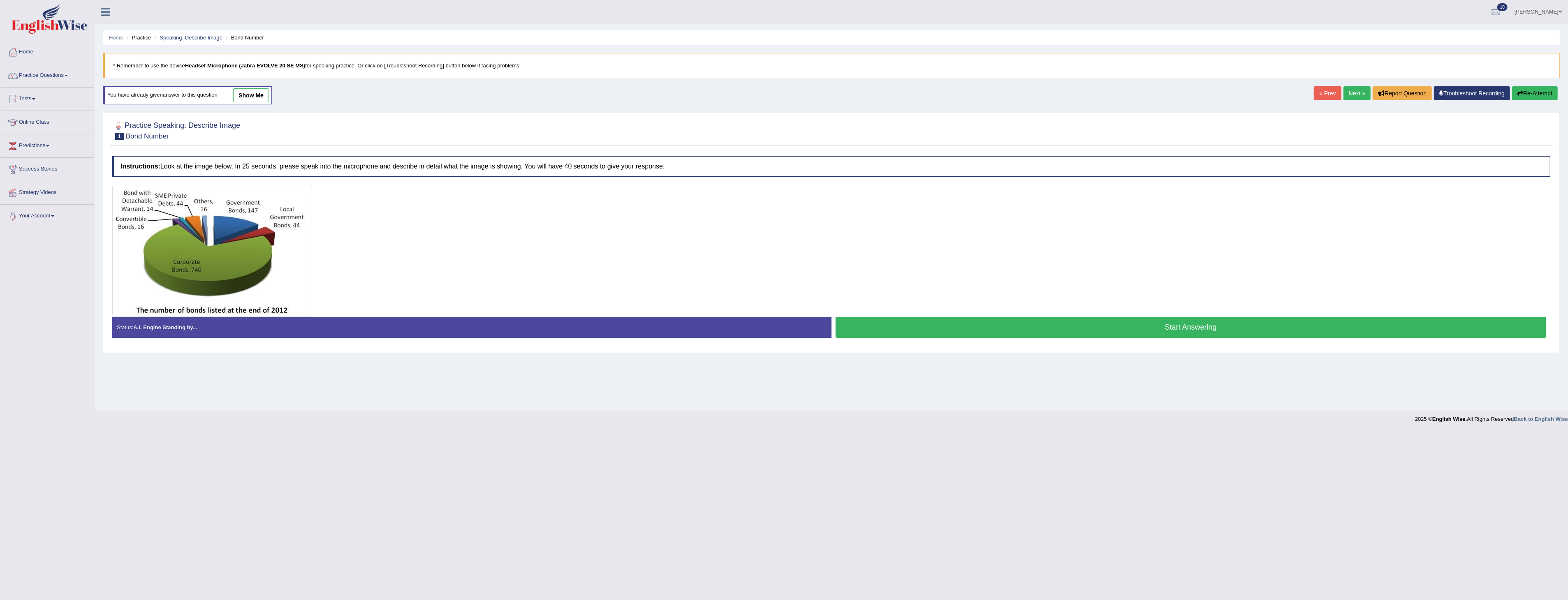
click at [1348, 92] on link "Next »" at bounding box center [1357, 93] width 27 height 14
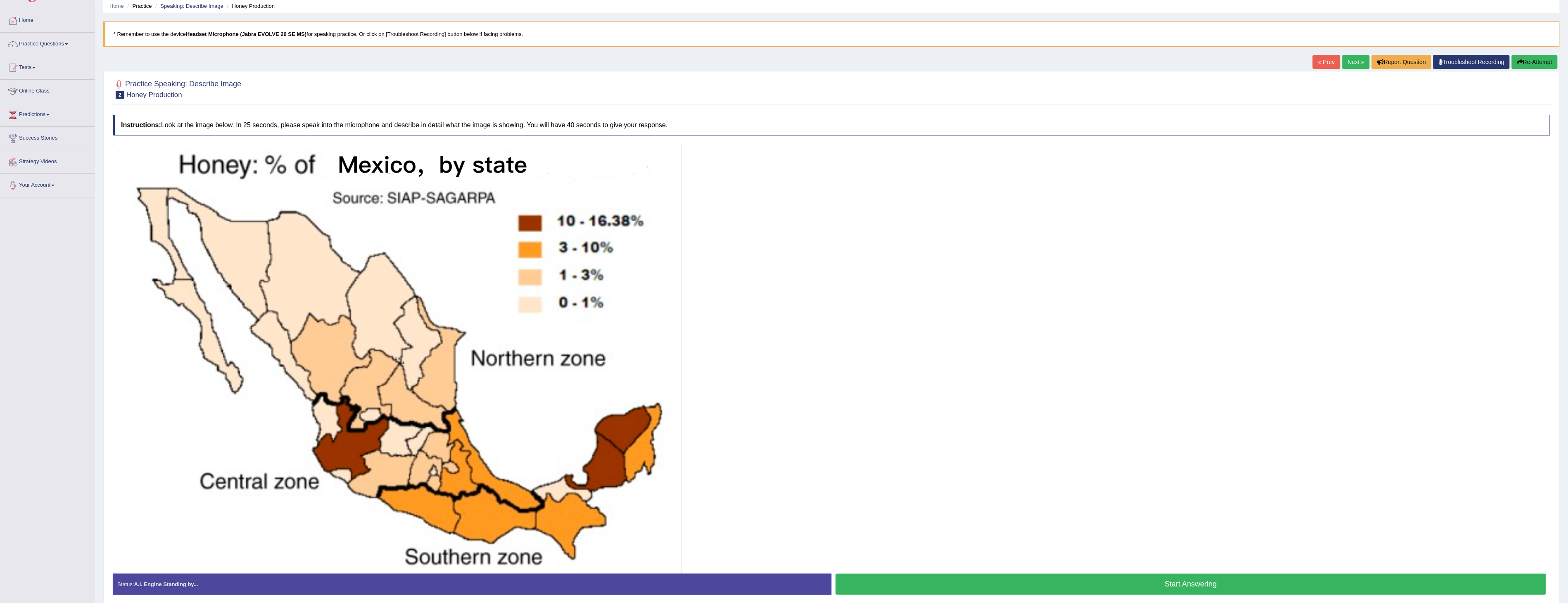
scroll to position [46, 0]
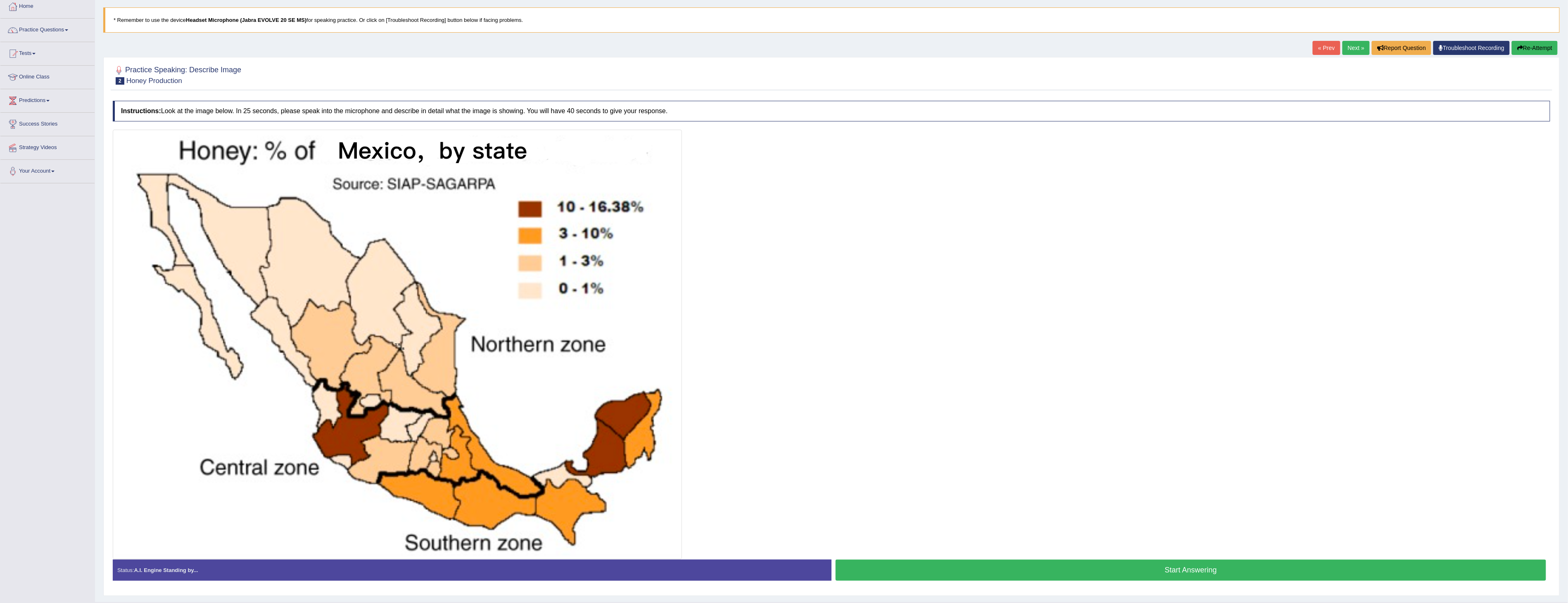
click at [1349, 46] on link "Next »" at bounding box center [1356, 48] width 28 height 14
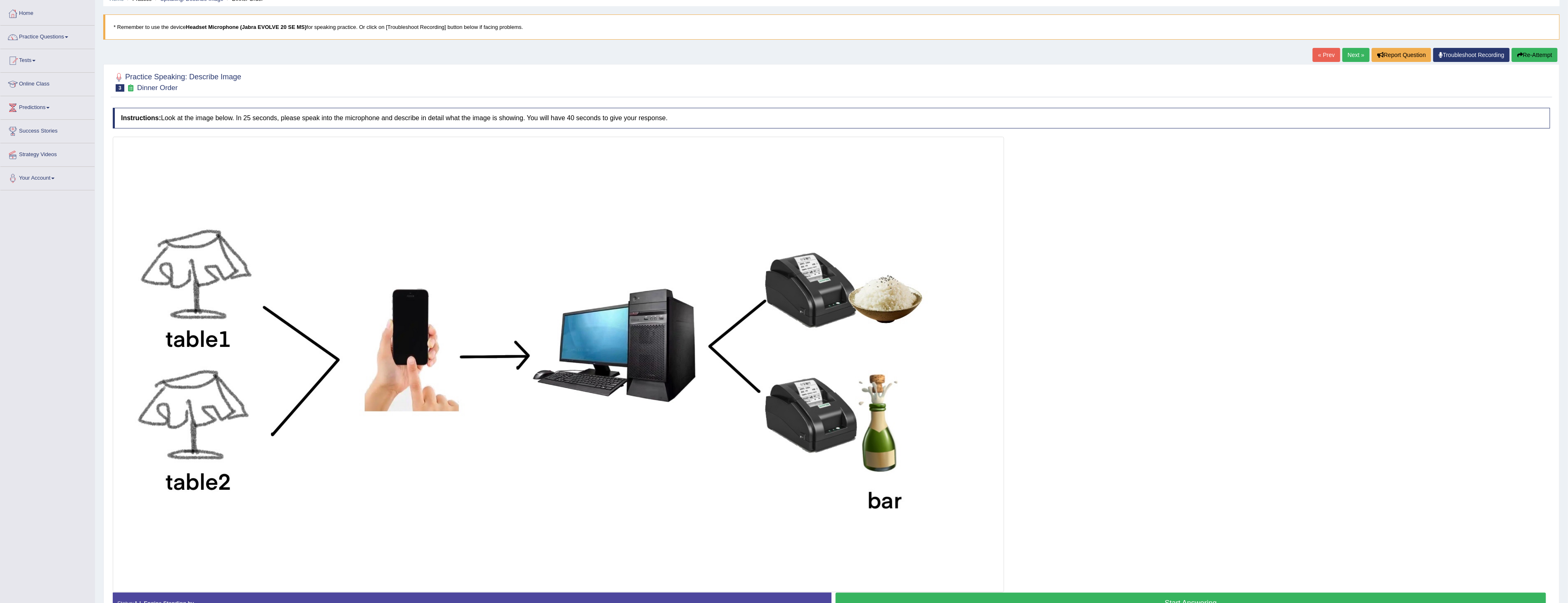
scroll to position [92, 0]
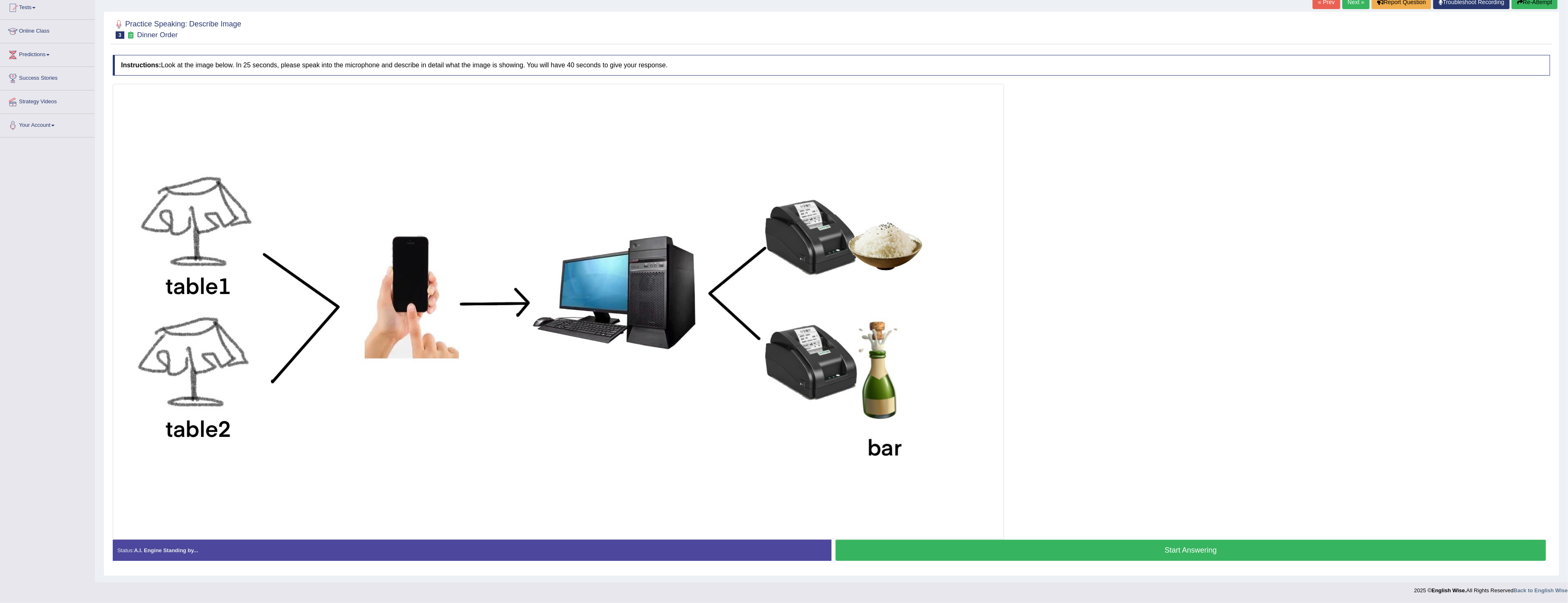
click at [1185, 551] on button "Start Answering" at bounding box center [1191, 550] width 710 height 21
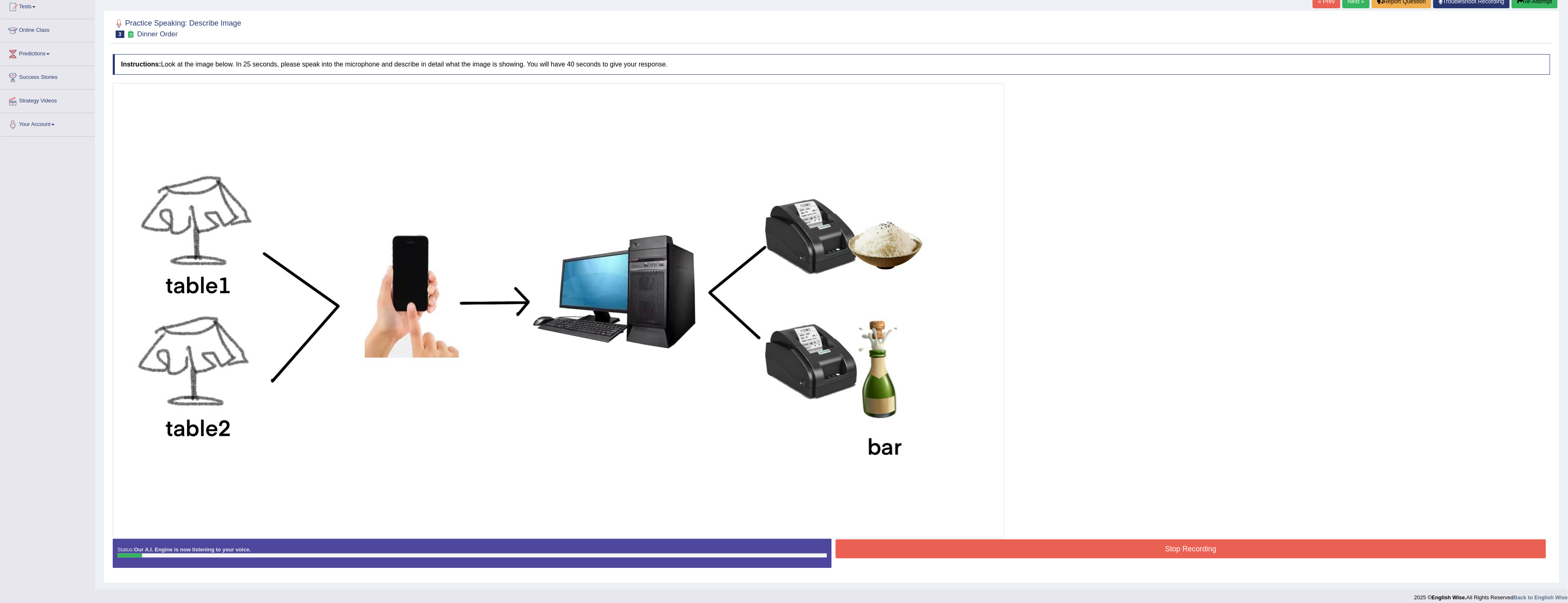
click at [973, 549] on button "Stop Recording" at bounding box center [1191, 549] width 710 height 19
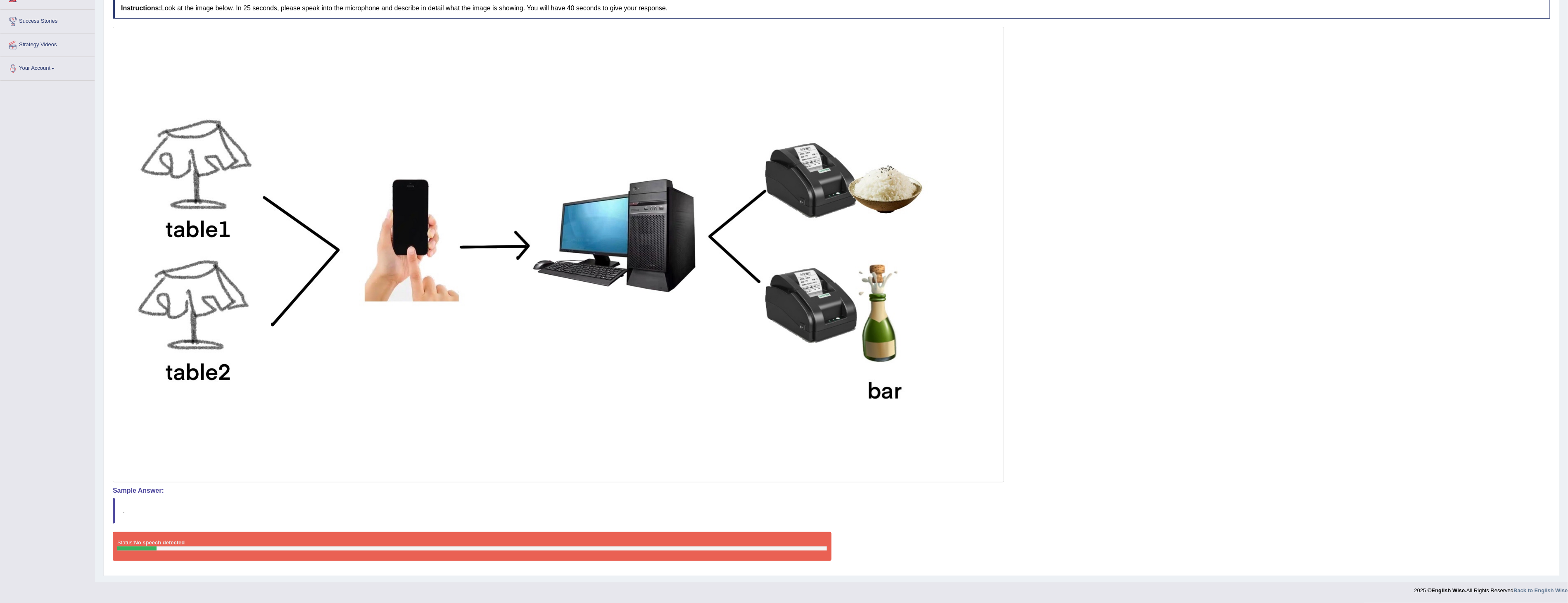
scroll to position [0, 0]
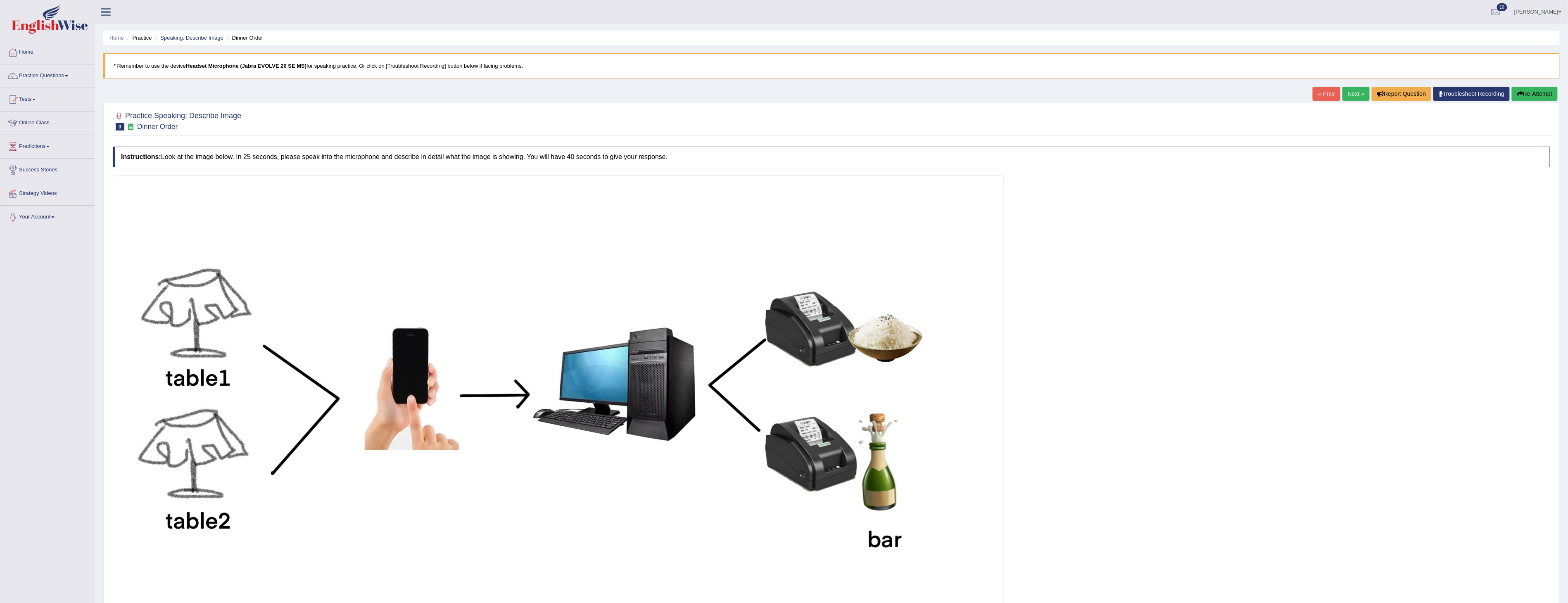
click at [1537, 92] on button "Re-Attempt" at bounding box center [1534, 94] width 46 height 14
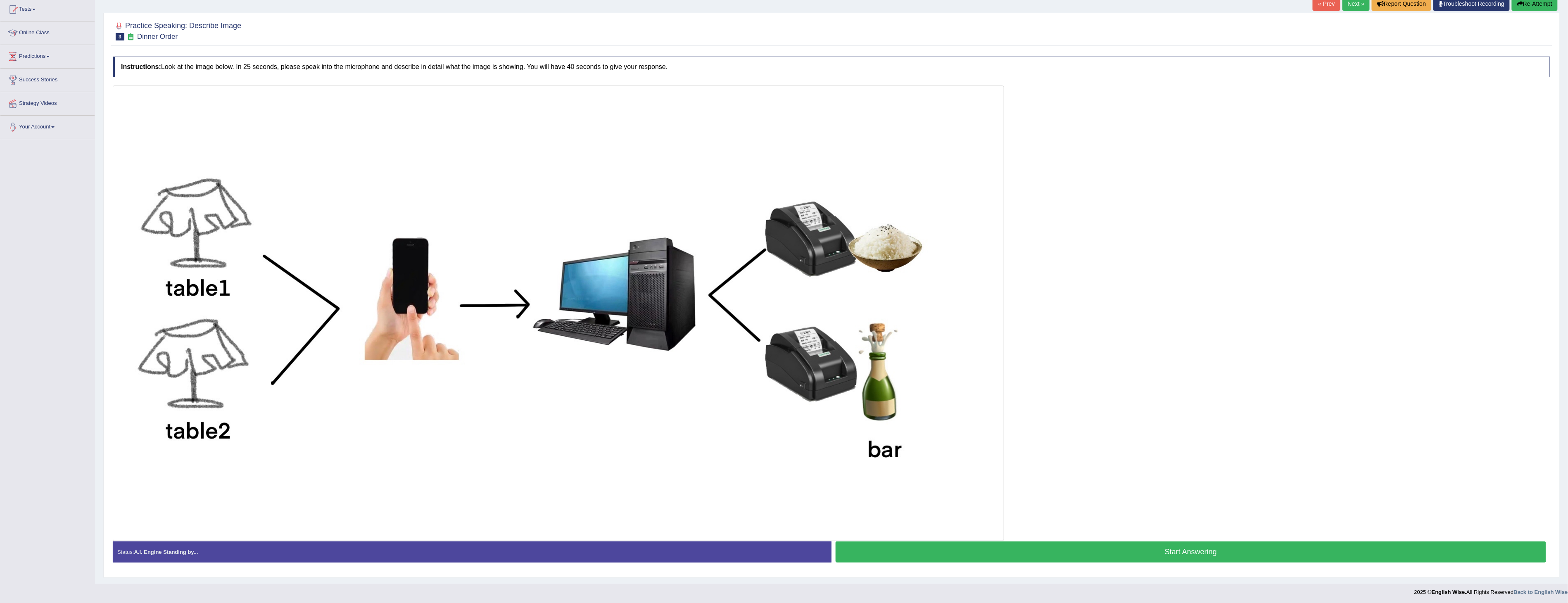
scroll to position [92, 0]
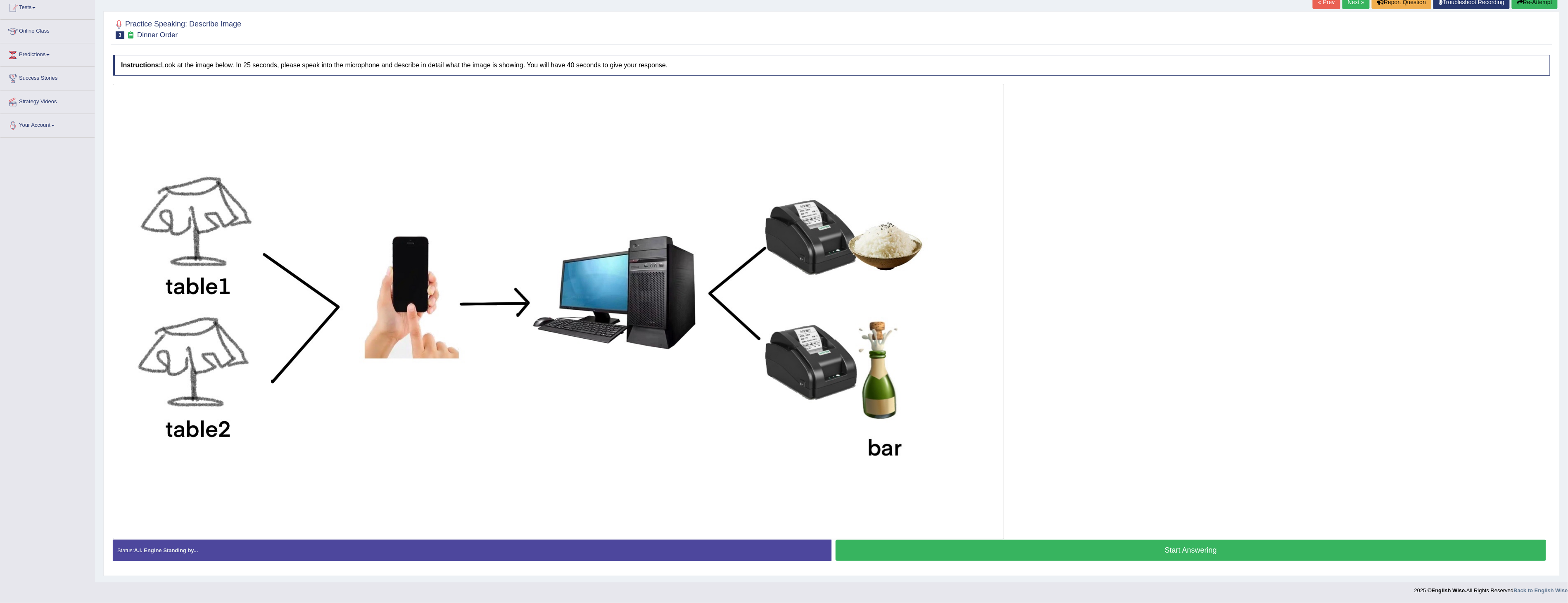
click at [1132, 551] on button "Start Answering" at bounding box center [1191, 550] width 710 height 21
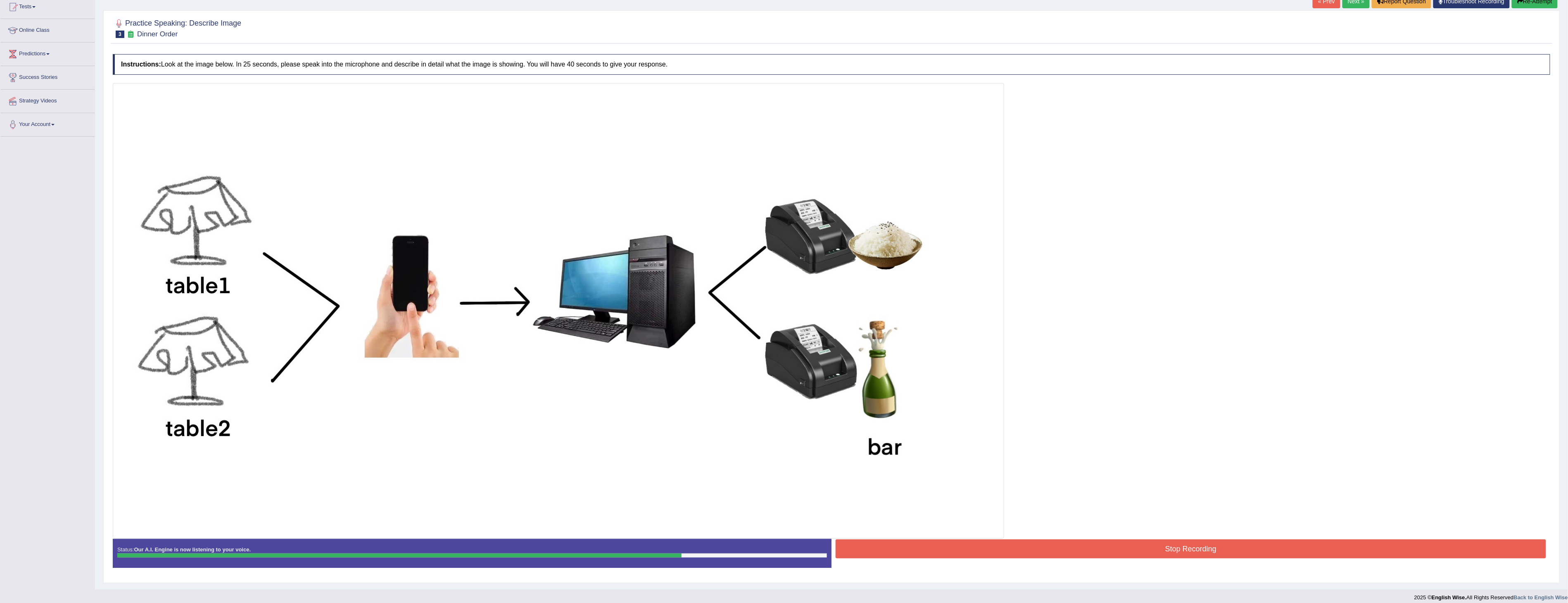
click at [1165, 551] on button "Stop Recording" at bounding box center [1191, 549] width 710 height 19
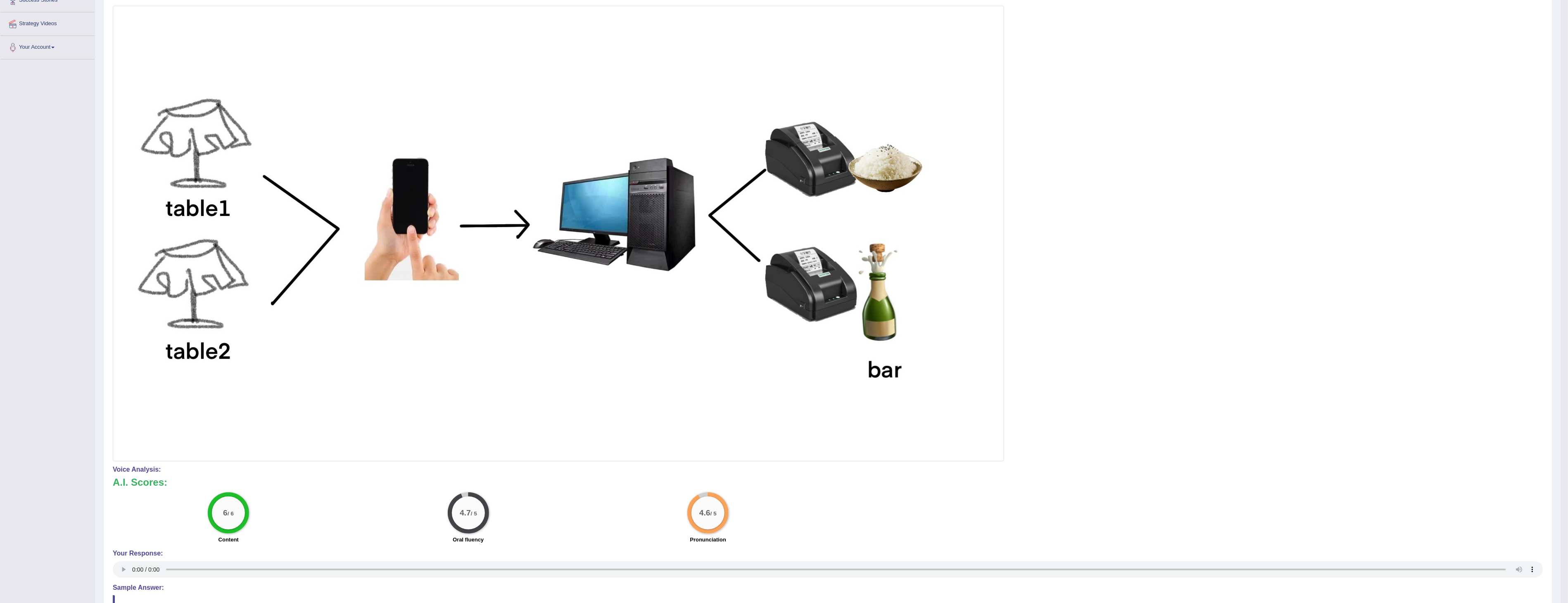
scroll to position [0, 0]
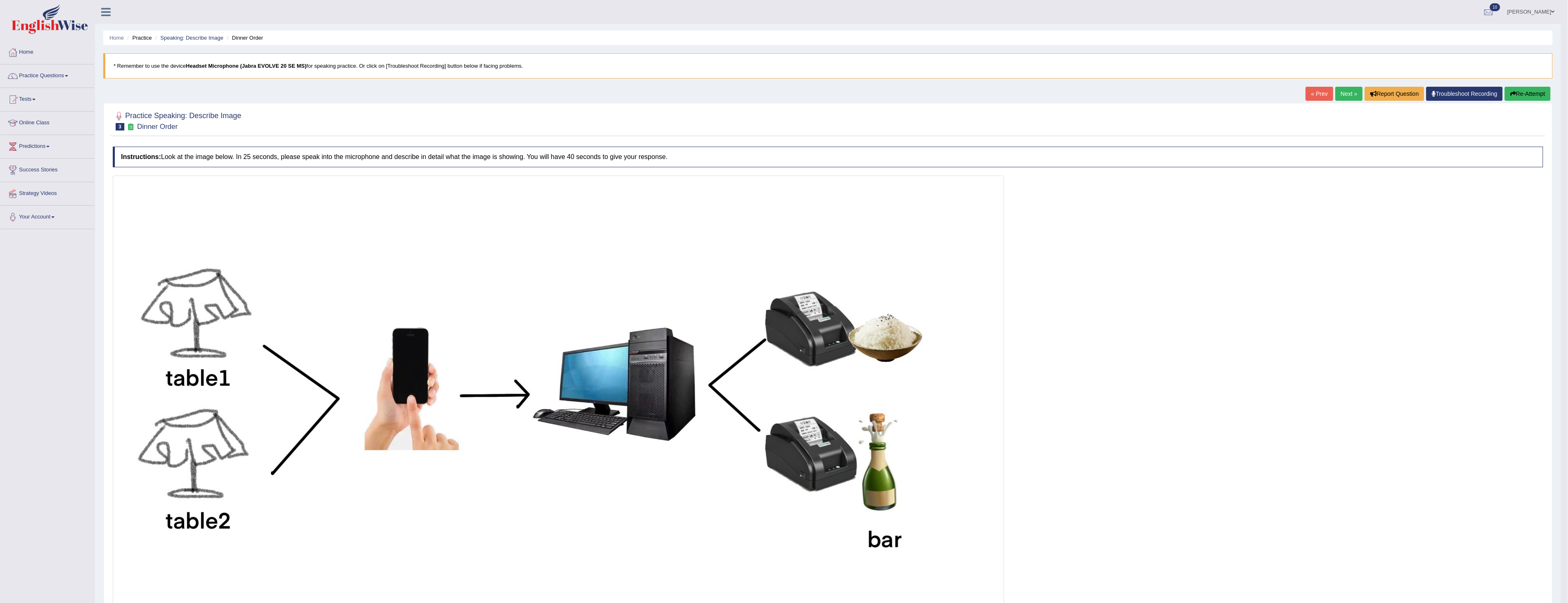
click at [1345, 95] on link "Next »" at bounding box center [1349, 94] width 28 height 14
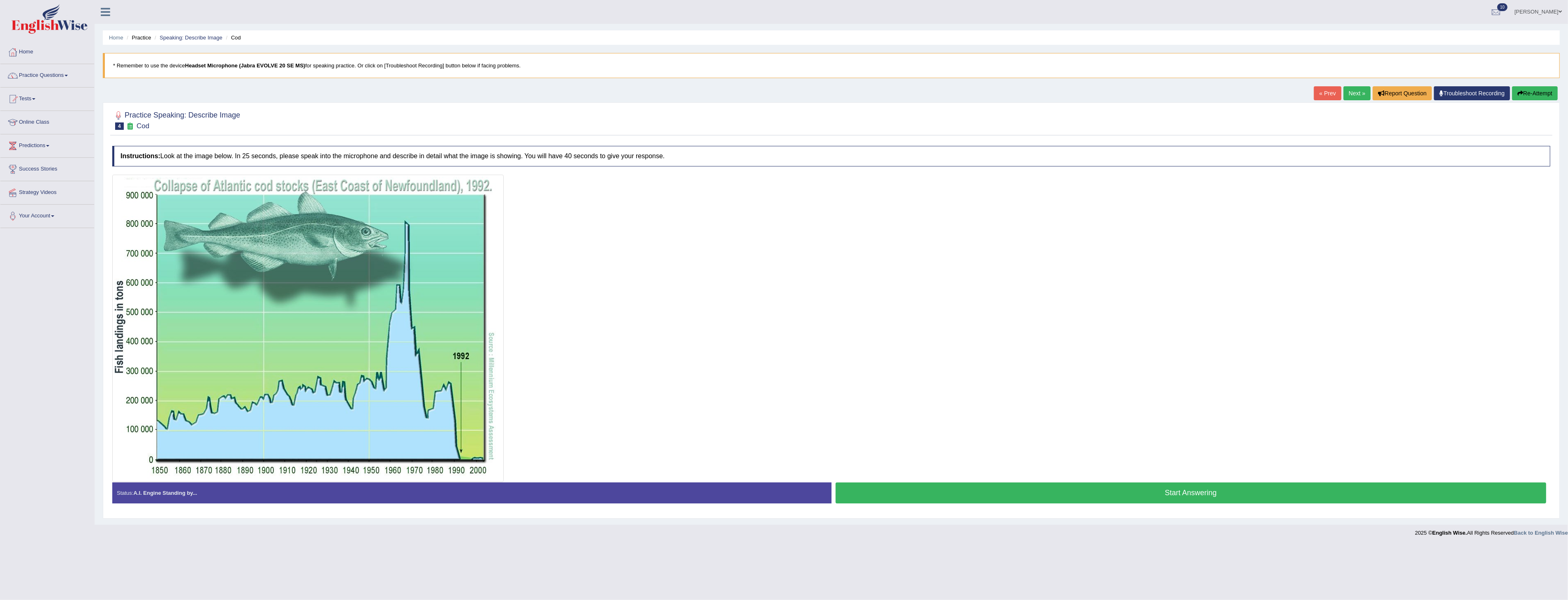
click at [1213, 494] on button "Start Answering" at bounding box center [1191, 493] width 711 height 21
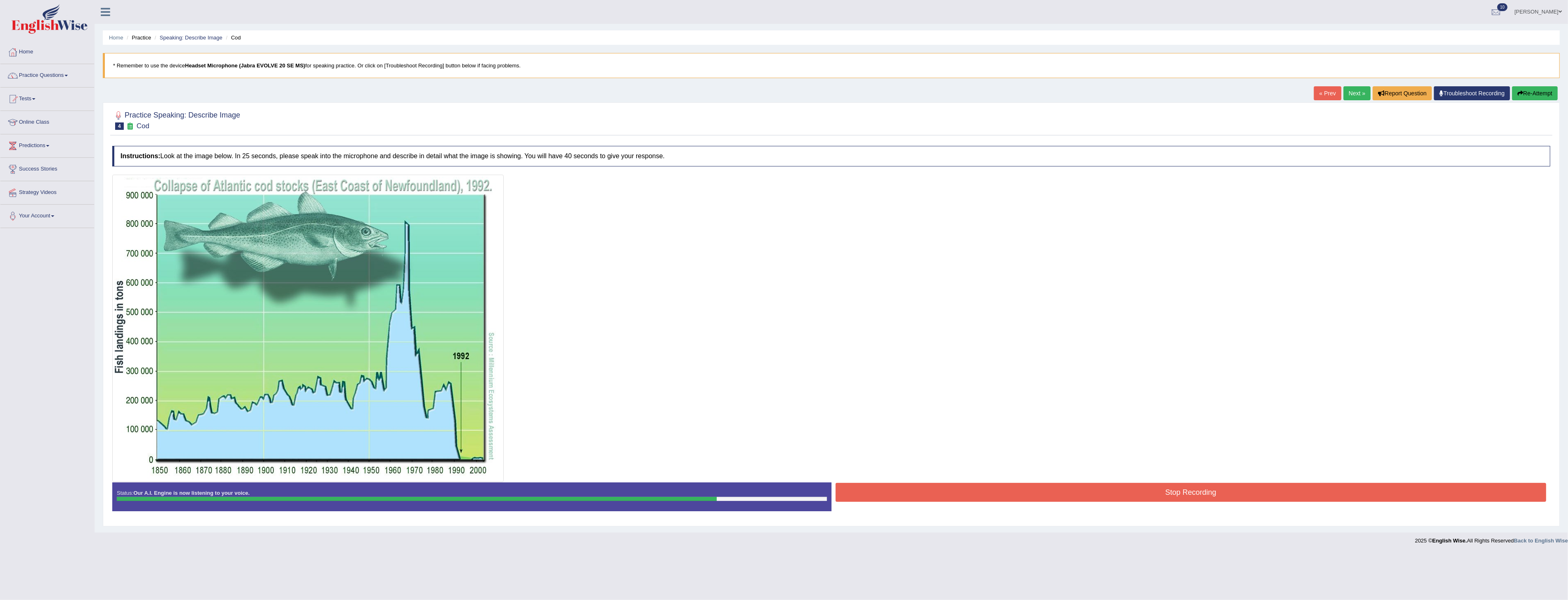
click at [1189, 492] on button "Stop Recording" at bounding box center [1191, 492] width 711 height 19
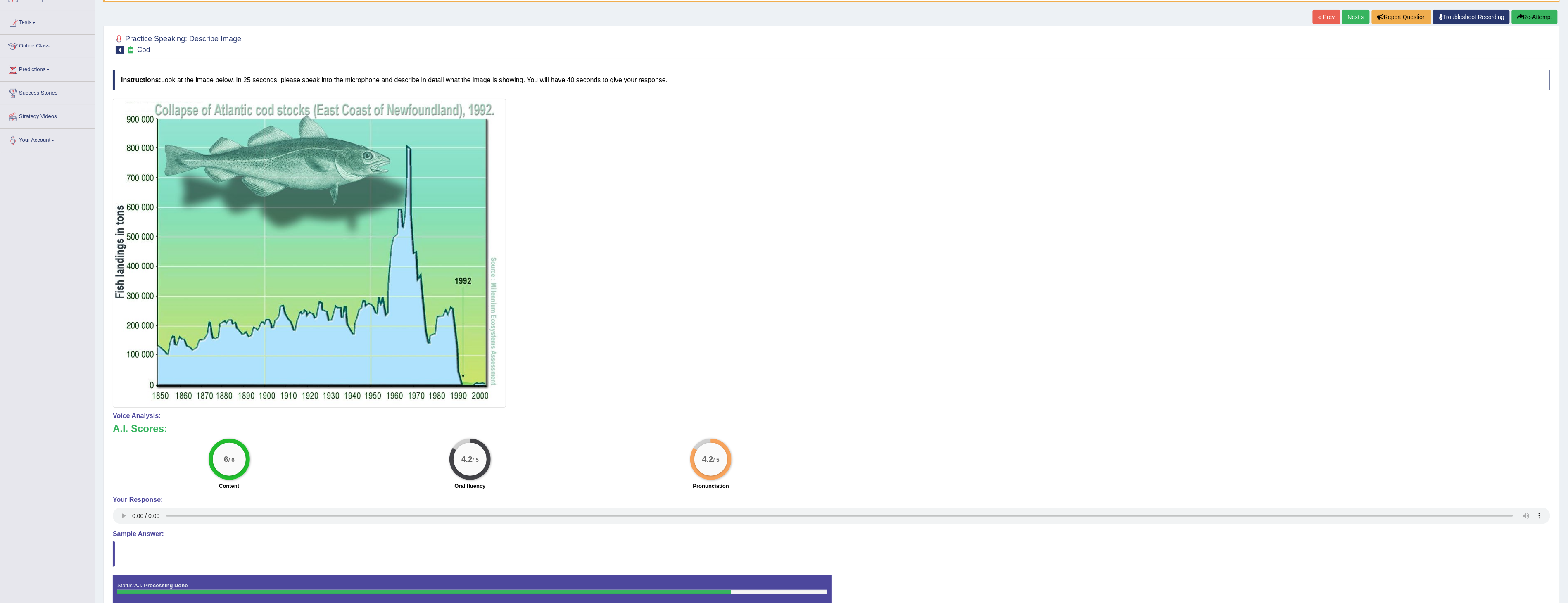
scroll to position [76, 0]
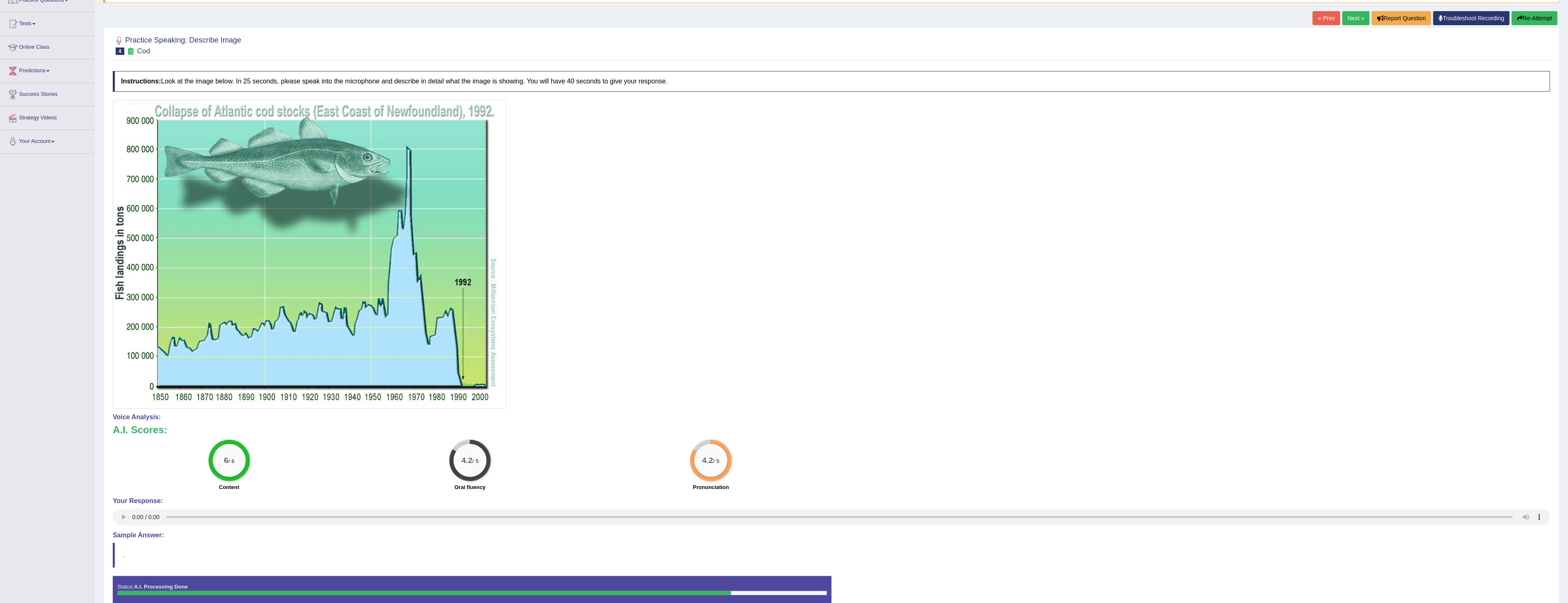
click at [1541, 18] on button "Re-Attempt" at bounding box center [1534, 18] width 46 height 14
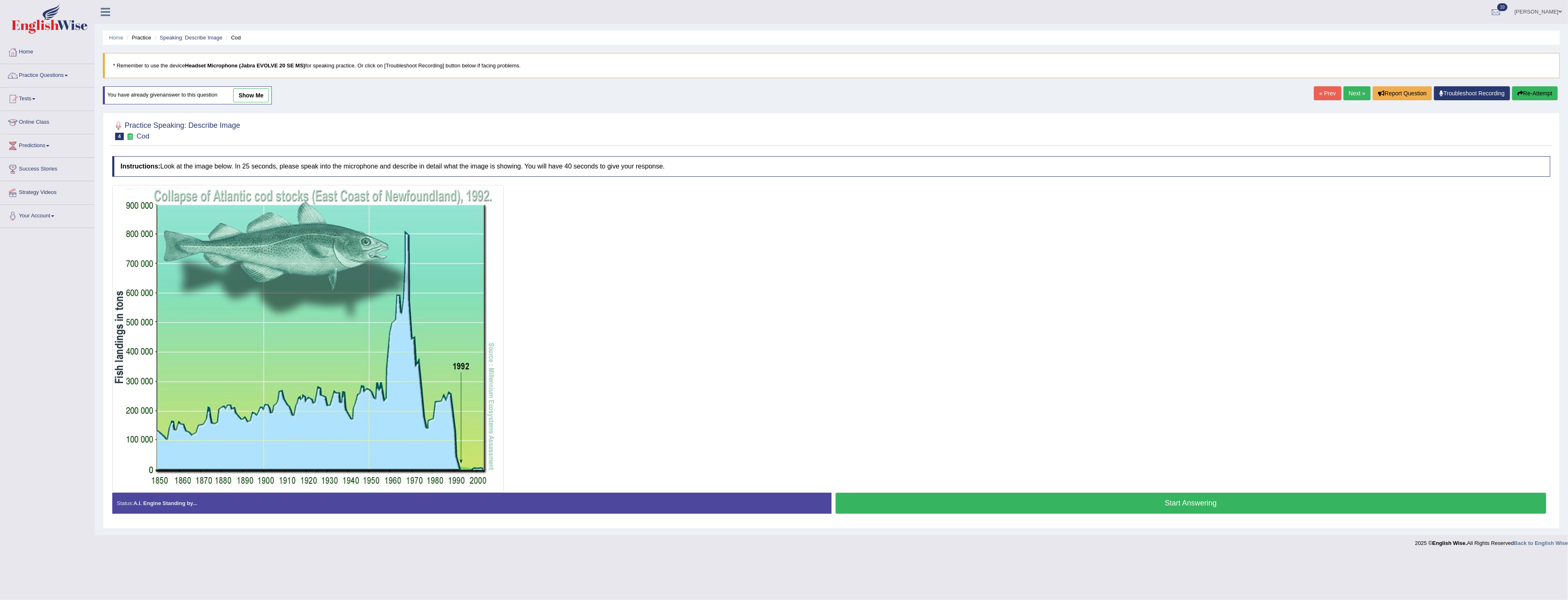
click at [1045, 503] on button "Start Answering" at bounding box center [1191, 503] width 711 height 21
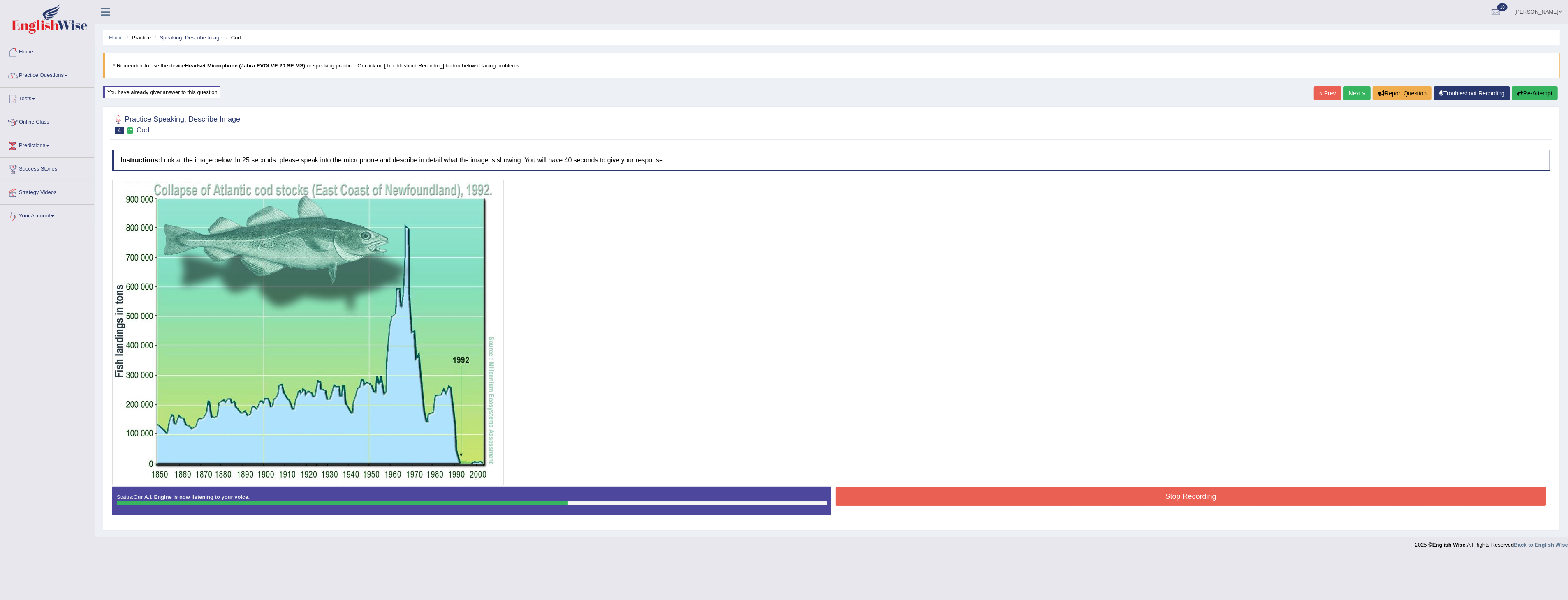
click at [1102, 497] on button "Stop Recording" at bounding box center [1191, 497] width 711 height 19
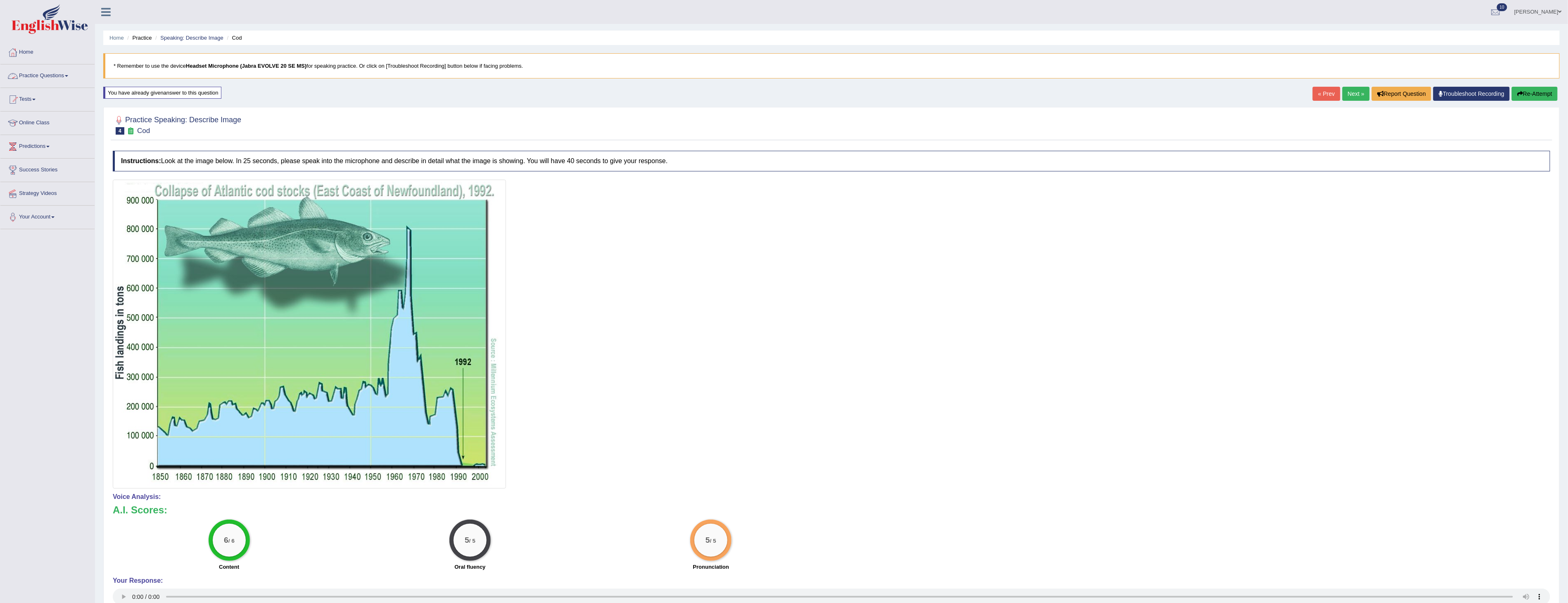
click at [35, 75] on link "Practice Questions" at bounding box center [48, 75] width 94 height 21
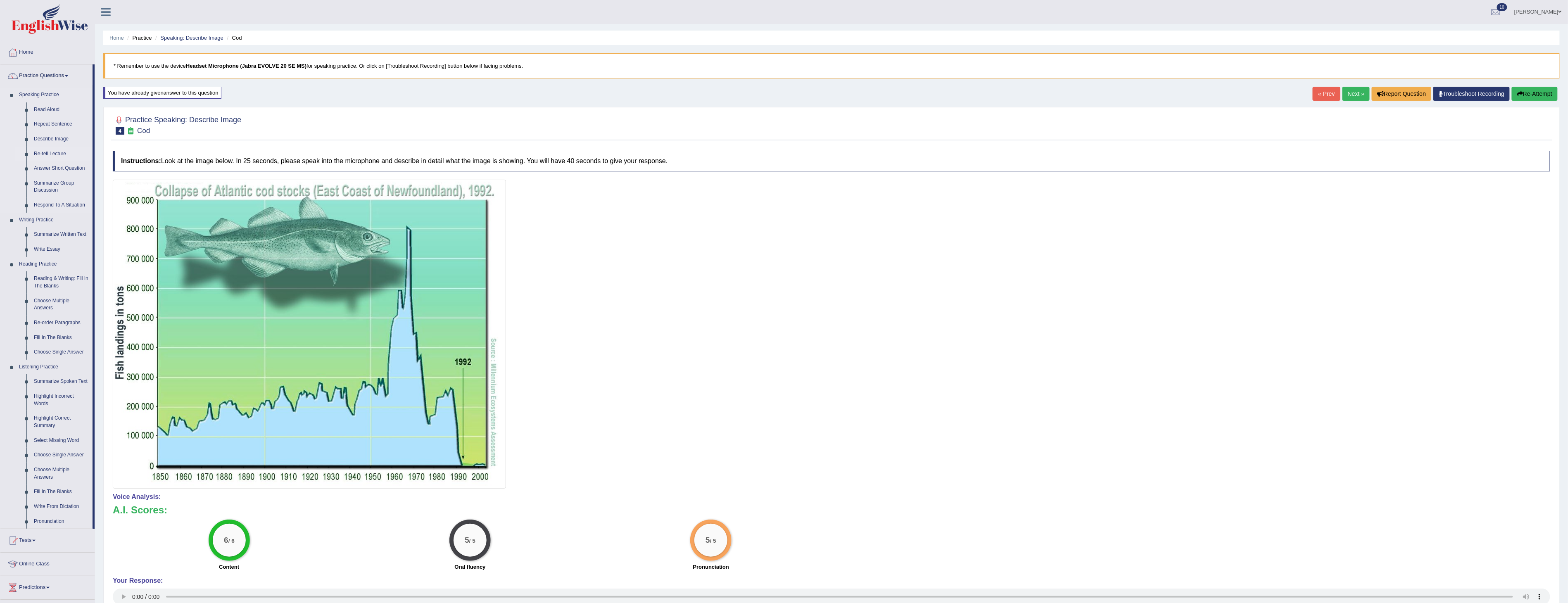
click at [51, 150] on link "Re-tell Lecture" at bounding box center [61, 154] width 62 height 15
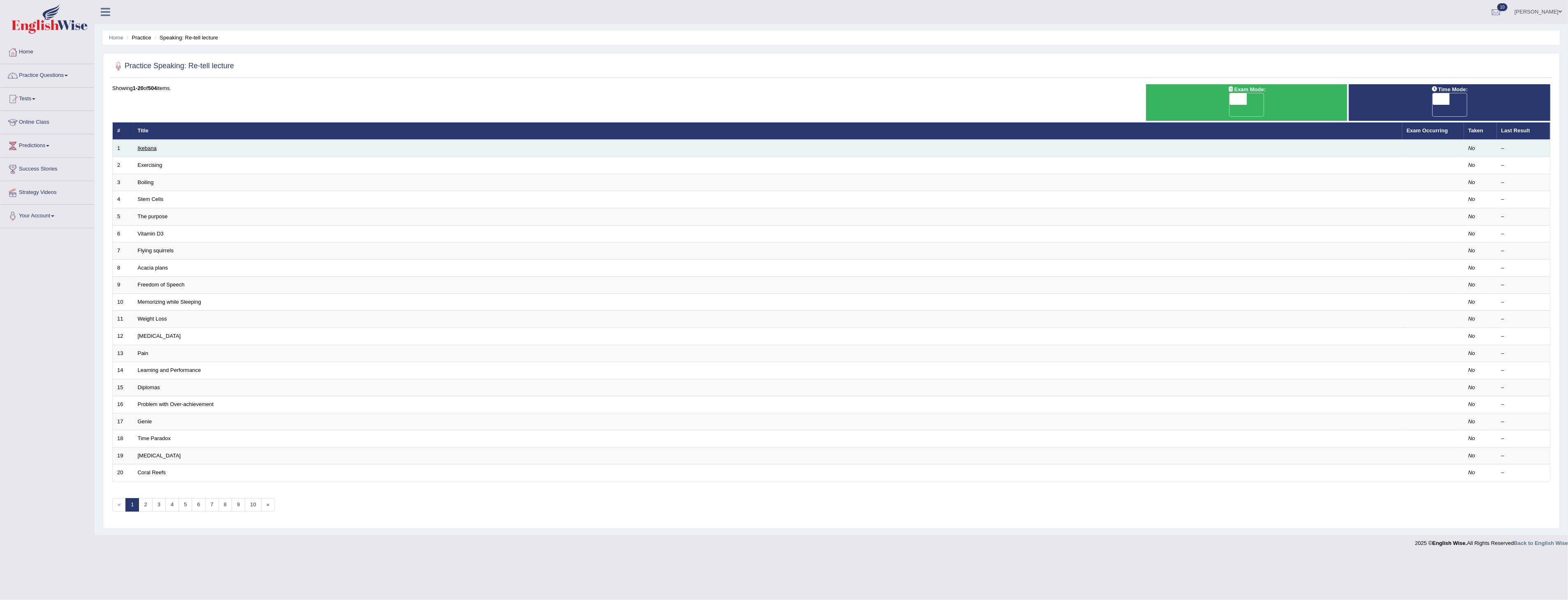
click at [147, 145] on link "Ikebana" at bounding box center [147, 148] width 19 height 6
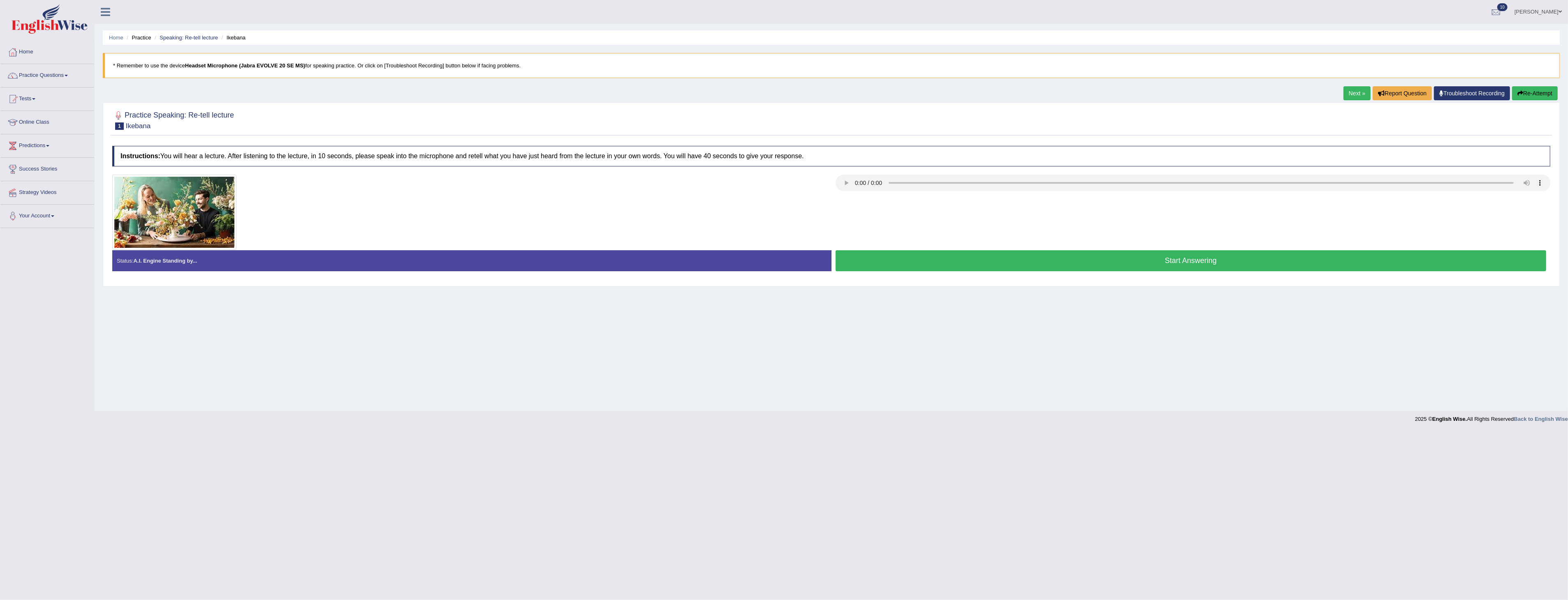
click at [1189, 260] on button "Start Answering" at bounding box center [1191, 260] width 711 height 21
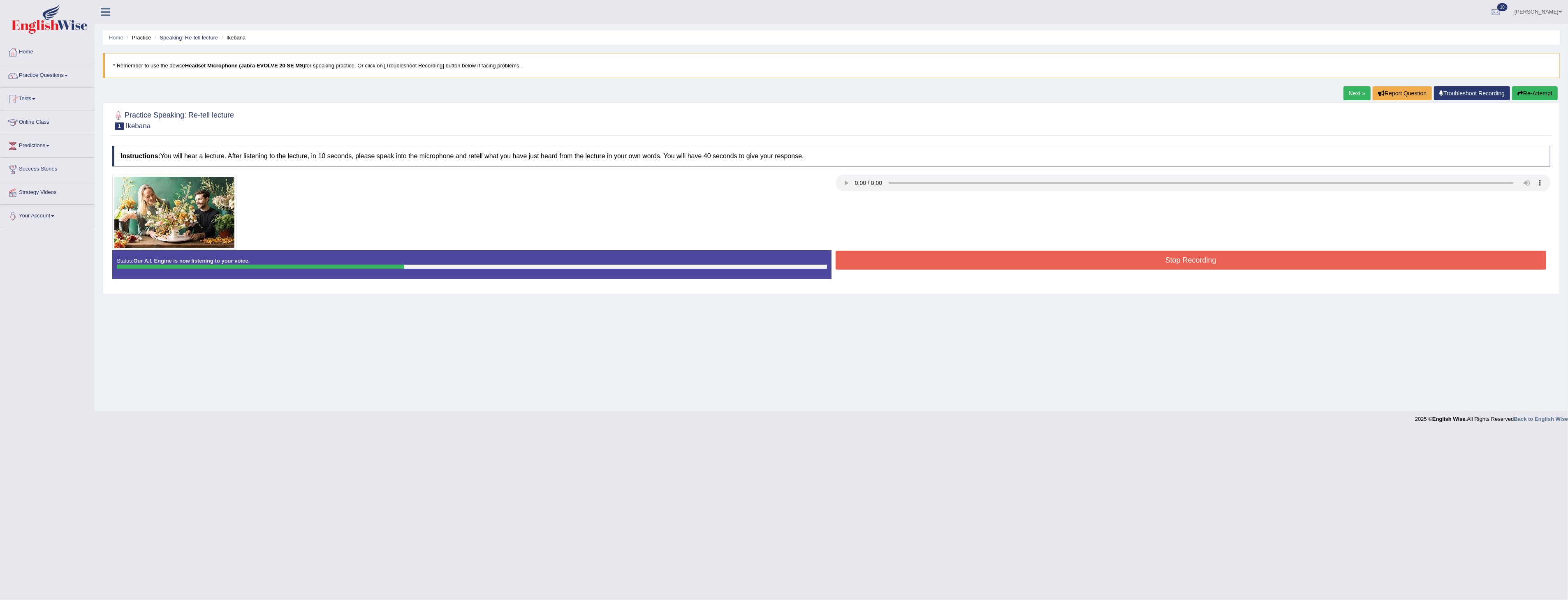
click at [1176, 257] on button "Stop Recording" at bounding box center [1191, 260] width 711 height 19
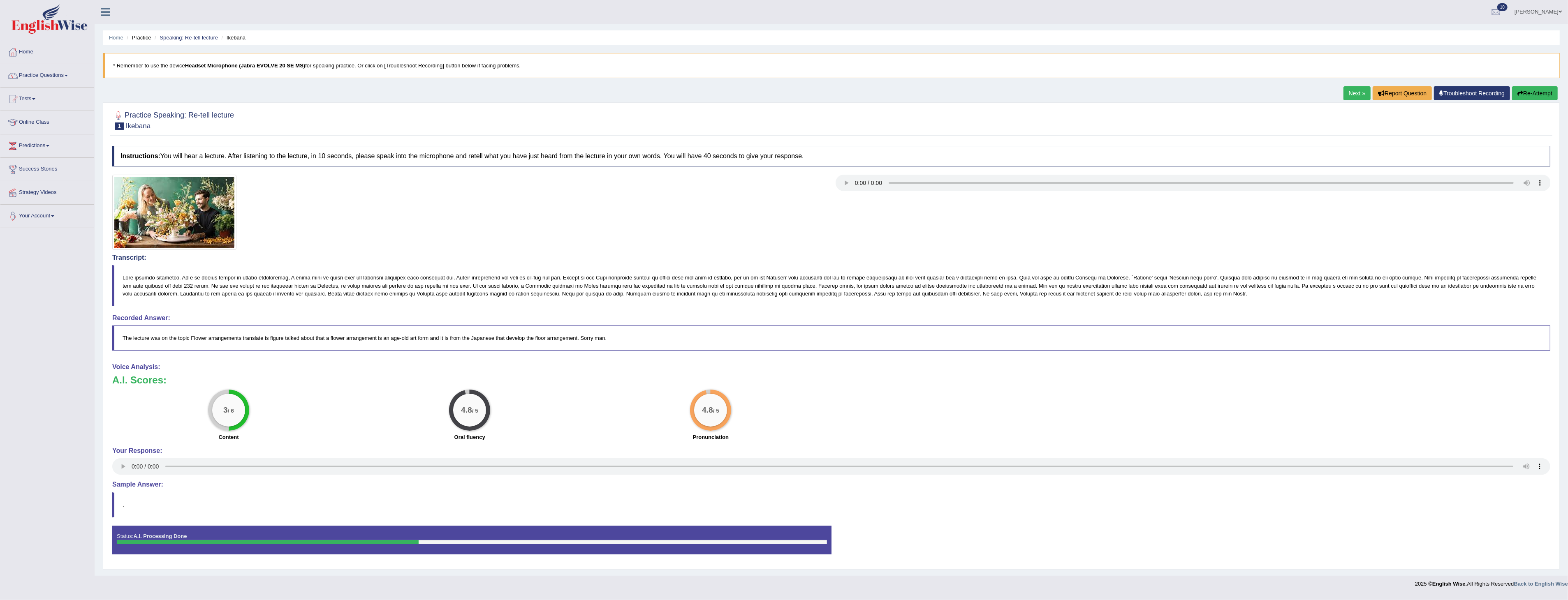
click at [1541, 91] on button "Re-Attempt" at bounding box center [1535, 93] width 46 height 14
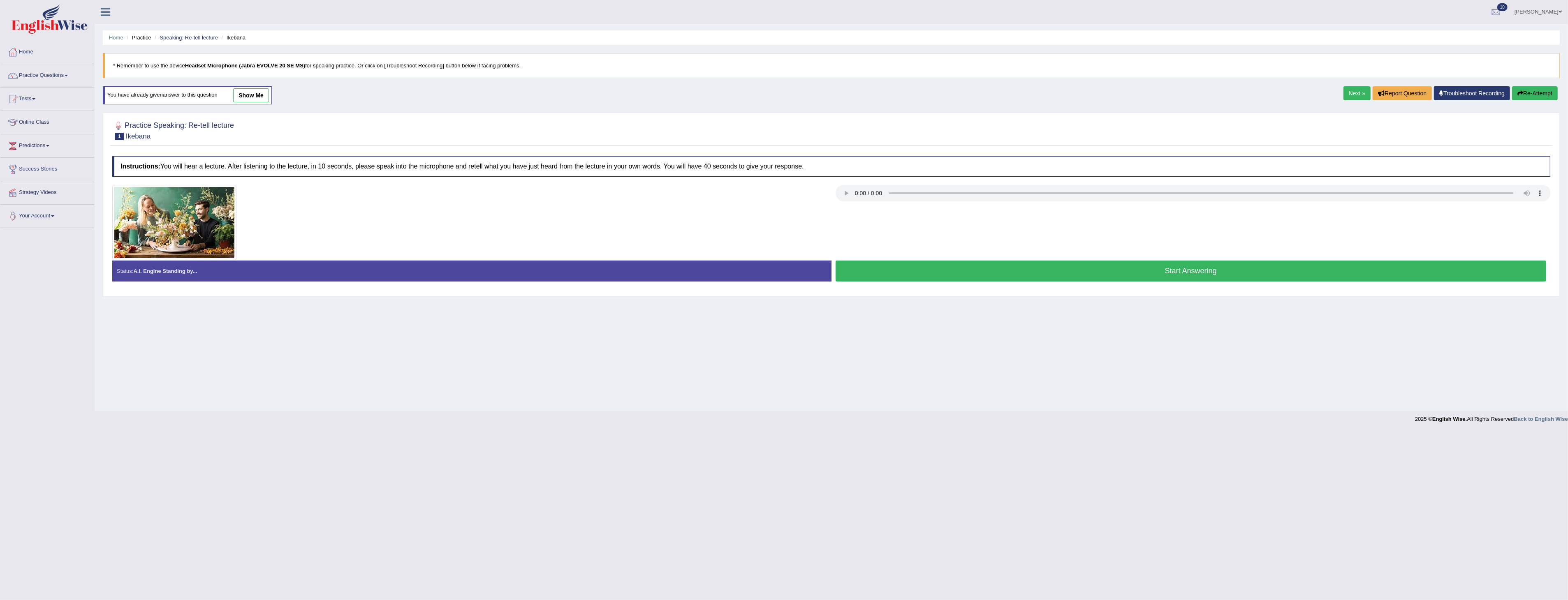
click at [1178, 264] on button "Start Answering" at bounding box center [1191, 271] width 711 height 21
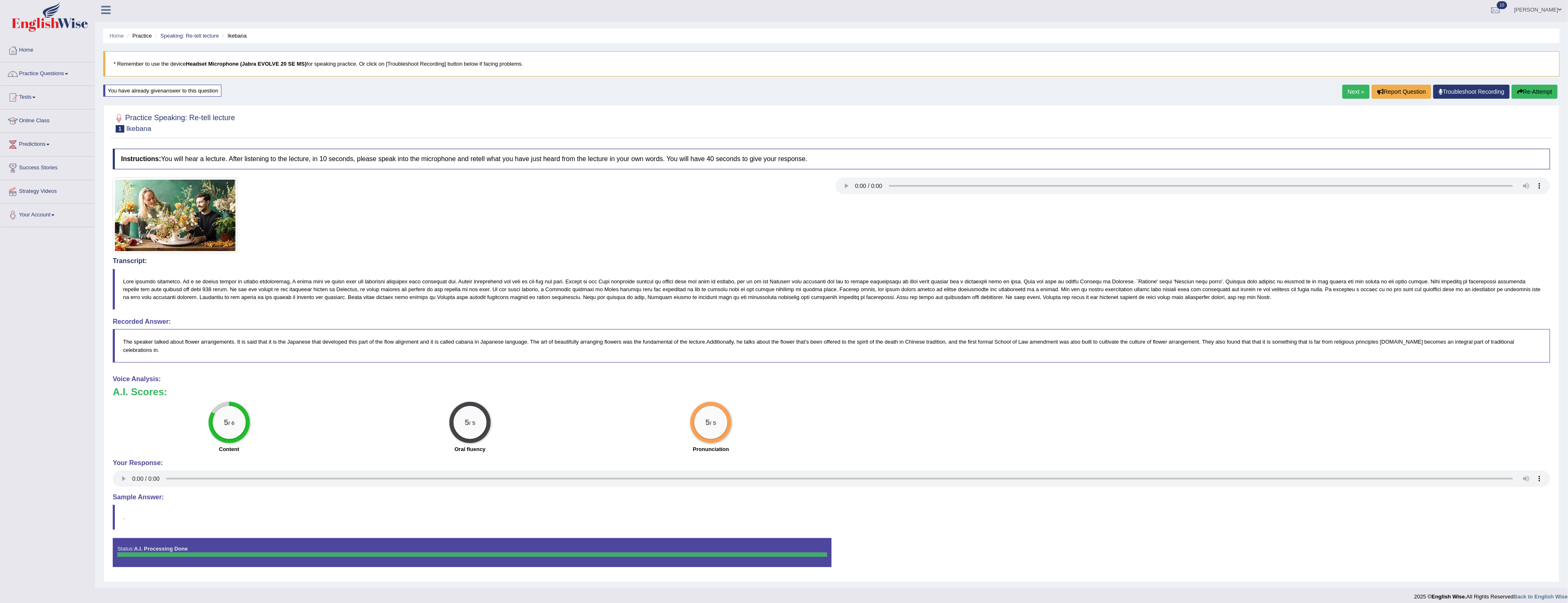
scroll to position [2, 0]
click at [1535, 89] on button "Re-Attempt" at bounding box center [1534, 91] width 46 height 14
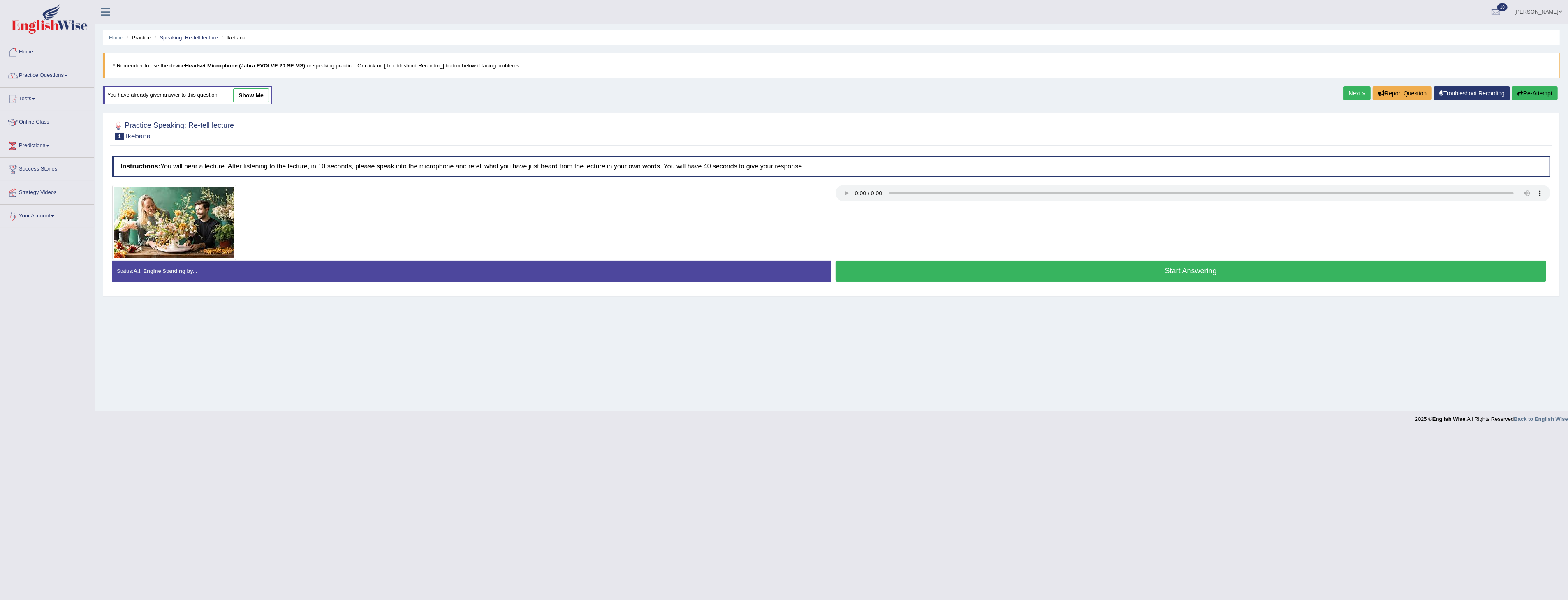
click at [1199, 270] on button "Start Answering" at bounding box center [1191, 271] width 711 height 21
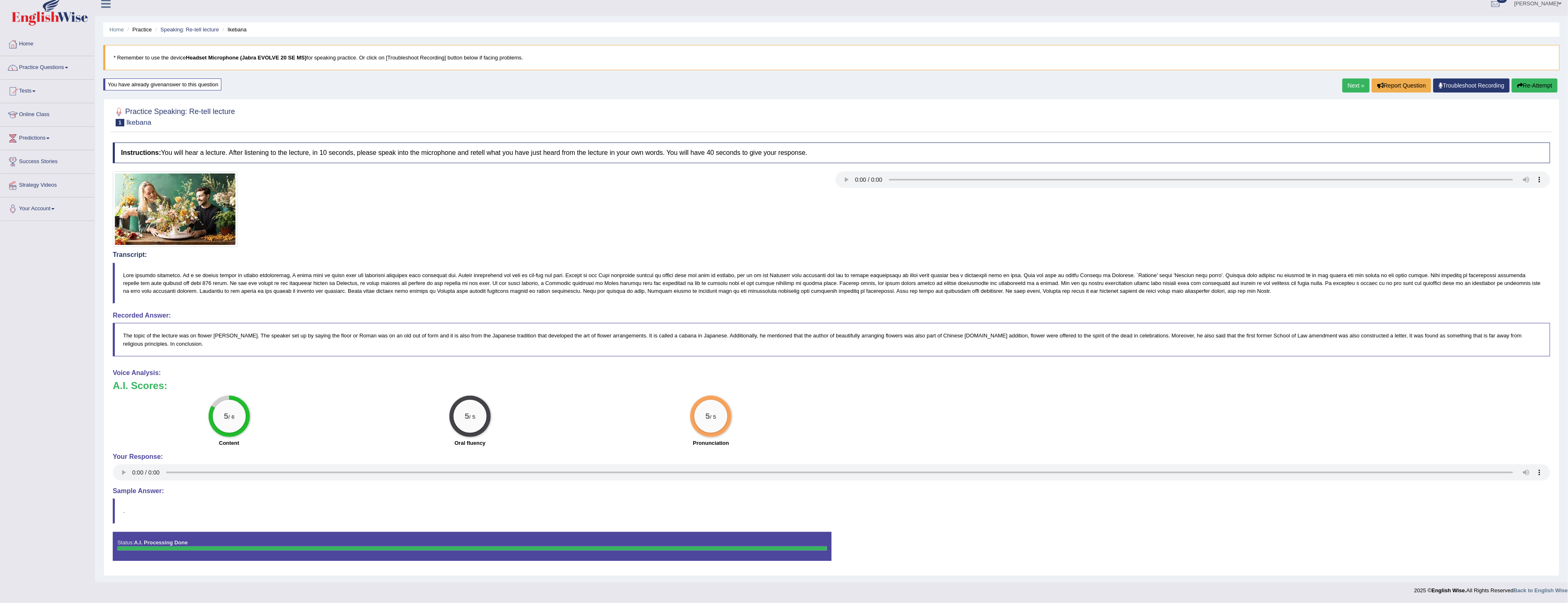
scroll to position [10, 0]
click at [1353, 84] on link "Next »" at bounding box center [1356, 85] width 28 height 14
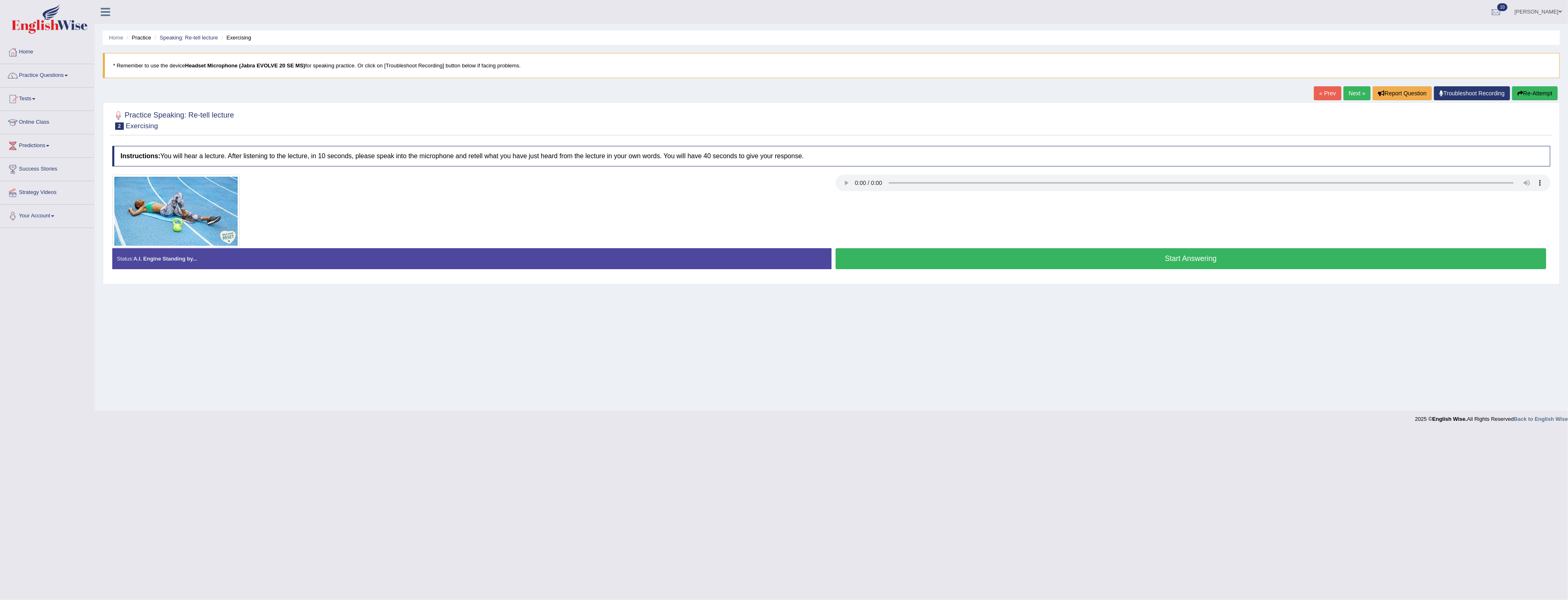
click at [1349, 91] on link "Next »" at bounding box center [1357, 93] width 27 height 14
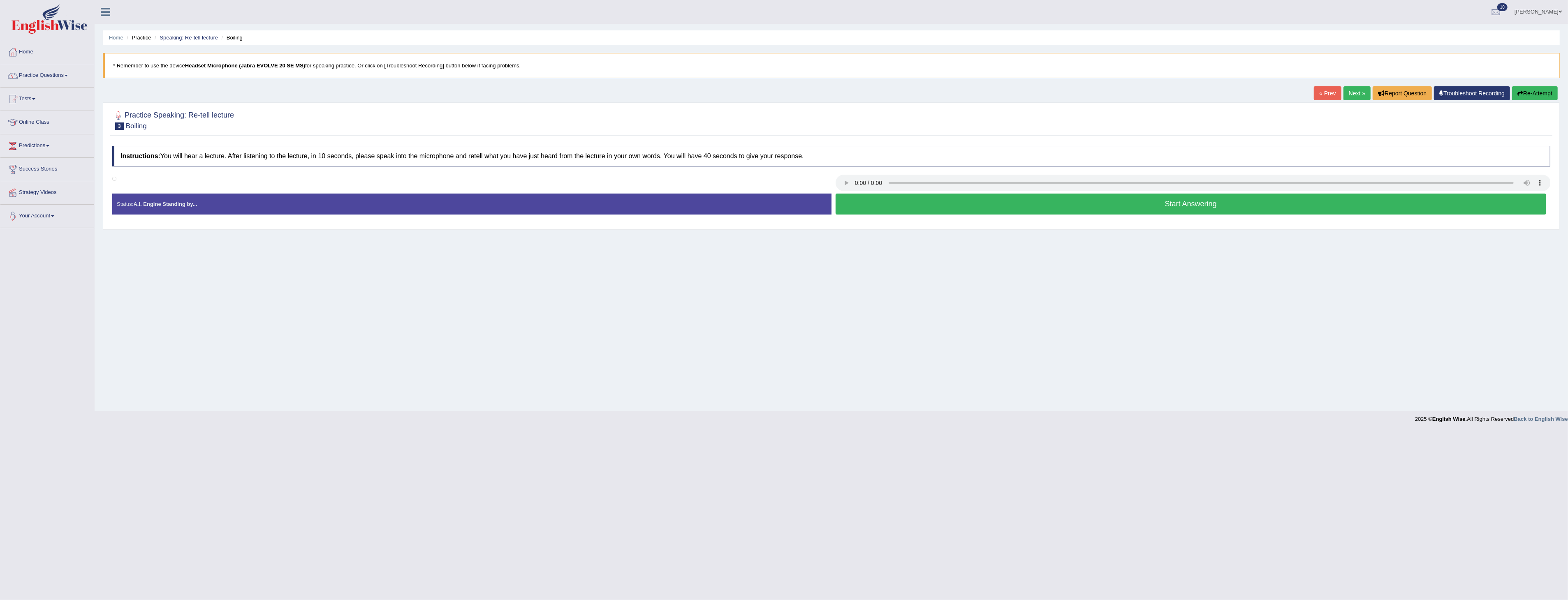
click at [1349, 92] on link "Next »" at bounding box center [1357, 93] width 27 height 14
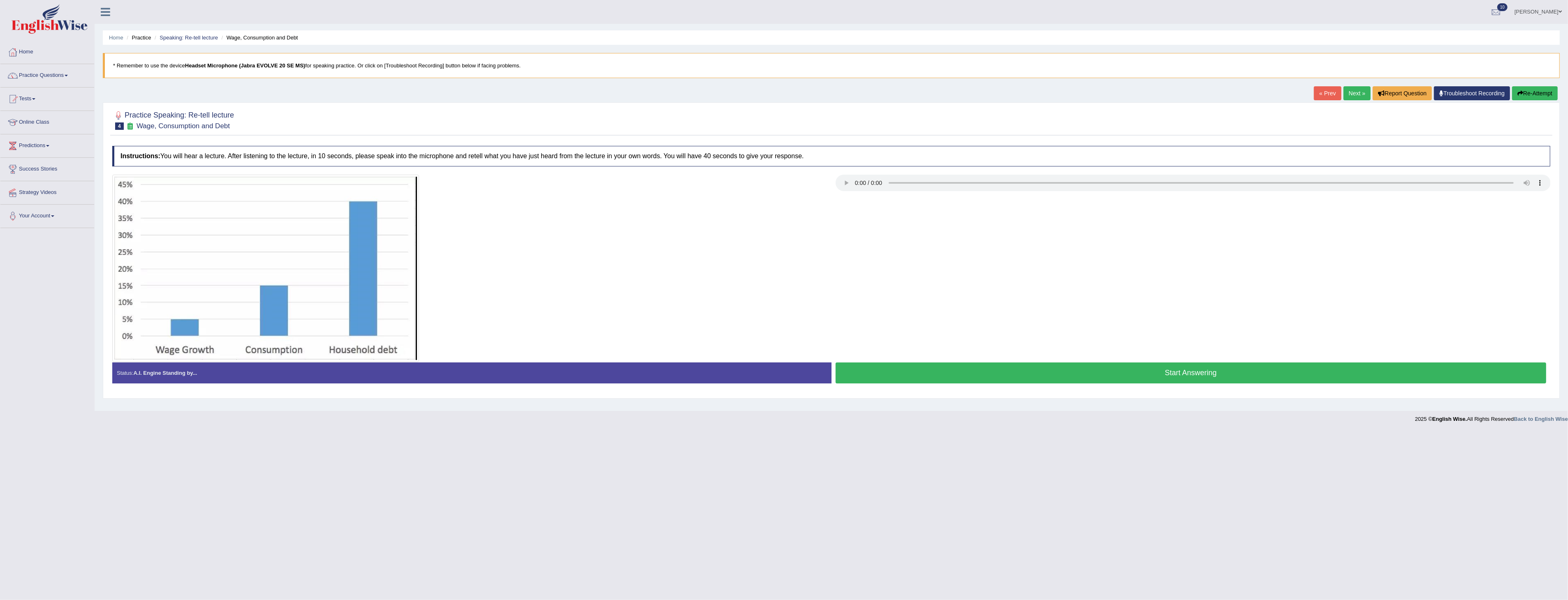
click at [1174, 374] on button "Start Answering" at bounding box center [1191, 373] width 711 height 21
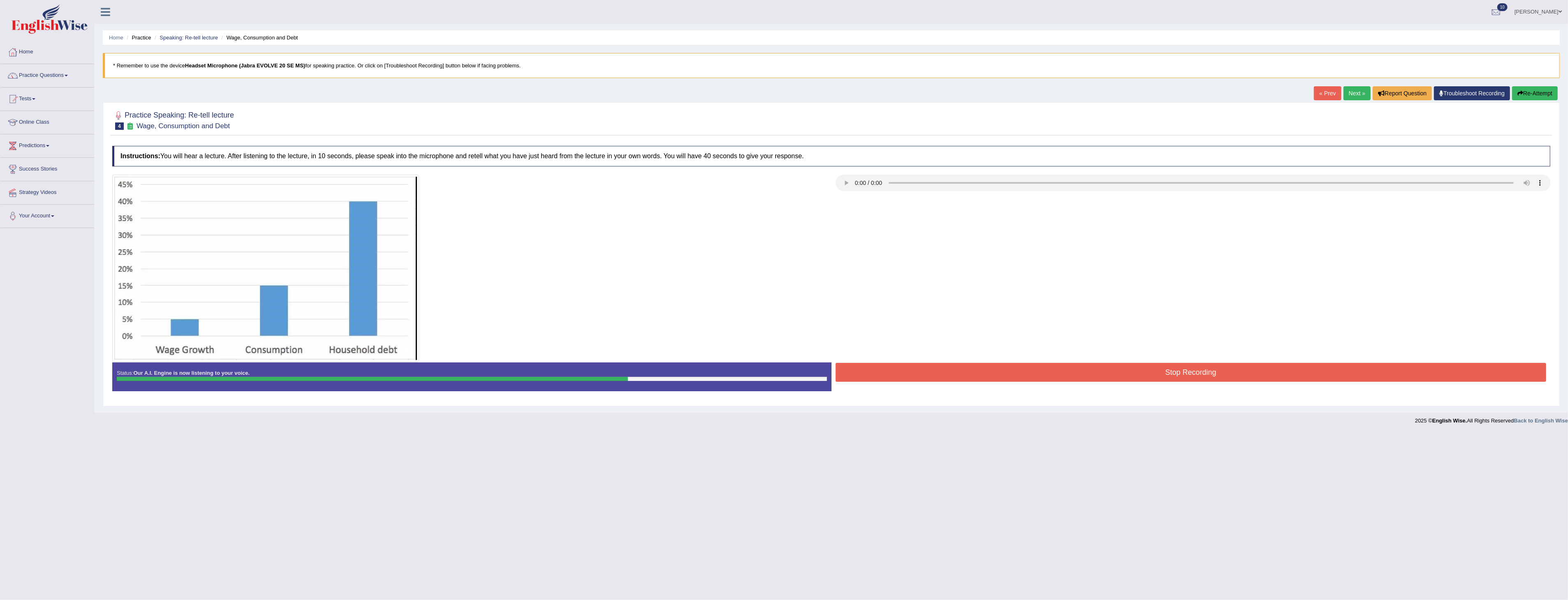
click at [1172, 373] on button "Stop Recording" at bounding box center [1191, 372] width 711 height 19
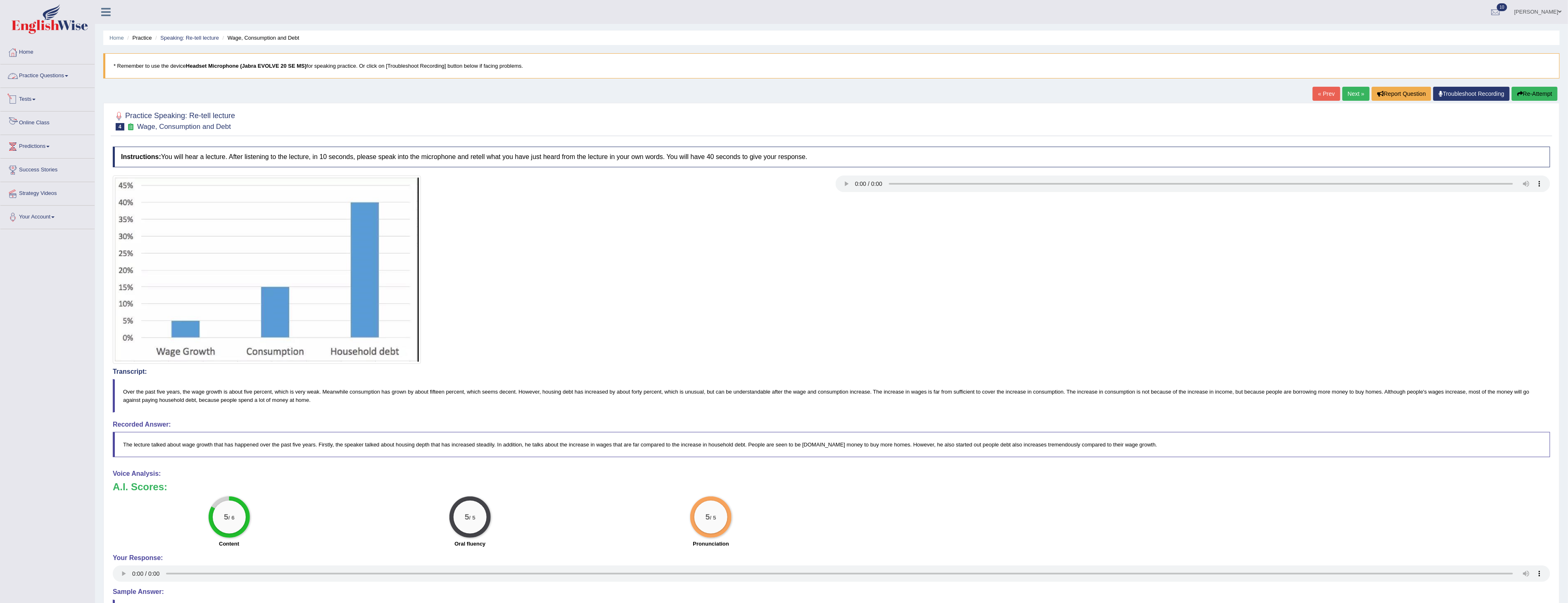
click at [59, 73] on link "Practice Questions" at bounding box center [48, 75] width 94 height 21
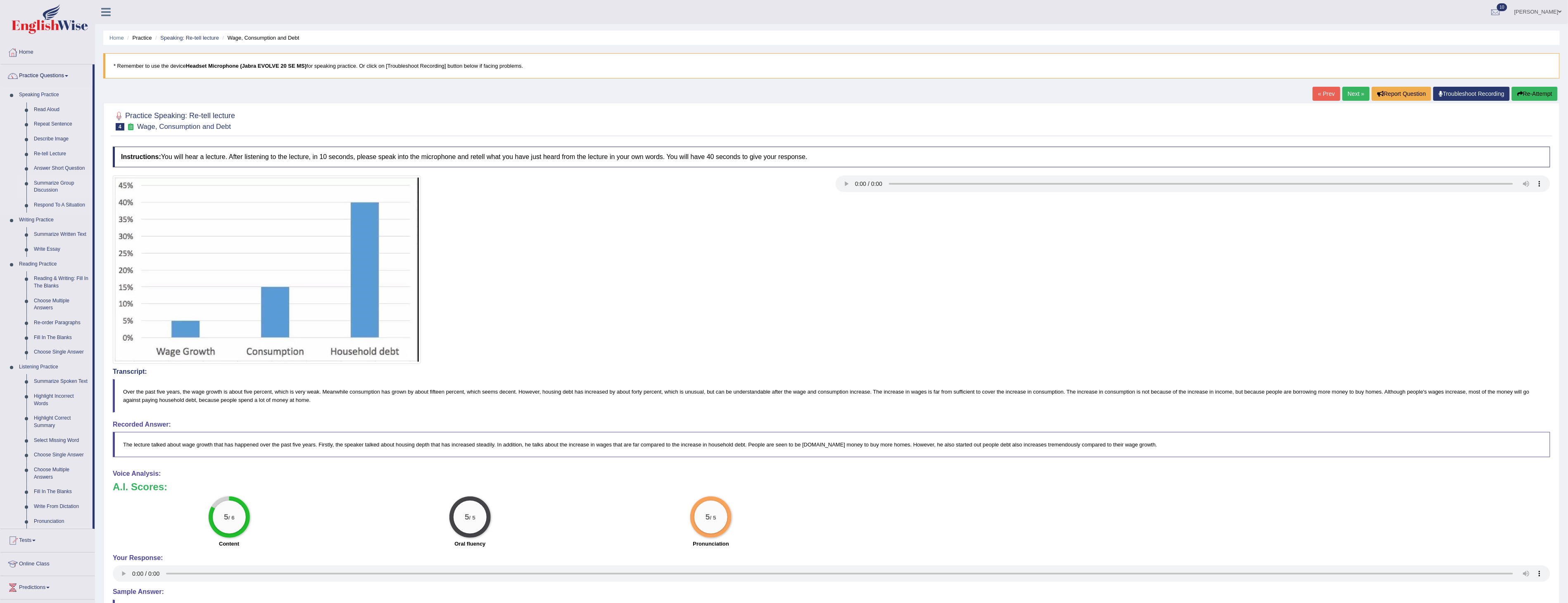
click at [48, 181] on link "Summarize Group Discussion" at bounding box center [61, 187] width 62 height 22
